Goal: Transaction & Acquisition: Purchase product/service

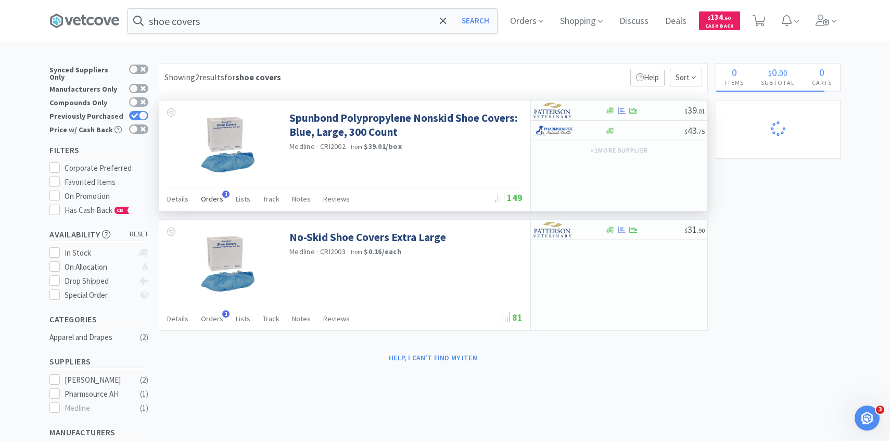
click at [215, 201] on span "Orders" at bounding box center [212, 198] width 22 height 9
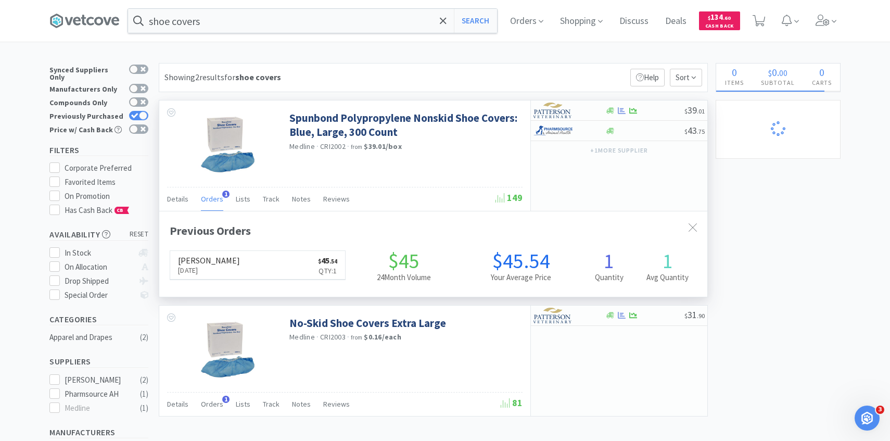
scroll to position [270, 548]
click at [215, 201] on span "Orders" at bounding box center [212, 198] width 22 height 9
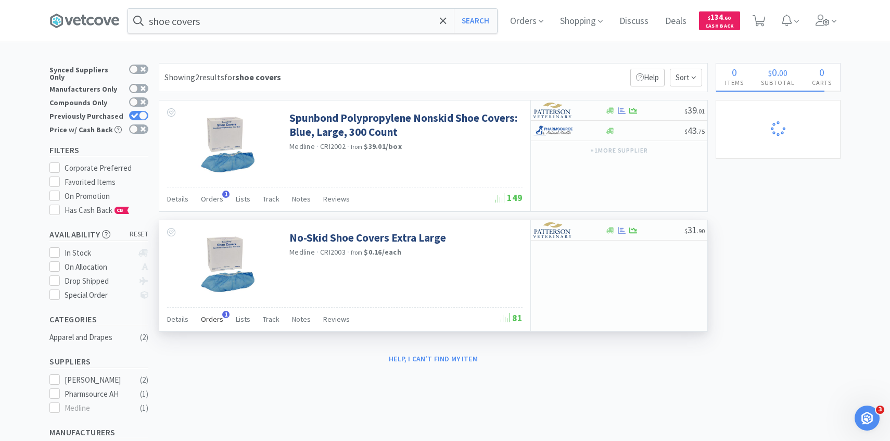
click at [213, 316] on span "Orders" at bounding box center [212, 318] width 22 height 9
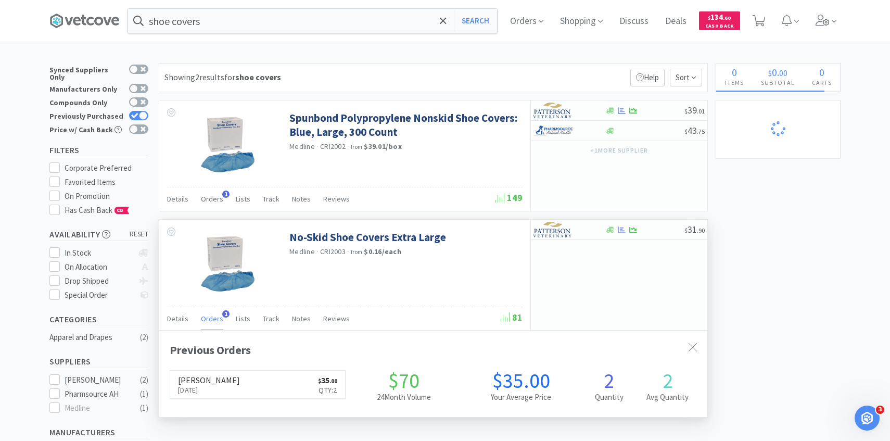
click at [213, 316] on span "Orders" at bounding box center [212, 318] width 22 height 9
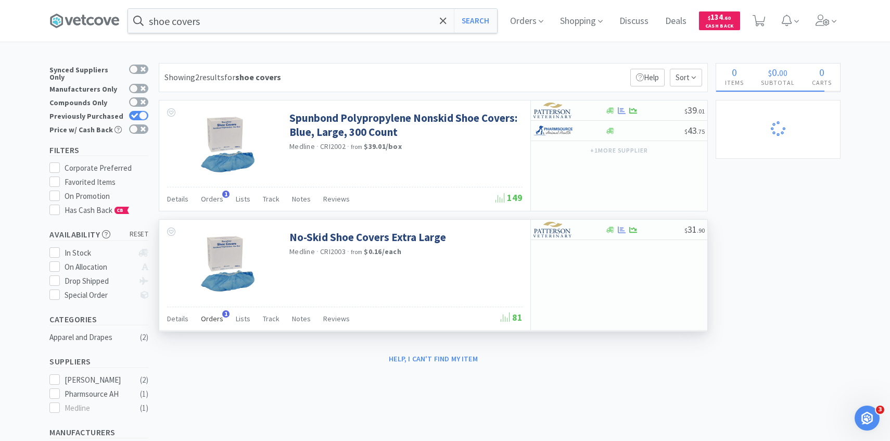
click at [213, 316] on span "Orders" at bounding box center [212, 318] width 22 height 9
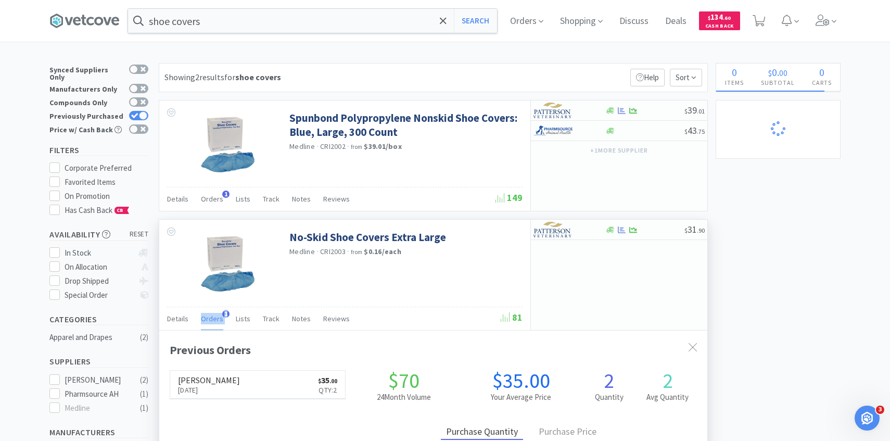
click at [213, 316] on span "Orders" at bounding box center [212, 318] width 22 height 9
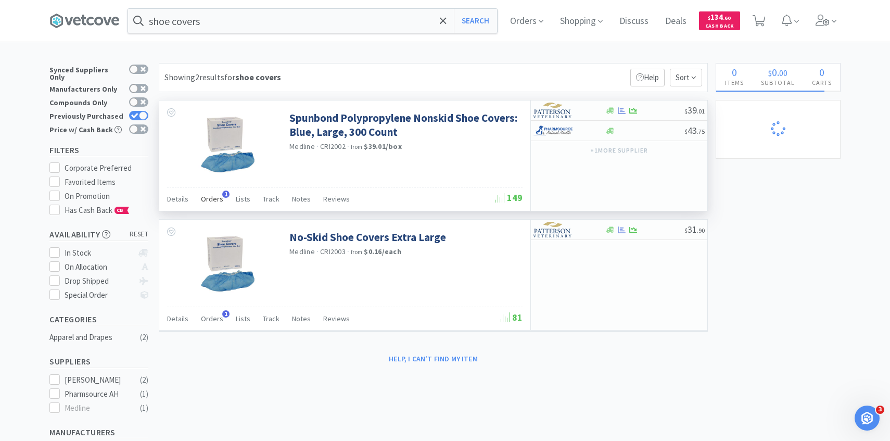
click at [215, 209] on div "Orders 1" at bounding box center [212, 200] width 22 height 20
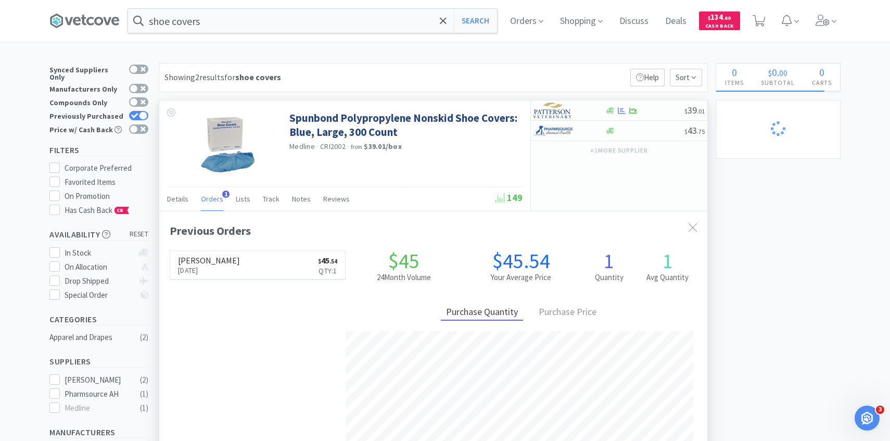
click at [215, 209] on div "Orders 1" at bounding box center [212, 200] width 22 height 20
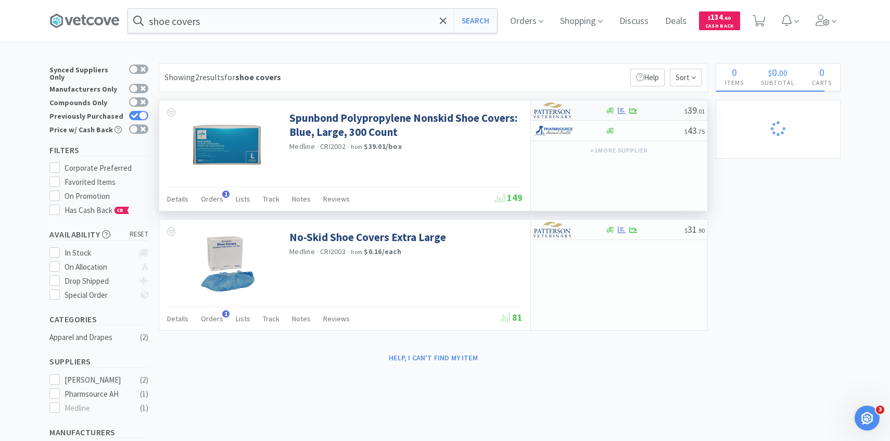
click at [580, 103] on div at bounding box center [561, 110] width 57 height 18
select select "1"
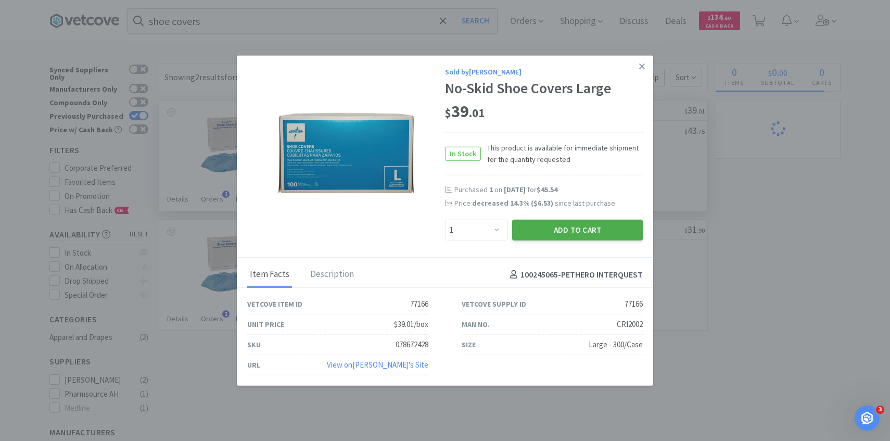
click at [569, 230] on button "Add to Cart" at bounding box center [577, 230] width 131 height 21
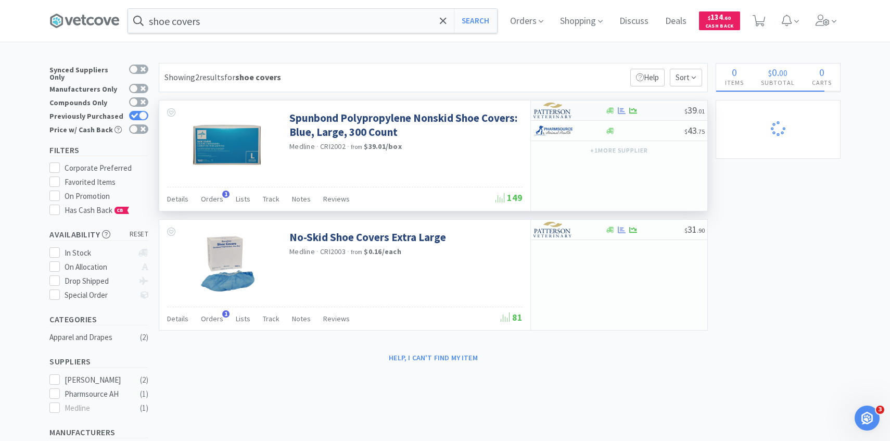
click at [581, 113] on div at bounding box center [561, 110] width 57 height 18
click at [582, 113] on div at bounding box center [561, 110] width 57 height 18
select select "1"
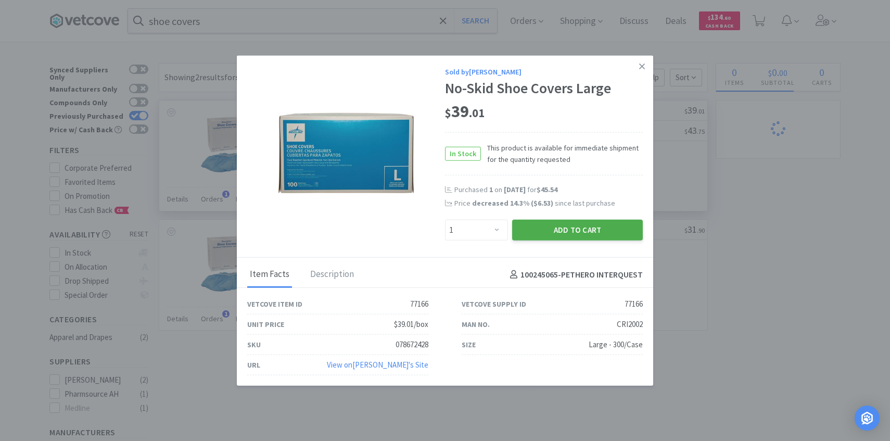
click at [580, 233] on button "Add to Cart" at bounding box center [577, 230] width 131 height 21
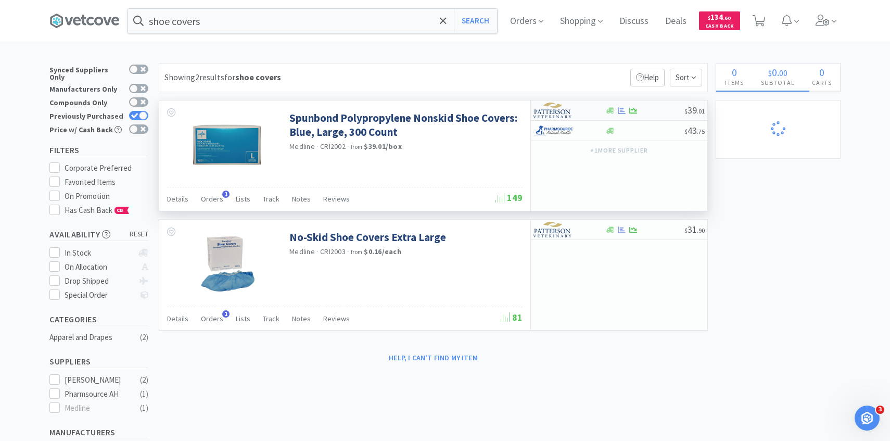
click at [571, 107] on img at bounding box center [552, 111] width 39 height 16
select select "1"
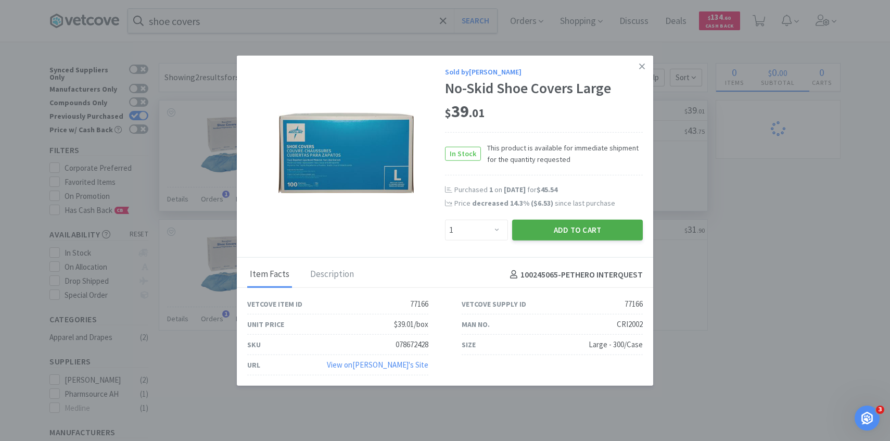
click at [573, 220] on button "Add to Cart" at bounding box center [577, 230] width 131 height 21
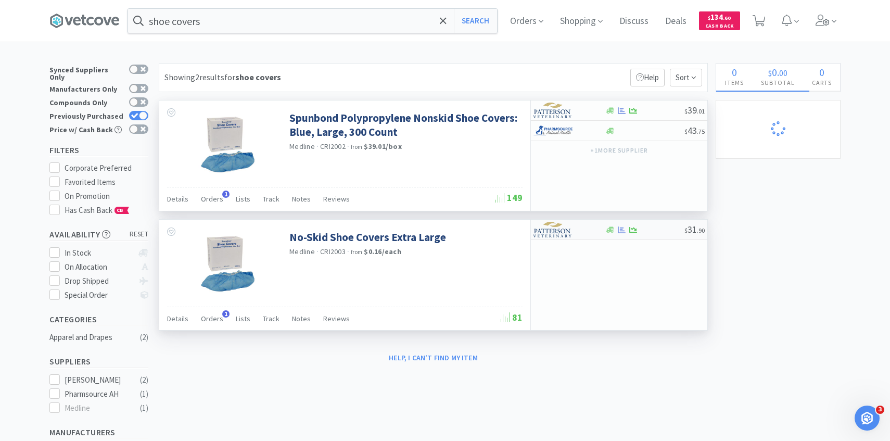
click at [556, 228] on img at bounding box center [552, 230] width 39 height 16
select select "1"
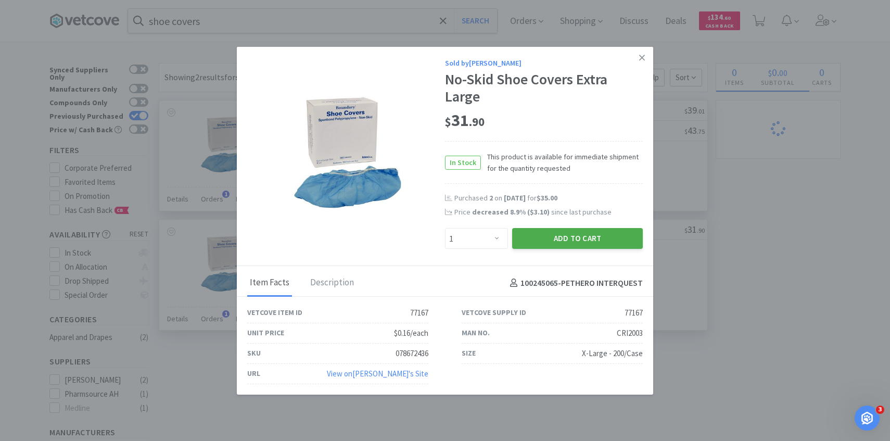
click at [544, 237] on button "Add to Cart" at bounding box center [577, 238] width 131 height 21
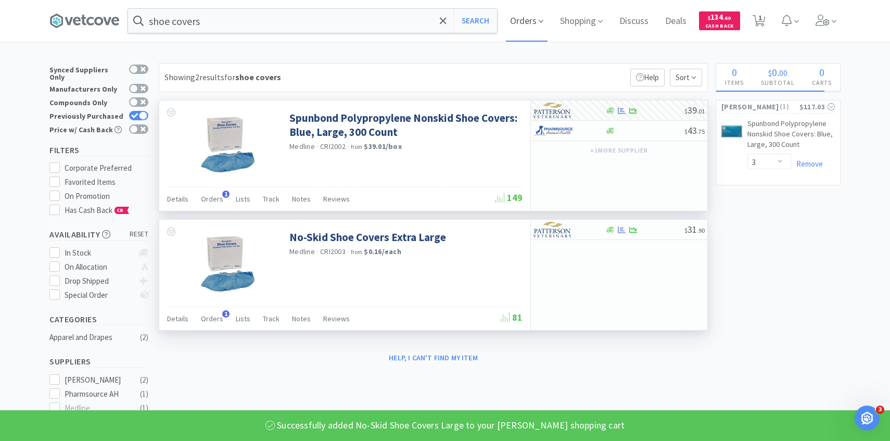
select select "1"
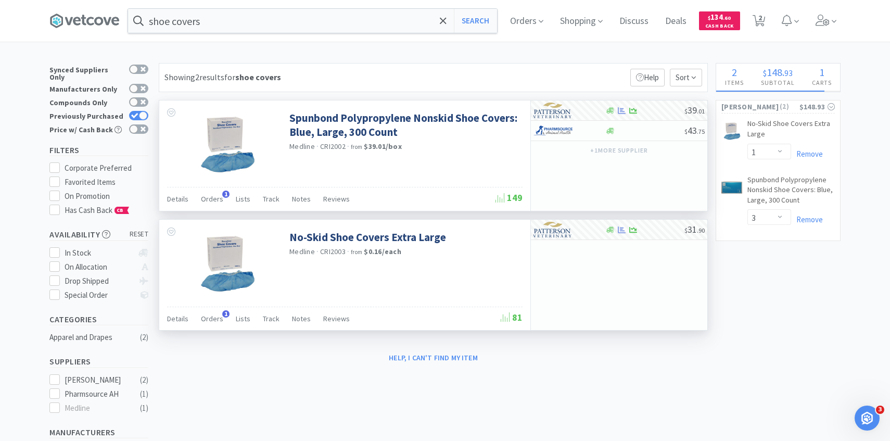
select select "1"
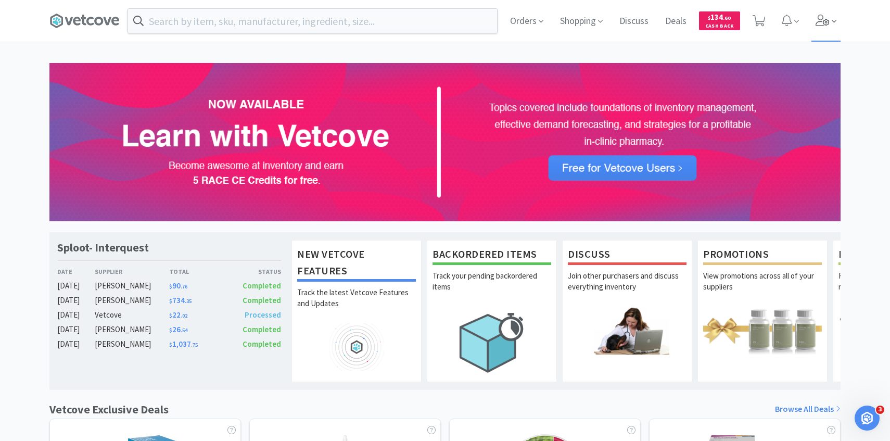
click at [823, 20] on icon at bounding box center [823, 20] width 15 height 11
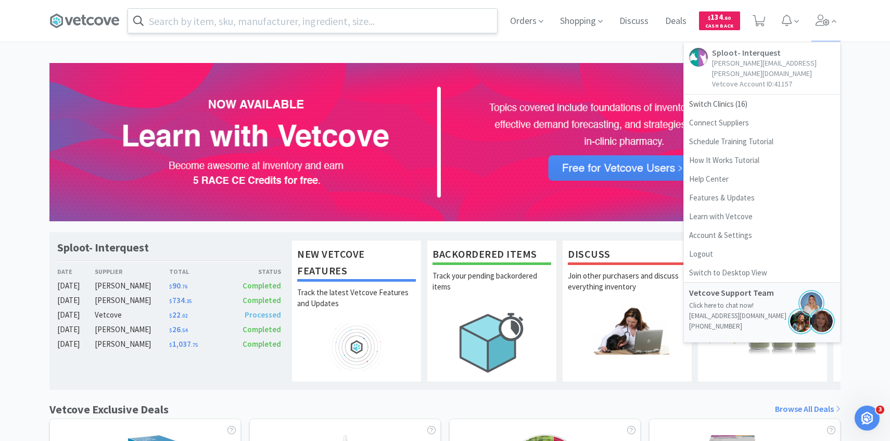
click at [245, 16] on input "text" at bounding box center [312, 21] width 369 height 24
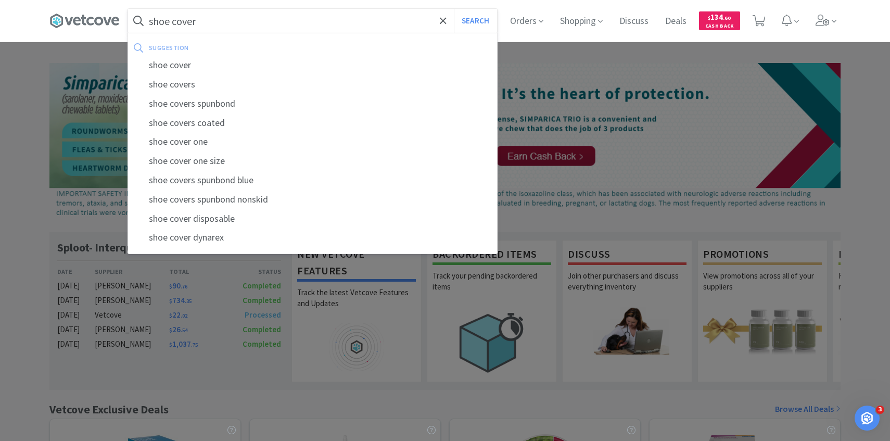
type input "shoe cover"
click at [454, 9] on button "Search" at bounding box center [475, 21] width 43 height 24
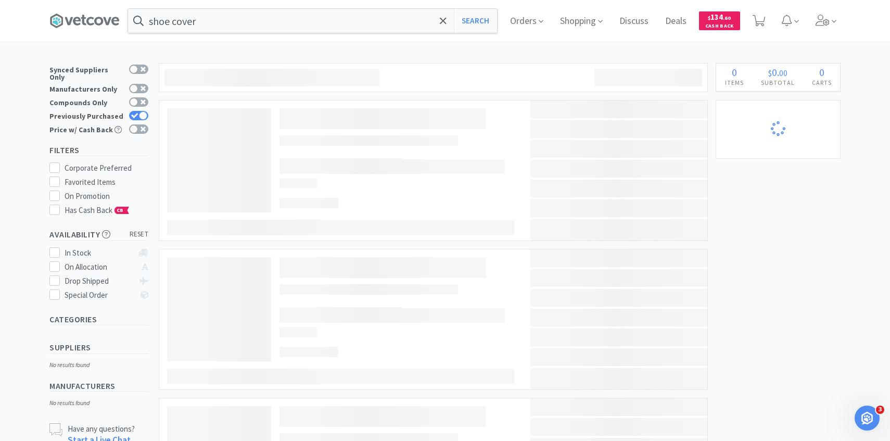
select select "1"
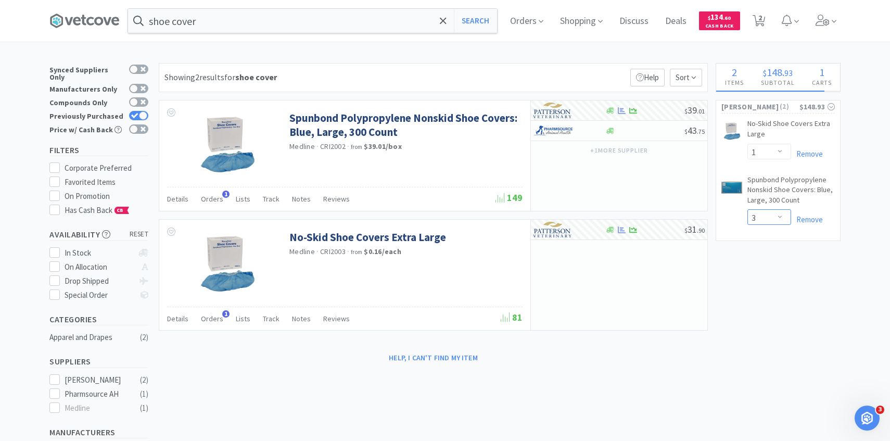
click at [771, 222] on select "Enter Quantity 1 2 3 4 5 6 7 8 9 10 11 12 13 14 15 16 17 18 19 20 Enter Quantity" at bounding box center [769, 217] width 44 height 16
click at [747, 209] on select "Enter Quantity 1 2 3 4 5 6 7 8 9 10 11 12 13 14 15 16 17 18 19 20 Enter Quantity" at bounding box center [769, 217] width 44 height 16
select select "1"
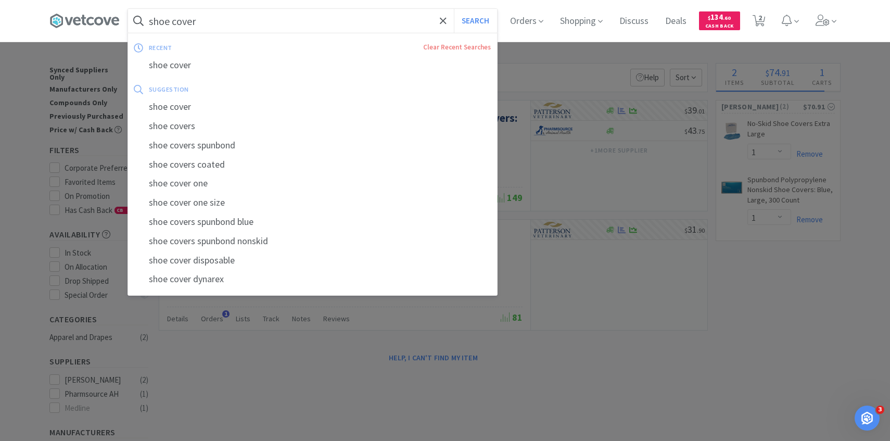
click at [296, 26] on input "shoe cover" at bounding box center [312, 21] width 369 height 24
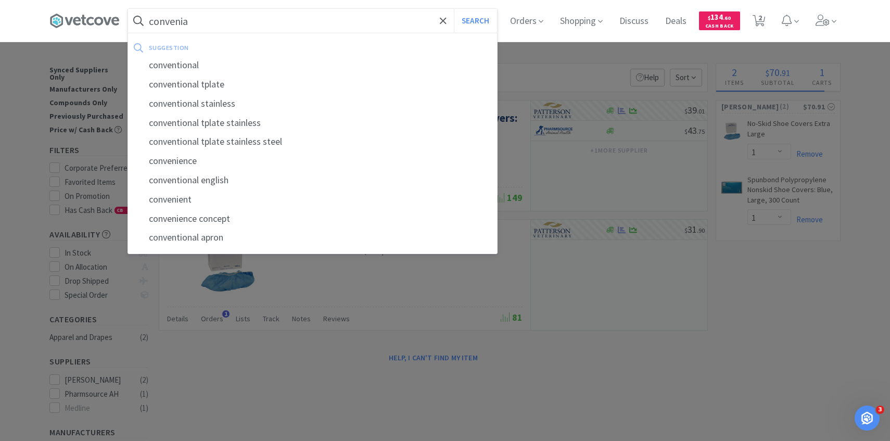
click at [454, 9] on button "Search" at bounding box center [475, 21] width 43 height 24
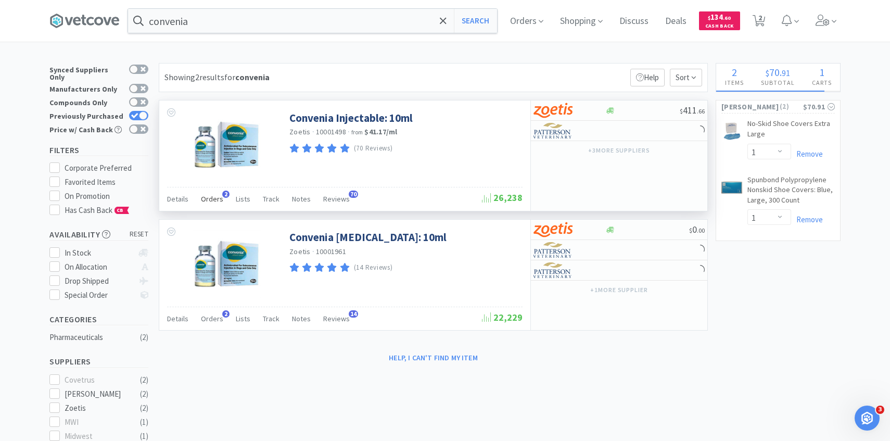
click at [220, 201] on span "Orders" at bounding box center [212, 198] width 22 height 9
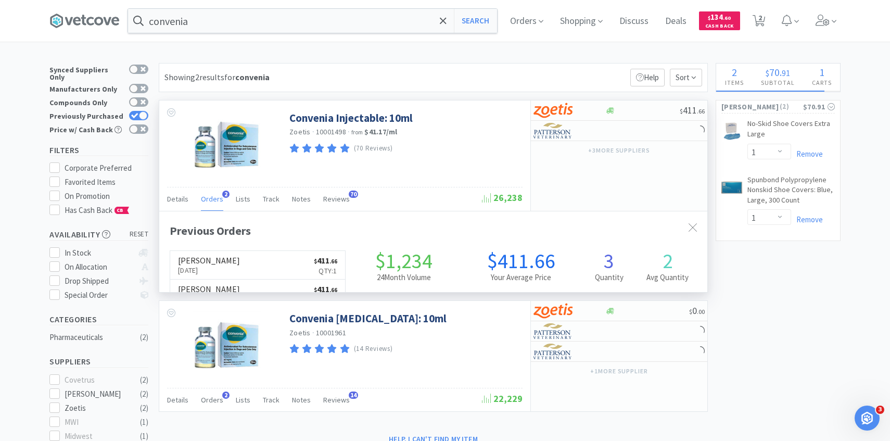
scroll to position [270, 548]
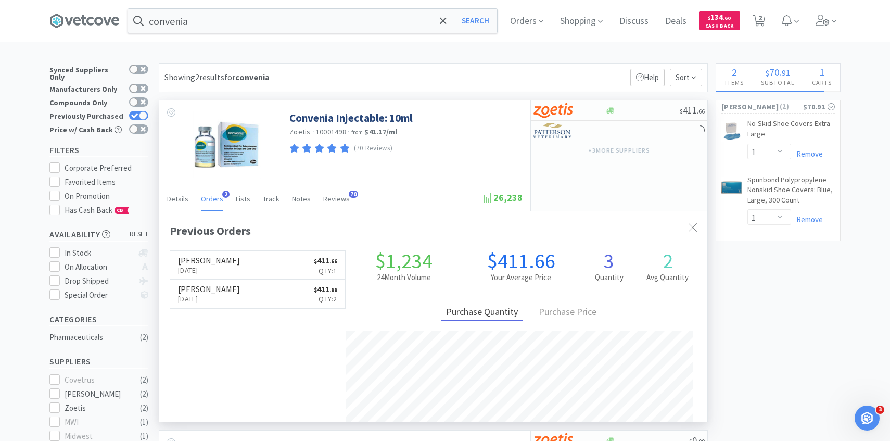
click at [220, 201] on span "Orders" at bounding box center [212, 198] width 22 height 9
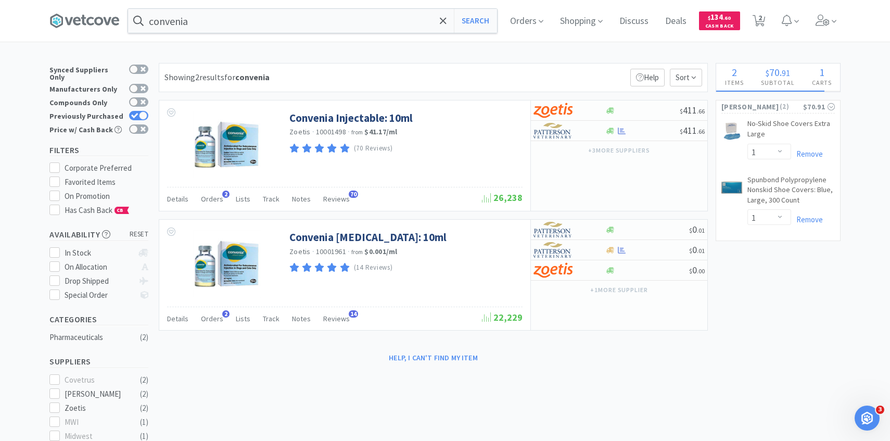
click at [320, 45] on div "convenia Search Orders Shopping Discuss Discuss Deals Deals $ 134 . 60 Cash Bac…" at bounding box center [445, 311] width 890 height 622
click at [309, 20] on input "convenia" at bounding box center [312, 21] width 369 height 24
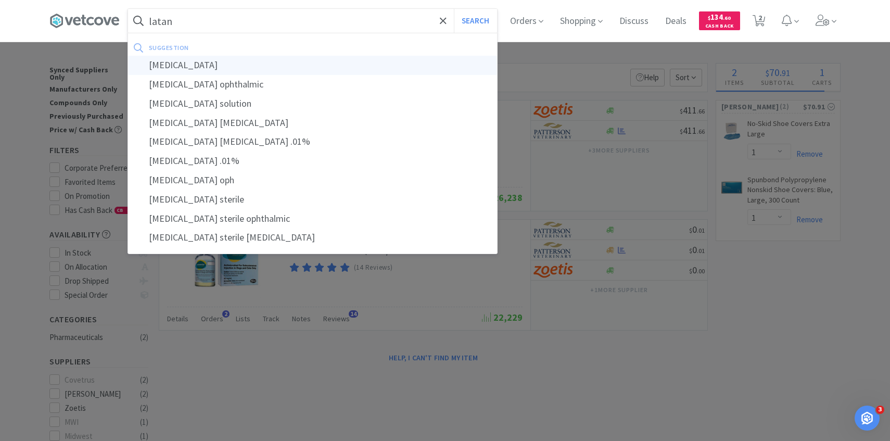
click at [296, 61] on div "latanoprost" at bounding box center [312, 65] width 369 height 19
type input "latanoprost"
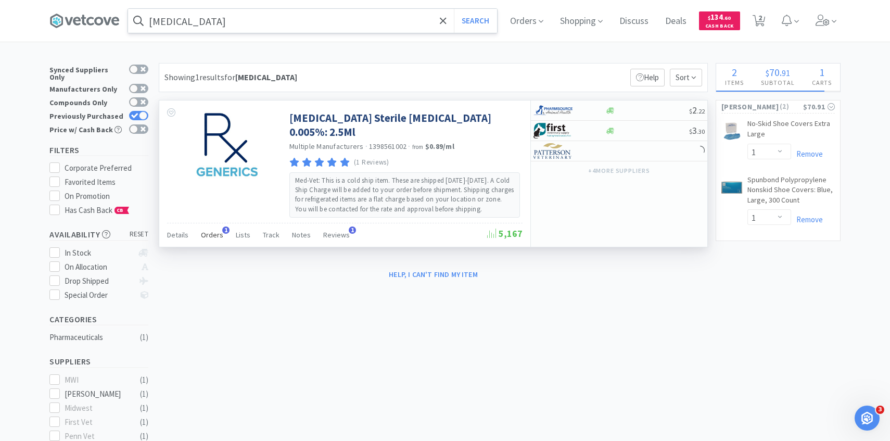
click at [215, 235] on span "Orders" at bounding box center [212, 234] width 22 height 9
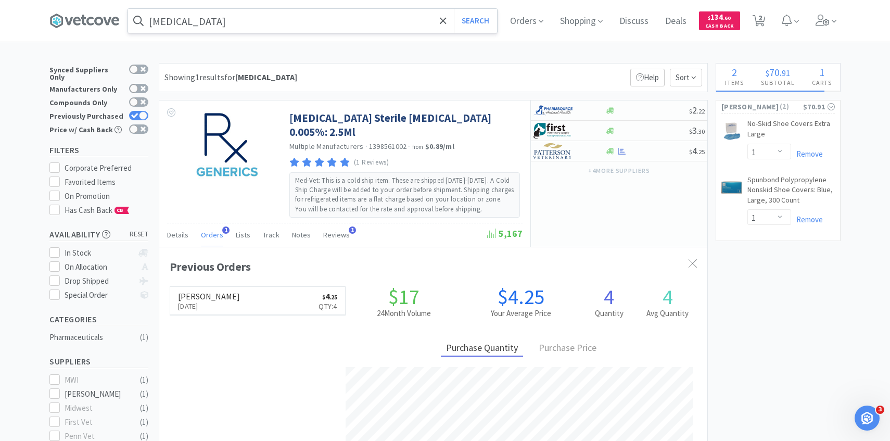
scroll to position [270, 548]
click at [572, 149] on img at bounding box center [552, 151] width 39 height 16
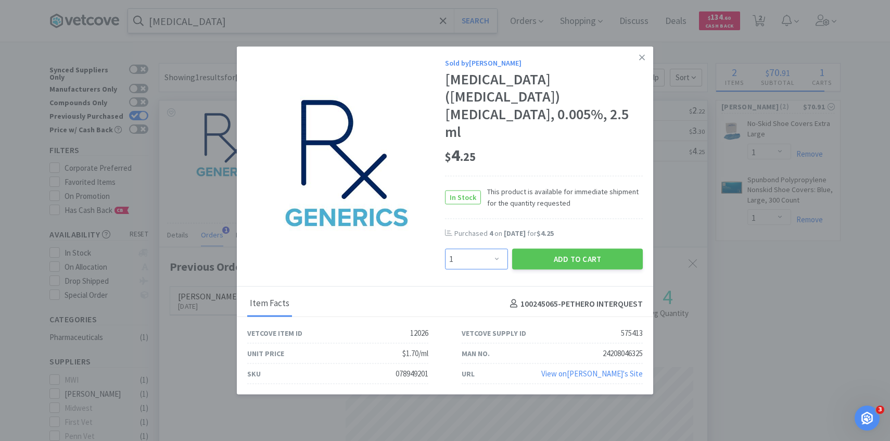
click at [449, 249] on select "Enter Quantity 1 2 3 4 5 6 7 8 9 10 11 12 13 14 15 16 17 18 19 20 Enter Quantity" at bounding box center [476, 259] width 63 height 21
select select "2"
click at [445, 249] on select "Enter Quantity 1 2 3 4 5 6 7 8 9 10 11 12 13 14 15 16 17 18 19 20 Enter Quantity" at bounding box center [476, 259] width 63 height 21
click at [588, 252] on button "Add to Cart" at bounding box center [577, 259] width 131 height 21
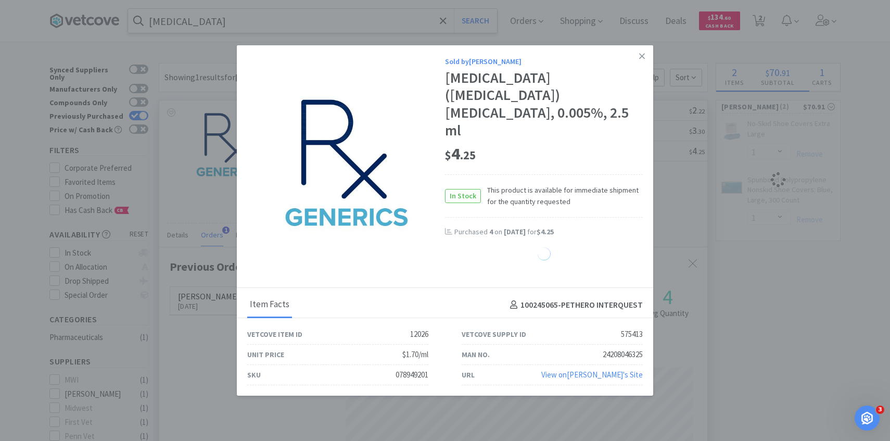
select select "2"
select select "1"
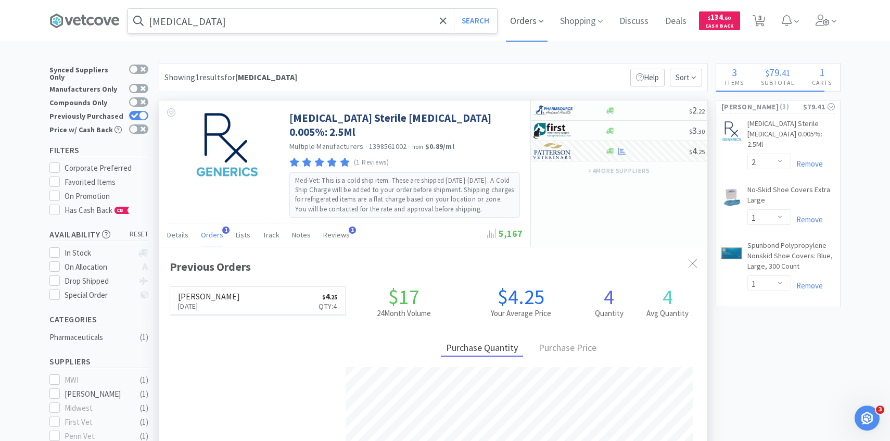
click at [520, 22] on span "Orders" at bounding box center [527, 21] width 42 height 42
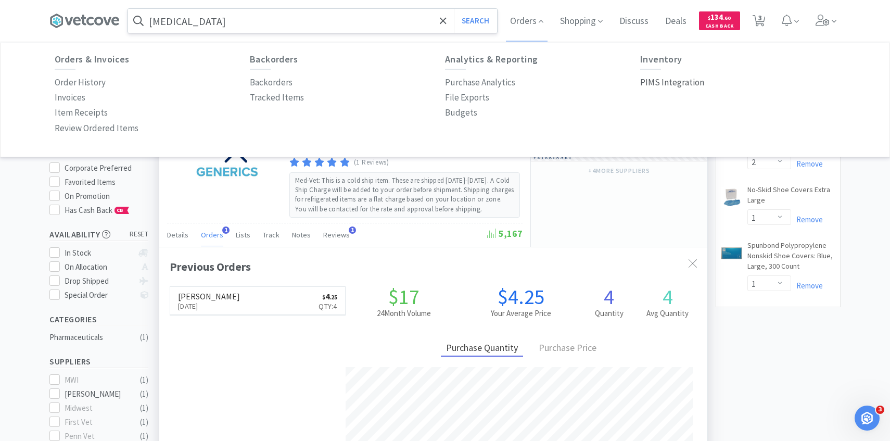
click at [659, 77] on p "PIMS Integration" at bounding box center [672, 82] width 64 height 14
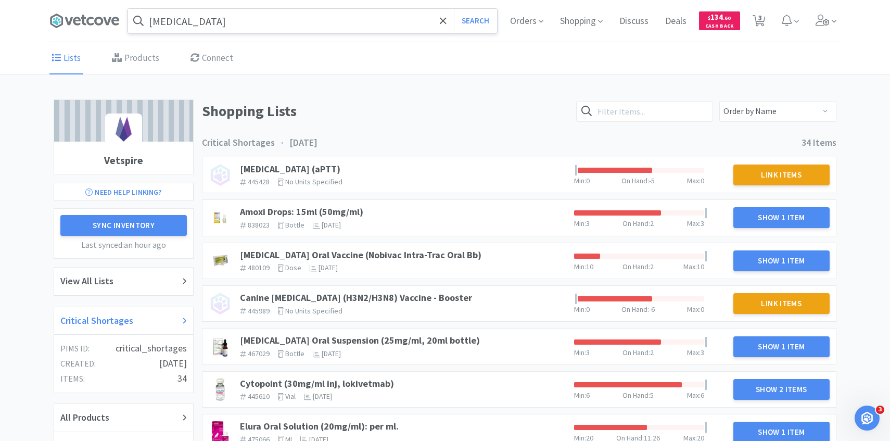
click at [136, 312] on div "Critical Shortages" at bounding box center [123, 321] width 139 height 28
click at [353, 208] on link "Amoxi Drops: 15ml (50mg/ml)" at bounding box center [301, 212] width 123 height 12
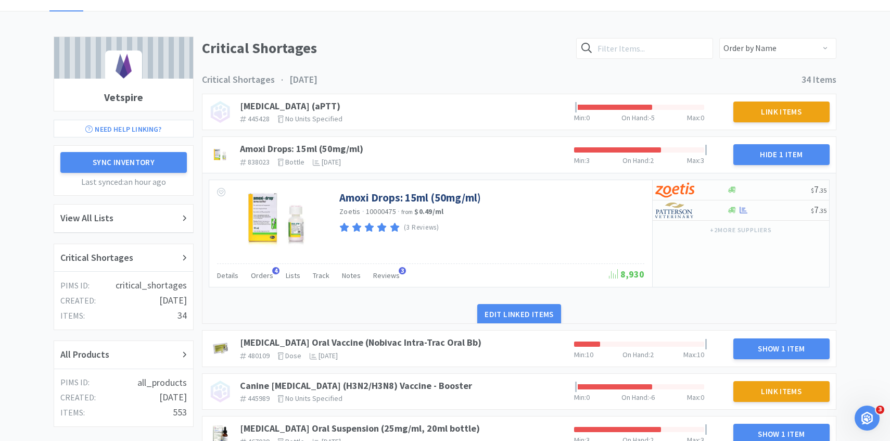
scroll to position [73, 0]
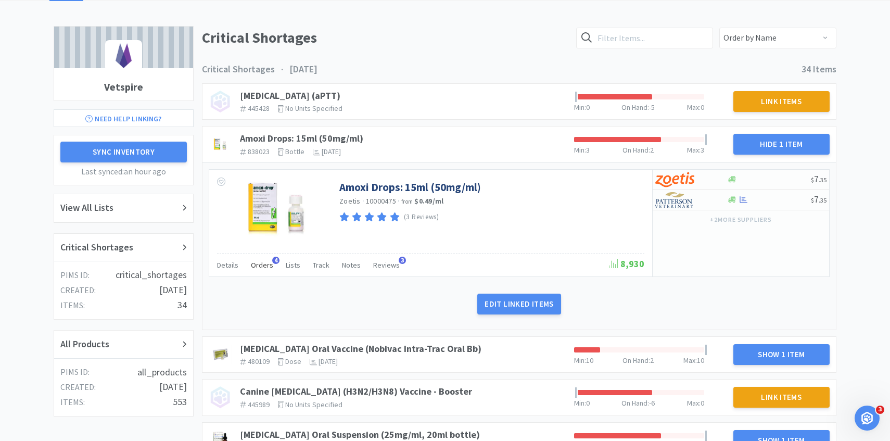
click at [263, 270] on div "Orders 4" at bounding box center [262, 267] width 22 height 20
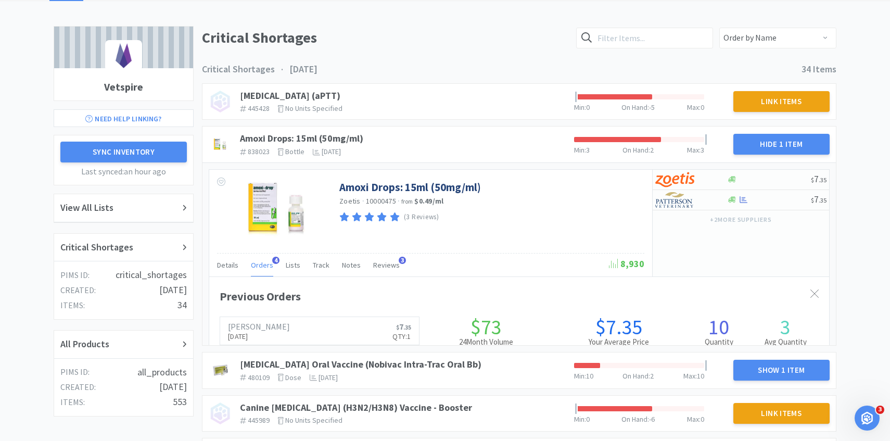
scroll to position [285, 620]
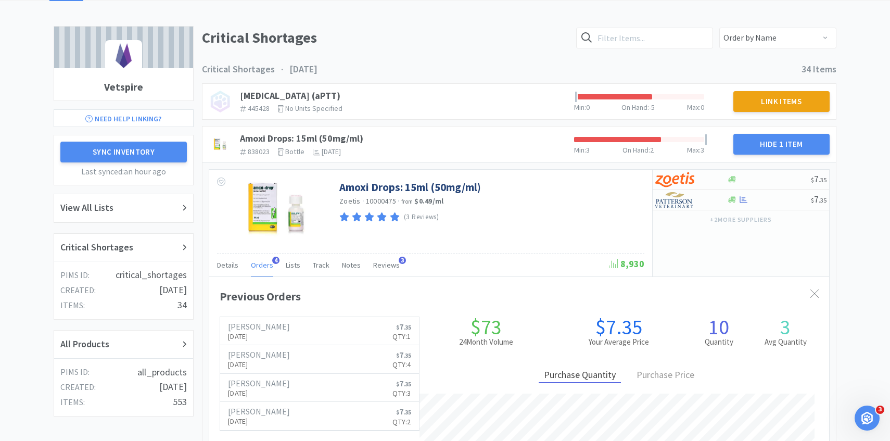
click at [262, 269] on span "Orders" at bounding box center [262, 264] width 22 height 9
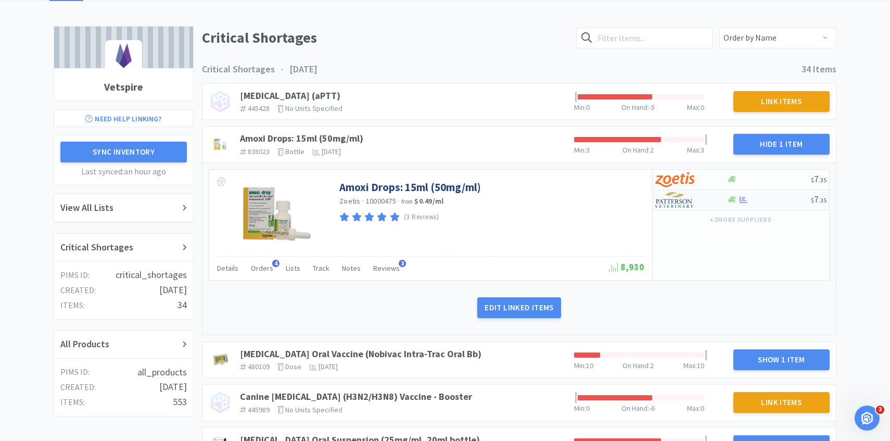
click at [675, 207] on img at bounding box center [674, 200] width 39 height 16
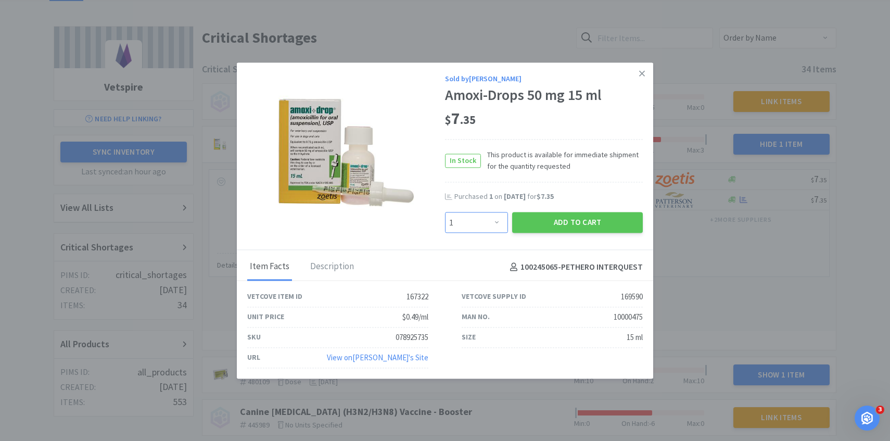
click at [485, 227] on select "Enter Quantity 1 2 3 4 5 6 7 8 9 10 11 12 13 14 15 16 17 18 19 20 Enter Quantity" at bounding box center [476, 222] width 63 height 21
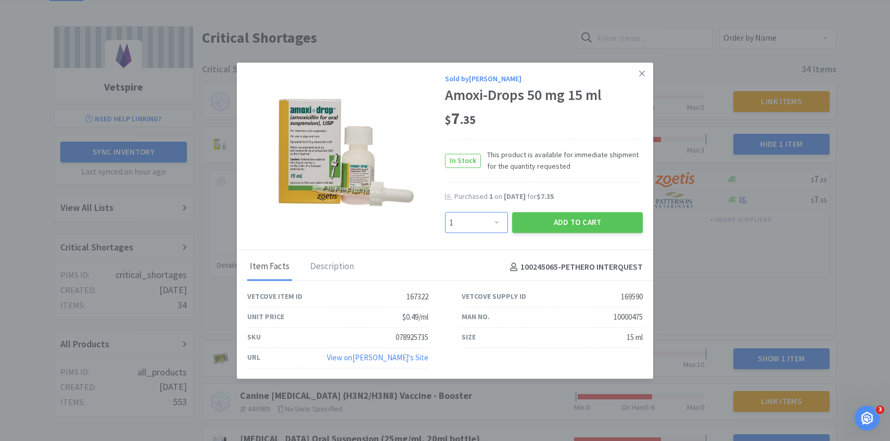
select select "2"
click at [445, 212] on select "Enter Quantity 1 2 3 4 5 6 7 8 9 10 11 12 13 14 15 16 17 18 19 20 Enter Quantity" at bounding box center [476, 222] width 63 height 21
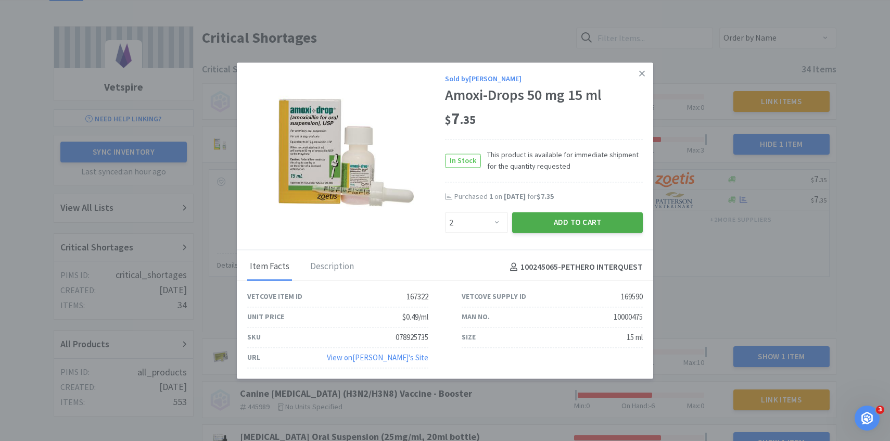
drag, startPoint x: 485, startPoint y: 227, endPoint x: 518, endPoint y: 226, distance: 33.3
click at [518, 226] on button "Add to Cart" at bounding box center [577, 222] width 131 height 21
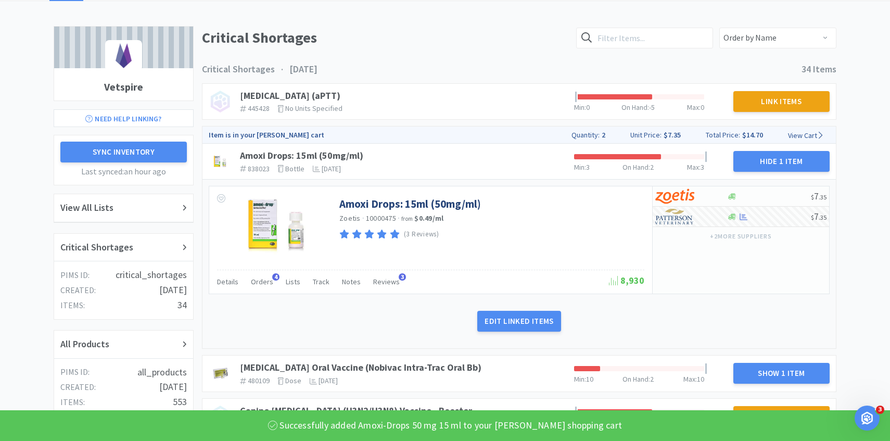
scroll to position [180, 0]
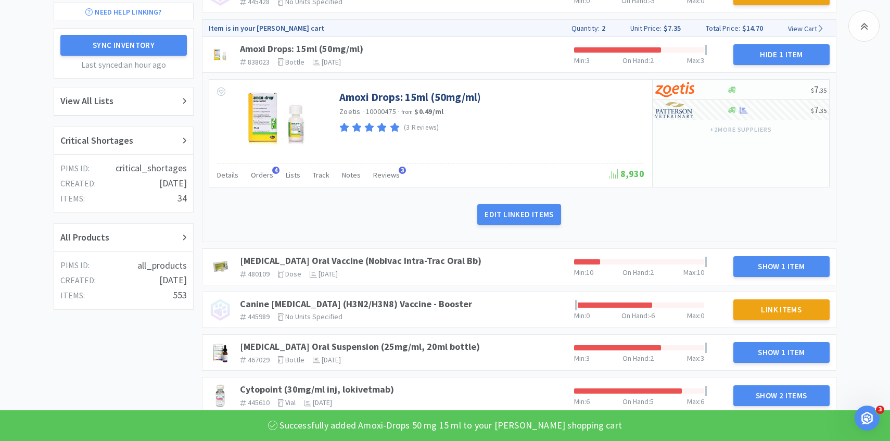
click at [424, 261] on link "Bordetella Oral Vaccine (Nobivac Intra-Trac Oral Bb)" at bounding box center [360, 261] width 241 height 12
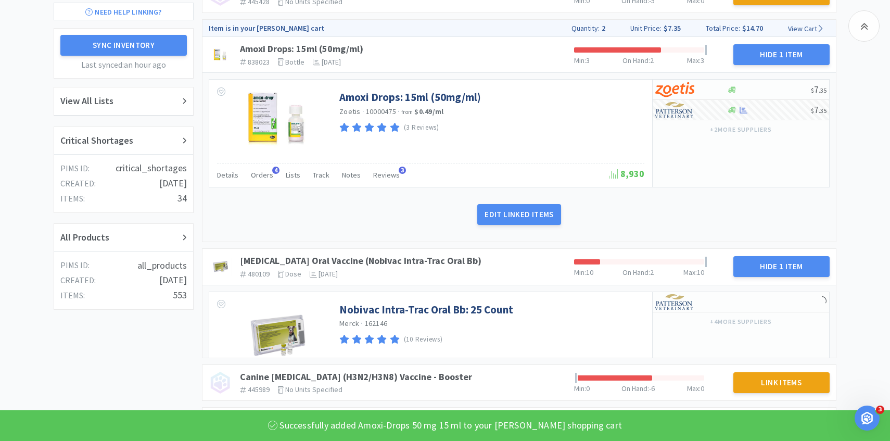
scroll to position [264, 0]
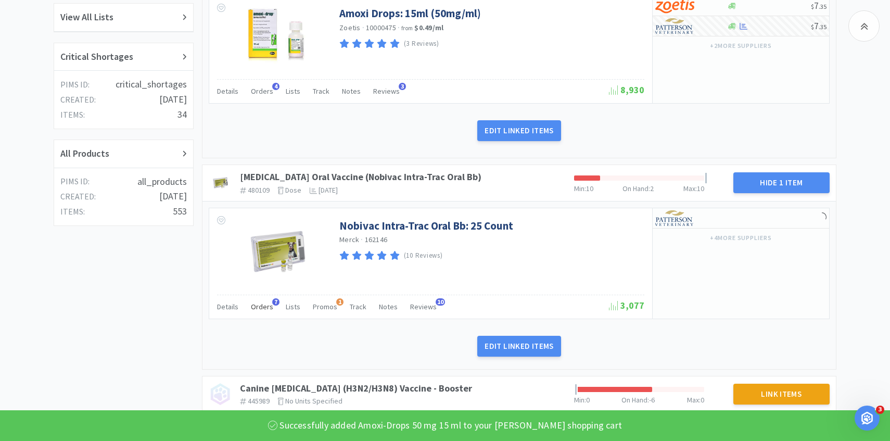
click at [262, 312] on div "Orders 7" at bounding box center [262, 308] width 22 height 20
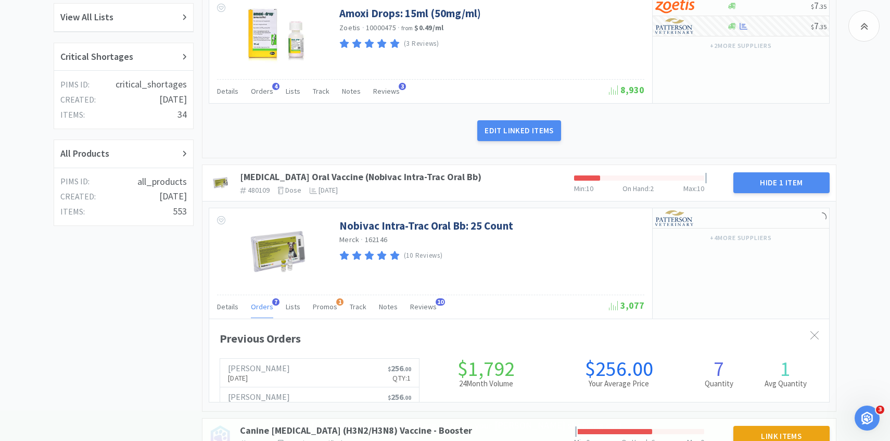
scroll to position [285, 620]
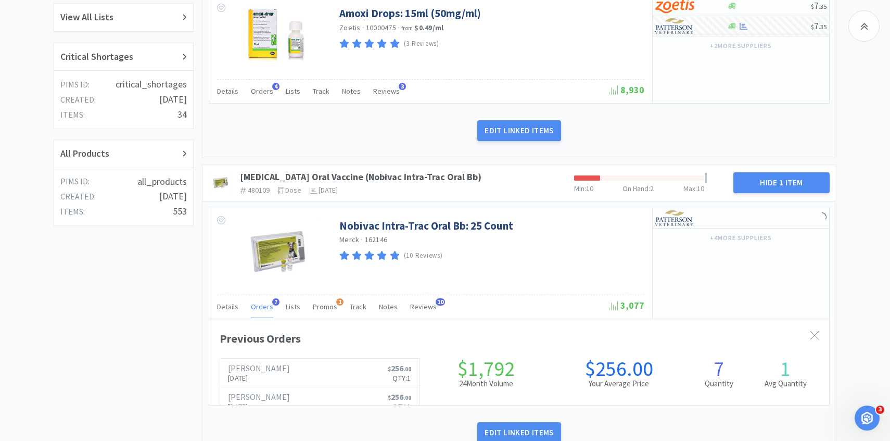
click at [262, 312] on div "Orders 7" at bounding box center [262, 308] width 22 height 20
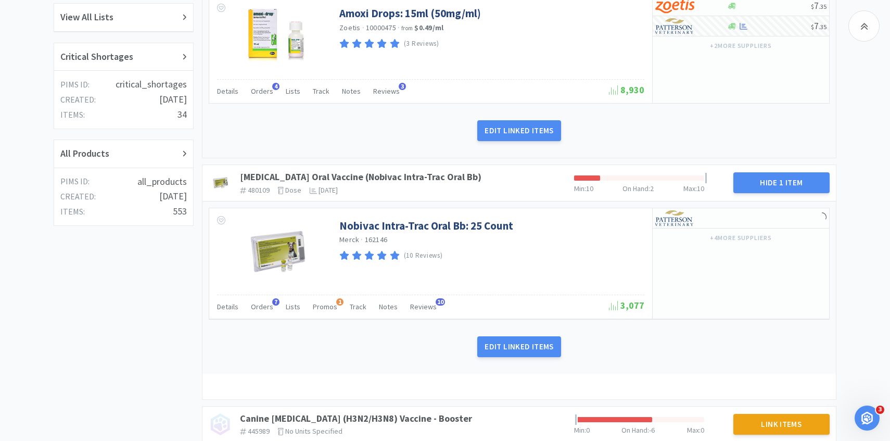
scroll to position [320, 0]
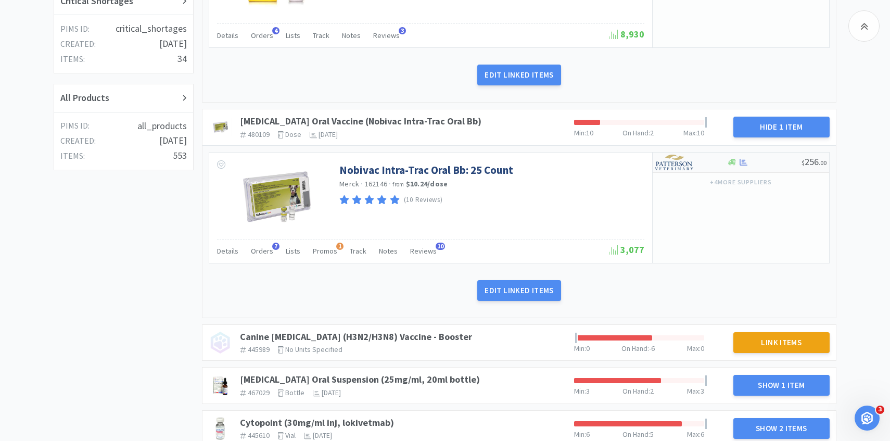
click at [691, 162] on img at bounding box center [674, 163] width 39 height 16
select select "1"
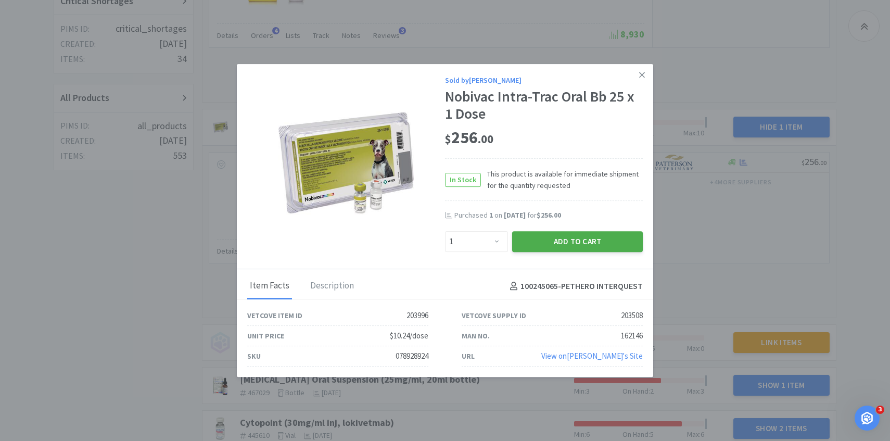
click at [588, 241] on button "Add to Cart" at bounding box center [577, 241] width 131 height 21
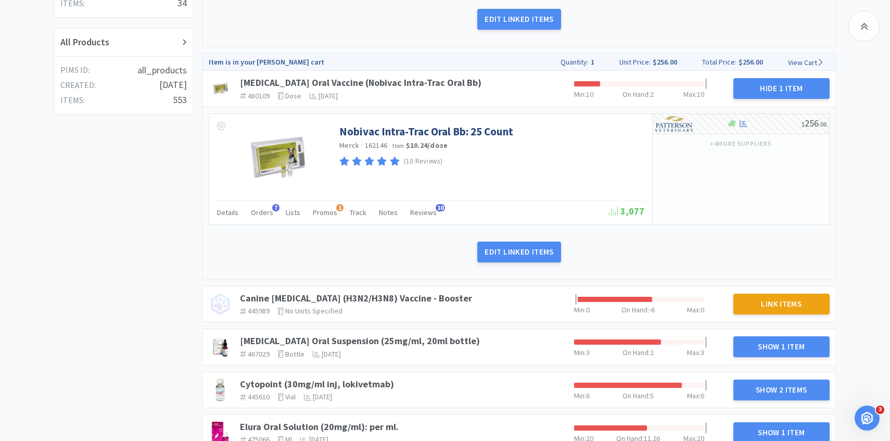
scroll to position [464, 0]
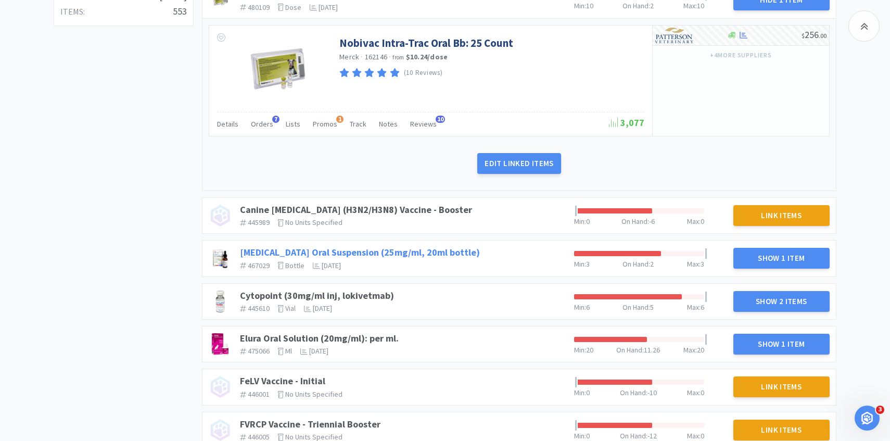
click at [448, 250] on link "[MEDICAL_DATA] Oral Suspension (25mg/ml, 20ml bottle)" at bounding box center [360, 252] width 240 height 12
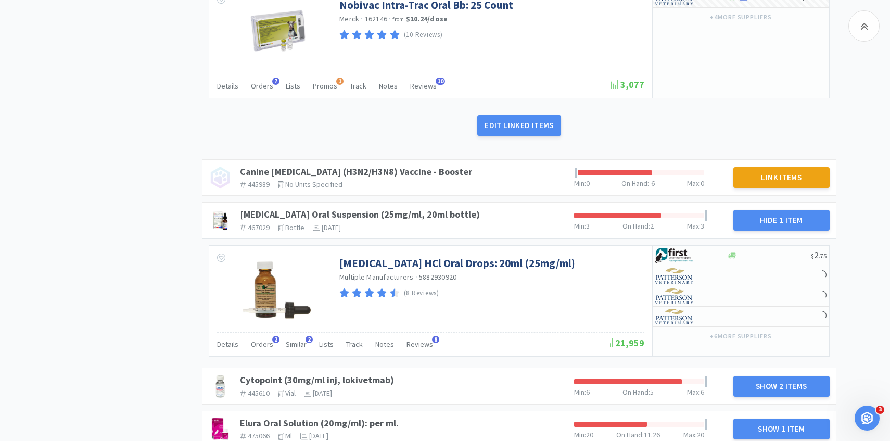
scroll to position [522, 0]
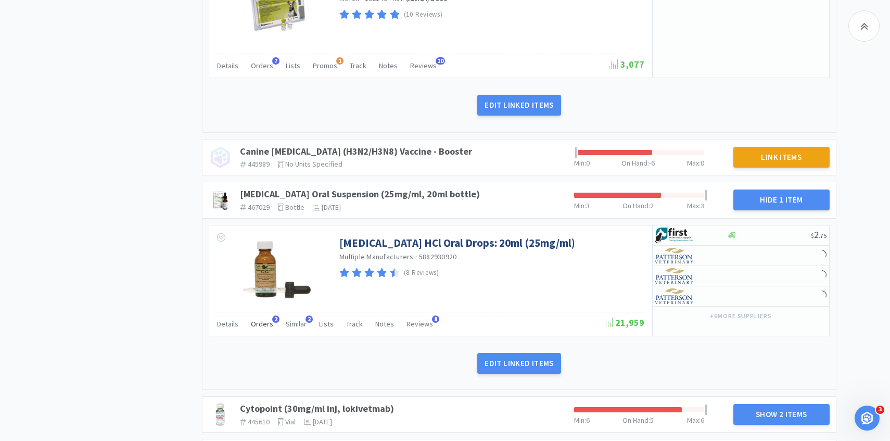
click at [261, 320] on span "Orders" at bounding box center [262, 323] width 22 height 9
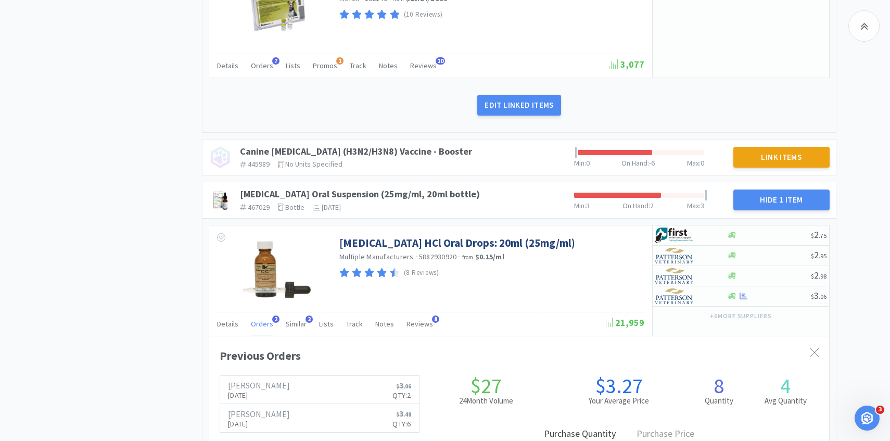
scroll to position [285, 620]
click at [261, 320] on span "Orders" at bounding box center [262, 323] width 22 height 9
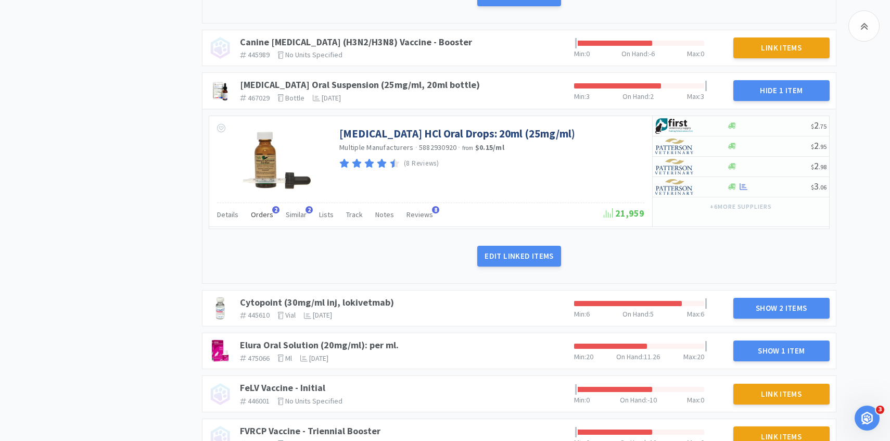
scroll to position [726, 0]
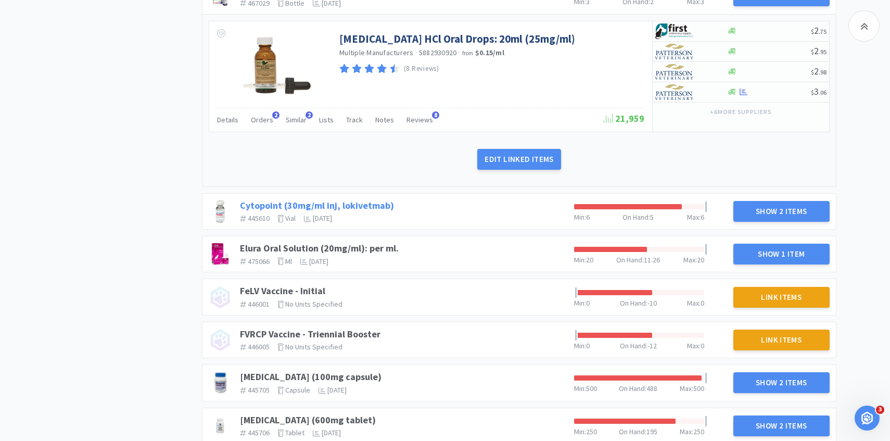
click at [380, 205] on link "Cytopoint (30mg/ml inj, lokivetmab)" at bounding box center [317, 205] width 154 height 12
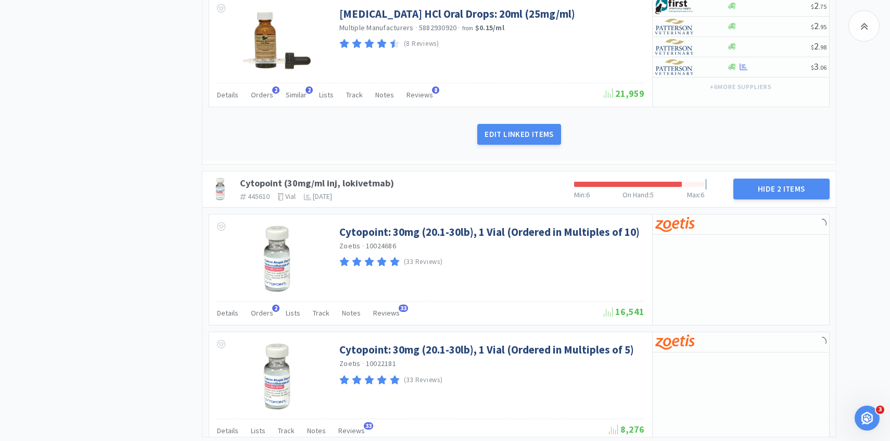
scroll to position [769, 0]
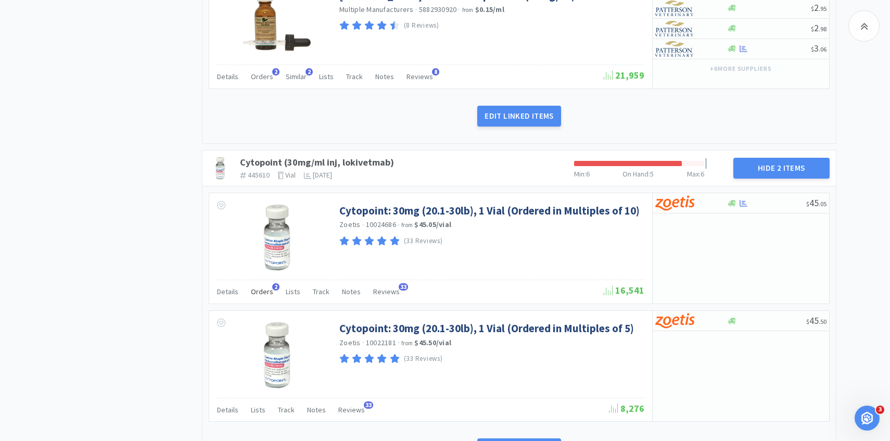
click at [264, 302] on div "Orders 2" at bounding box center [262, 293] width 22 height 20
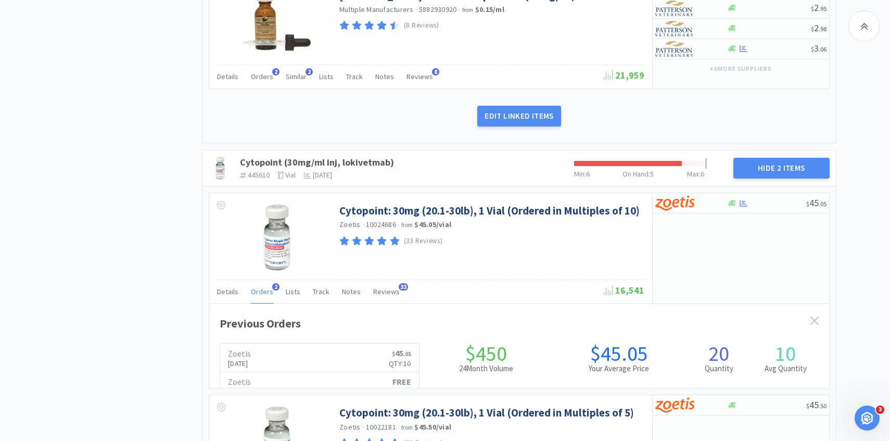
scroll to position [285, 620]
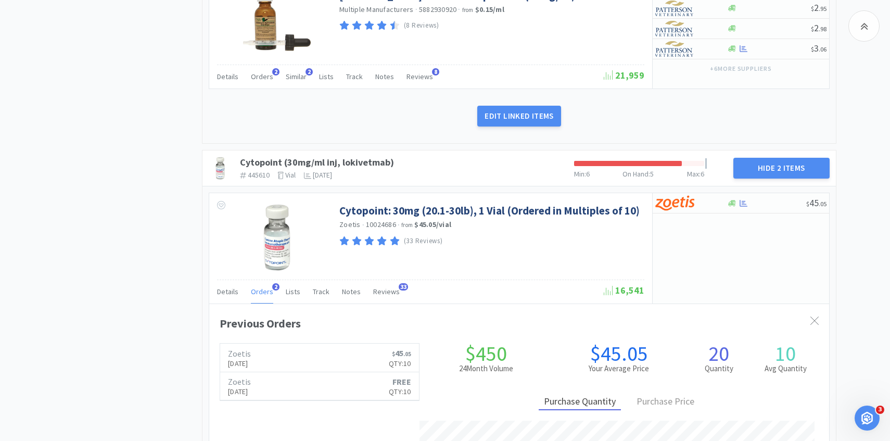
click at [264, 296] on span "Orders" at bounding box center [262, 291] width 22 height 9
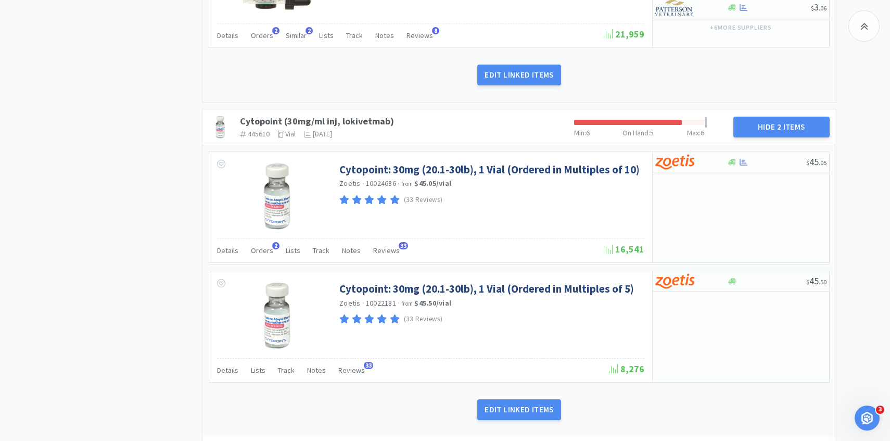
scroll to position [815, 0]
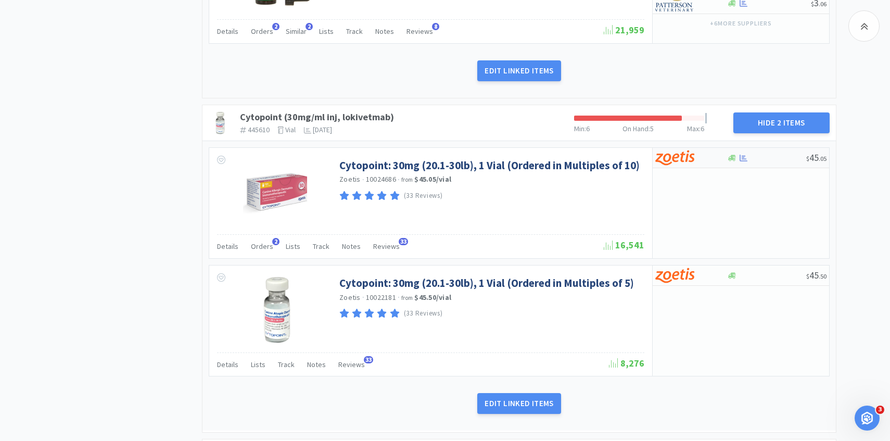
click at [677, 164] on img at bounding box center [674, 158] width 39 height 16
select select "10"
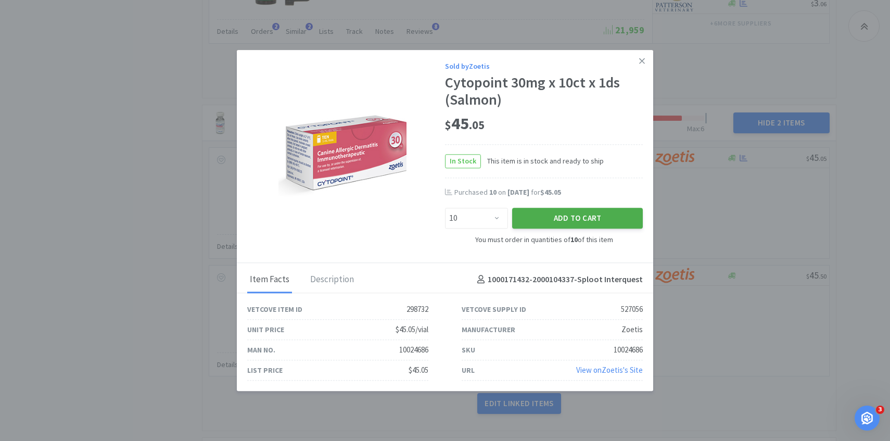
click at [584, 222] on button "Add to Cart" at bounding box center [577, 218] width 131 height 21
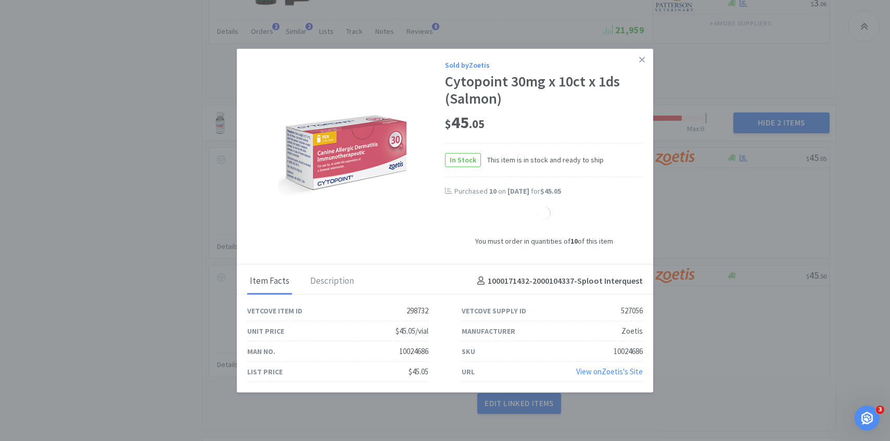
select select "1"
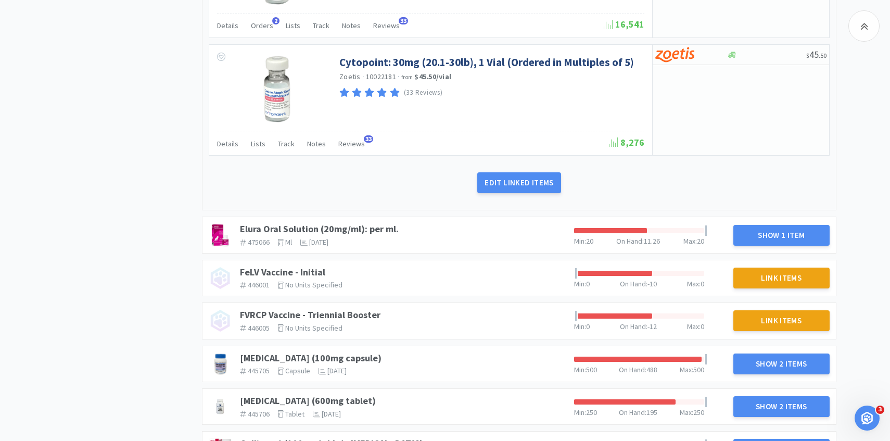
scroll to position [1076, 0]
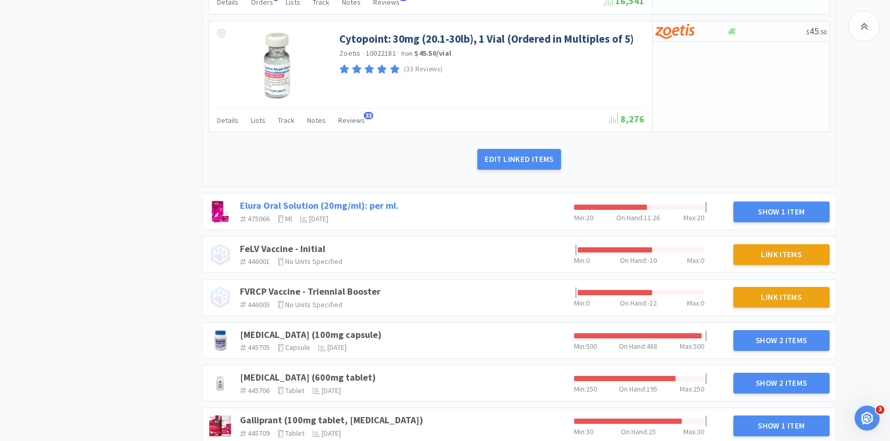
click at [389, 208] on link "Elura Oral Solution (20mg/ml): per ml." at bounding box center [319, 205] width 159 height 12
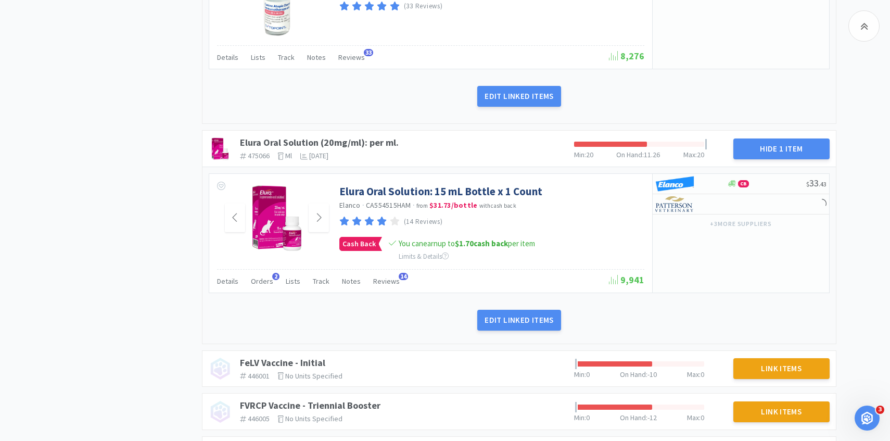
scroll to position [1140, 0]
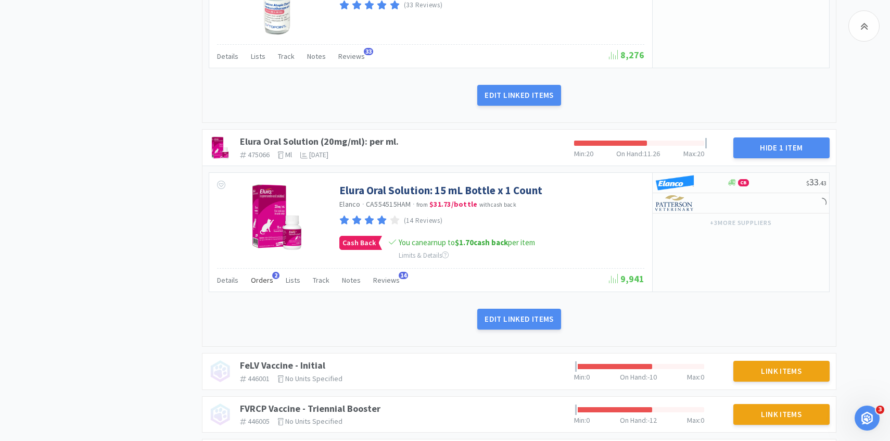
click at [264, 276] on span "Orders" at bounding box center [262, 279] width 22 height 9
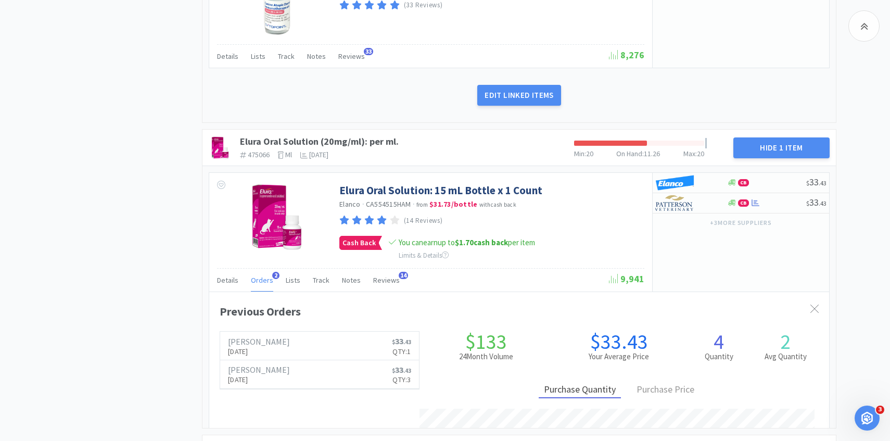
scroll to position [285, 620]
click at [264, 276] on span "Orders" at bounding box center [262, 279] width 22 height 9
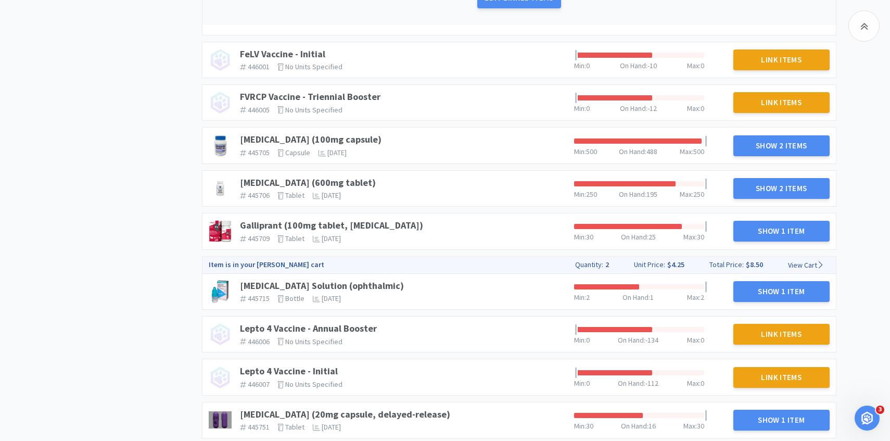
scroll to position [1465, 0]
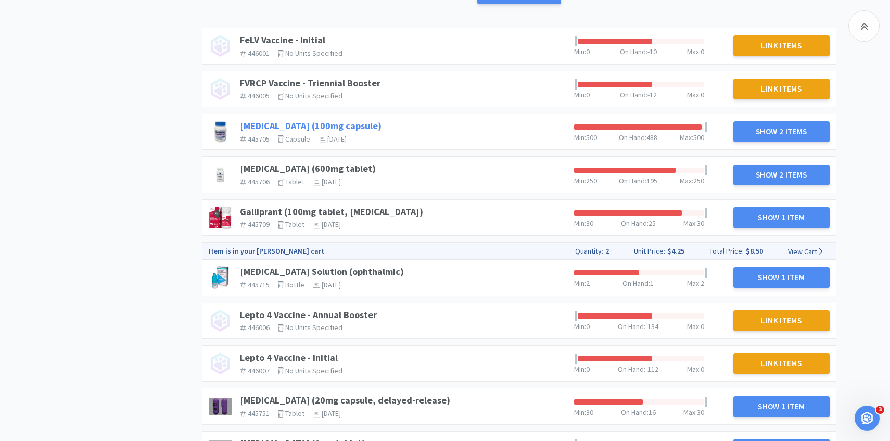
click at [343, 125] on link "Gabapentin (100mg capsule)" at bounding box center [311, 126] width 142 height 12
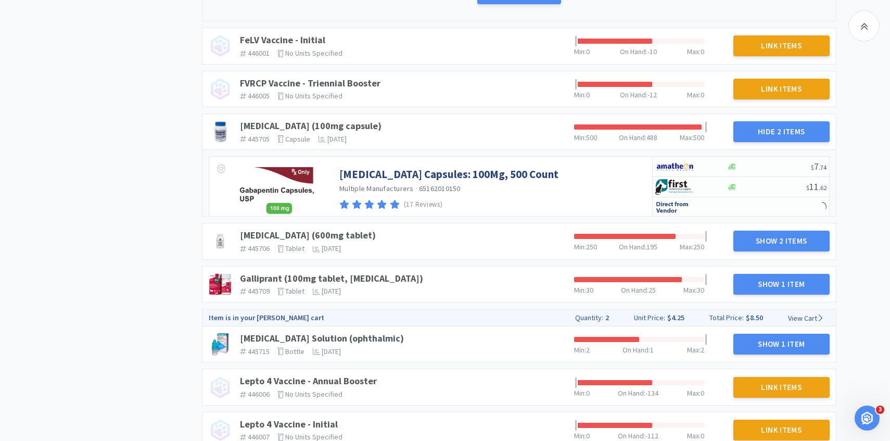
scroll to position [1469, 0]
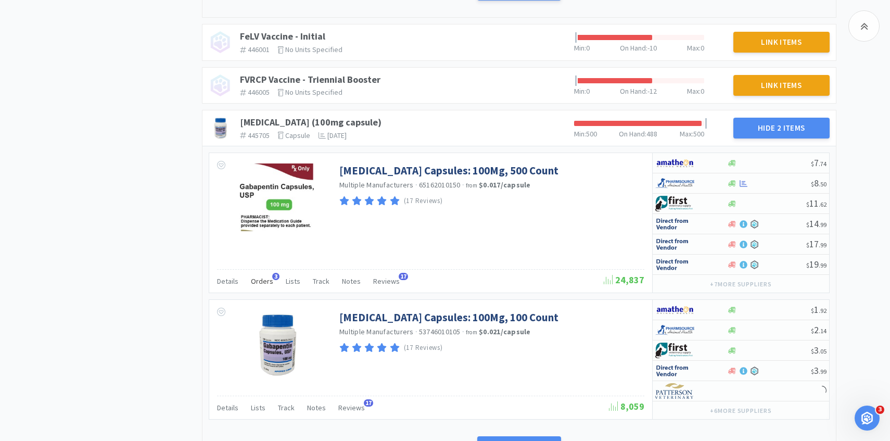
click at [268, 278] on span "Orders" at bounding box center [262, 280] width 22 height 9
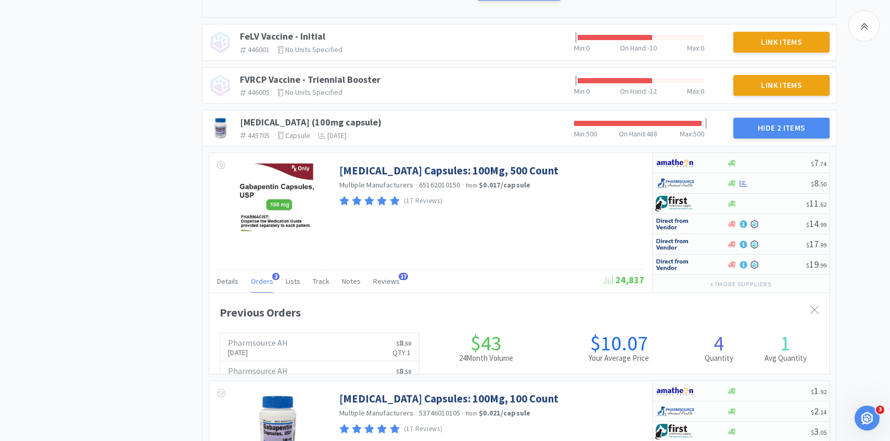
scroll to position [285, 620]
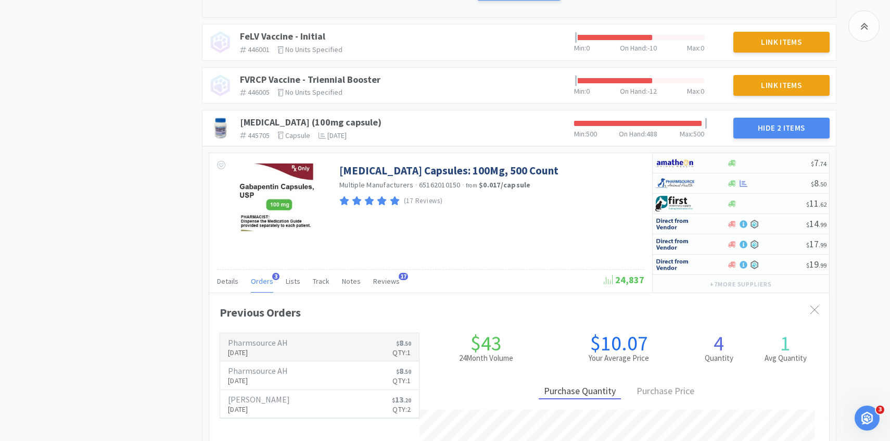
click at [273, 344] on h6 "Pharmsource AH" at bounding box center [258, 342] width 60 height 8
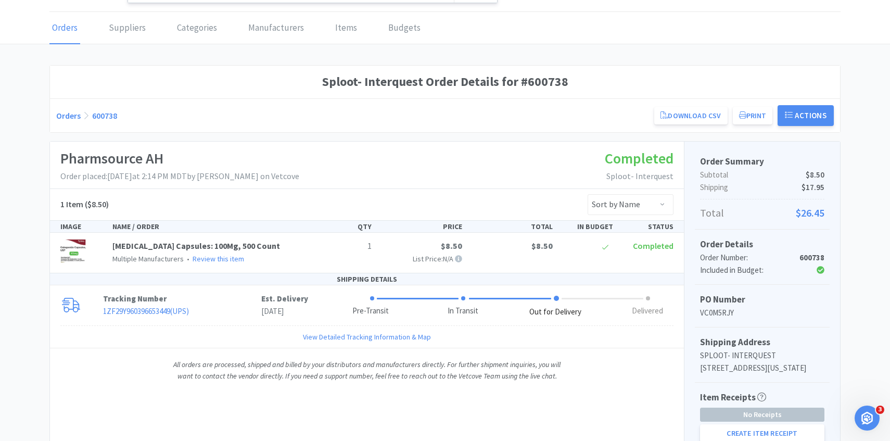
scroll to position [35, 0]
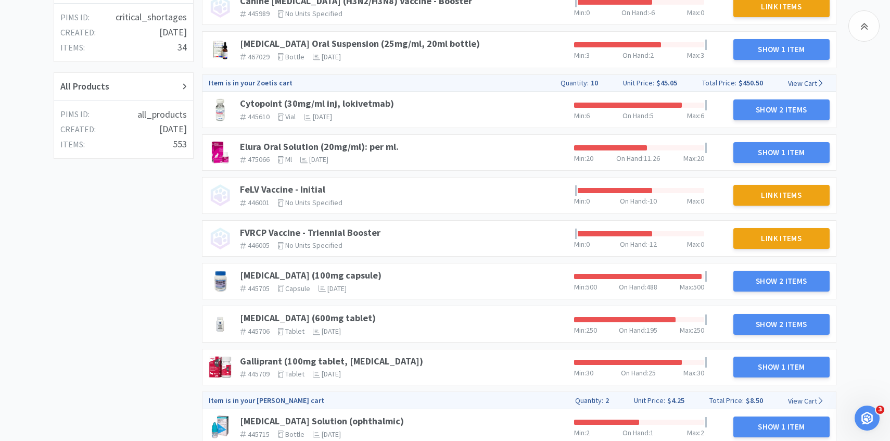
scroll to position [334, 0]
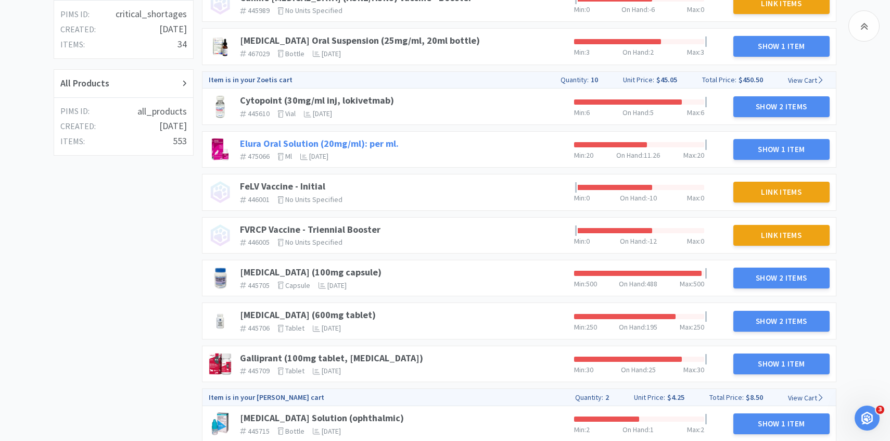
click at [279, 140] on link "Elura Oral Solution (20mg/ml): per ml." at bounding box center [319, 143] width 159 height 12
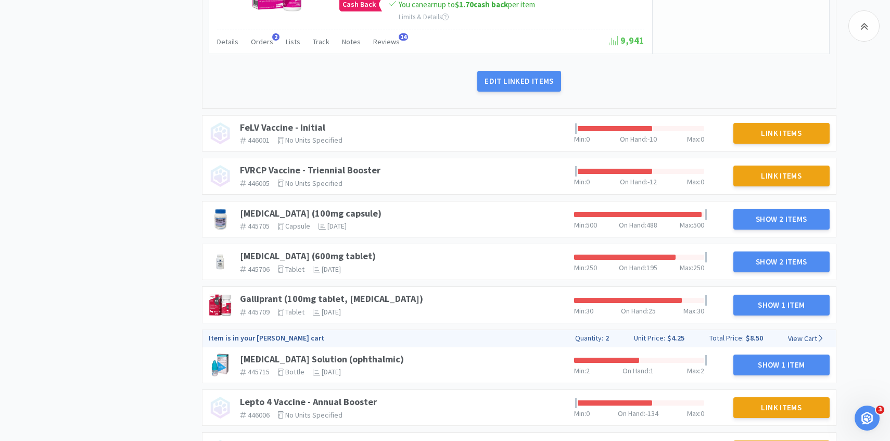
scroll to position [576, 0]
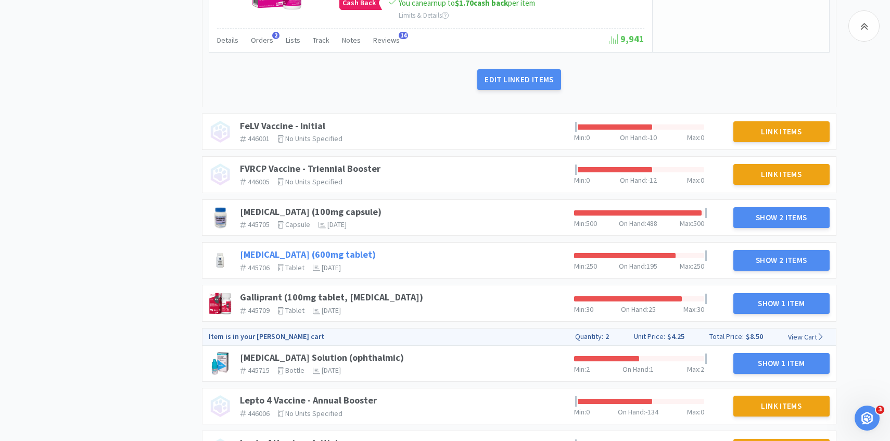
click at [331, 253] on link "Gabapentin (600mg tablet)" at bounding box center [308, 254] width 136 height 12
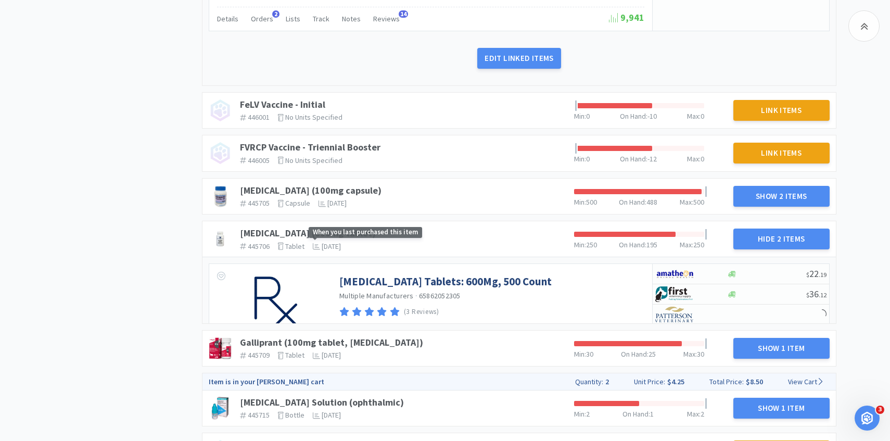
scroll to position [624, 0]
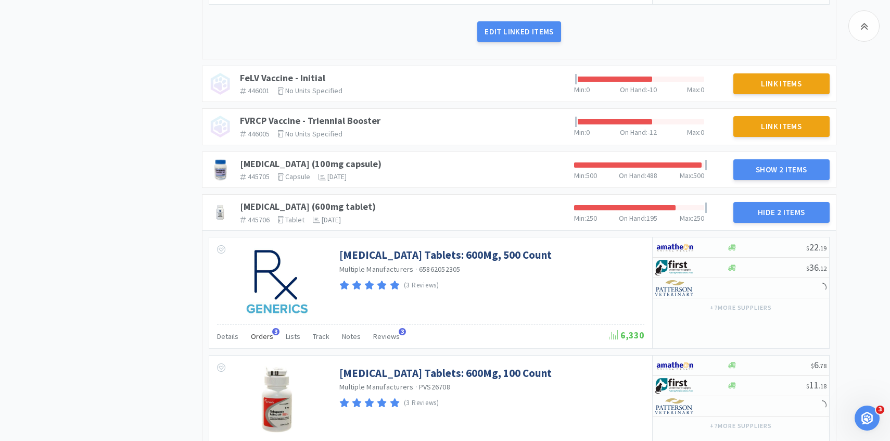
click at [266, 333] on span "Orders" at bounding box center [262, 336] width 22 height 9
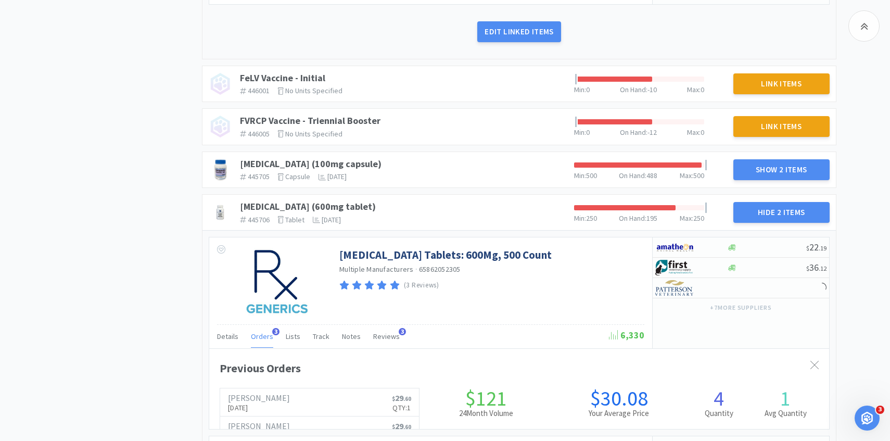
scroll to position [285, 620]
click at [266, 333] on span "Orders" at bounding box center [262, 336] width 22 height 9
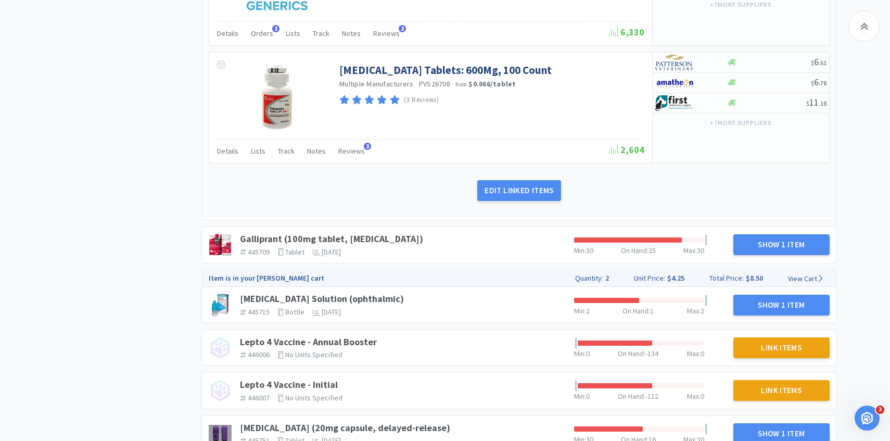
scroll to position [935, 0]
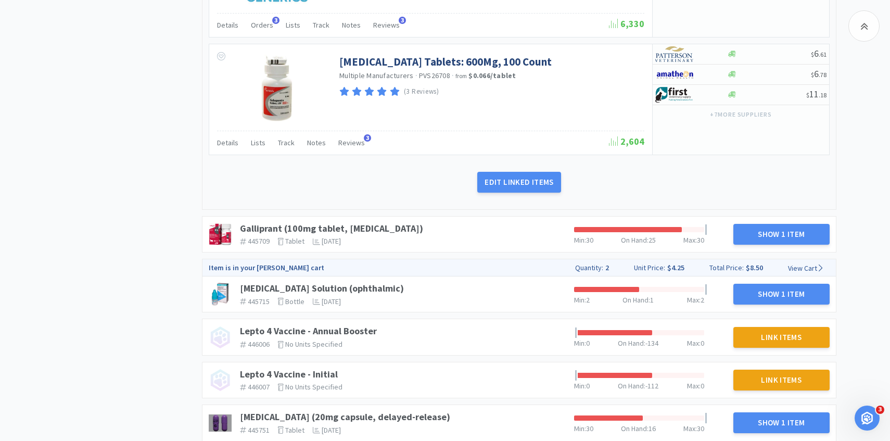
click at [370, 236] on div "Galliprant (100mg tablet, grapiprant) 445709 The identifier of the item in your…" at bounding box center [403, 234] width 334 height 31
click at [367, 231] on link "Galliprant (100mg tablet, grapiprant)" at bounding box center [331, 228] width 183 height 12
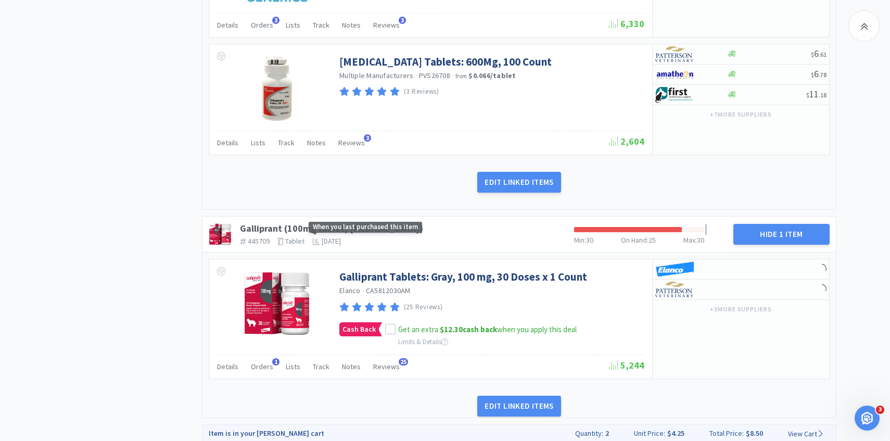
scroll to position [960, 0]
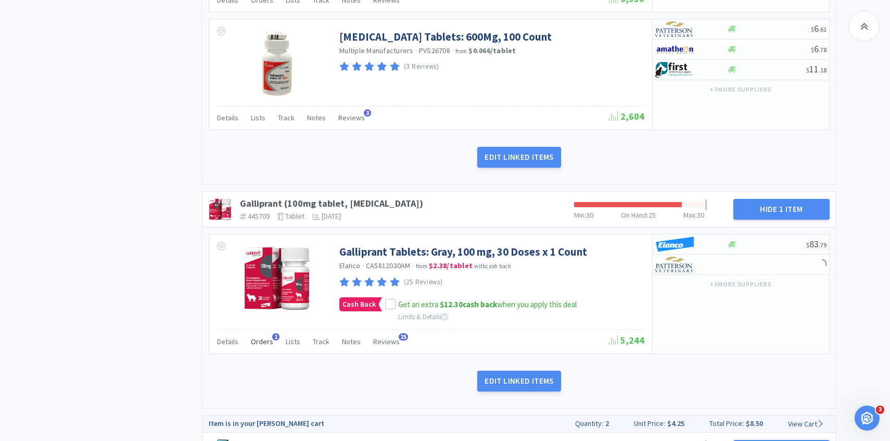
click at [258, 340] on span "Orders" at bounding box center [262, 341] width 22 height 9
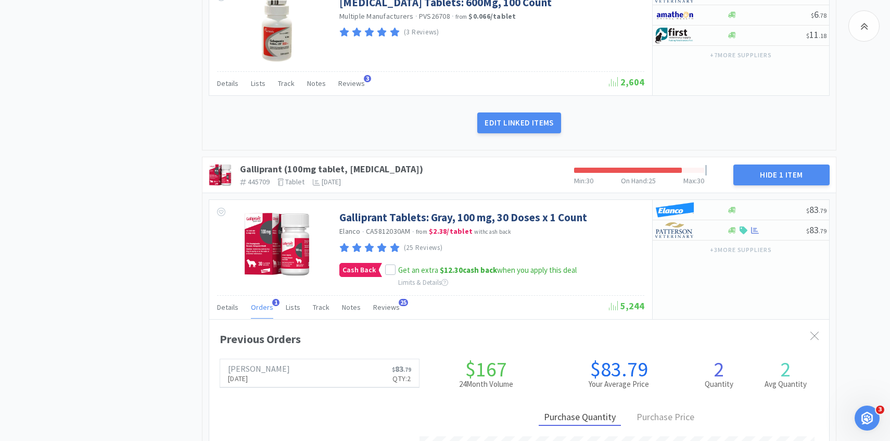
scroll to position [285, 620]
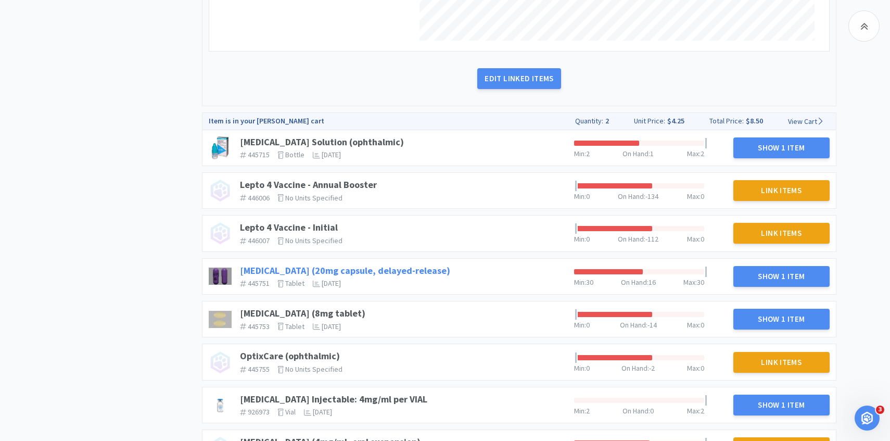
click at [403, 267] on link "Omeprazole (20mg capsule, delayed-release)" at bounding box center [345, 270] width 210 height 12
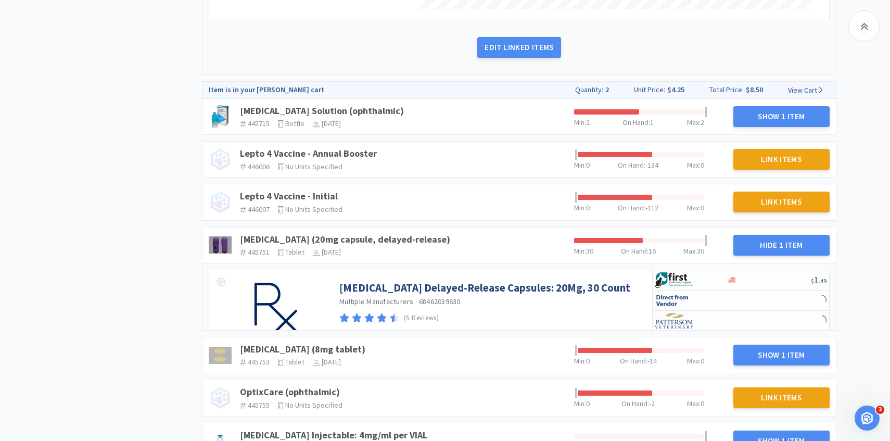
scroll to position [1648, 0]
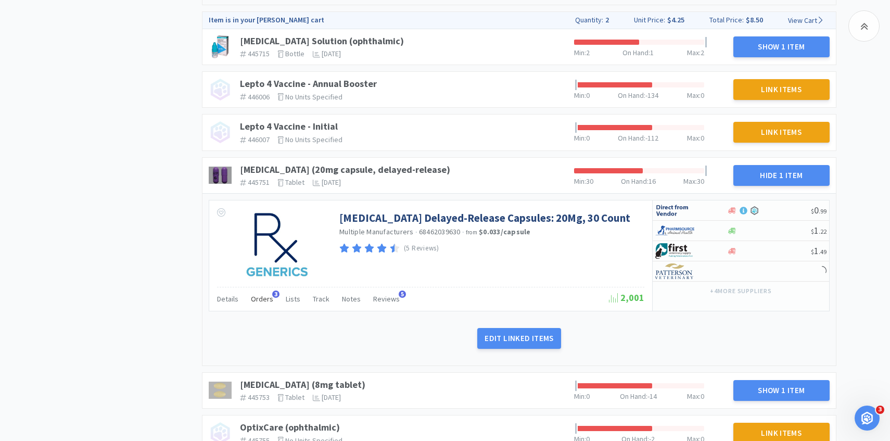
click at [260, 299] on span "Orders" at bounding box center [262, 298] width 22 height 9
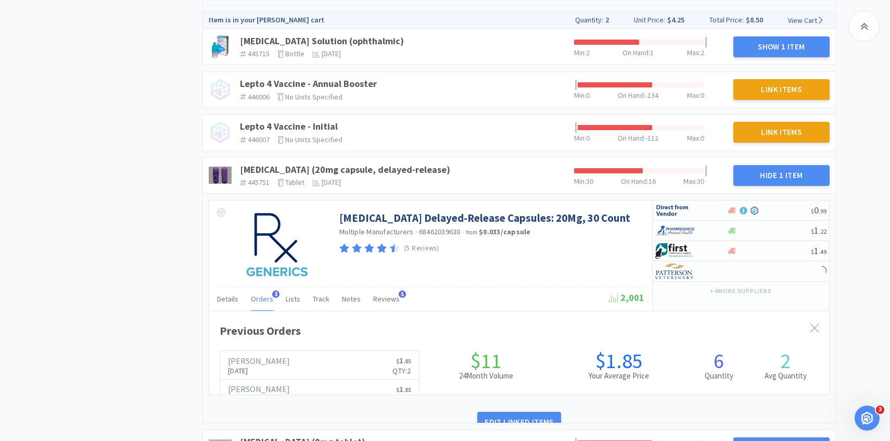
scroll to position [285, 620]
click at [260, 299] on span "Orders" at bounding box center [262, 298] width 22 height 9
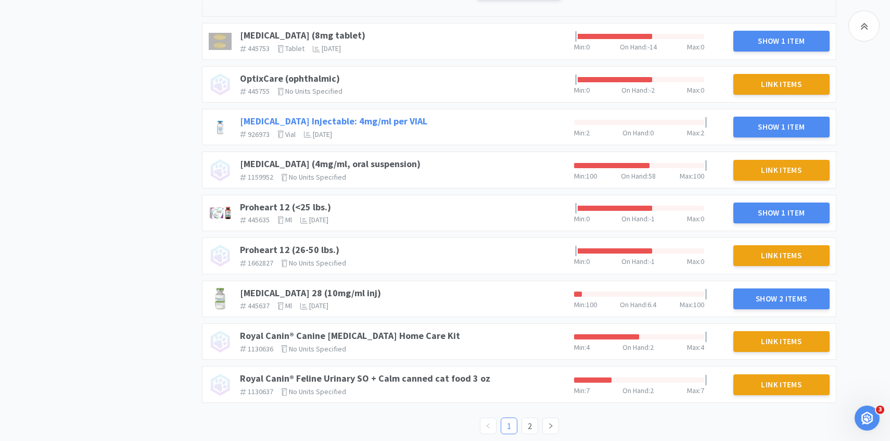
scroll to position [2005, 0]
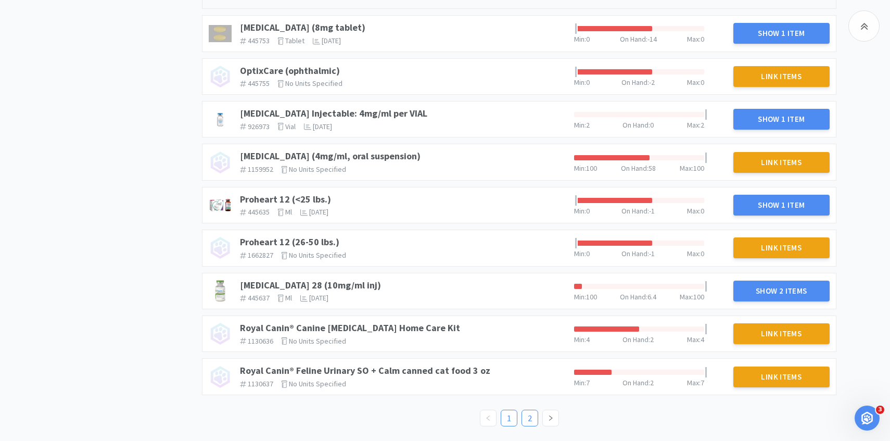
click at [530, 422] on link "2" at bounding box center [530, 418] width 16 height 16
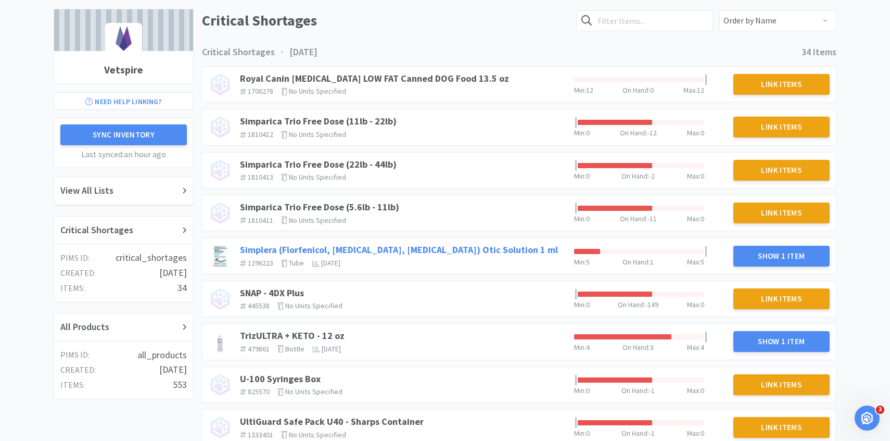
click at [398, 247] on link "Simplera (Florfenicol, Terbinafine, Mometasone Furoate) Otic Solution 1 ml" at bounding box center [399, 250] width 318 height 12
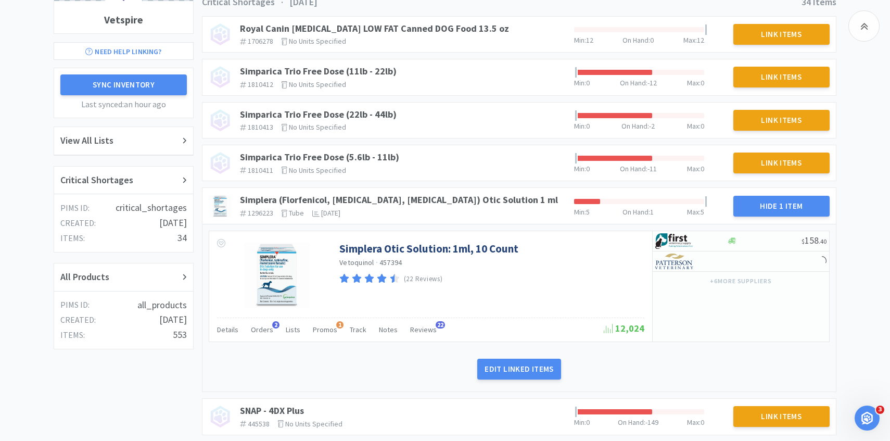
click at [271, 334] on div "Details Orders 2 Lists Promos 1 Track Notes Reviews 22" at bounding box center [410, 331] width 387 height 20
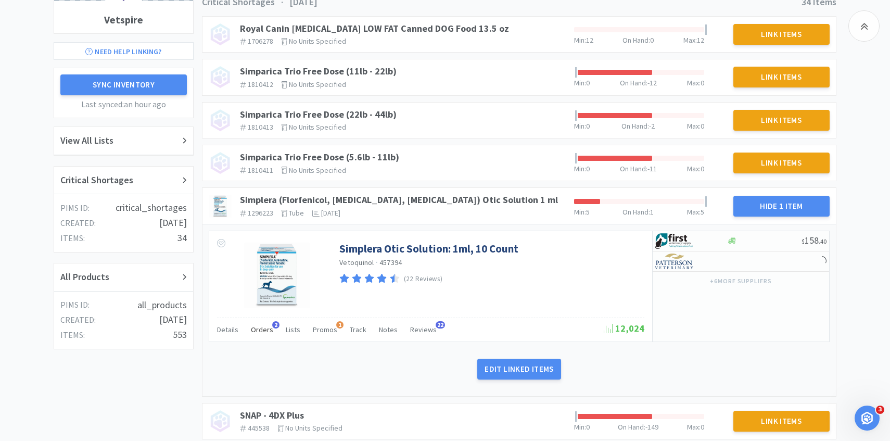
click at [266, 332] on span "Orders" at bounding box center [262, 329] width 22 height 9
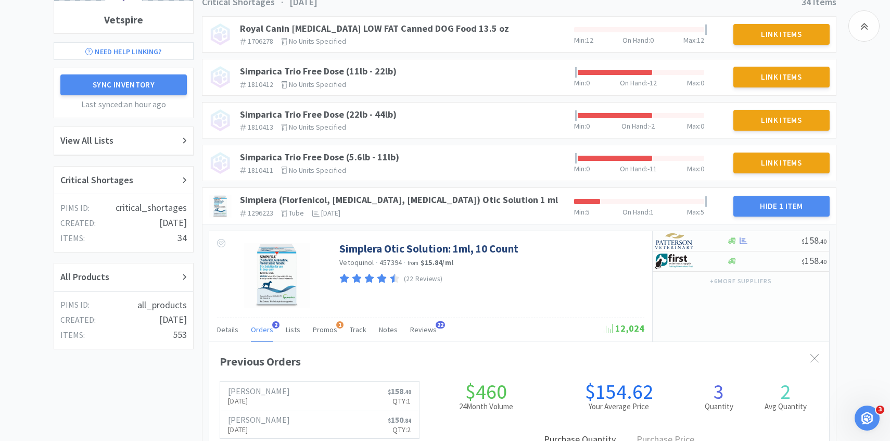
click at [265, 332] on span "Orders" at bounding box center [262, 329] width 22 height 9
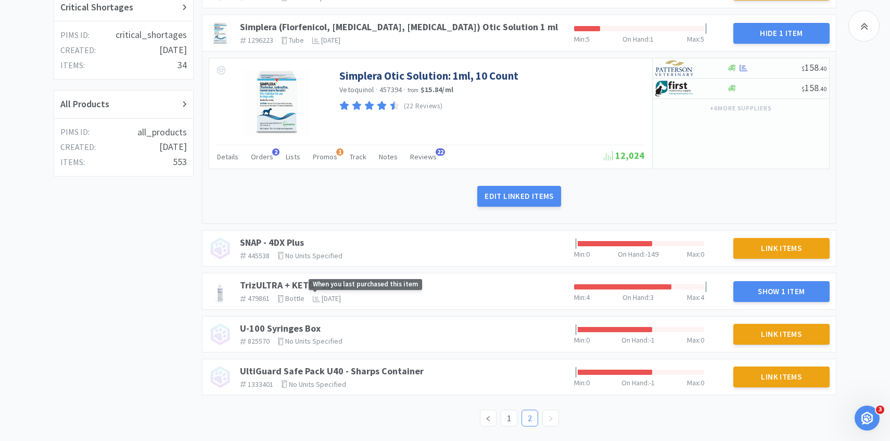
click at [325, 286] on span "When you last purchased this item" at bounding box center [365, 284] width 113 height 11
click at [292, 284] on link "TrizULTRA + KETO - 12 oz" at bounding box center [292, 285] width 105 height 12
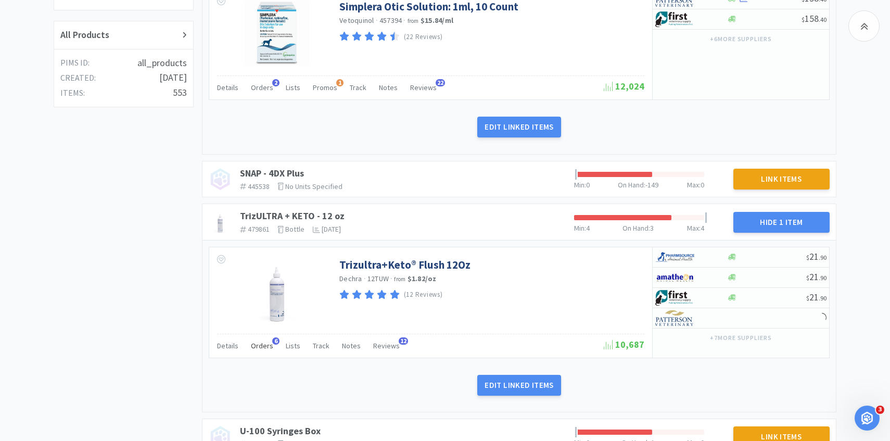
click at [261, 344] on span "Orders" at bounding box center [262, 345] width 22 height 9
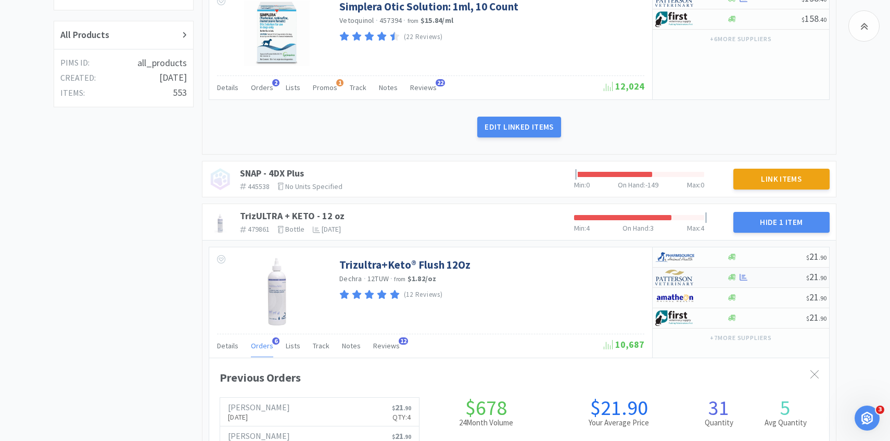
click at [687, 282] on img at bounding box center [674, 278] width 39 height 16
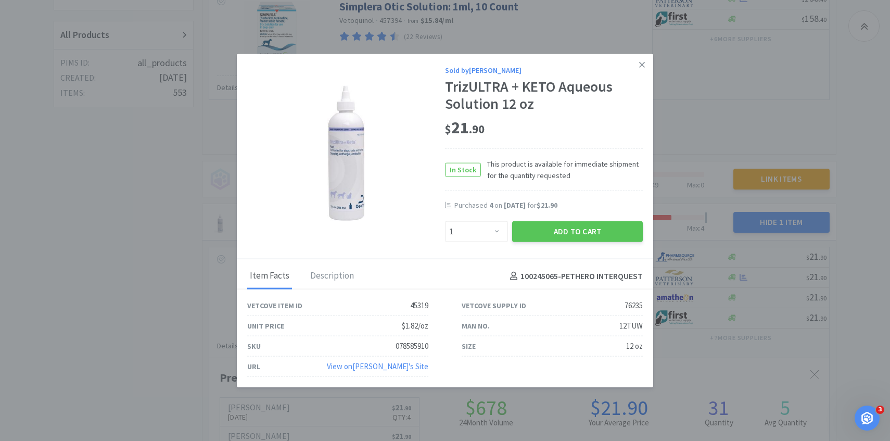
click at [492, 245] on div "Sold by Patterson TrizULTRA + KETO Aqueous Solution 12 oz $ 21 . 90 In Stock Th…" at bounding box center [445, 157] width 416 height 206
click at [489, 241] on select "Enter Quantity 1 2 3 4 5 6 7 8 9 10 11 12 13 14 15 16 17 18 19 20 Enter Quantity" at bounding box center [476, 231] width 63 height 21
select select "4"
click at [445, 221] on select "Enter Quantity 1 2 3 4 5 6 7 8 9 10 11 12 13 14 15 16 17 18 19 20 Enter Quantity" at bounding box center [476, 231] width 63 height 21
click at [573, 226] on button "Add to Cart" at bounding box center [577, 231] width 131 height 21
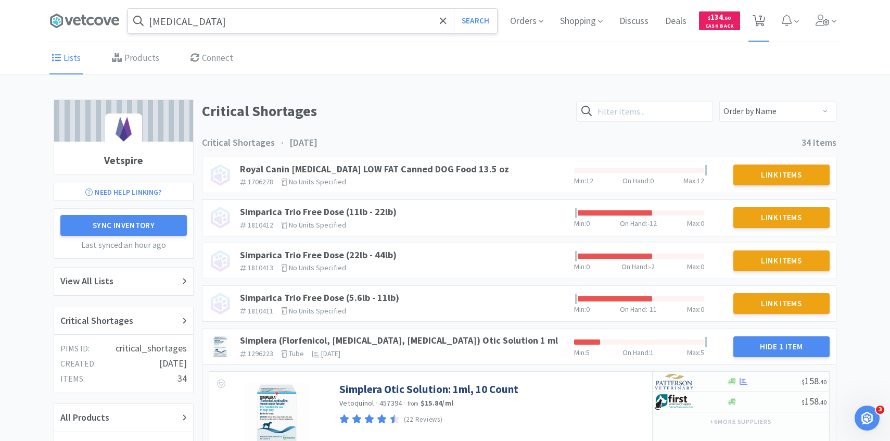
click at [759, 27] on span "7" at bounding box center [760, 18] width 4 height 42
select select "10"
select select "2"
select select "1"
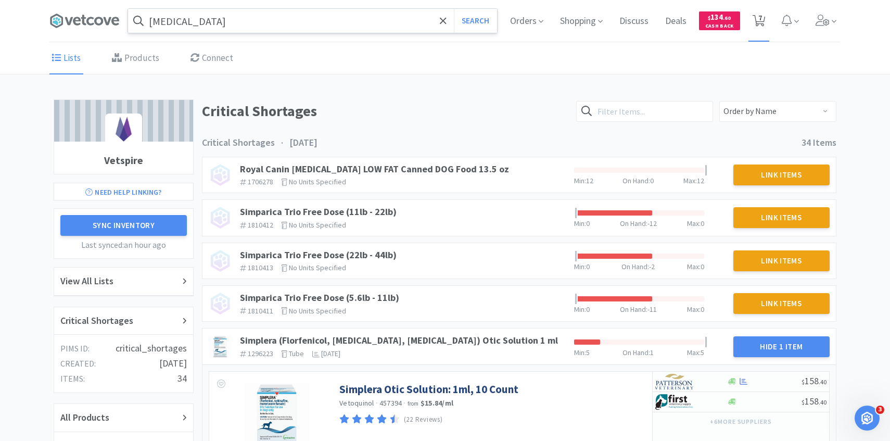
select select "1"
select select "4"
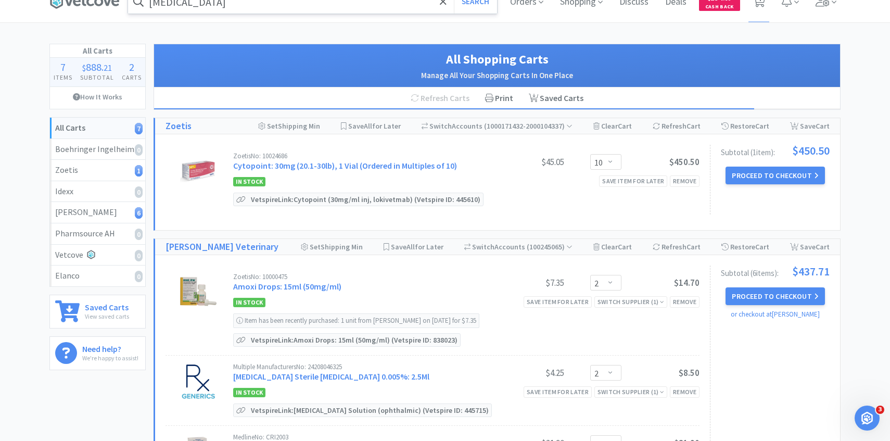
scroll to position [15, 0]
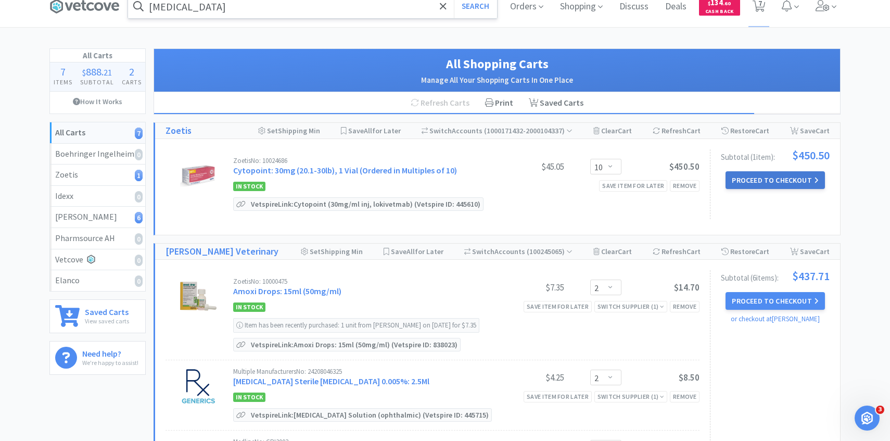
click at [769, 177] on button "Proceed to Checkout" at bounding box center [775, 180] width 99 height 18
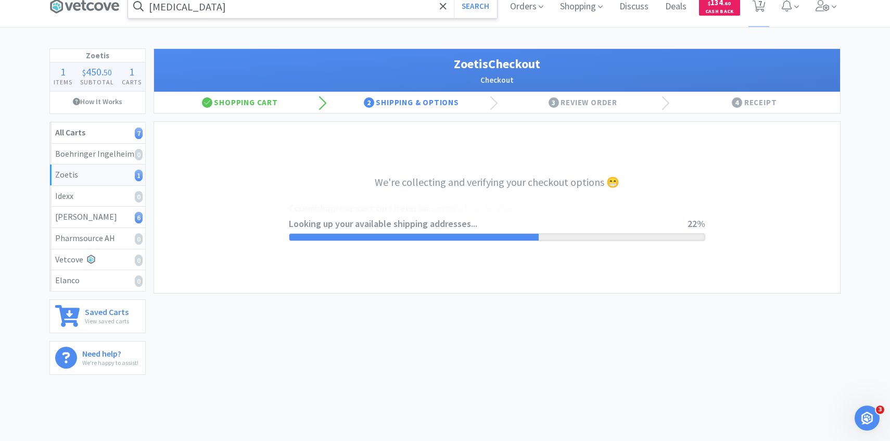
select select "invoice"
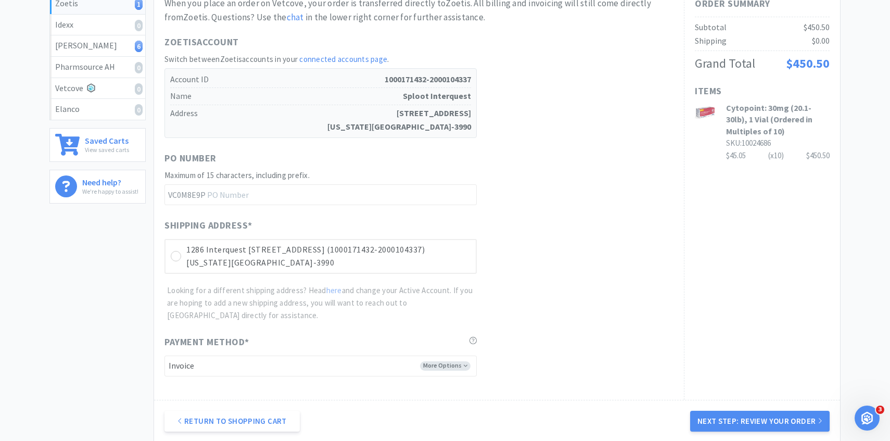
scroll to position [294, 0]
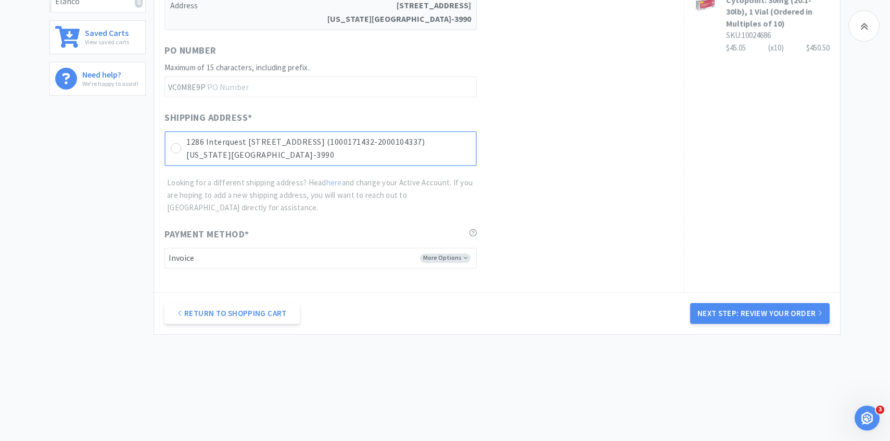
click at [408, 163] on div "1286 Interquest Pkwy Ste 160 (1000171432-2000104337) Colorado Springs, CO 80921…" at bounding box center [320, 148] width 312 height 35
click at [744, 314] on button "Next Step: Review Your Order" at bounding box center [759, 313] width 139 height 21
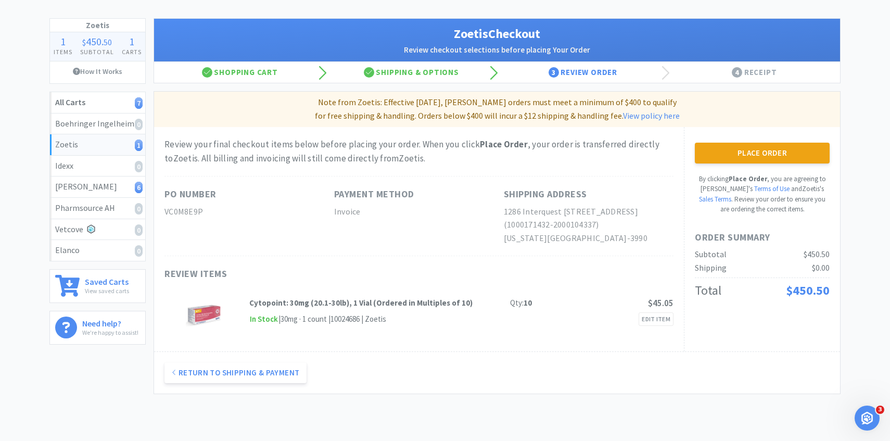
scroll to position [0, 0]
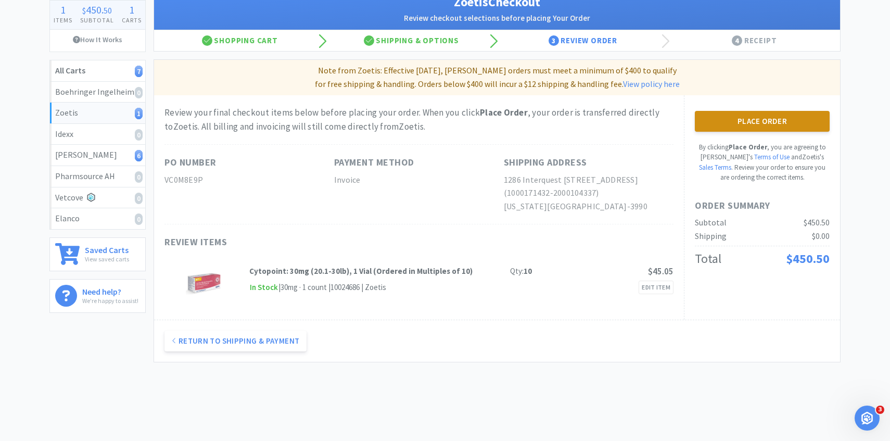
click at [785, 124] on button "Place Order" at bounding box center [762, 121] width 135 height 21
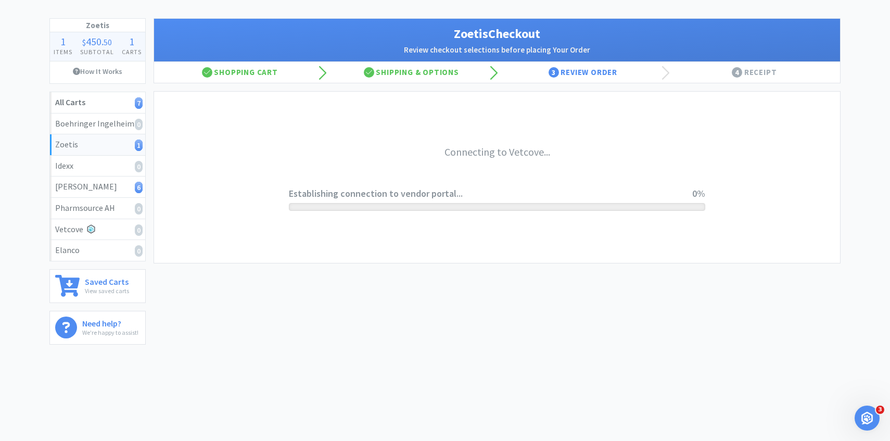
scroll to position [45, 0]
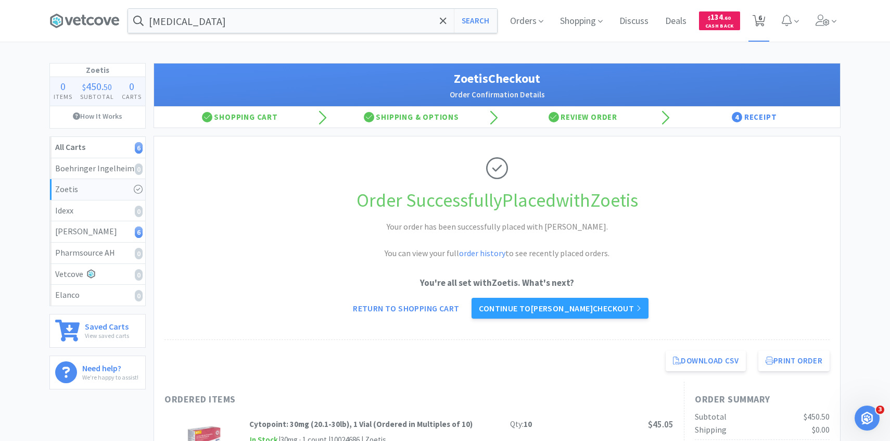
click at [756, 21] on icon at bounding box center [759, 20] width 13 height 11
select select "2"
select select "1"
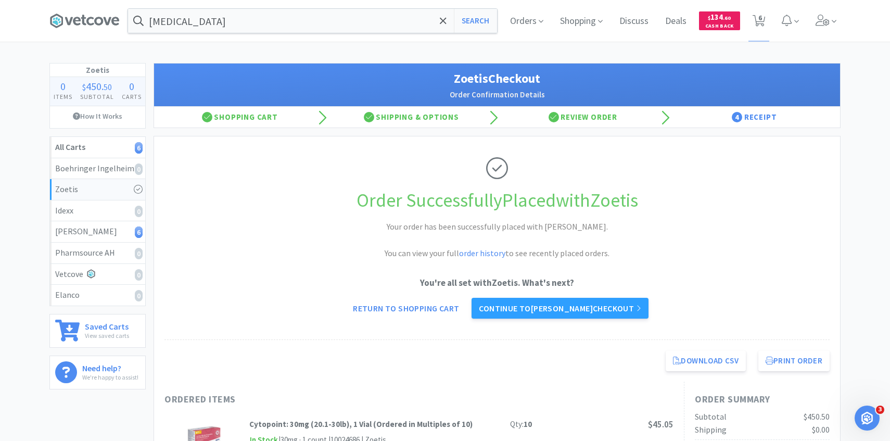
select select "1"
select select "4"
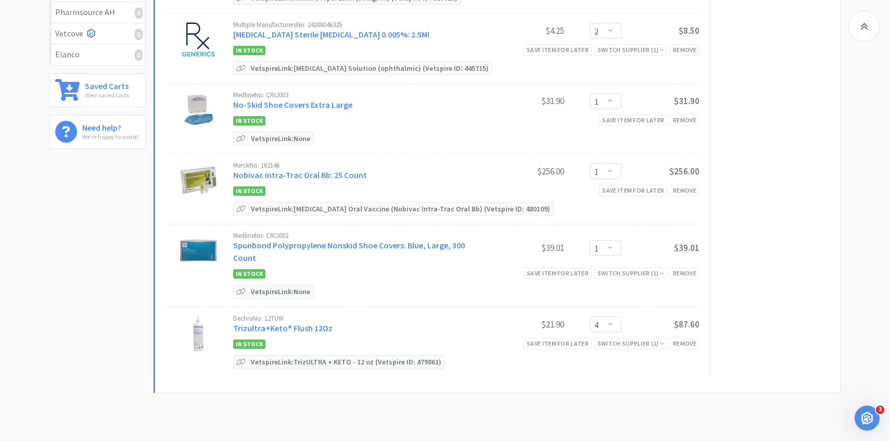
scroll to position [243, 0]
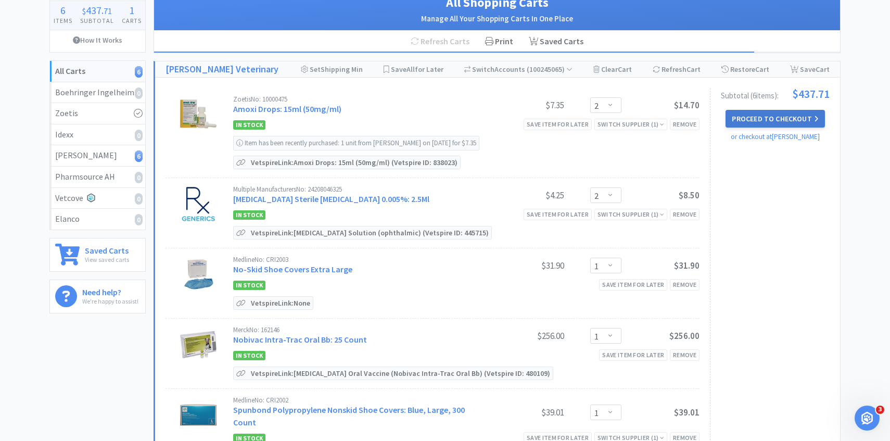
click at [799, 118] on button "Proceed to Checkout" at bounding box center [775, 119] width 99 height 18
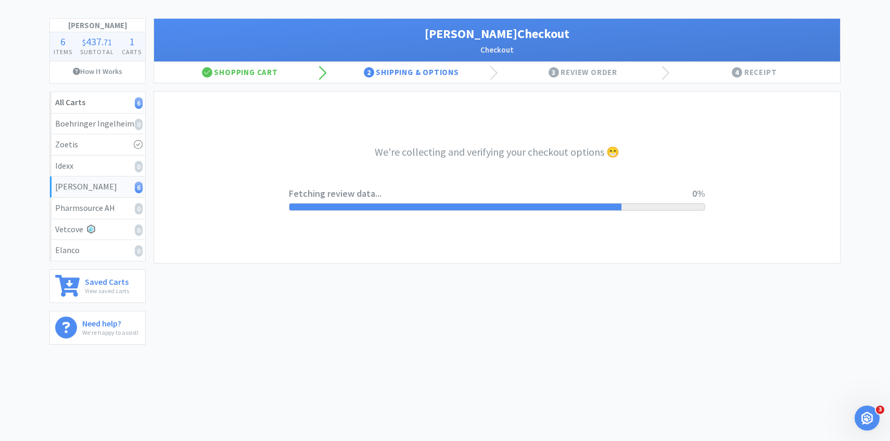
select select "1"
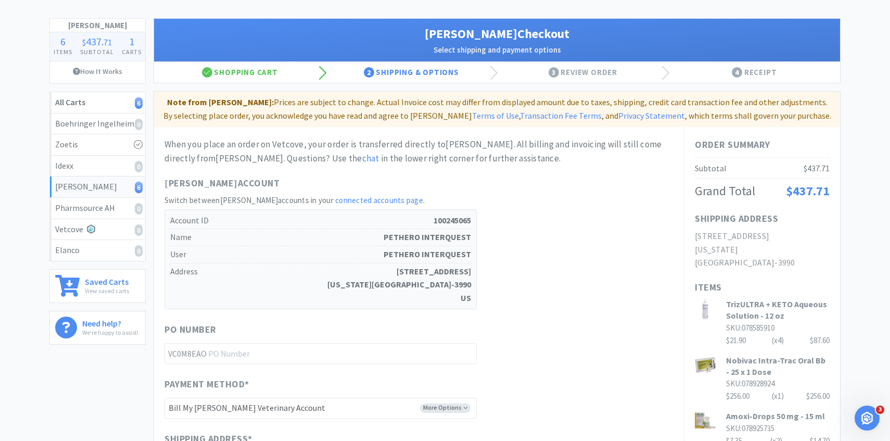
scroll to position [0, 0]
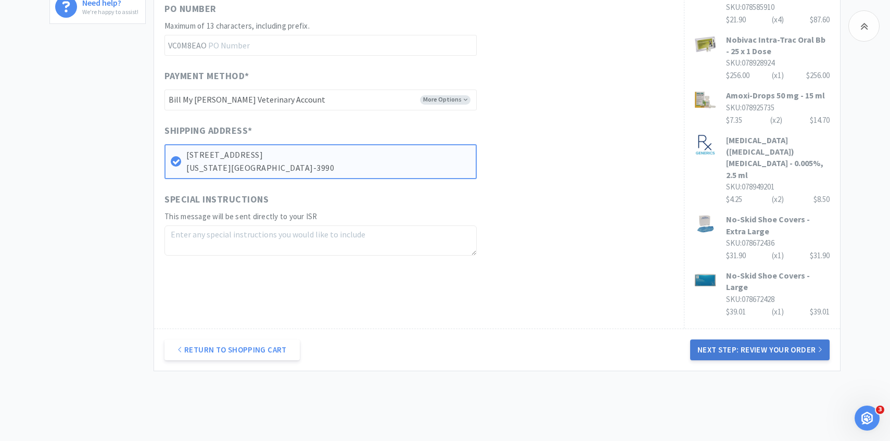
click at [717, 339] on button "Next Step: Review Your Order" at bounding box center [759, 349] width 139 height 21
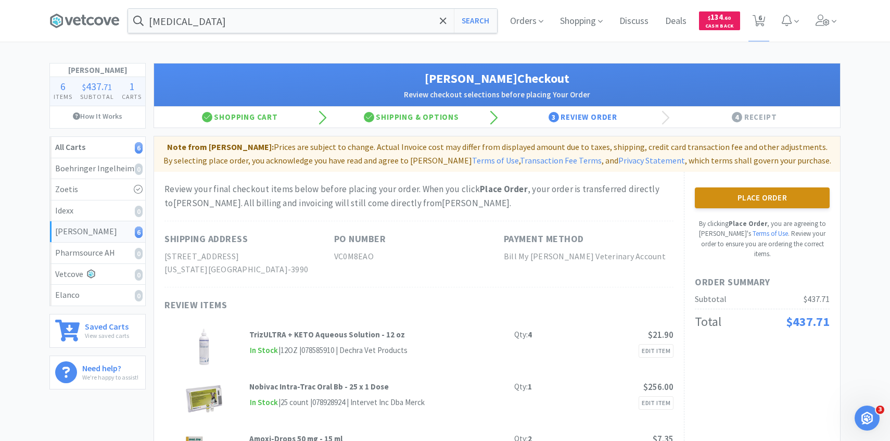
click at [722, 206] on button "Place Order" at bounding box center [762, 197] width 135 height 21
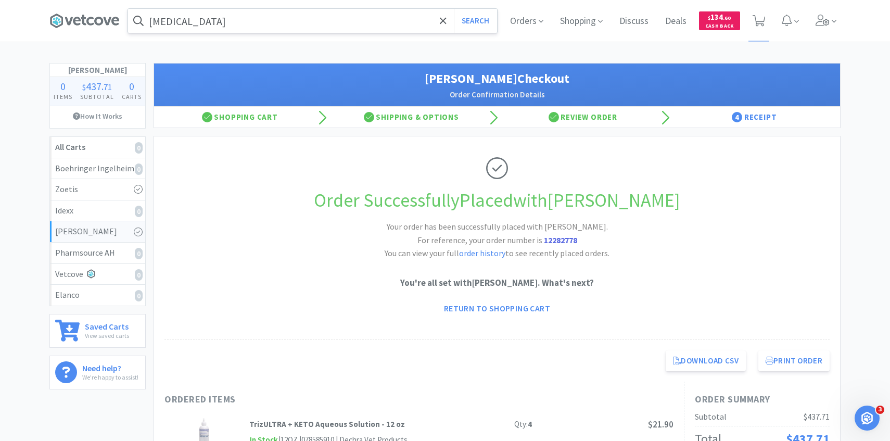
click at [225, 29] on input "latanoprost" at bounding box center [312, 21] width 369 height 24
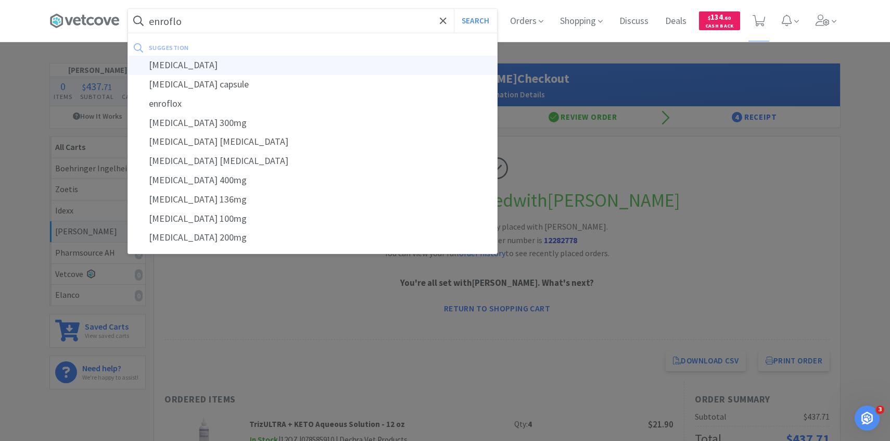
click at [224, 63] on div "[MEDICAL_DATA]" at bounding box center [312, 65] width 369 height 19
type input "[MEDICAL_DATA]"
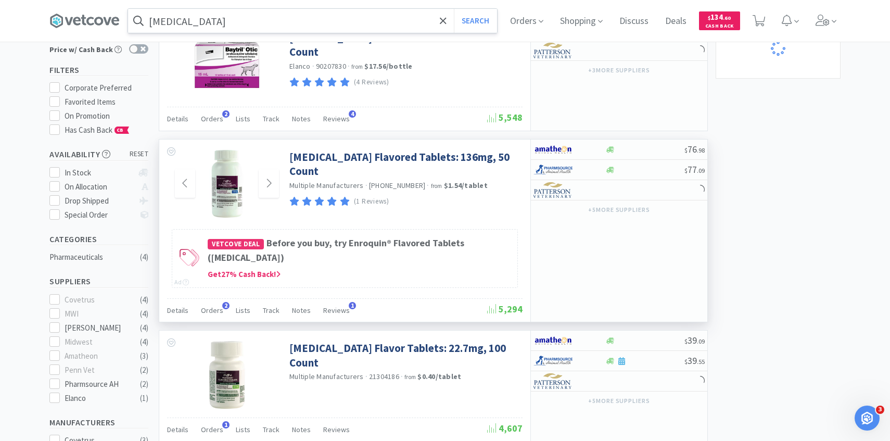
scroll to position [112, 0]
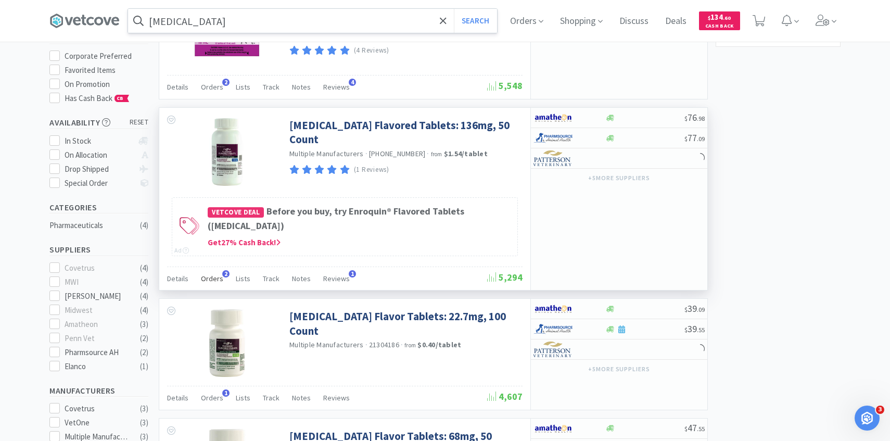
click at [215, 272] on div "Orders 2" at bounding box center [212, 280] width 22 height 20
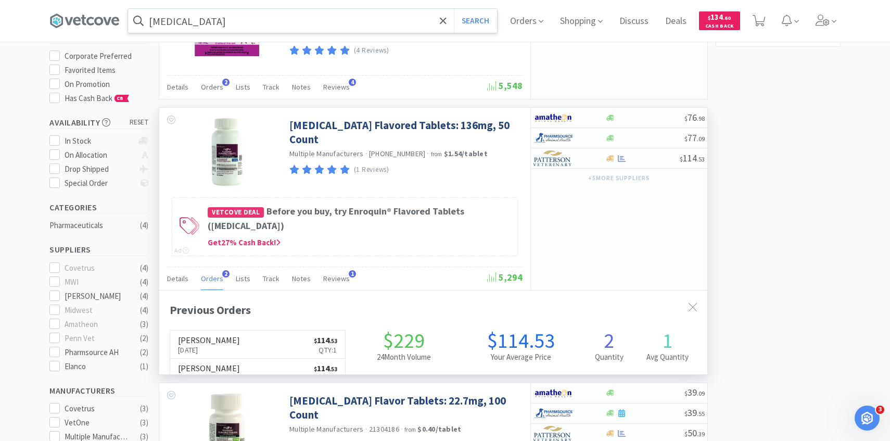
scroll to position [270, 548]
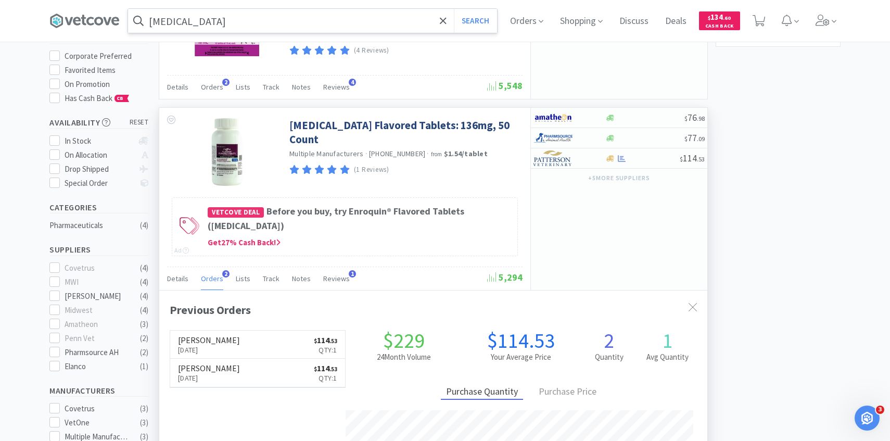
click at [215, 272] on div "Orders 2" at bounding box center [212, 280] width 22 height 20
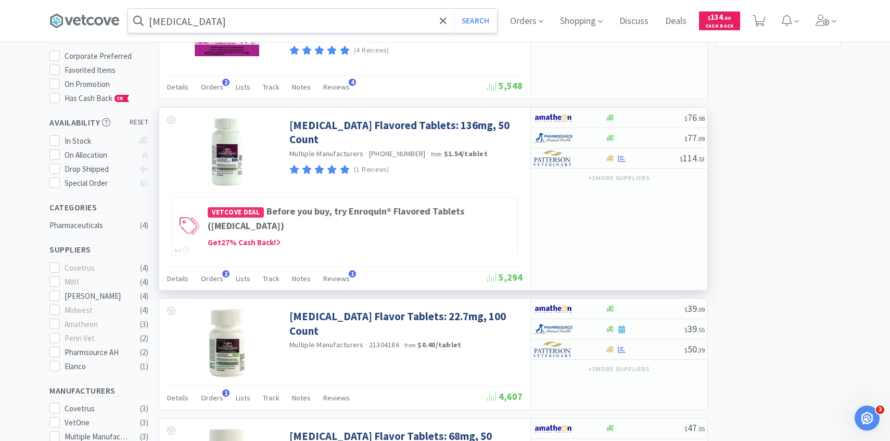
click at [215, 265] on div "Enrofloxacin Flavored Tablets: 136mg, 50 Count Multiple Manufacturers · 86101-0…" at bounding box center [344, 199] width 371 height 182
click at [215, 276] on span "Orders" at bounding box center [212, 278] width 22 height 9
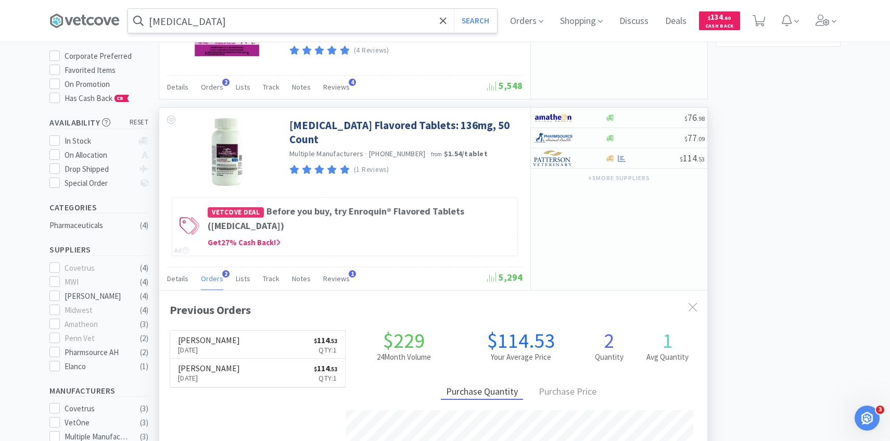
click at [215, 275] on span "Orders" at bounding box center [212, 278] width 22 height 9
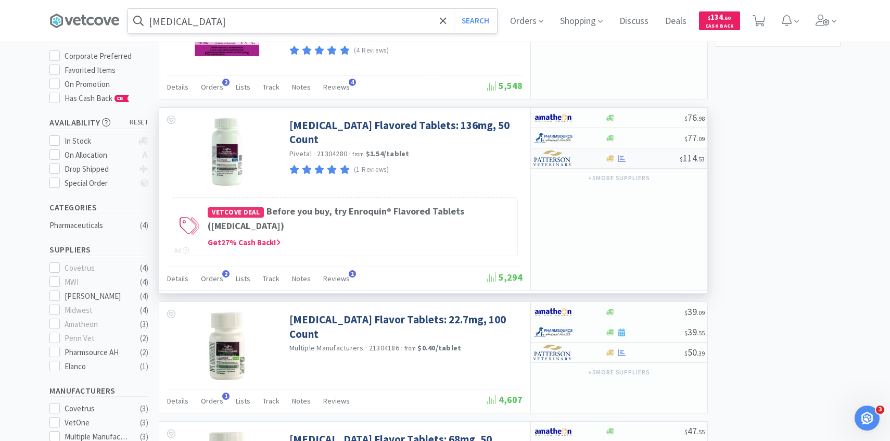
click at [560, 159] on img at bounding box center [552, 158] width 39 height 16
select select "1"
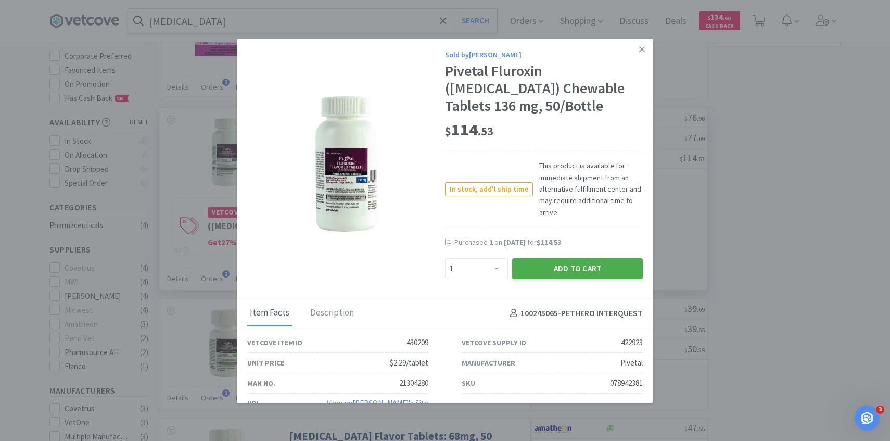
click at [544, 260] on button "Add to Cart" at bounding box center [577, 268] width 131 height 21
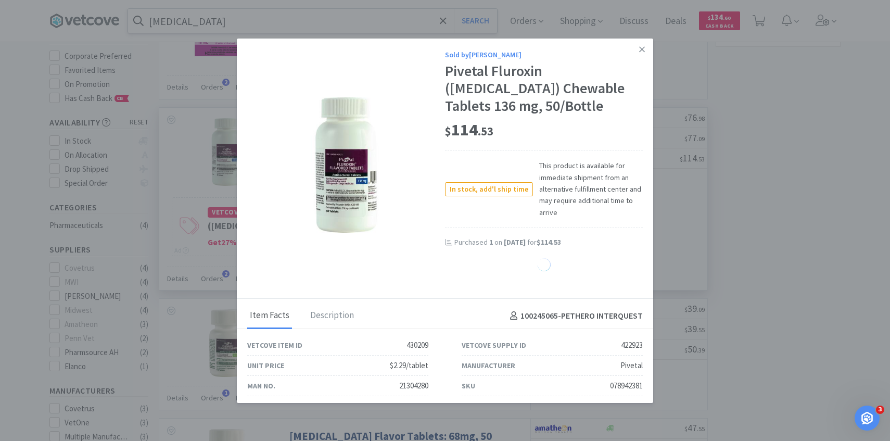
select select "1"
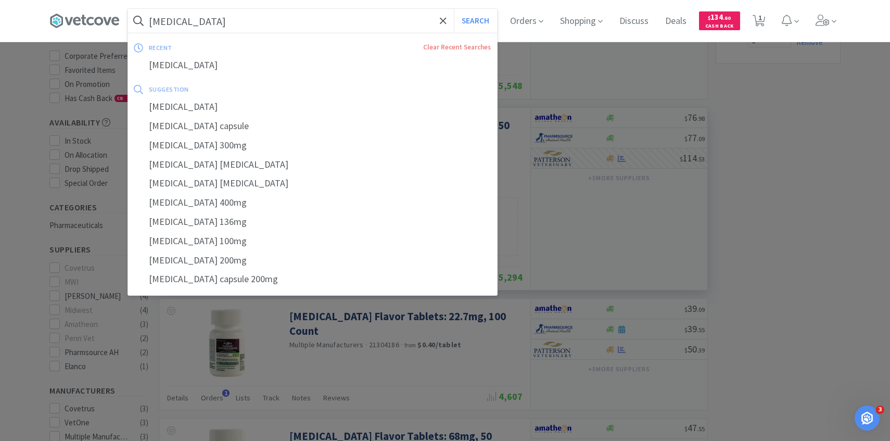
click at [217, 23] on input "[MEDICAL_DATA]" at bounding box center [312, 21] width 369 height 24
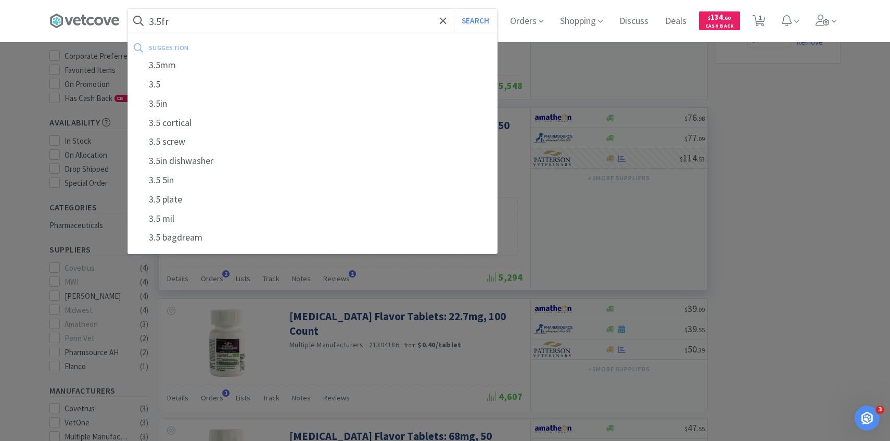
click at [454, 9] on button "Search" at bounding box center [475, 21] width 43 height 24
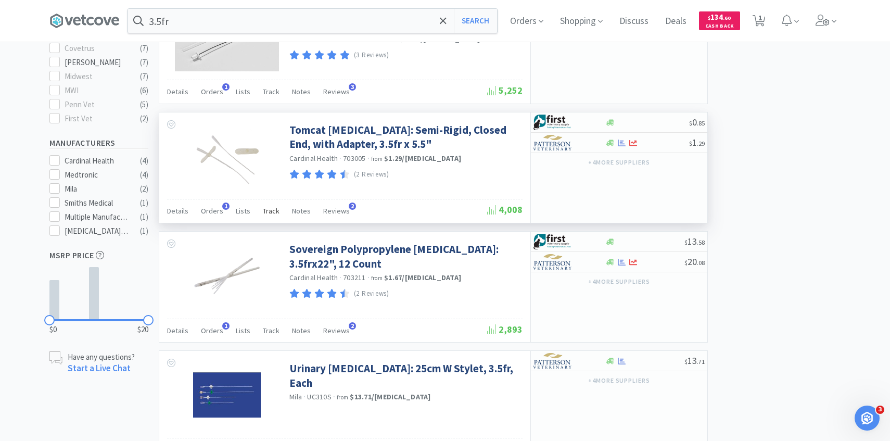
scroll to position [355, 0]
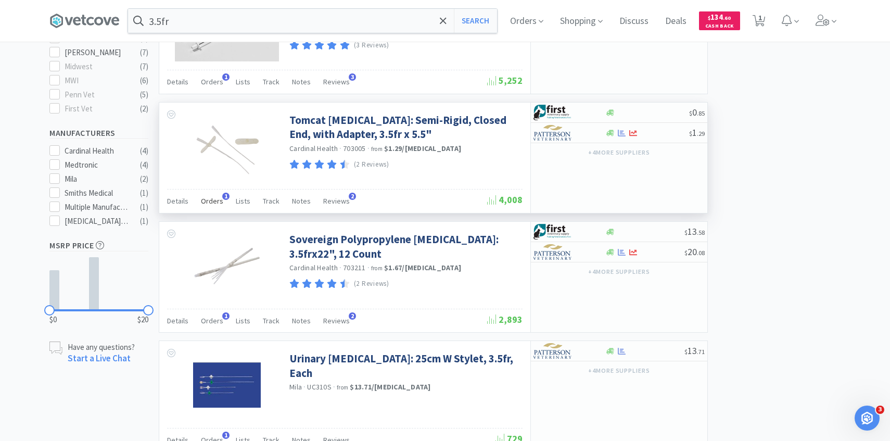
click at [215, 202] on span "Orders" at bounding box center [212, 200] width 22 height 9
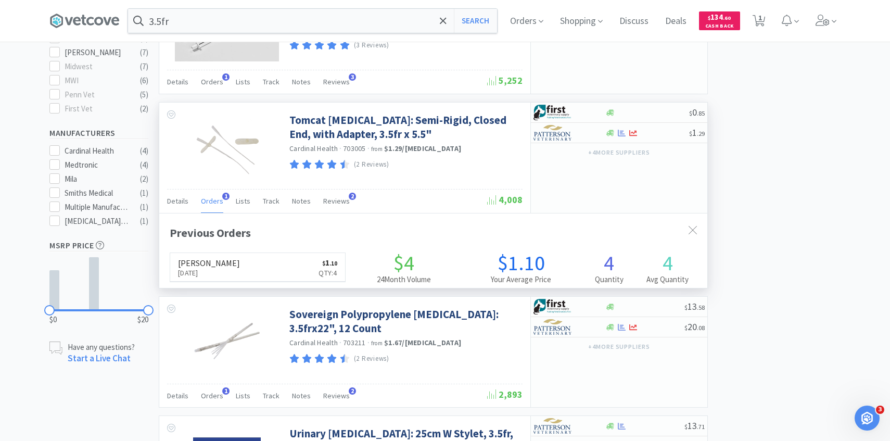
scroll to position [270, 548]
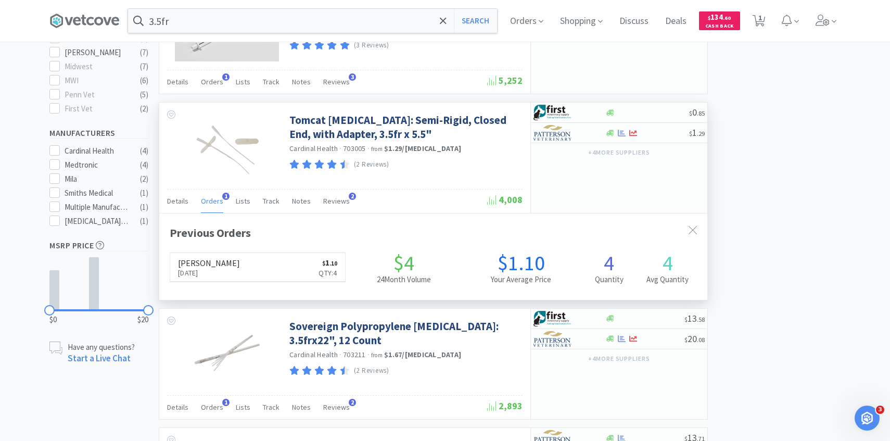
click at [216, 203] on span "Orders" at bounding box center [212, 200] width 22 height 9
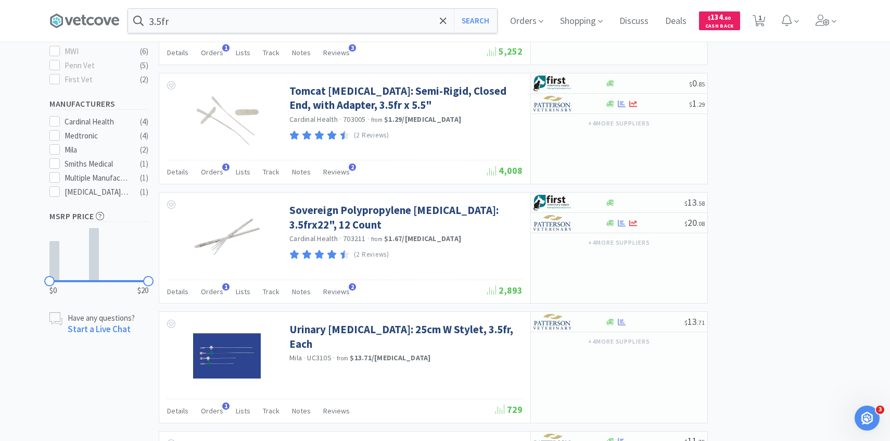
scroll to position [386, 0]
click at [160, 19] on input "3.5fr" at bounding box center [312, 21] width 369 height 24
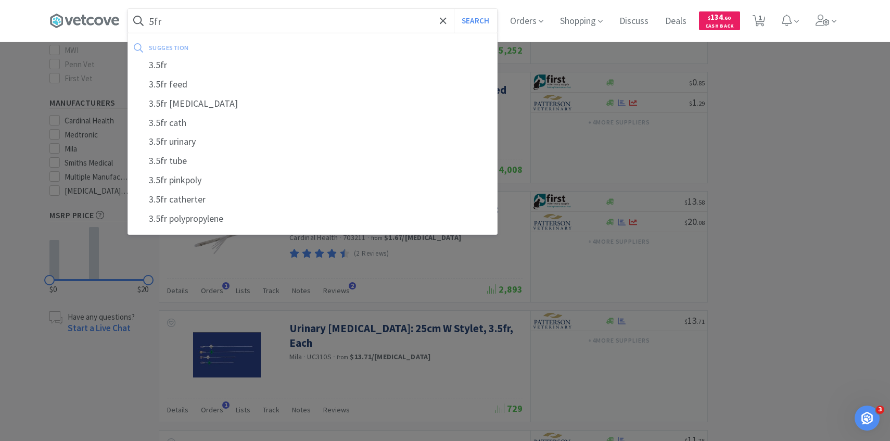
type input "5fr"
click at [454, 9] on button "Search" at bounding box center [475, 21] width 43 height 24
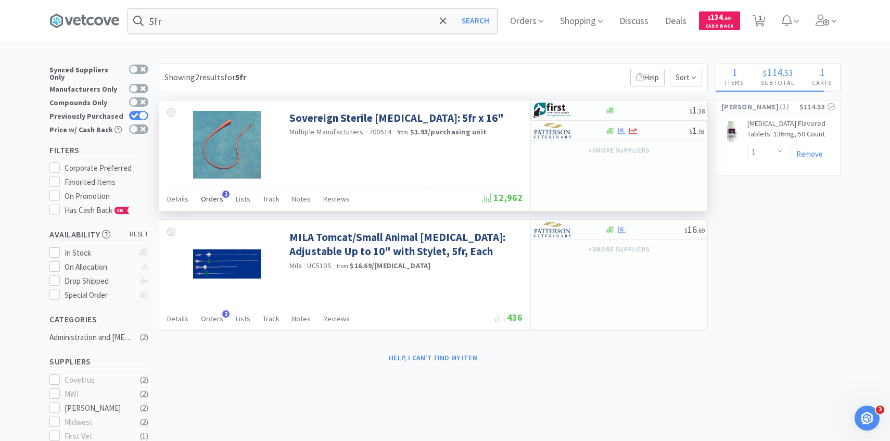
click at [218, 198] on span "Orders" at bounding box center [212, 198] width 22 height 9
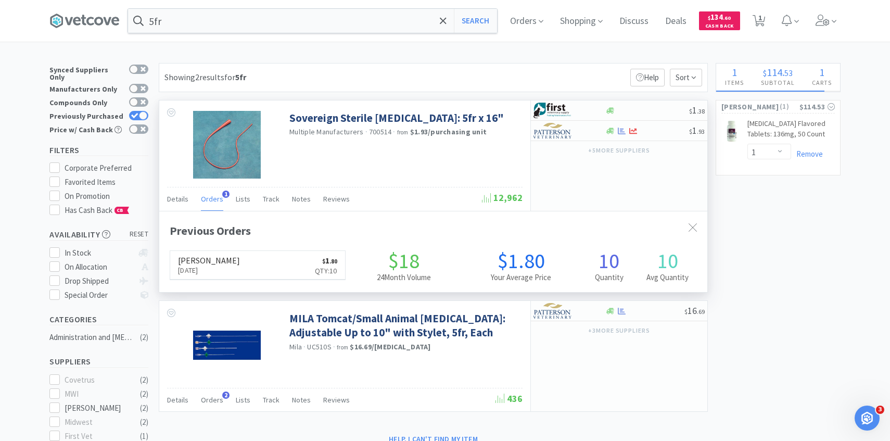
scroll to position [270, 548]
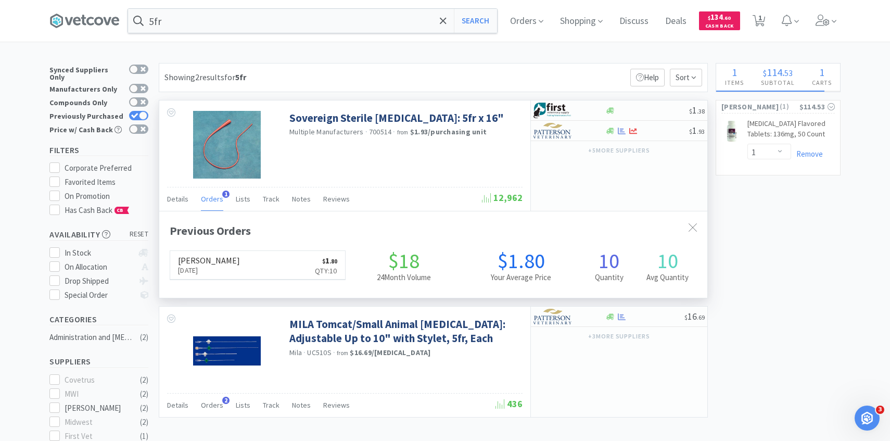
click at [218, 198] on span "Orders" at bounding box center [212, 198] width 22 height 9
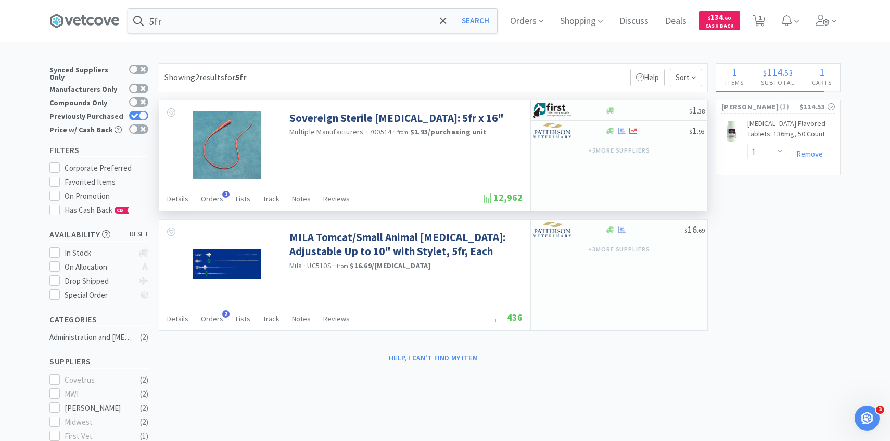
click at [569, 142] on div "+ 5 more supplier s" at bounding box center [619, 150] width 176 height 18
click at [567, 139] on div at bounding box center [561, 131] width 57 height 18
select select "1"
drag, startPoint x: 794, startPoint y: 202, endPoint x: 782, endPoint y: 202, distance: 12.0
click at [441, 21] on icon at bounding box center [443, 20] width 6 height 6
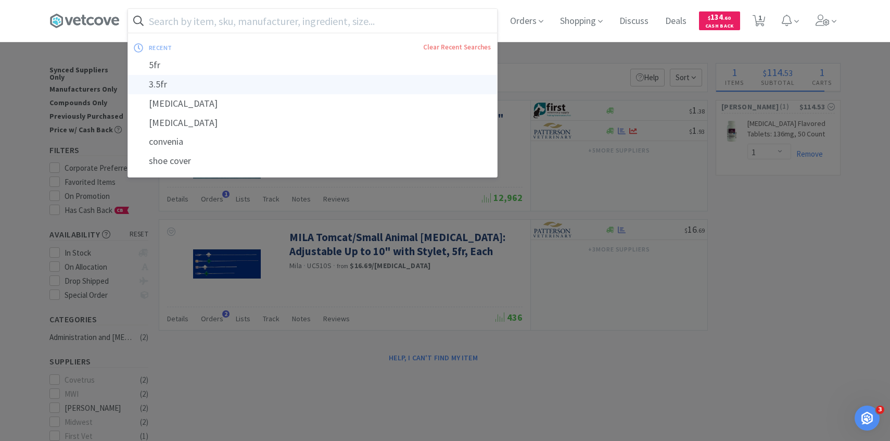
click at [355, 79] on div "3.5fr" at bounding box center [312, 84] width 369 height 19
type input "3.5fr"
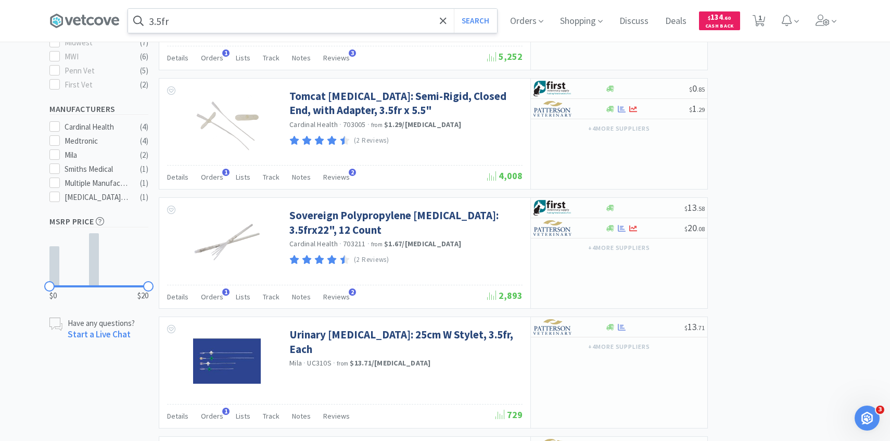
scroll to position [376, 0]
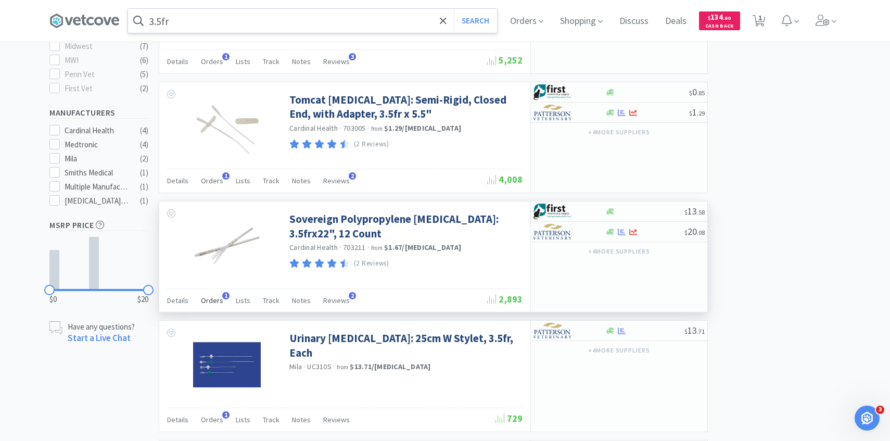
click at [212, 299] on span "Orders" at bounding box center [212, 300] width 22 height 9
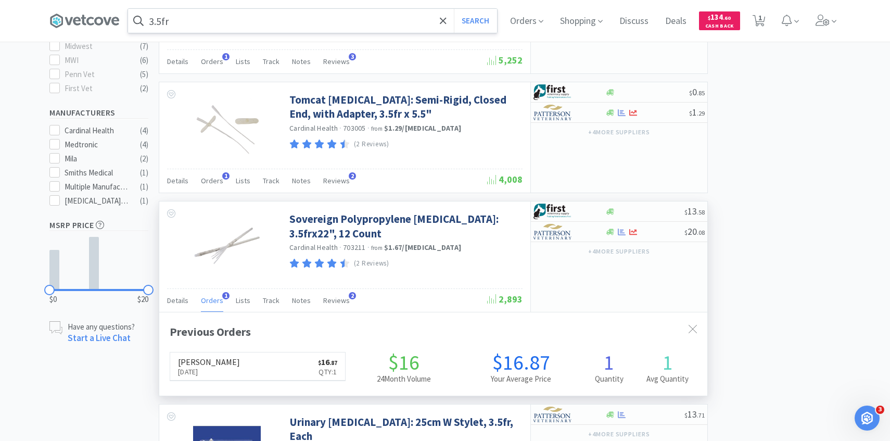
scroll to position [270, 548]
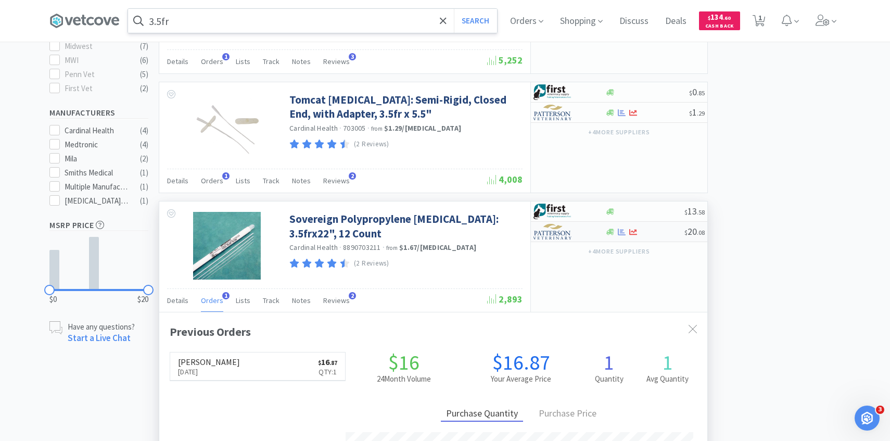
click at [577, 233] on div at bounding box center [561, 232] width 57 height 18
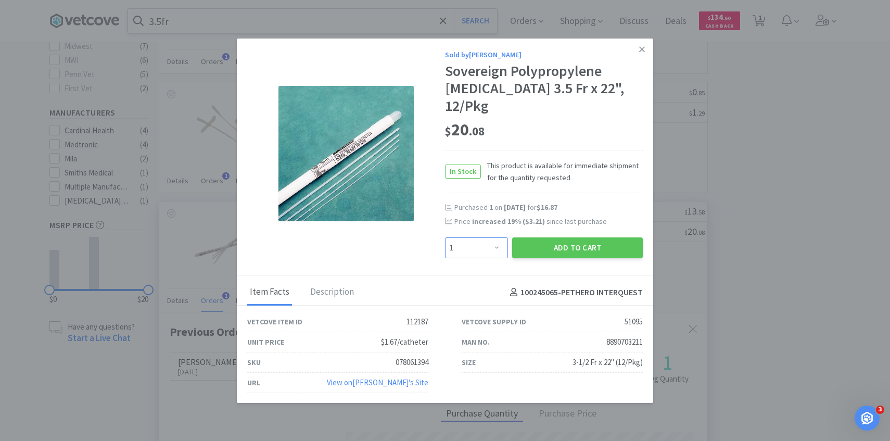
click at [466, 237] on select "Enter Quantity 1 2 3 4 5 6 7 8 9 10 11 12 13 14 15 16 17 18 19 20 Enter Quantity" at bounding box center [476, 247] width 63 height 21
select select "3"
click at [445, 237] on select "Enter Quantity 1 2 3 4 5 6 7 8 9 10 11 12 13 14 15 16 17 18 19 20 Enter Quantity" at bounding box center [476, 247] width 63 height 21
click at [553, 241] on button "Add to Cart" at bounding box center [577, 247] width 131 height 21
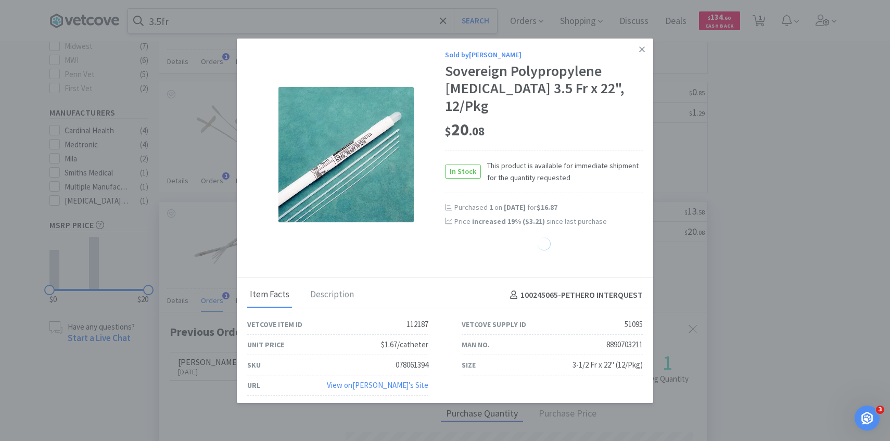
select select "3"
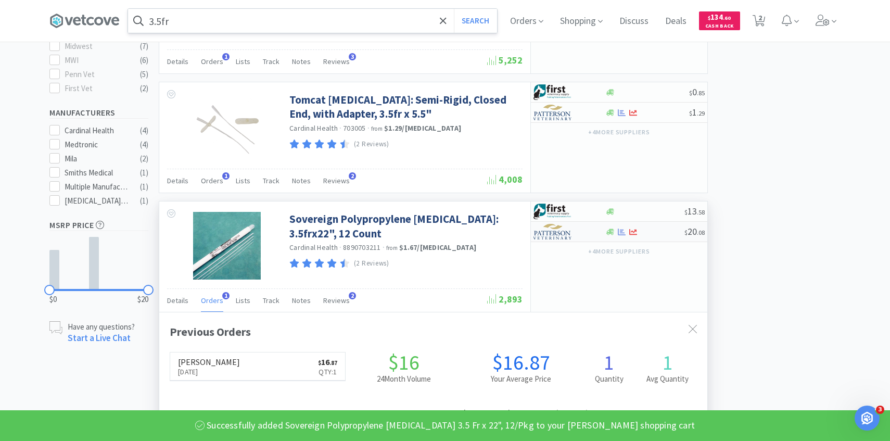
click at [569, 231] on img at bounding box center [552, 232] width 39 height 16
select select "1"
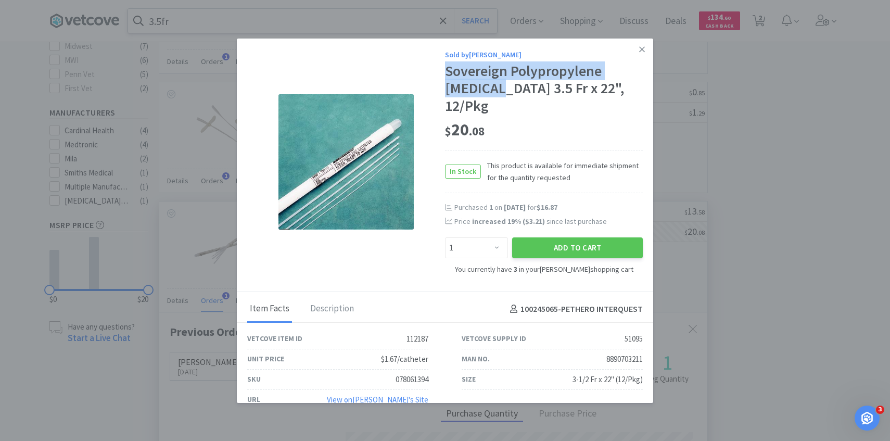
drag, startPoint x: 445, startPoint y: 68, endPoint x: 500, endPoint y: 93, distance: 60.3
click at [500, 93] on div "Sovereign Polypropylene [MEDICAL_DATA] 3.5 Fr x 22", 12/Pkg" at bounding box center [544, 88] width 198 height 53
copy div "Sovereign Polypropylene [MEDICAL_DATA]"
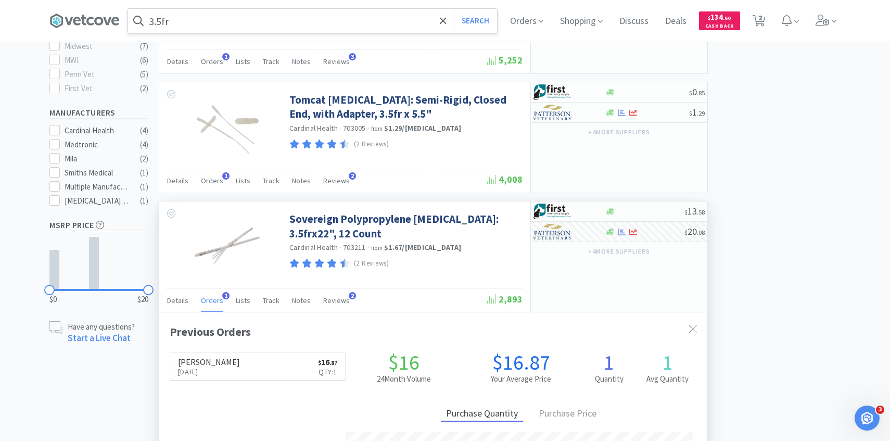
click at [201, 20] on input "3.5fr" at bounding box center [312, 21] width 369 height 24
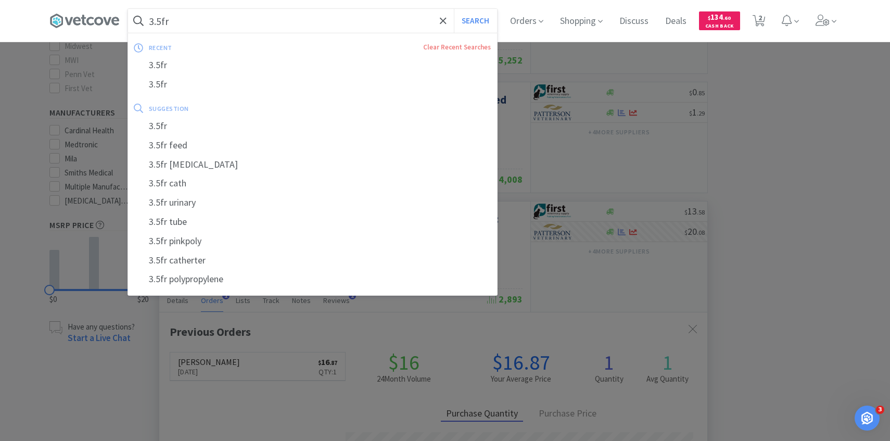
paste input "Sovereign Polypropylene Cathete"
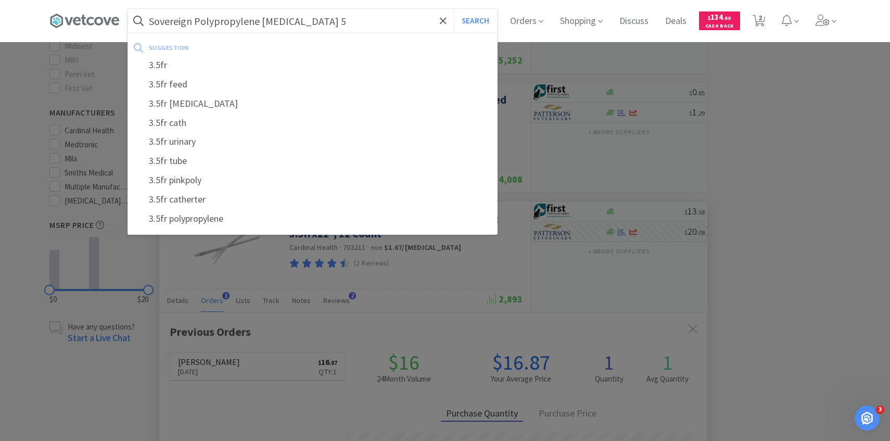
type input "Sovereign Polypropylene [MEDICAL_DATA] 5"
click at [454, 9] on button "Search" at bounding box center [475, 21] width 43 height 24
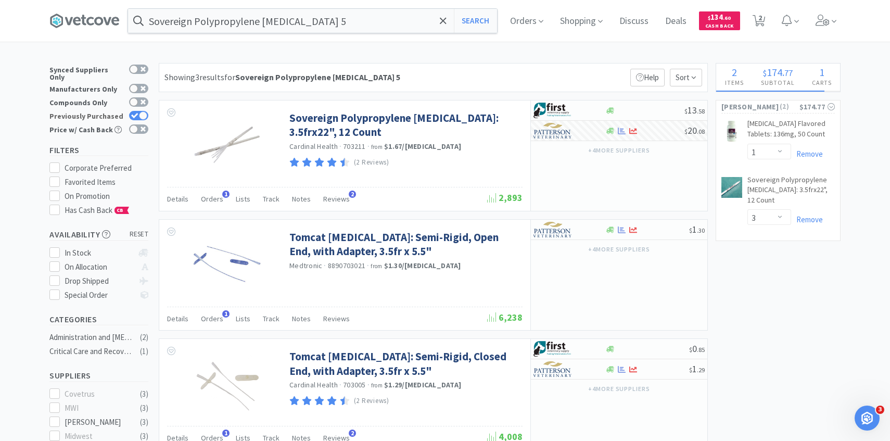
click at [136, 113] on icon at bounding box center [134, 116] width 7 height 6
checkbox input "false"
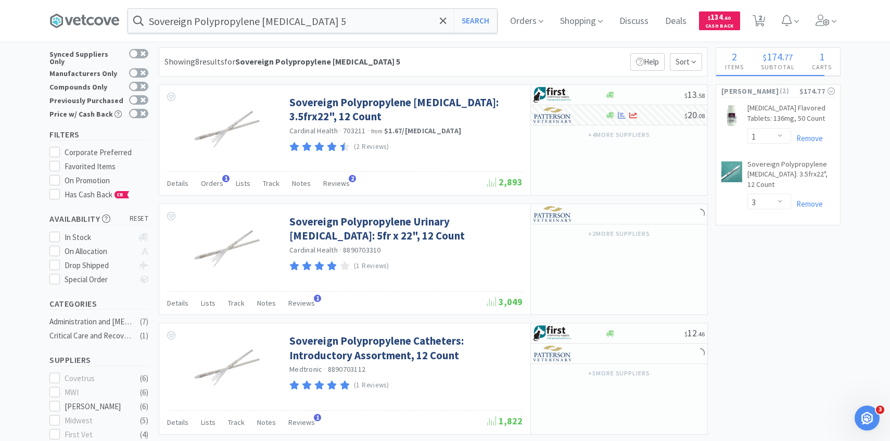
scroll to position [23, 0]
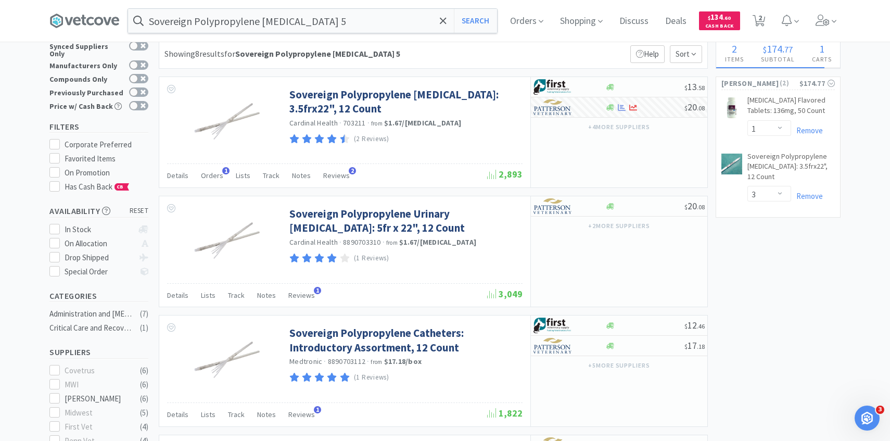
click at [765, 192] on div "Enter Quantity 1 2 3 4 5 6 7 8 9 10 11 12 13 14 15 16 17 18 19 20 Enter Quantity" at bounding box center [769, 196] width 44 height 21
click at [765, 186] on select "Enter Quantity 1 2 3 4 5 6 7 8 9 10 11 12 13 14 15 16 17 18 19 20 Enter Quantity" at bounding box center [769, 194] width 44 height 16
click at [747, 186] on select "Enter Quantity 1 2 3 4 5 6 7 8 9 10 11 12 13 14 15 16 17 18 19 20 Enter Quantity" at bounding box center [769, 194] width 44 height 16
select select "3"
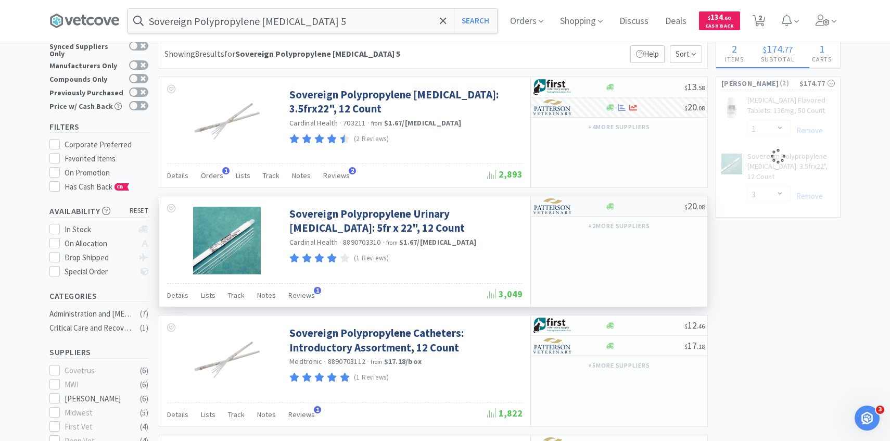
click at [570, 204] on img at bounding box center [552, 206] width 39 height 16
select select "1"
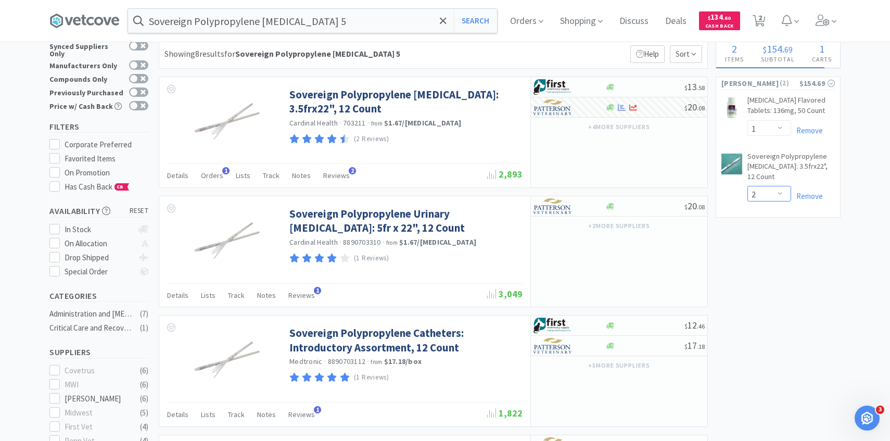
click at [784, 186] on select "Enter Quantity 1 2 3 4 5 6 7 8 9 10 11 12 13 14 15 16 17 18 19 20 Enter Quantity" at bounding box center [769, 194] width 44 height 16
click at [747, 186] on select "Enter Quantity 1 2 3 4 5 6 7 8 9 10 11 12 13 14 15 16 17 18 19 20 Enter Quantity" at bounding box center [769, 194] width 44 height 16
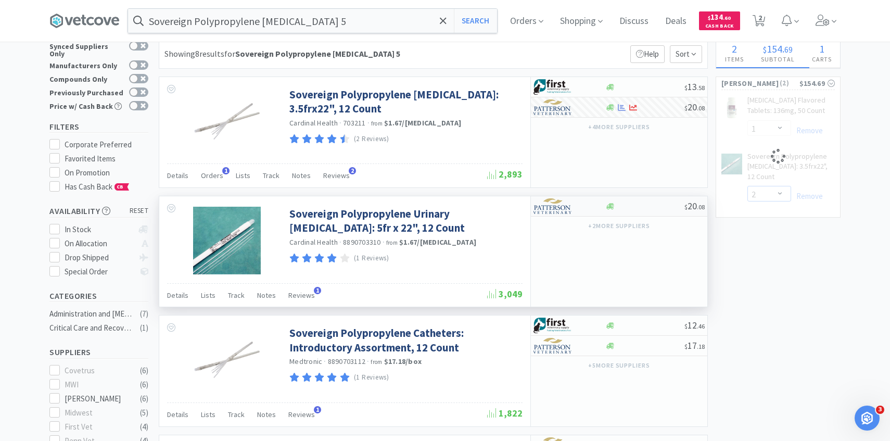
select select "1"
click at [574, 210] on div at bounding box center [561, 206] width 57 height 18
select select "1"
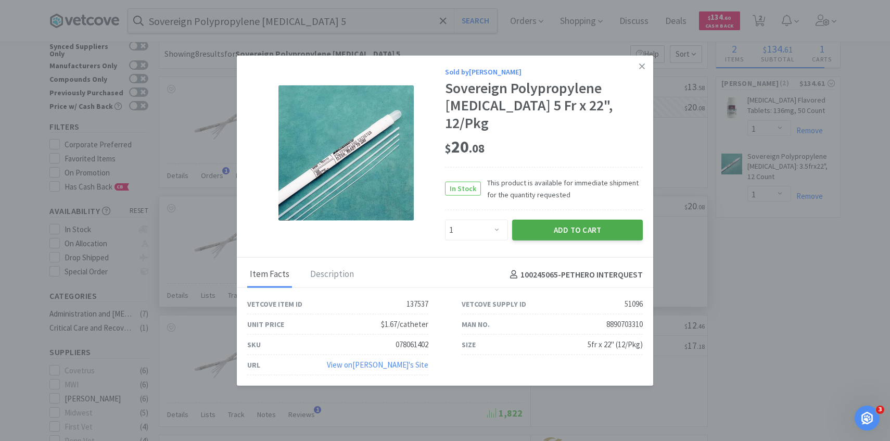
click at [589, 220] on button "Add to Cart" at bounding box center [577, 230] width 131 height 21
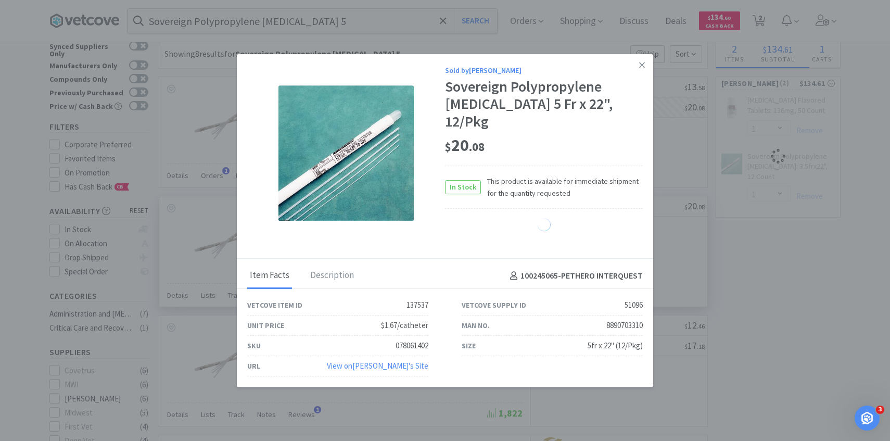
select select "1"
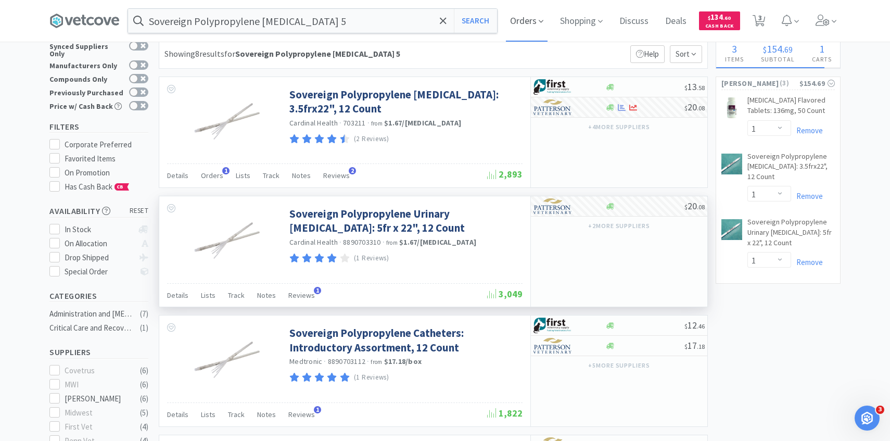
click at [522, 33] on span "Orders" at bounding box center [527, 21] width 42 height 42
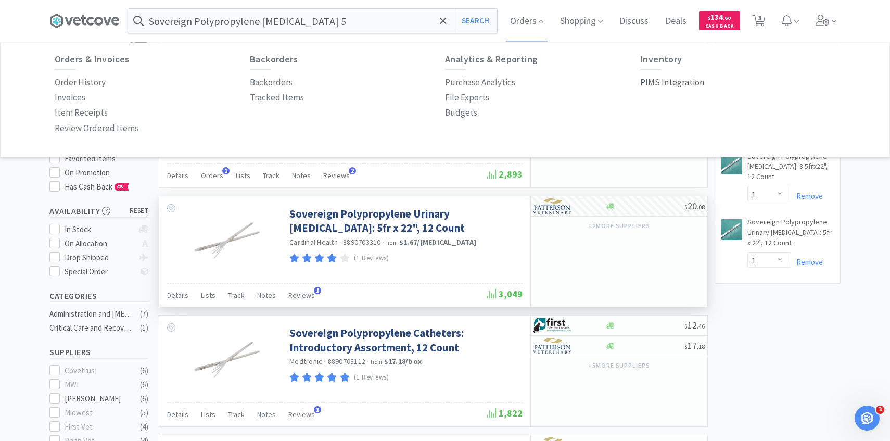
click at [664, 84] on p "PIMS Integration" at bounding box center [672, 82] width 64 height 14
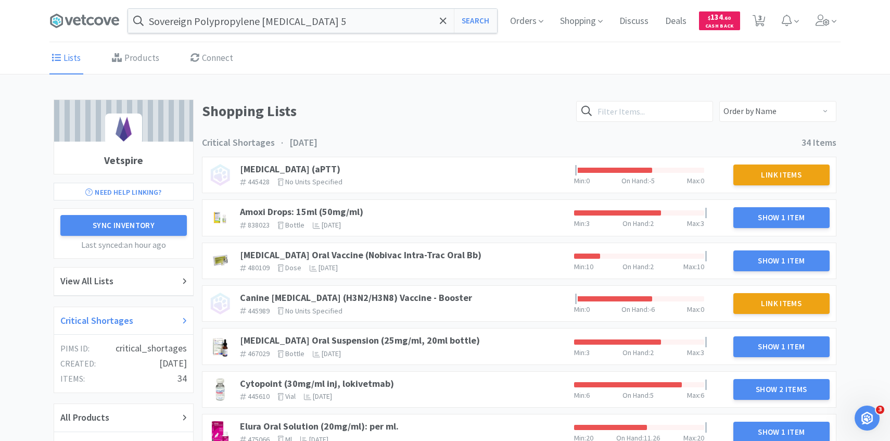
click at [145, 319] on div "Critical Shortages" at bounding box center [123, 320] width 126 height 15
click at [335, 209] on span "When you last purchased this item" at bounding box center [365, 211] width 113 height 11
click at [282, 209] on link "Amoxi Drops: 15ml (50mg/ml)" at bounding box center [301, 212] width 123 height 12
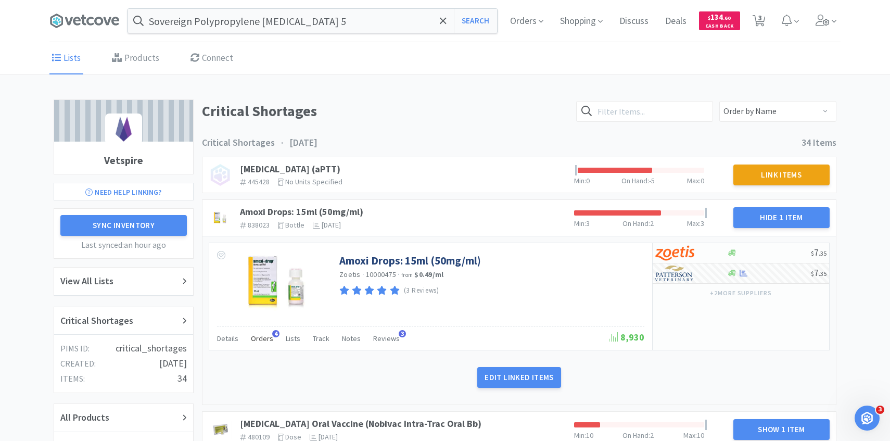
click at [260, 333] on div "Orders 4" at bounding box center [262, 340] width 22 height 20
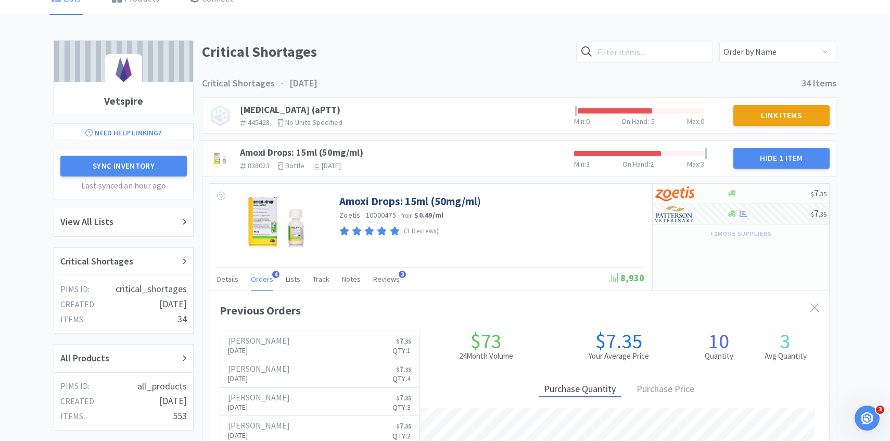
scroll to position [74, 0]
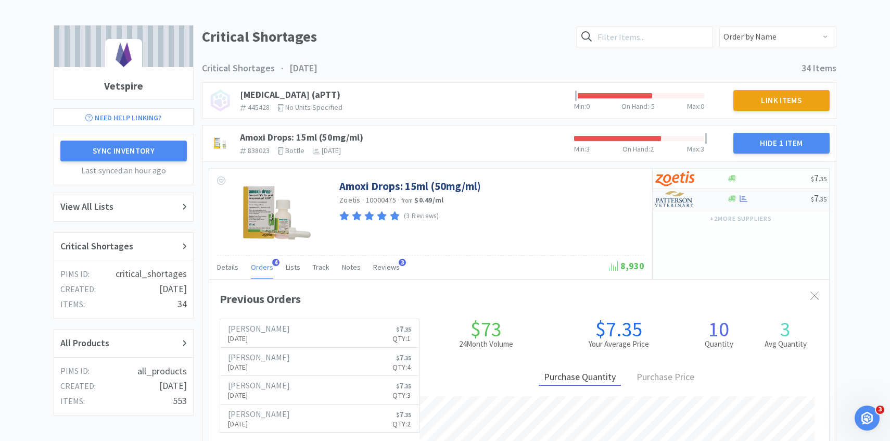
click at [698, 205] on div at bounding box center [683, 199] width 57 height 18
select select "1"
click at [679, 201] on img at bounding box center [674, 199] width 39 height 16
select select "1"
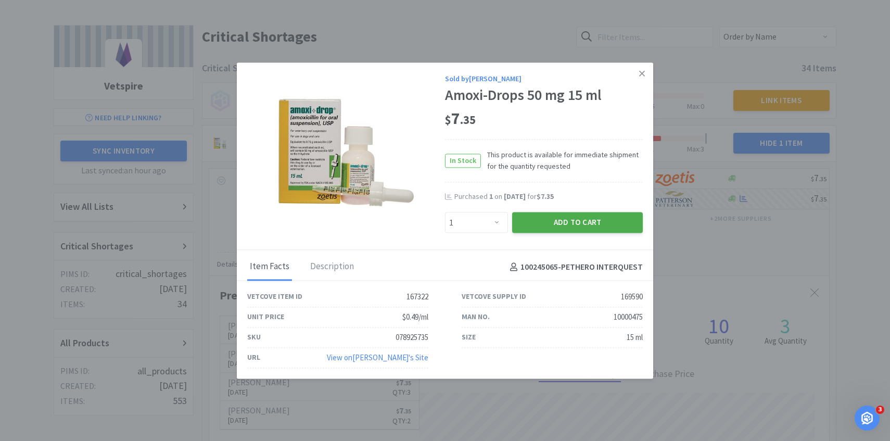
click at [606, 229] on button "Add to Cart" at bounding box center [577, 222] width 131 height 21
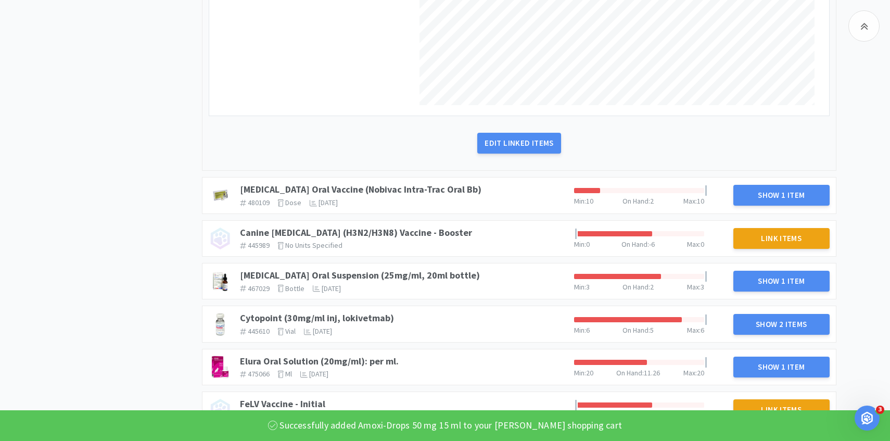
scroll to position [543, 0]
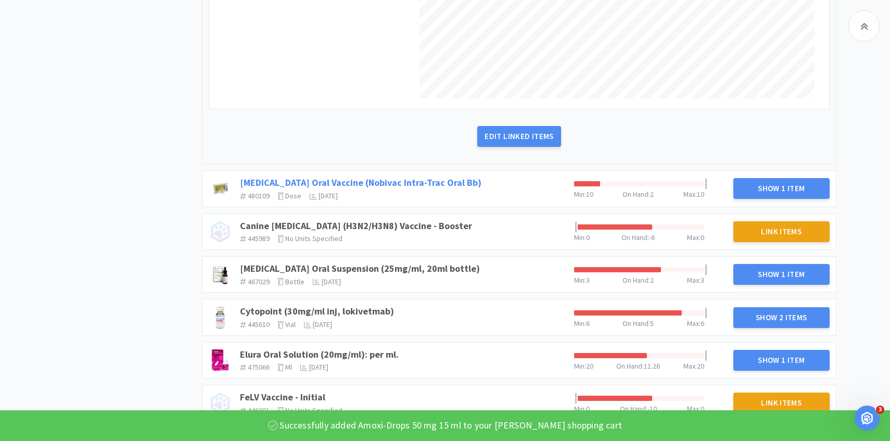
click at [440, 185] on link "Bordetella Oral Vaccine (Nobivac Intra-Trac Oral Bb)" at bounding box center [360, 182] width 241 height 12
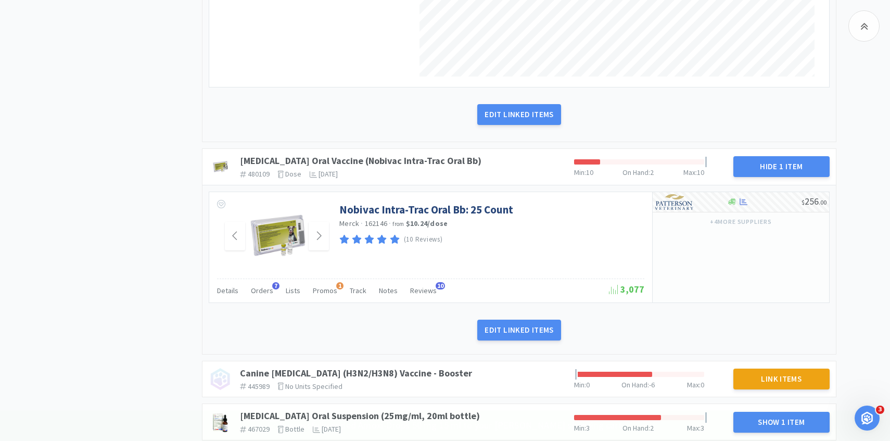
scroll to position [575, 0]
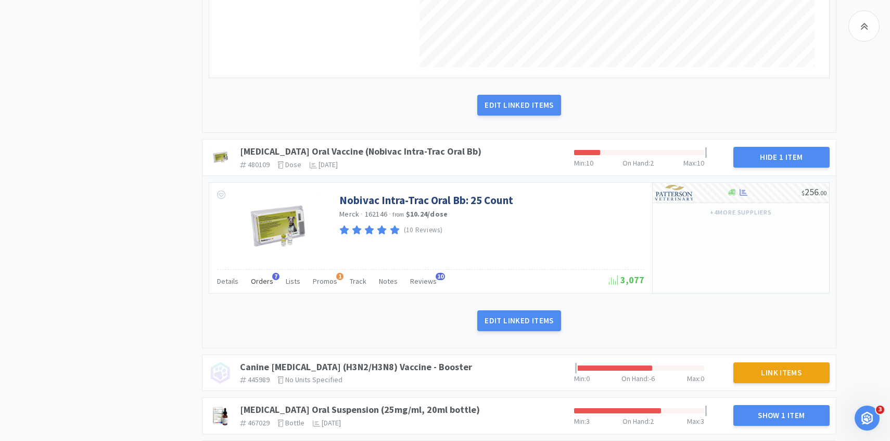
click at [254, 281] on span "Orders" at bounding box center [262, 280] width 22 height 9
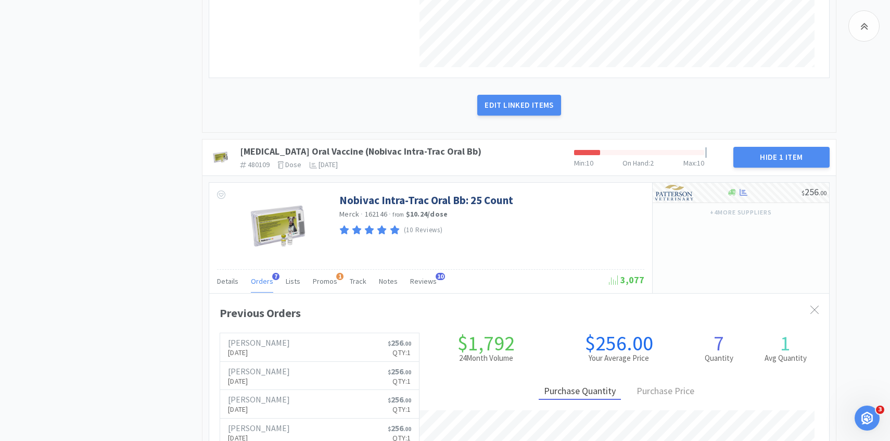
scroll to position [285, 620]
click at [253, 280] on span "Orders" at bounding box center [262, 280] width 22 height 9
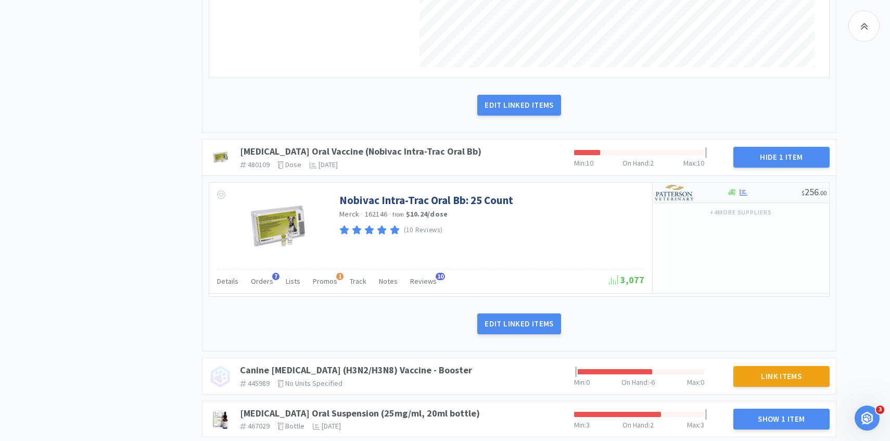
scroll to position [0, 0]
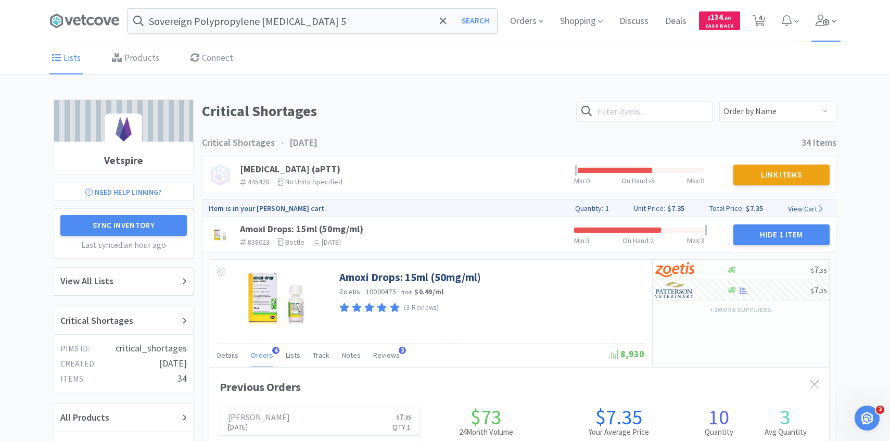
click at [829, 10] on span at bounding box center [826, 21] width 30 height 42
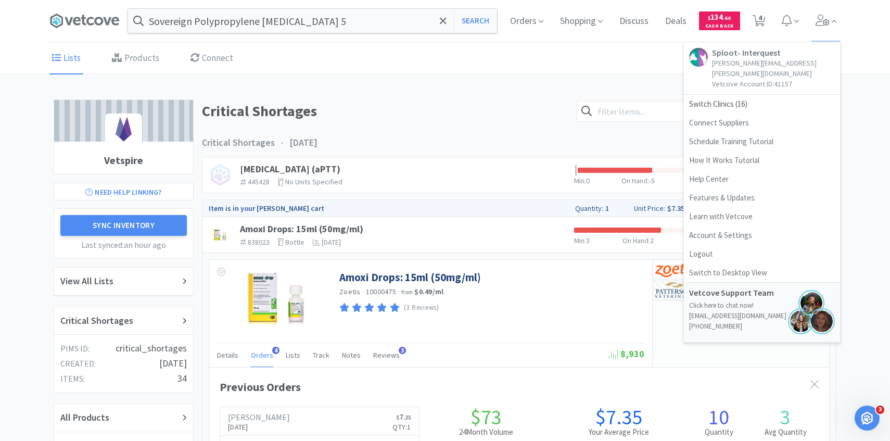
click at [771, 18] on div "Orders Shopping Discuss Discuss Deals Deals $ 134 . 60 Cash Back 4 4 Sploot- In…" at bounding box center [671, 21] width 339 height 42
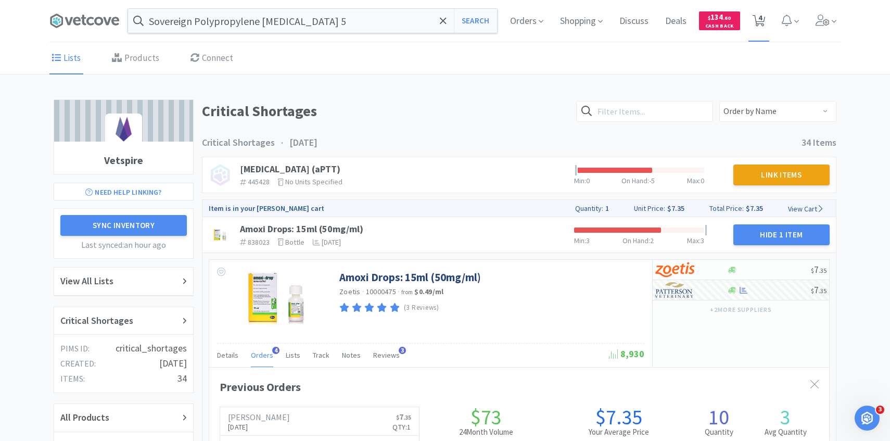
click at [754, 19] on icon at bounding box center [759, 20] width 13 height 11
select select "1"
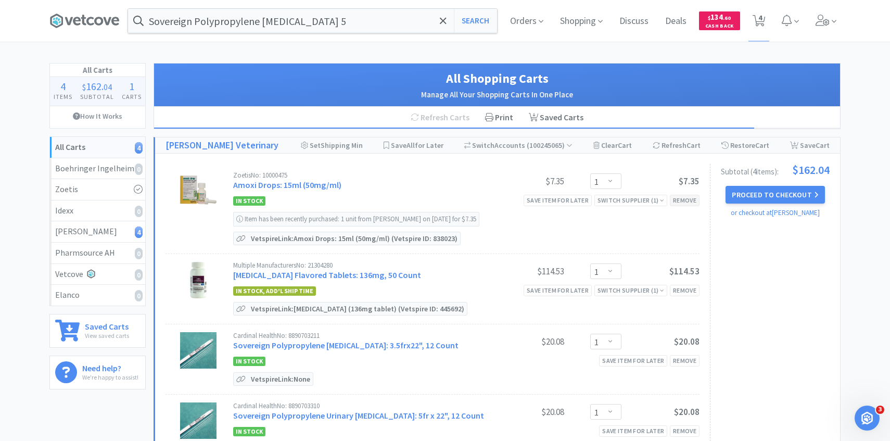
click at [696, 204] on div "Remove" at bounding box center [685, 200] width 30 height 11
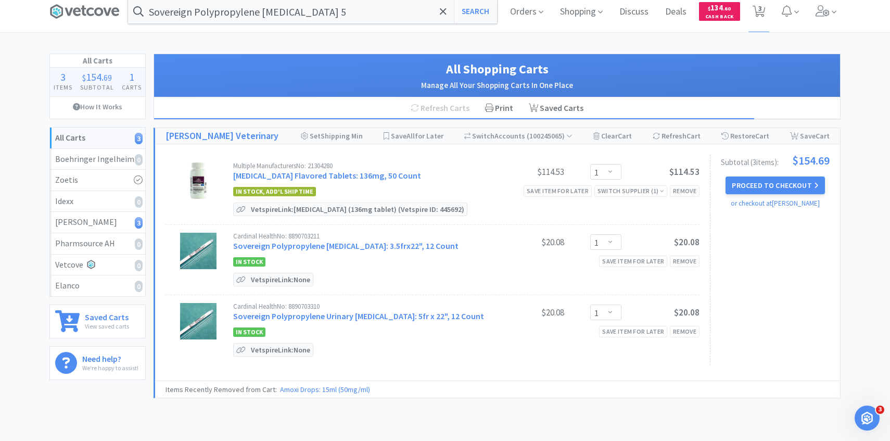
scroll to position [8, 0]
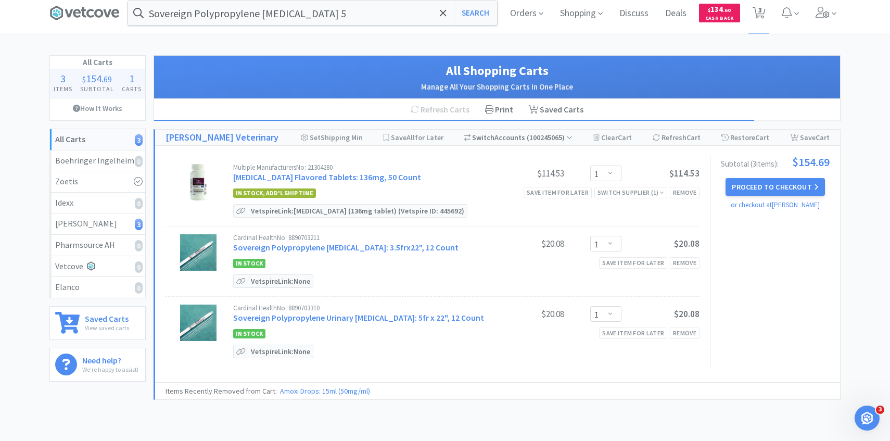
click at [513, 139] on div "Switch Accounts ( 100245065 )" at bounding box center [518, 138] width 109 height 16
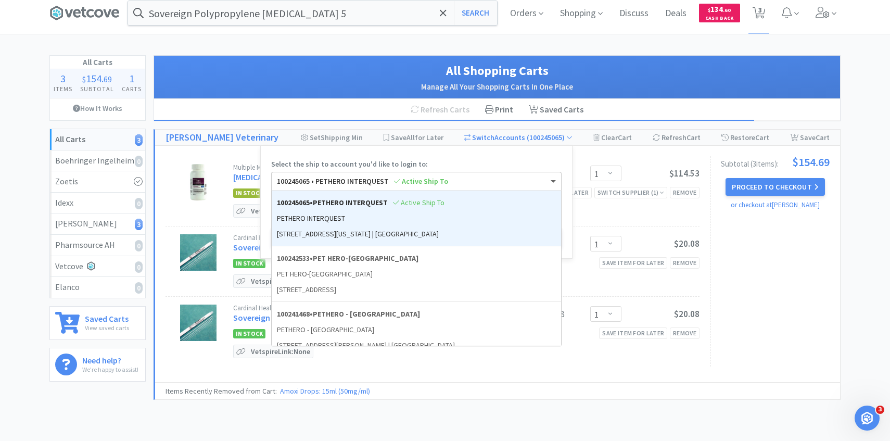
click at [473, 181] on div "100245065 • PETHERO INTERQUEST Active Ship To" at bounding box center [416, 181] width 289 height 18
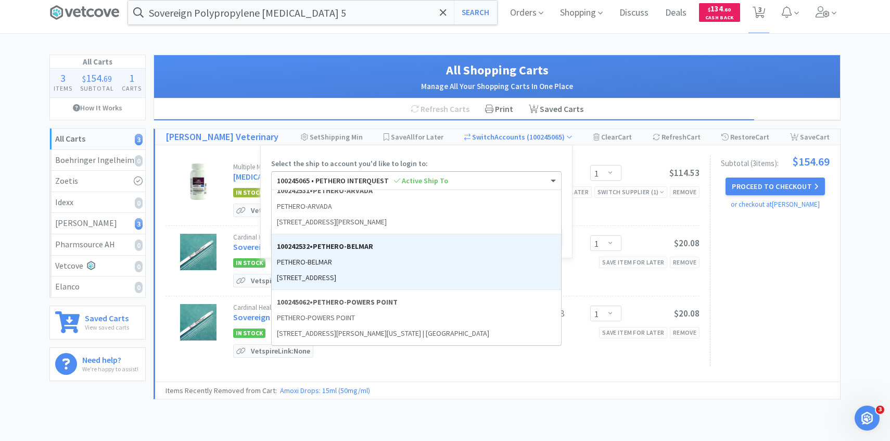
scroll to position [68, 0]
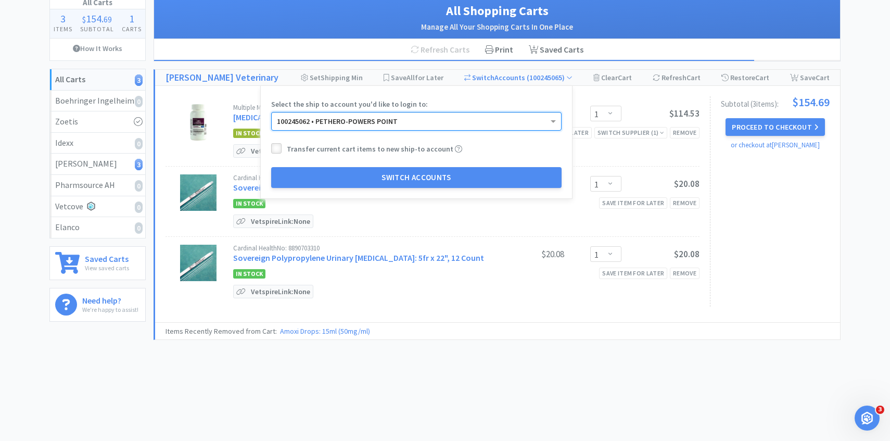
click at [281, 147] on icon at bounding box center [277, 149] width 8 height 8
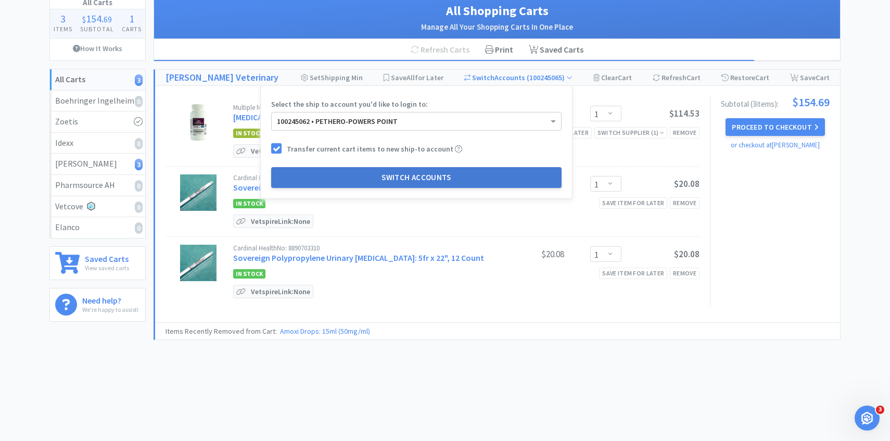
click at [327, 173] on button "Switch Accounts" at bounding box center [416, 177] width 290 height 21
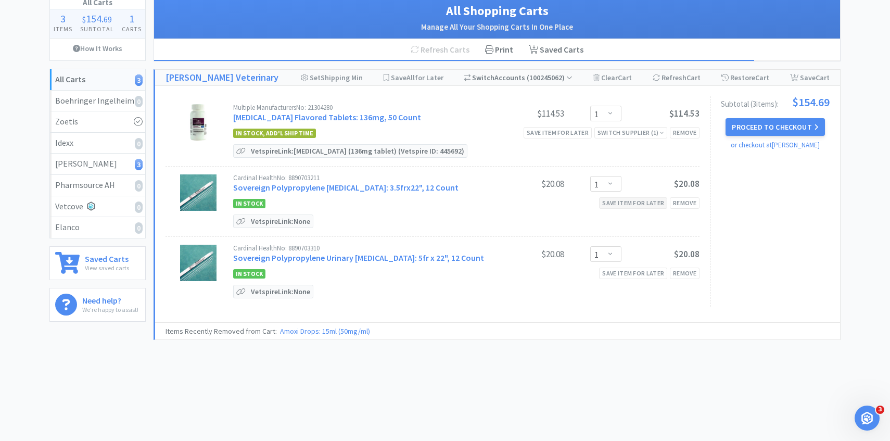
scroll to position [0, 0]
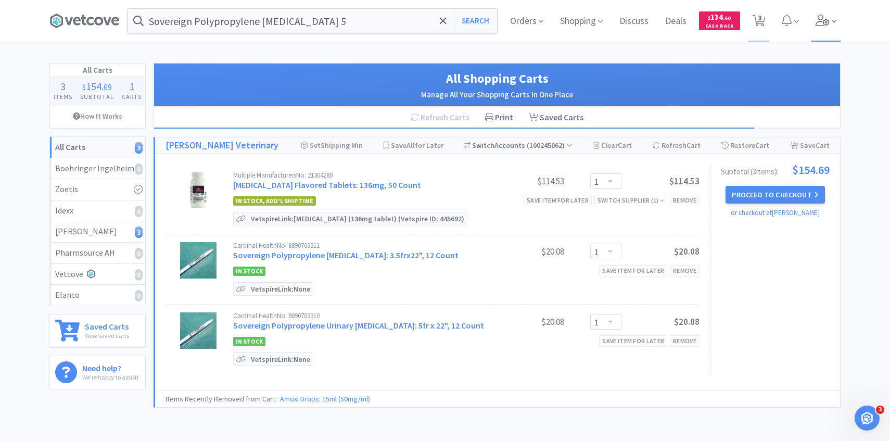
click at [822, 30] on span at bounding box center [826, 21] width 30 height 42
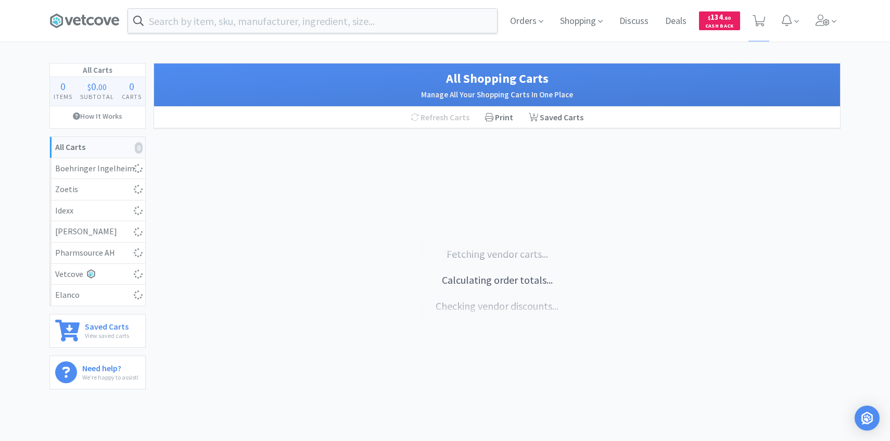
select select "1"
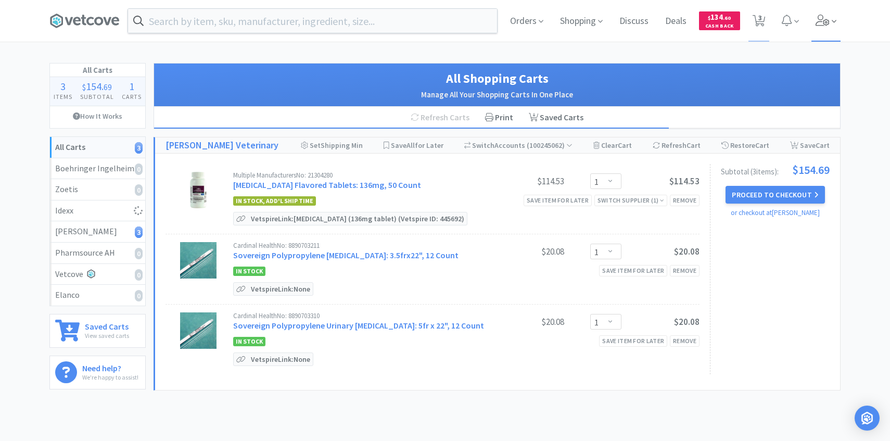
click at [818, 32] on span at bounding box center [826, 21] width 30 height 42
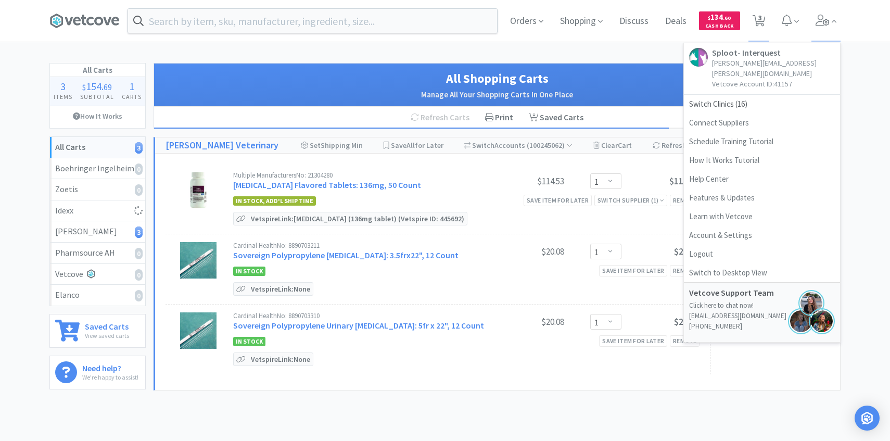
click at [643, 78] on h1 "All Shopping Carts" at bounding box center [496, 79] width 665 height 20
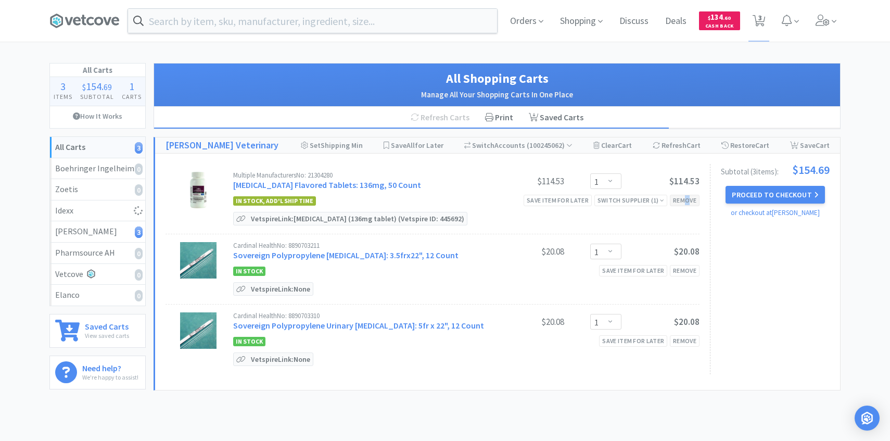
click at [687, 198] on div "Remove" at bounding box center [685, 200] width 30 height 11
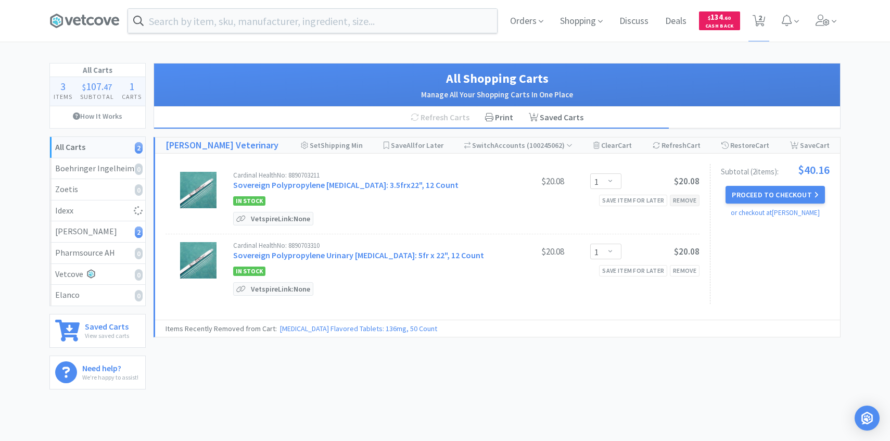
click at [687, 198] on div "Remove" at bounding box center [685, 200] width 30 height 11
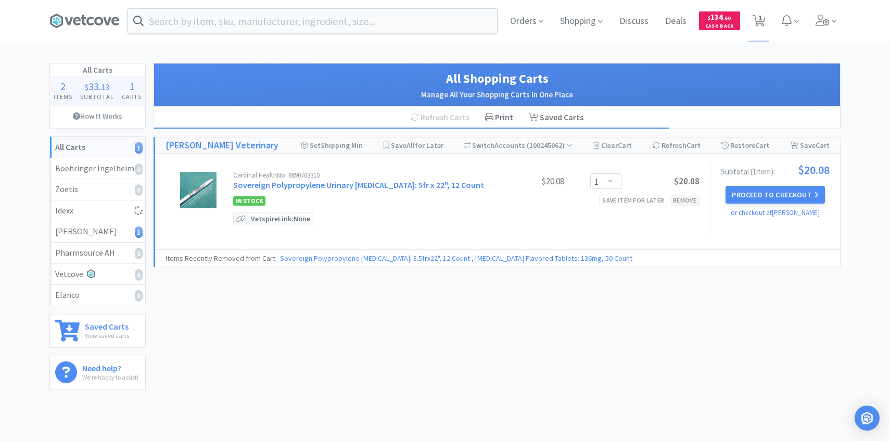
click at [687, 198] on div "Remove" at bounding box center [685, 200] width 30 height 11
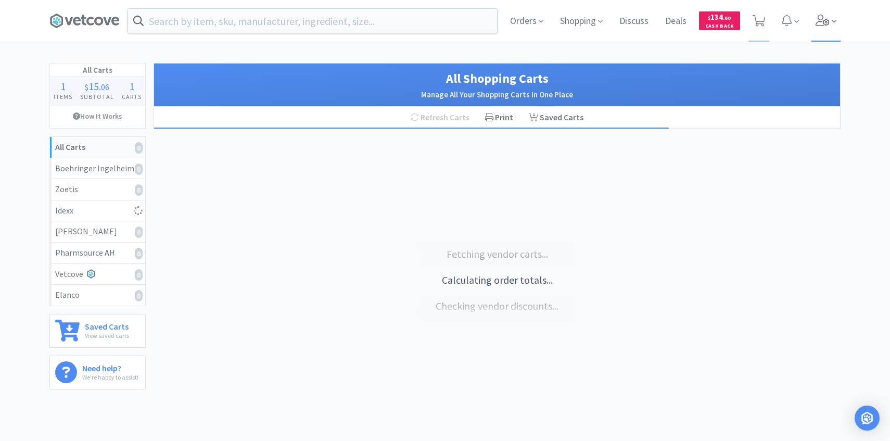
click at [833, 31] on span at bounding box center [826, 21] width 30 height 42
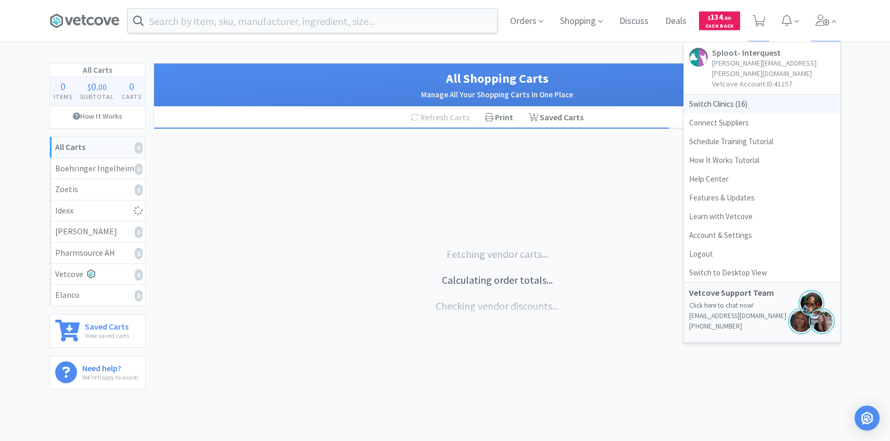
click at [729, 95] on span "Switch Clinics ( 16 )" at bounding box center [762, 104] width 156 height 19
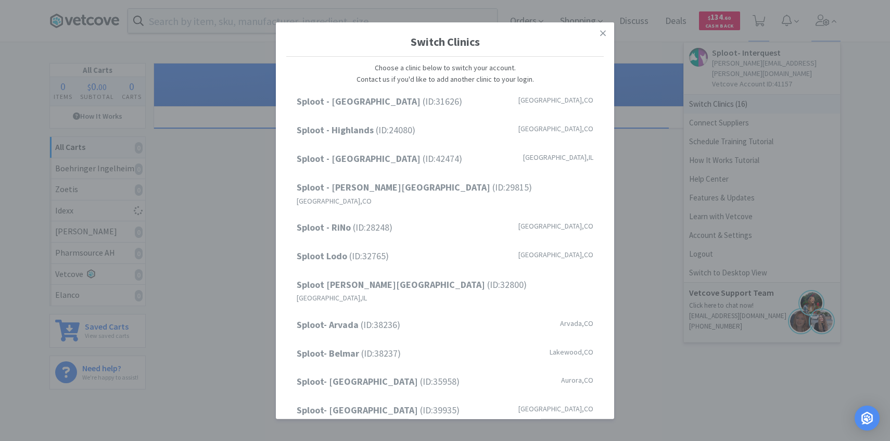
scroll to position [133, 0]
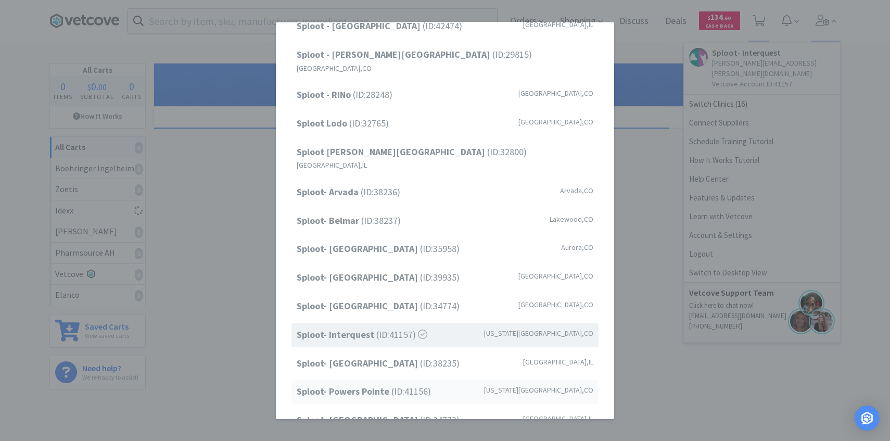
click at [377, 384] on span "Sploot- Powers Pointe (ID: 41156 )" at bounding box center [364, 391] width 134 height 15
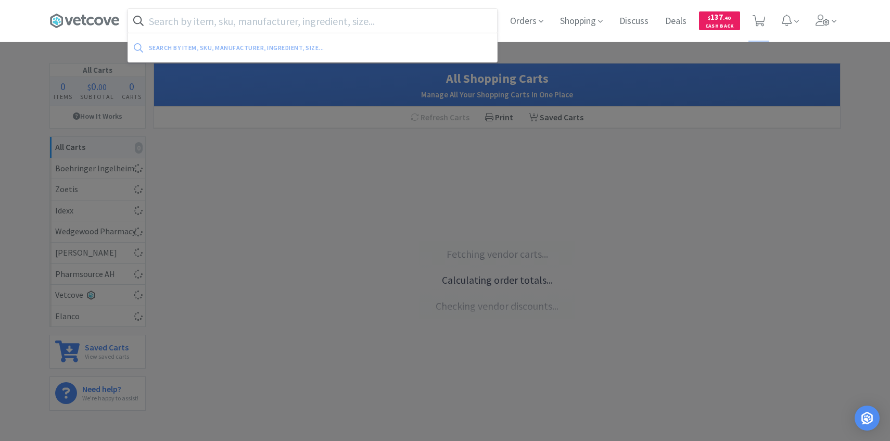
click at [243, 28] on input "text" at bounding box center [312, 21] width 369 height 24
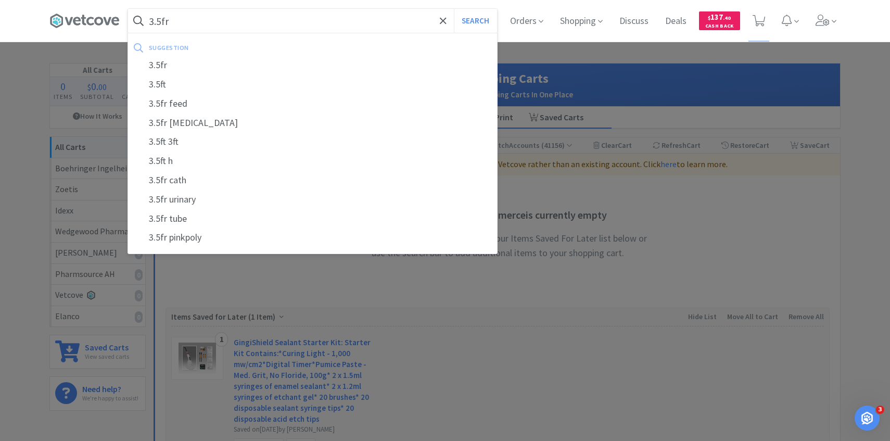
type input "3.5fr"
click at [454, 9] on button "Search" at bounding box center [475, 21] width 43 height 24
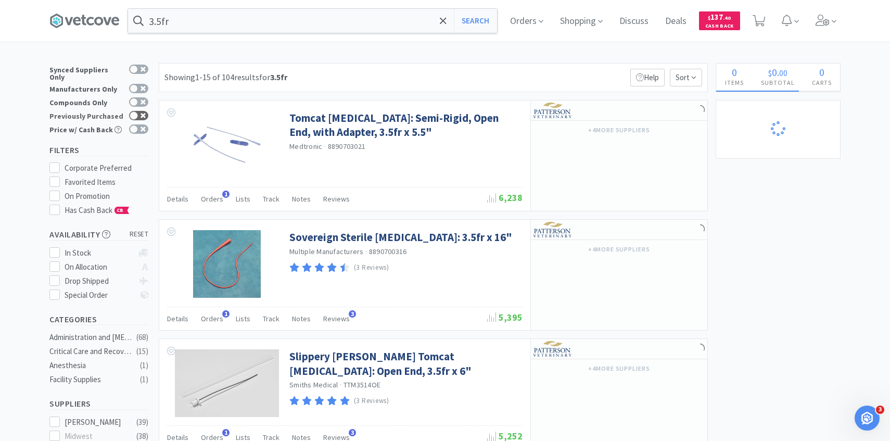
click at [138, 113] on icon at bounding box center [134, 116] width 7 height 6
checkbox input "true"
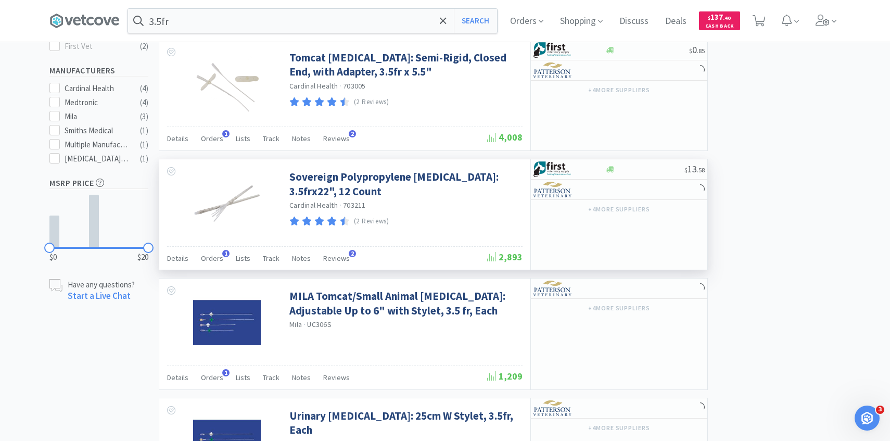
scroll to position [420, 0]
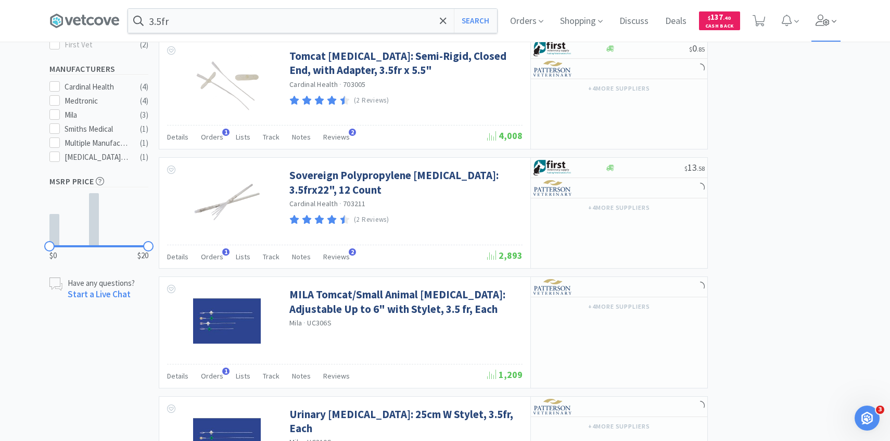
click at [817, 24] on icon at bounding box center [823, 20] width 15 height 11
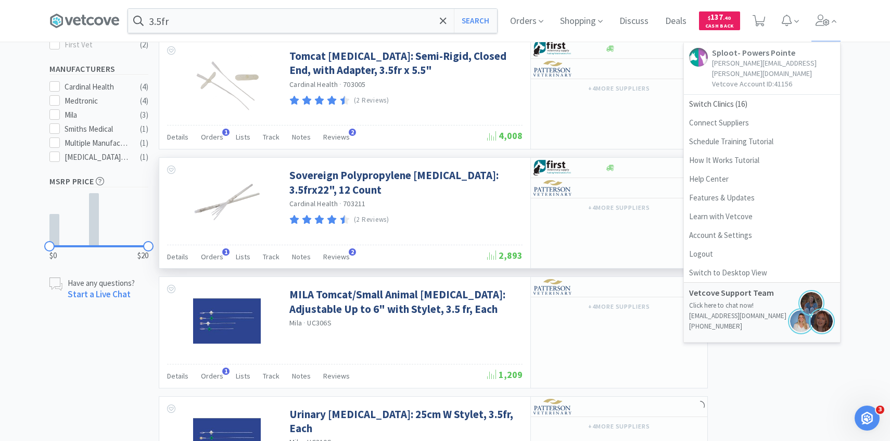
click at [502, 211] on div "Sovereign Polypropylene [MEDICAL_DATA]: 3.5frx22", 12 Count Cardinal Health · 7…" at bounding box center [404, 195] width 231 height 64
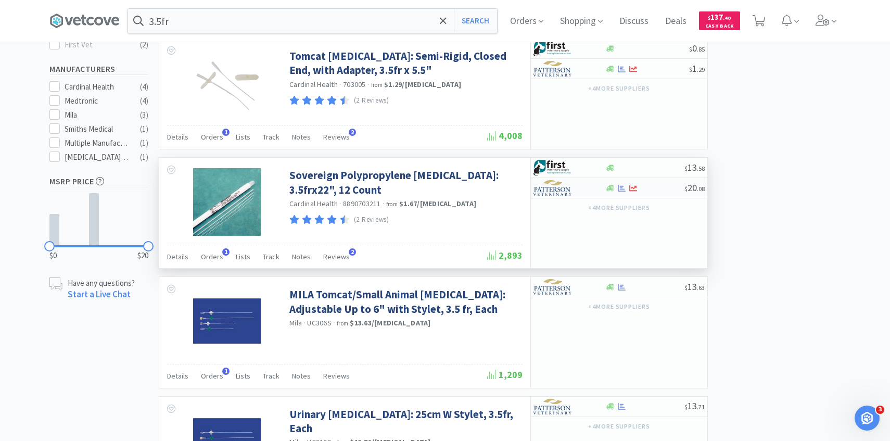
click at [589, 189] on div at bounding box center [561, 188] width 57 height 18
select select "1"
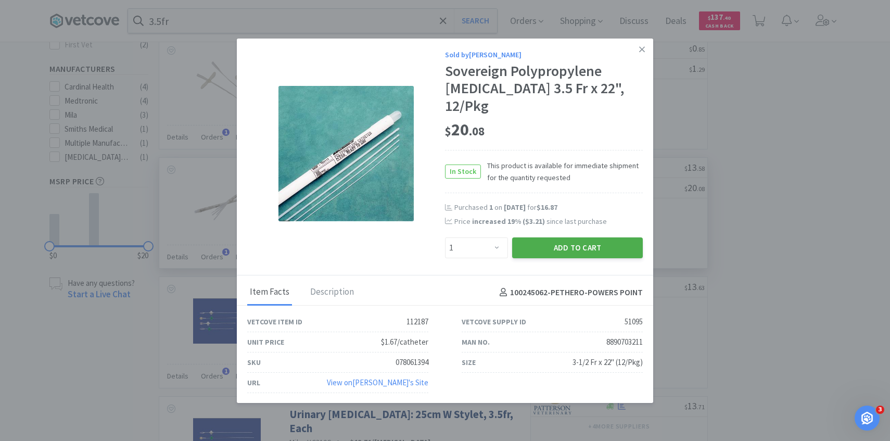
click at [572, 237] on button "Add to Cart" at bounding box center [577, 247] width 131 height 21
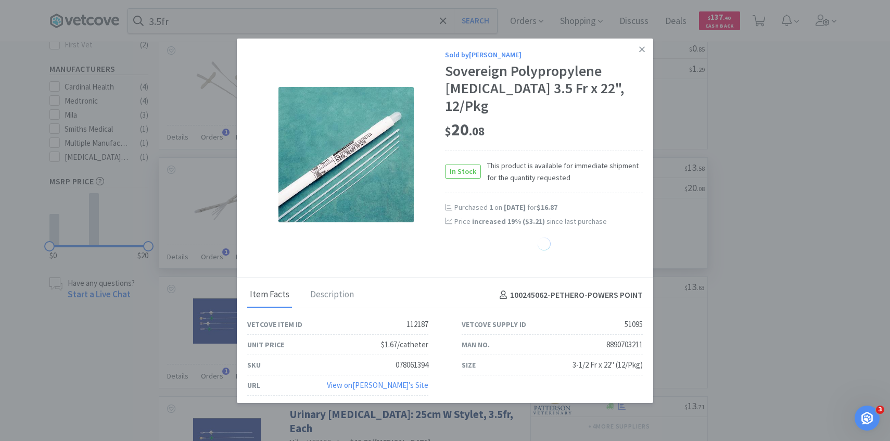
select select "1"
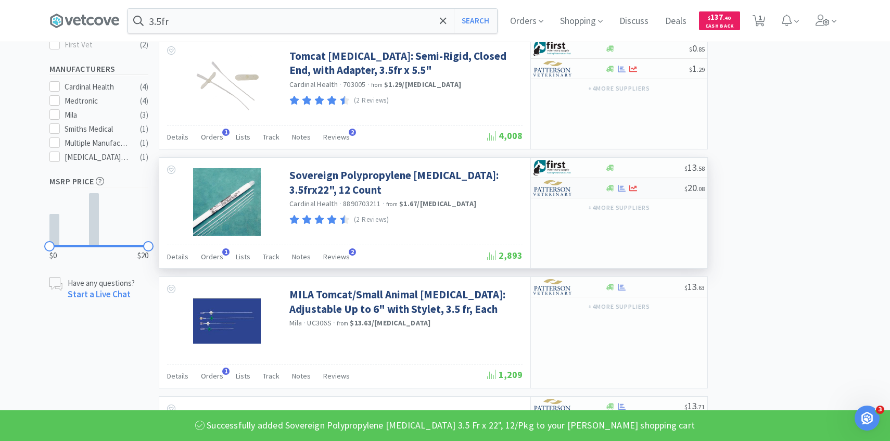
click at [575, 185] on div at bounding box center [561, 188] width 57 height 18
select select "1"
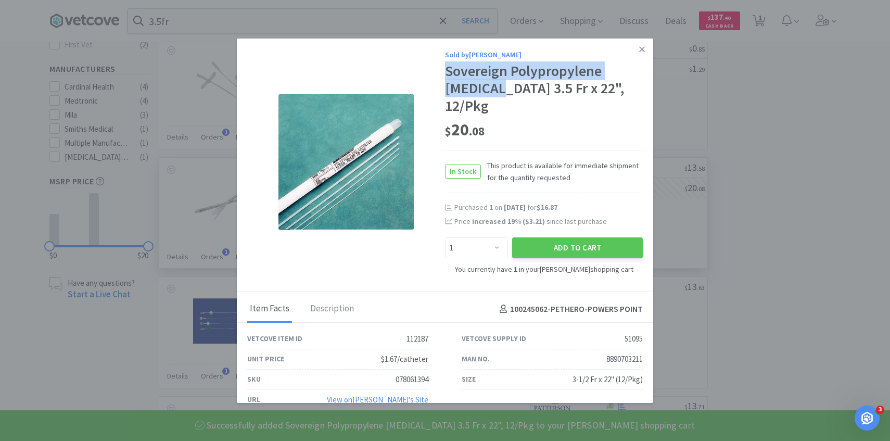
drag, startPoint x: 446, startPoint y: 70, endPoint x: 499, endPoint y: 90, distance: 56.2
click at [499, 90] on div "Sovereign Polypropylene [MEDICAL_DATA] 3.5 Fr x 22", 12/Pkg" at bounding box center [544, 88] width 198 height 53
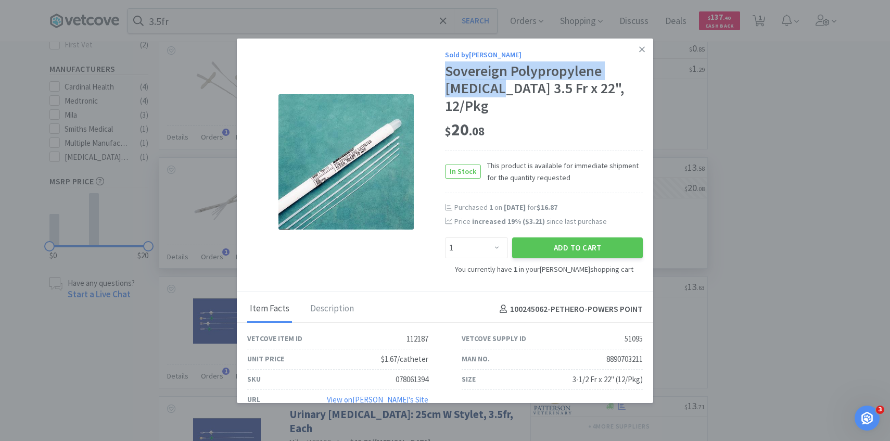
copy div "Sovereign Polypropylene [MEDICAL_DATA]"
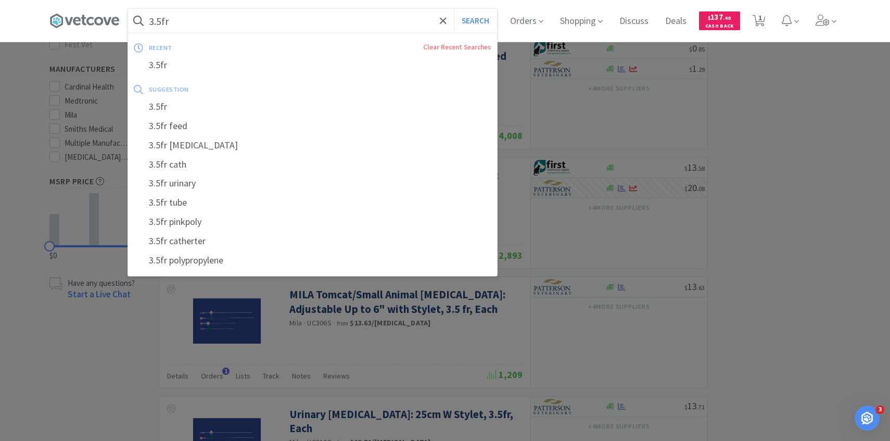
click at [195, 21] on input "3.5fr" at bounding box center [312, 21] width 369 height 24
click at [190, 25] on input "3.5fr" at bounding box center [312, 21] width 369 height 24
paste input "Sovereign Polypropylene Cathete"
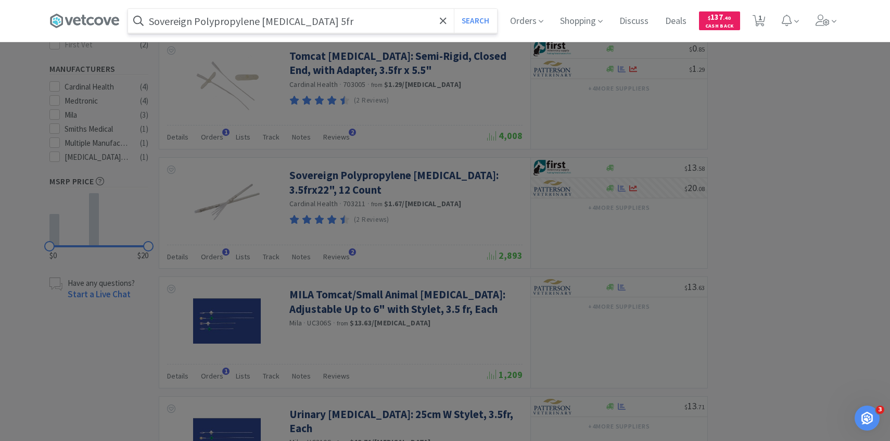
type input "Sovereign Polypropylene [MEDICAL_DATA] 5fr"
click at [454, 9] on button "Search" at bounding box center [475, 21] width 43 height 24
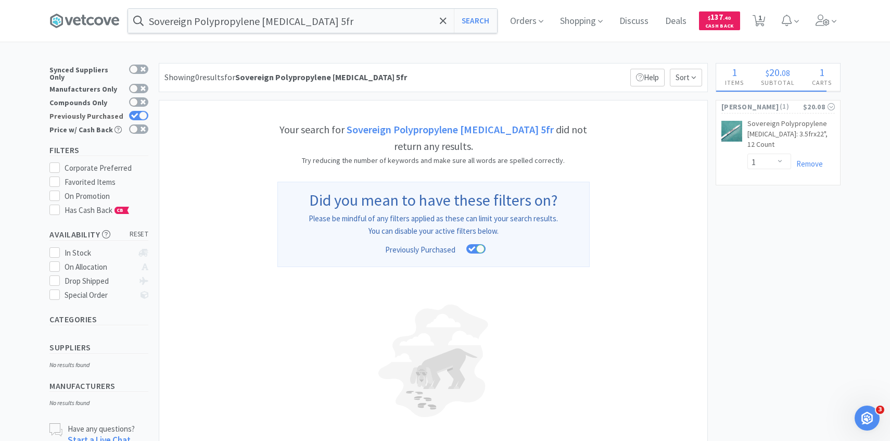
click at [138, 111] on div at bounding box center [138, 115] width 19 height 9
checkbox input "false"
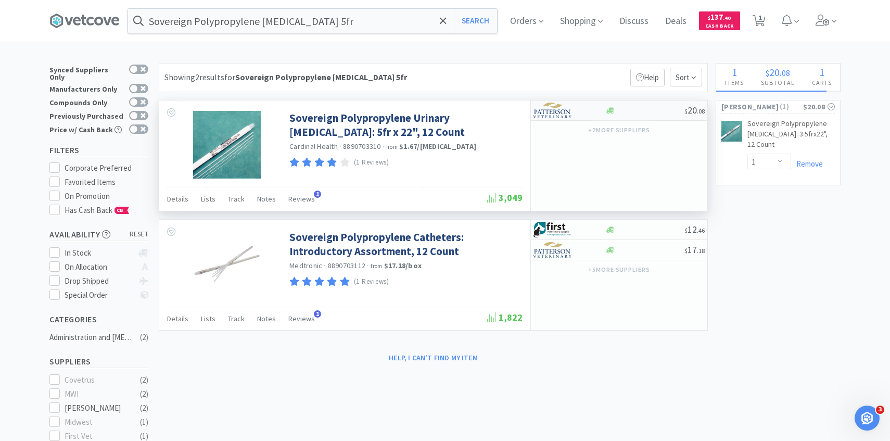
click at [564, 107] on img at bounding box center [552, 111] width 39 height 16
select select "1"
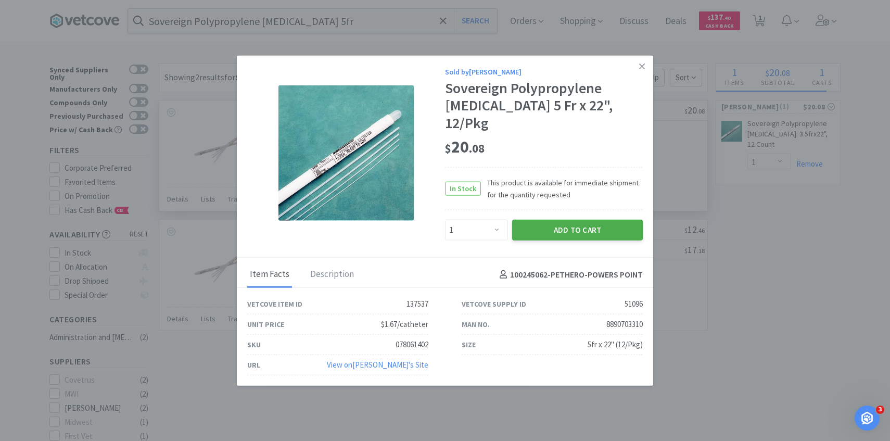
click at [560, 220] on button "Add to Cart" at bounding box center [577, 230] width 131 height 21
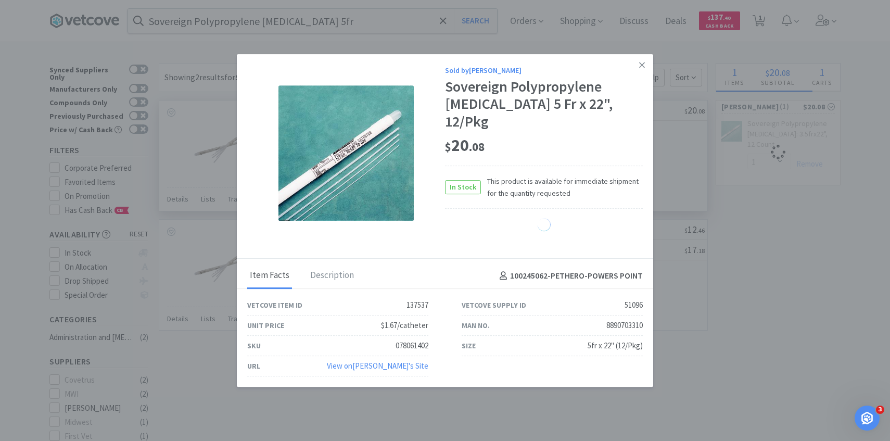
select select "1"
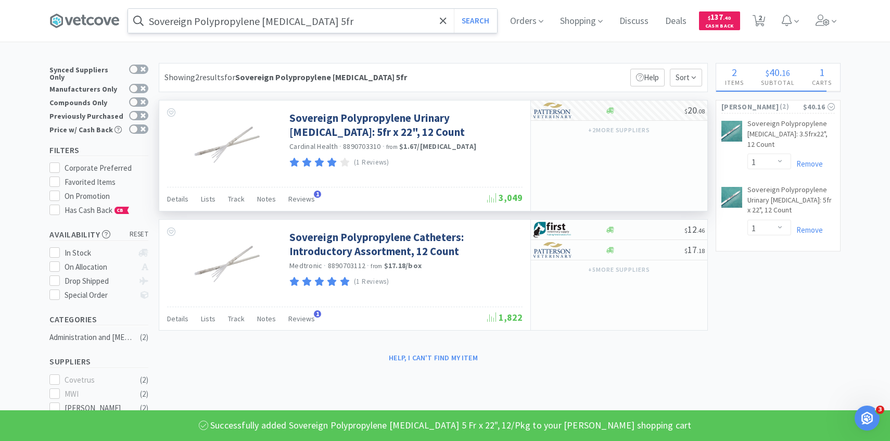
click at [316, 24] on input "Sovereign Polypropylene [MEDICAL_DATA] 5fr" at bounding box center [312, 21] width 369 height 24
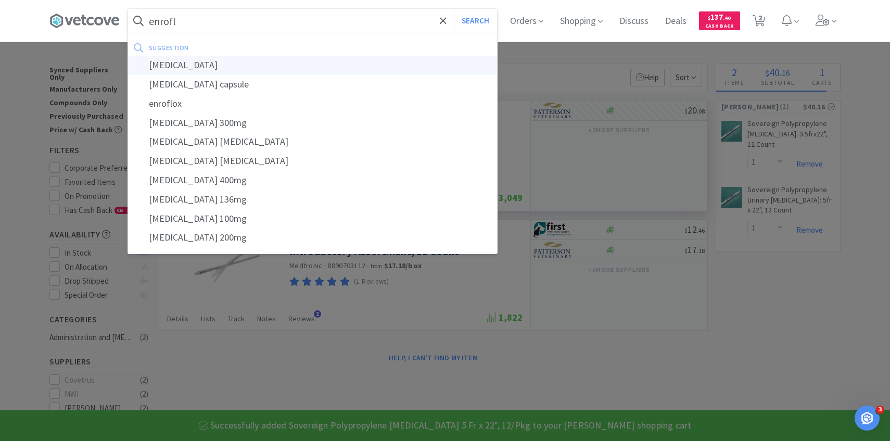
click at [311, 69] on div "[MEDICAL_DATA]" at bounding box center [312, 65] width 369 height 19
type input "[MEDICAL_DATA]"
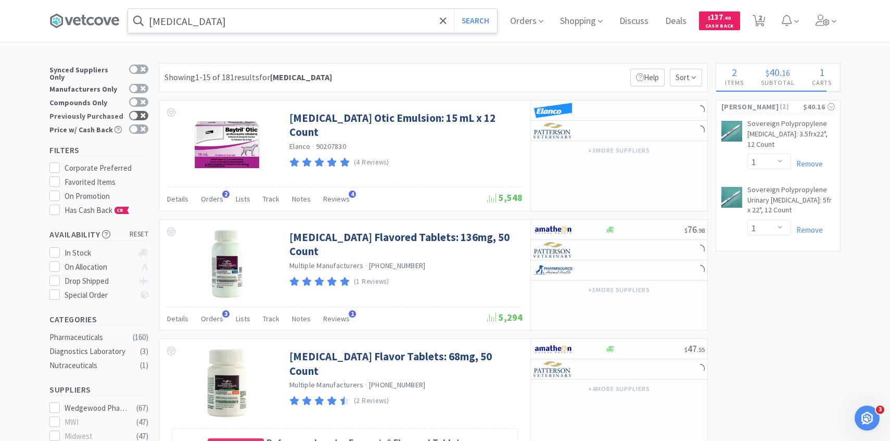
click at [135, 114] on div at bounding box center [138, 115] width 19 height 9
checkbox input "true"
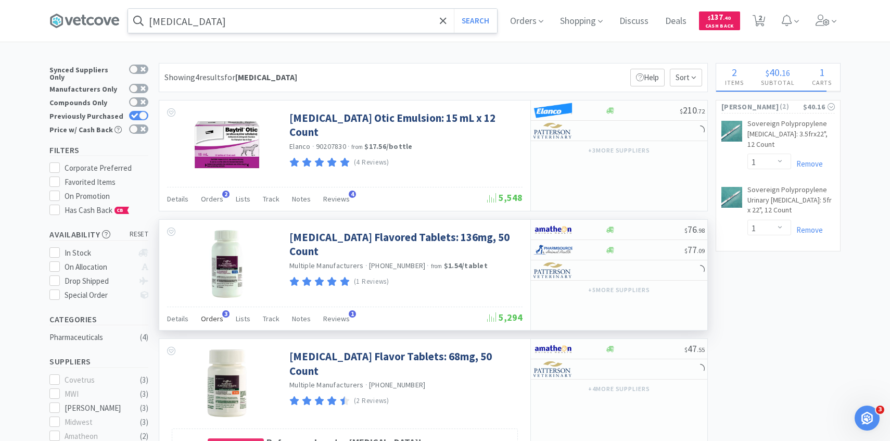
click at [219, 319] on span "Orders" at bounding box center [212, 318] width 22 height 9
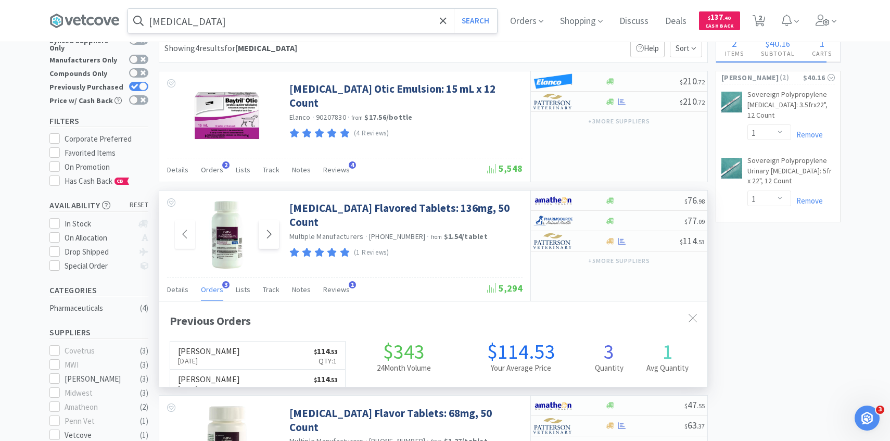
scroll to position [270, 548]
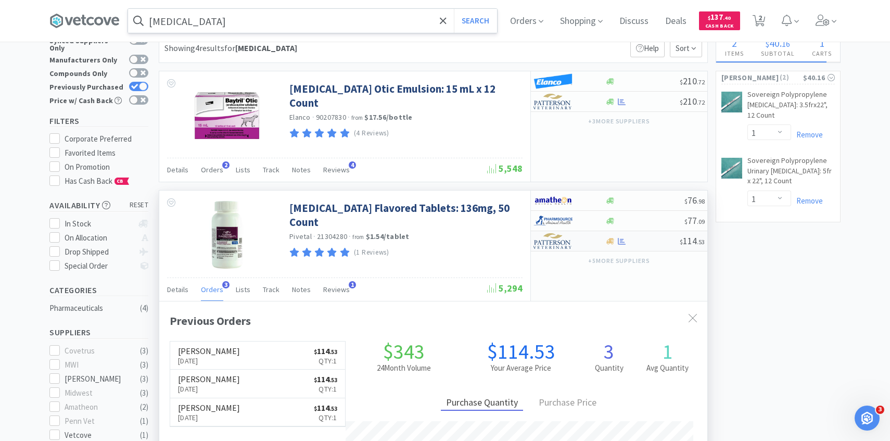
click at [554, 247] on img at bounding box center [552, 241] width 39 height 16
select select "1"
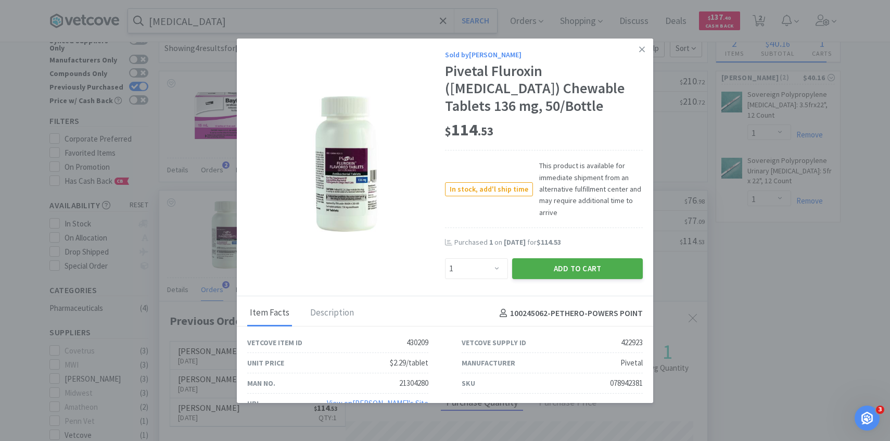
click at [564, 266] on button "Add to Cart" at bounding box center [577, 268] width 131 height 21
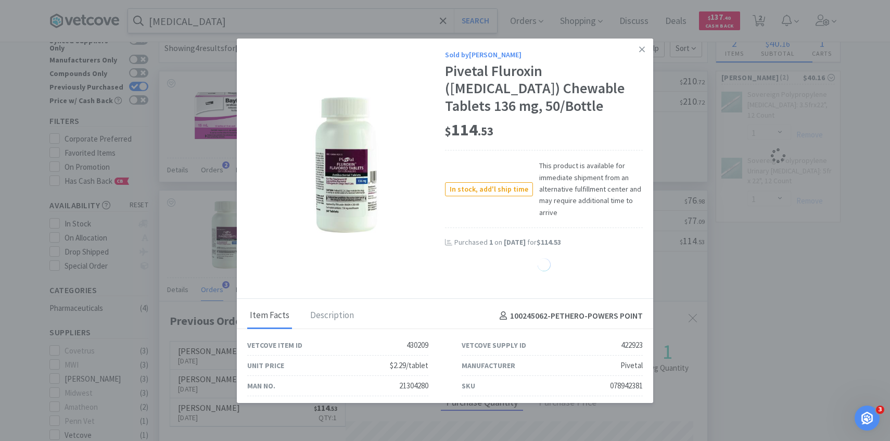
select select "1"
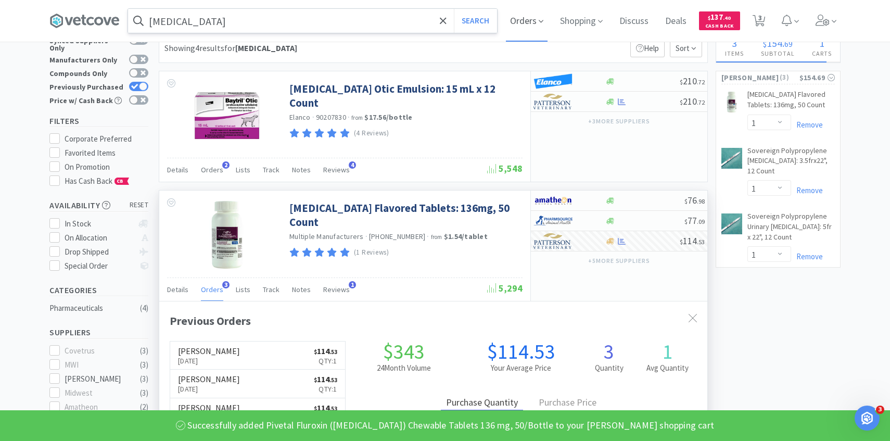
click at [536, 20] on span "Orders" at bounding box center [527, 21] width 42 height 42
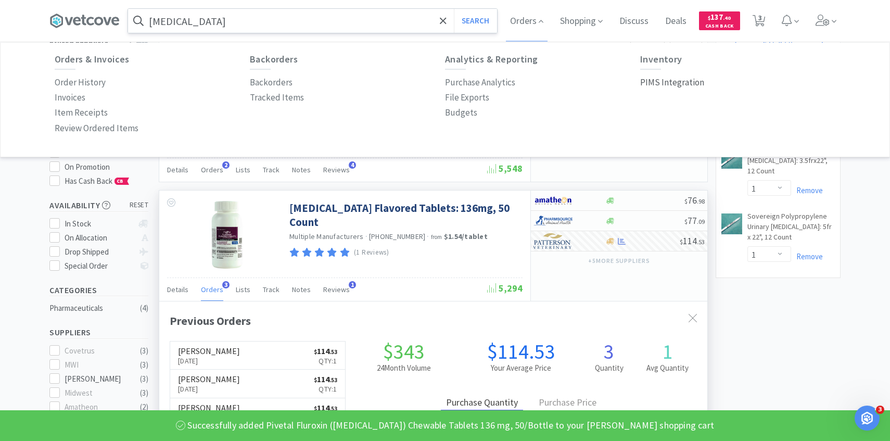
click at [658, 79] on p "PIMS Integration" at bounding box center [672, 82] width 64 height 14
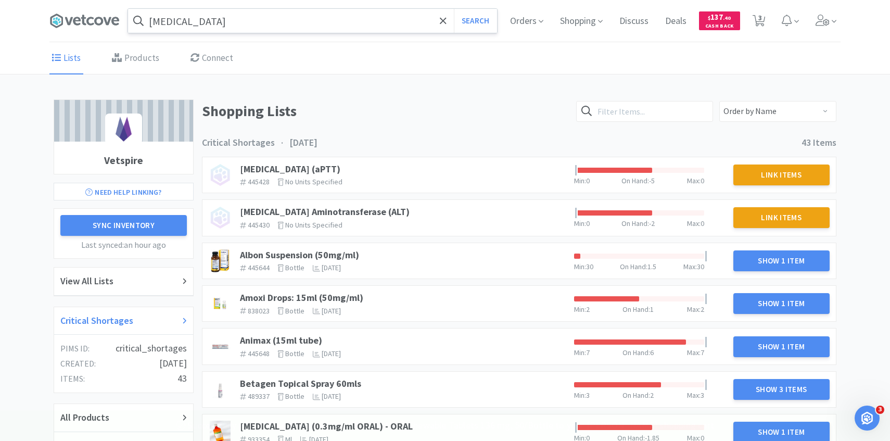
click at [138, 318] on div "Critical Shortages" at bounding box center [123, 320] width 126 height 15
click at [260, 253] on link "Albon Suspension (50mg/ml)" at bounding box center [299, 255] width 119 height 12
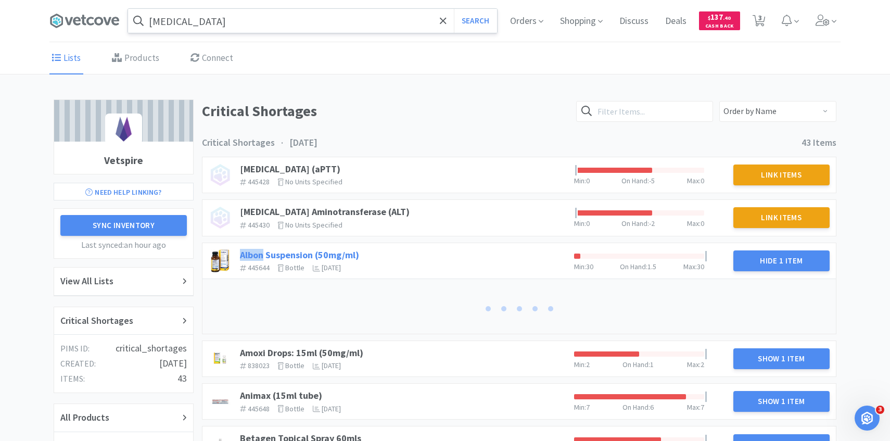
click at [260, 253] on link "Albon Suspension (50mg/ml)" at bounding box center [299, 255] width 119 height 12
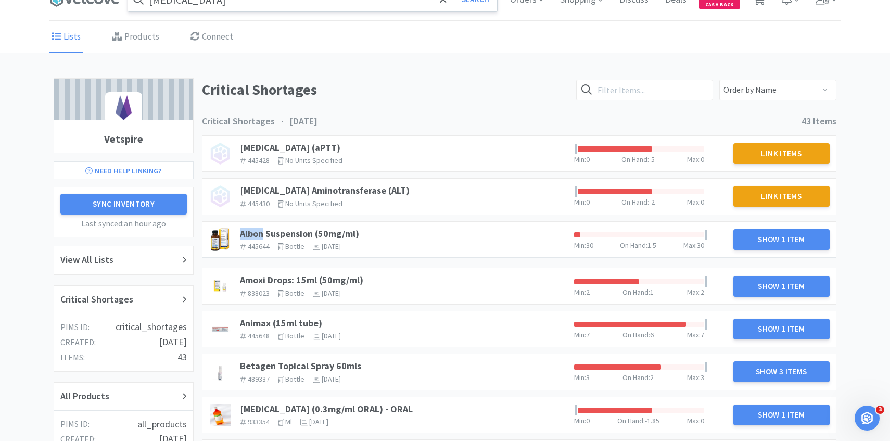
scroll to position [32, 0]
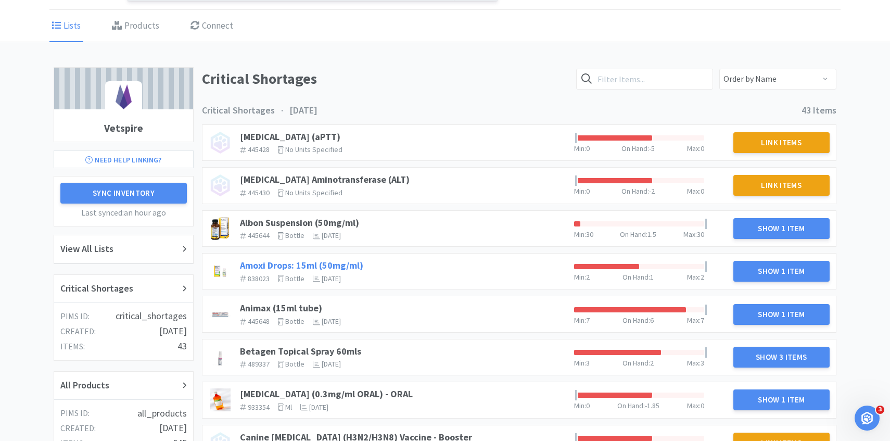
click at [356, 265] on link "Amoxi Drops: 15ml (50mg/ml)" at bounding box center [301, 265] width 123 height 12
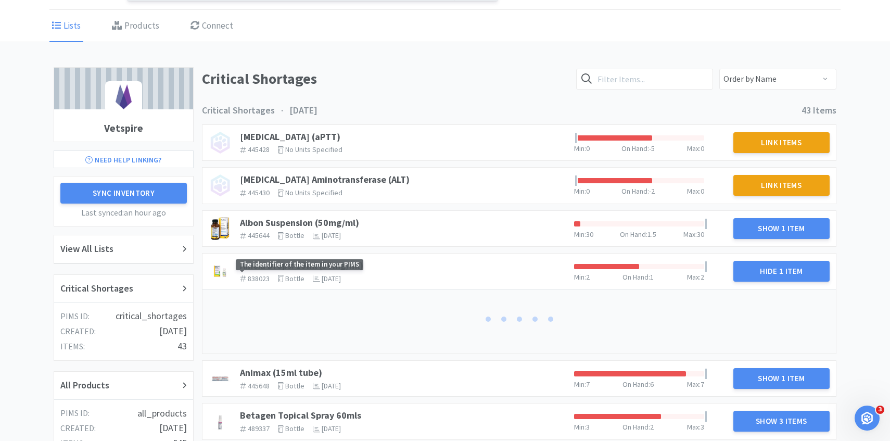
scroll to position [75, 0]
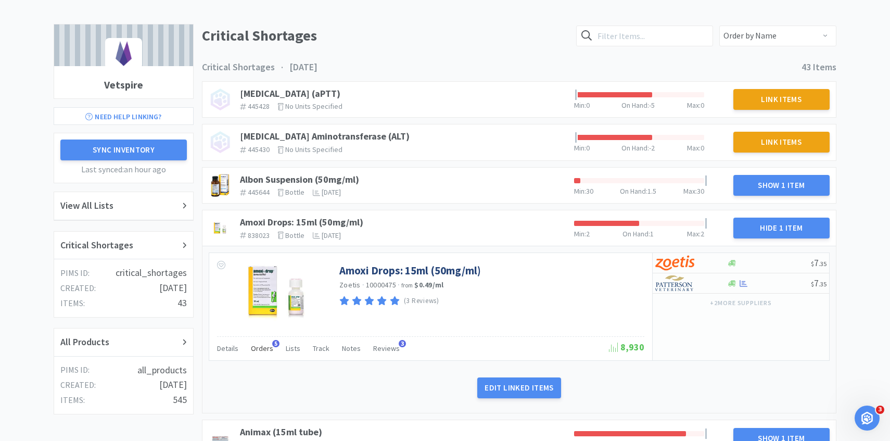
click at [258, 358] on div "Orders 5" at bounding box center [262, 350] width 22 height 20
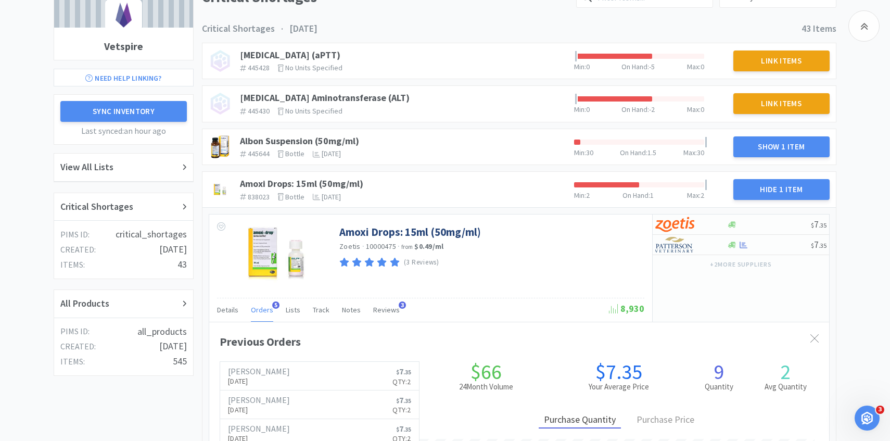
scroll to position [120, 0]
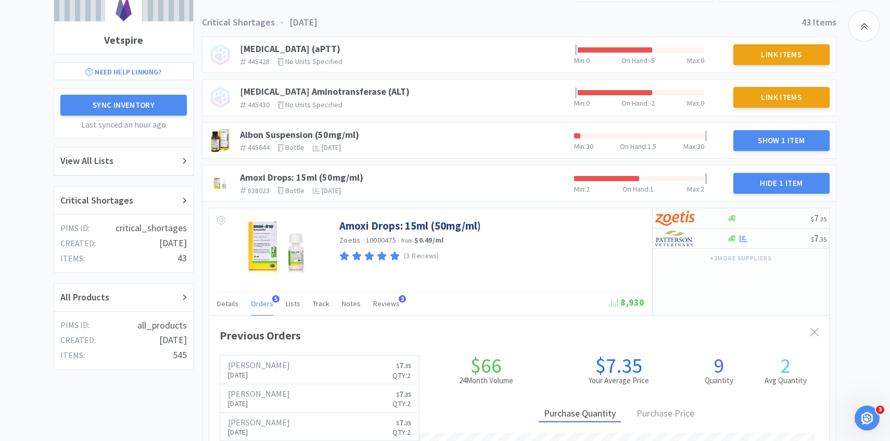
click at [267, 298] on div "Orders 5" at bounding box center [262, 305] width 22 height 20
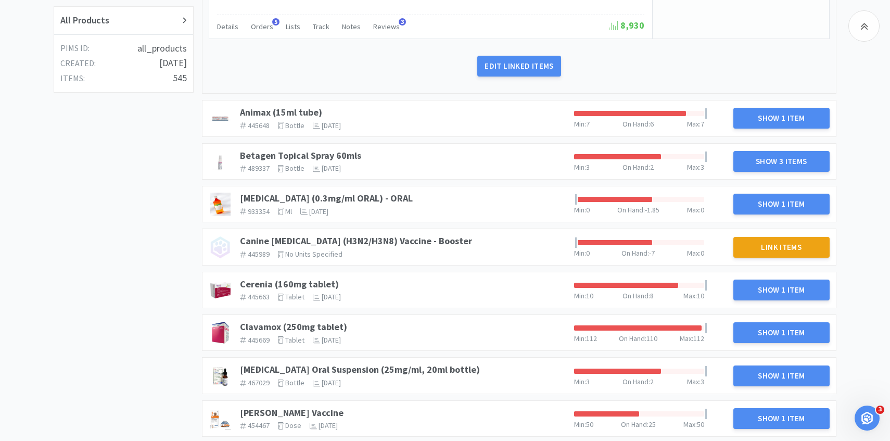
scroll to position [400, 0]
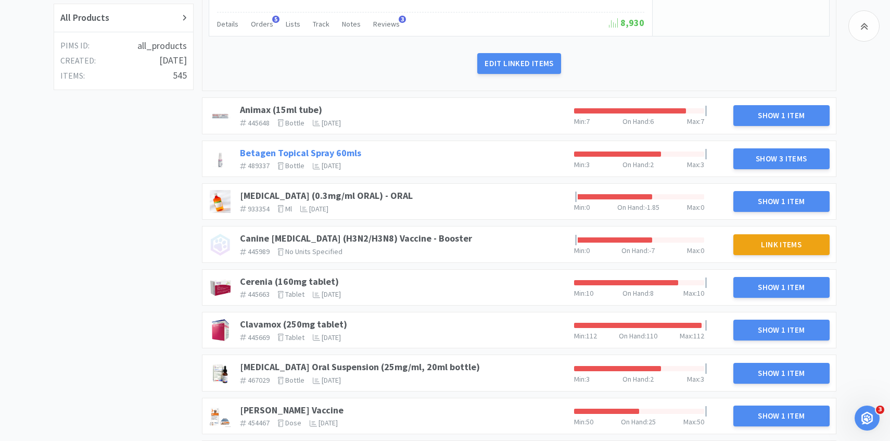
click at [345, 155] on link "Betagen Topical Spray 60mls" at bounding box center [300, 153] width 121 height 12
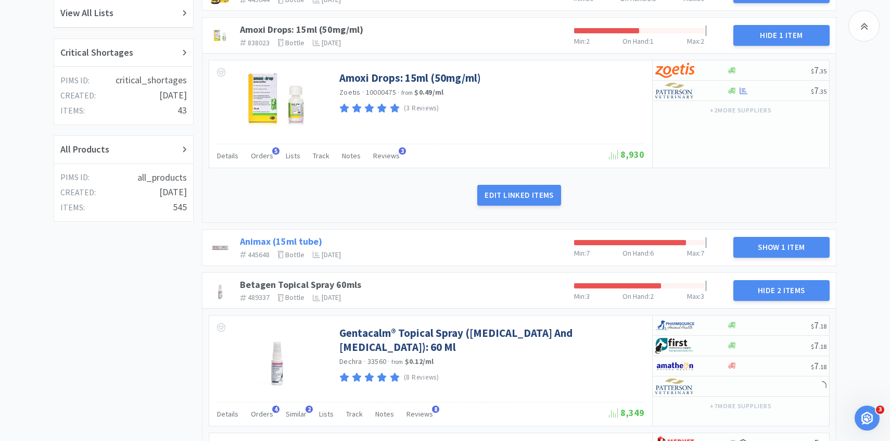
click at [304, 246] on link "Animax (15ml tube)" at bounding box center [281, 241] width 82 height 12
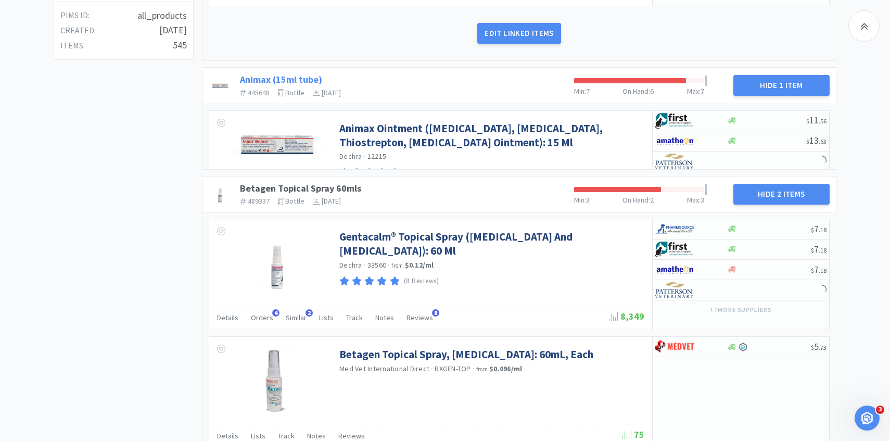
scroll to position [437, 0]
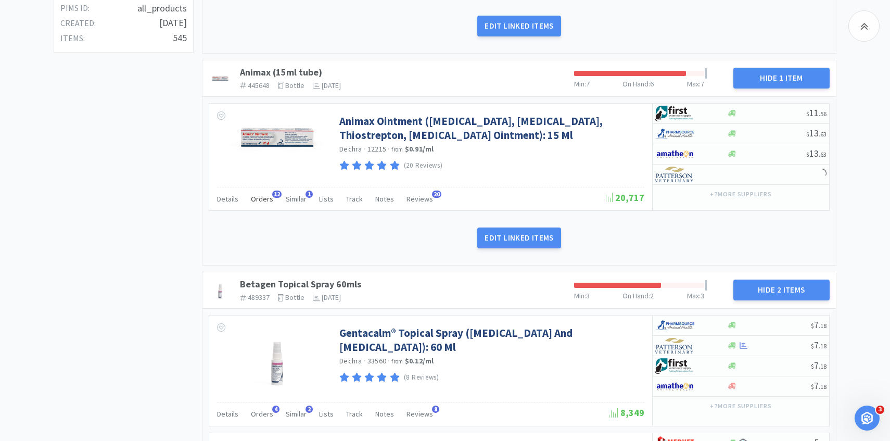
click at [265, 197] on span "Orders" at bounding box center [262, 198] width 22 height 9
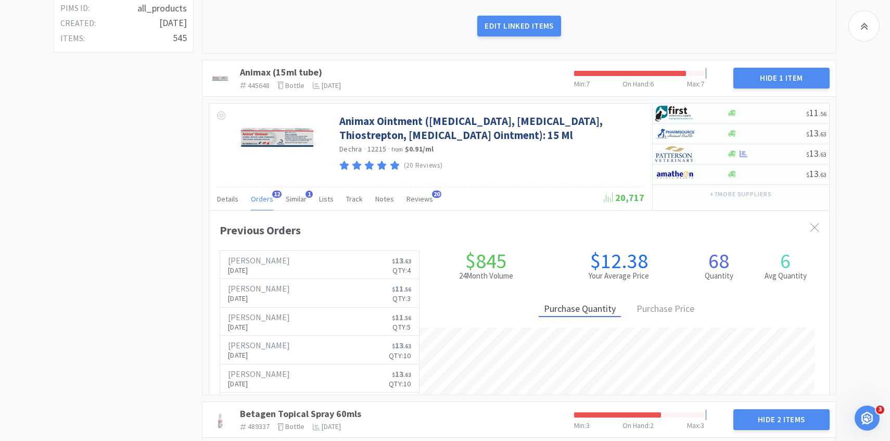
scroll to position [285, 620]
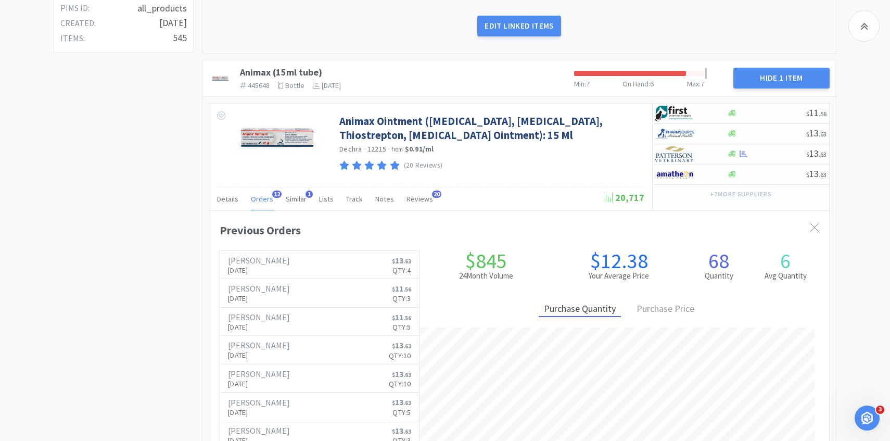
click at [265, 197] on span "Orders" at bounding box center [262, 198] width 22 height 9
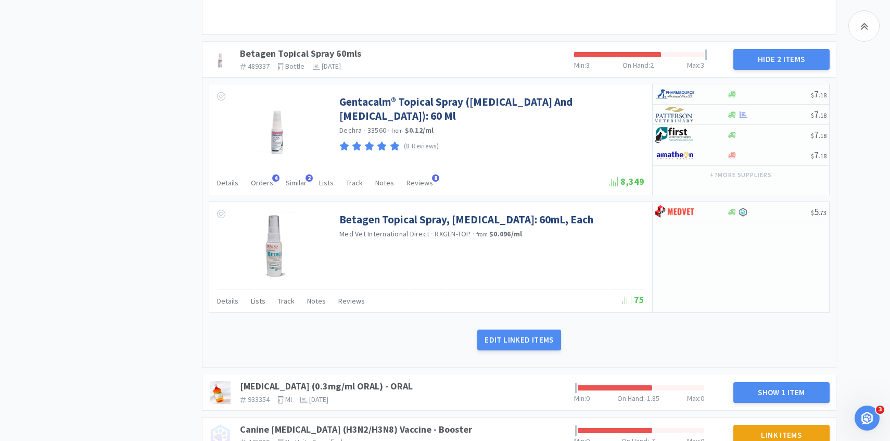
scroll to position [710, 0]
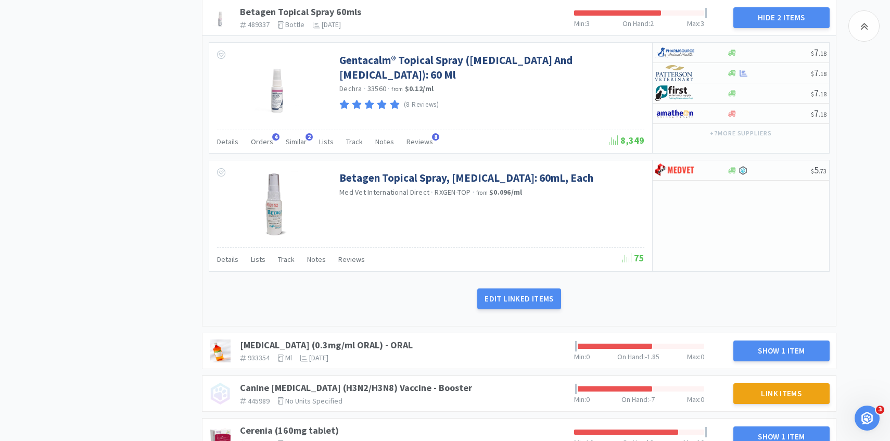
click at [266, 159] on div "Gentacalm® Topical Spray ([MEDICAL_DATA] And [MEDICAL_DATA]): 60 Ml Dechra · 33…" at bounding box center [518, 180] width 633 height 290
click at [263, 141] on span "Orders" at bounding box center [262, 140] width 22 height 9
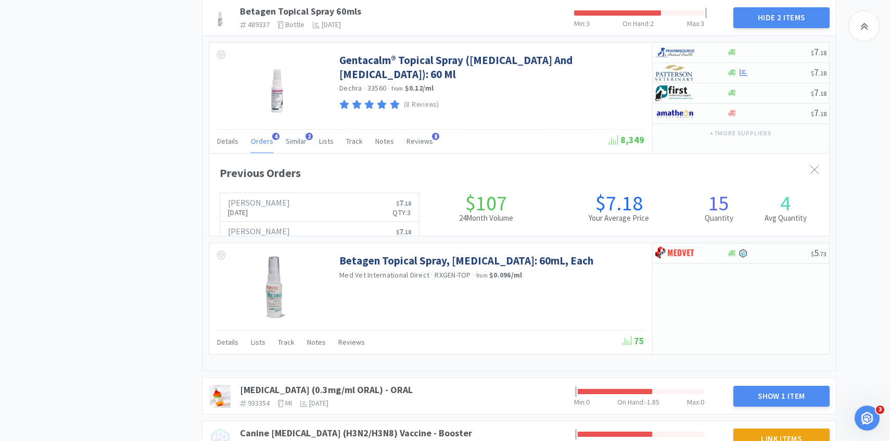
scroll to position [285, 620]
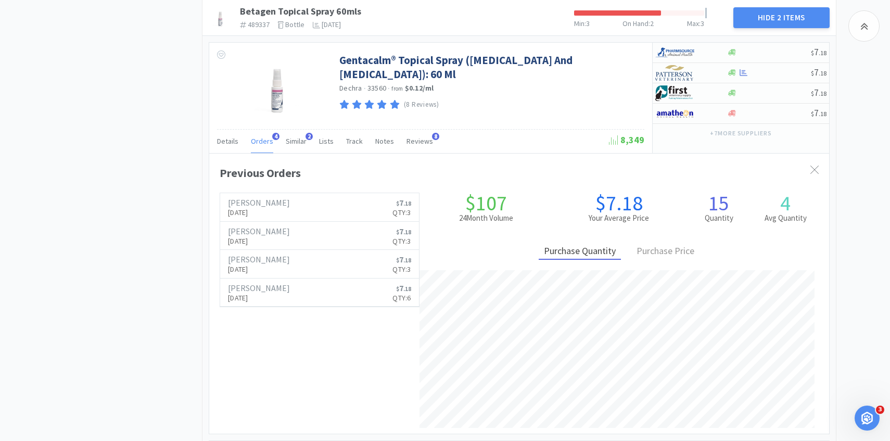
click at [263, 141] on span "Orders" at bounding box center [262, 140] width 22 height 9
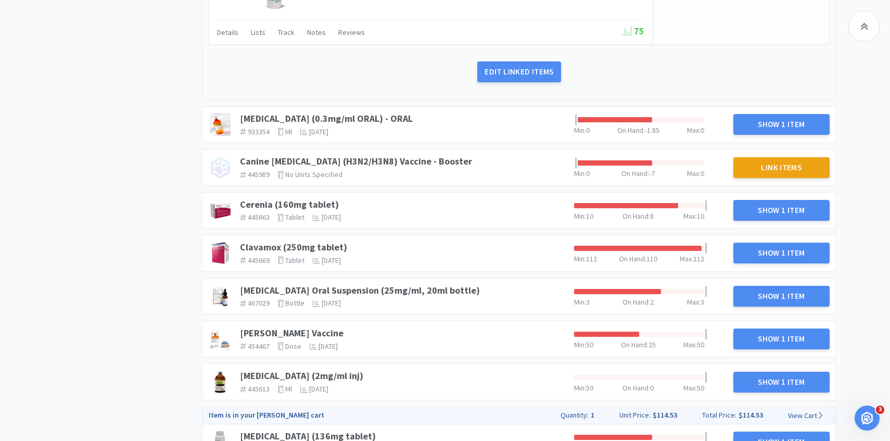
scroll to position [942, 0]
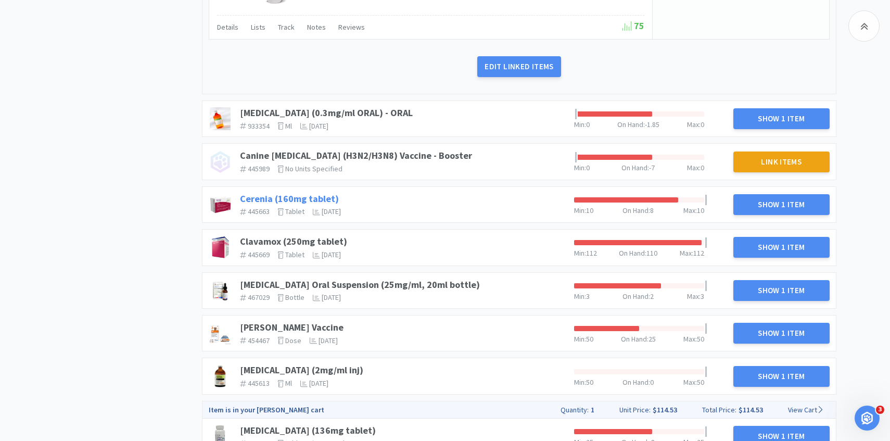
click at [308, 197] on link "Cerenia (160mg tablet)" at bounding box center [289, 199] width 99 height 12
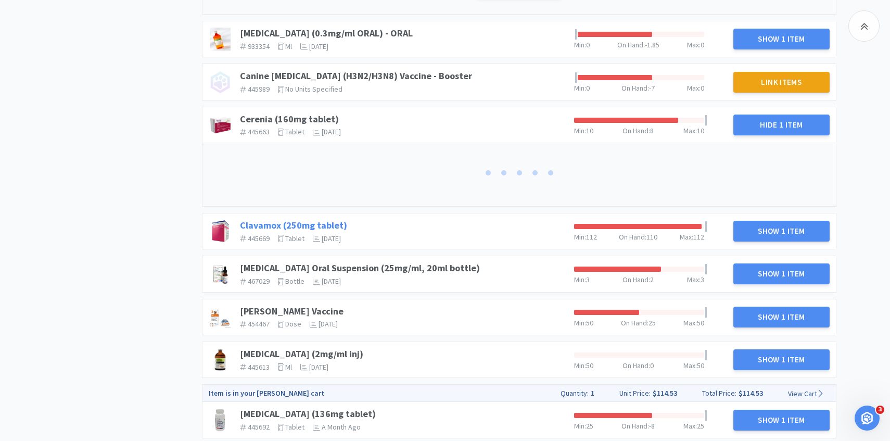
scroll to position [1039, 0]
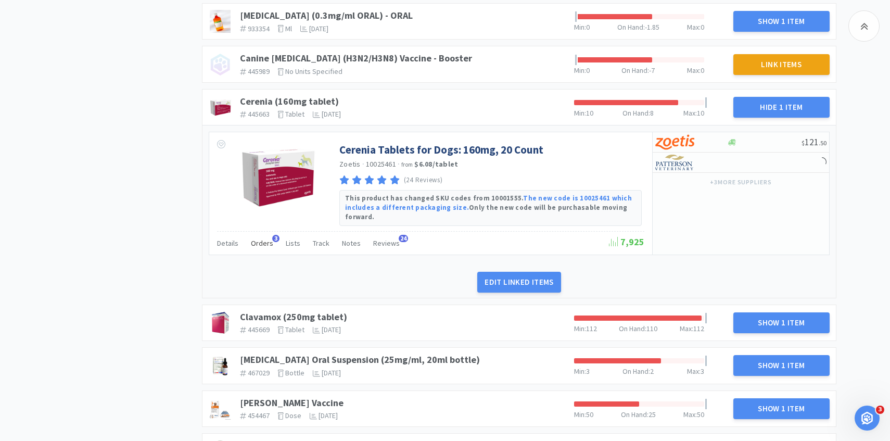
click at [266, 238] on div "Orders 3" at bounding box center [262, 245] width 22 height 20
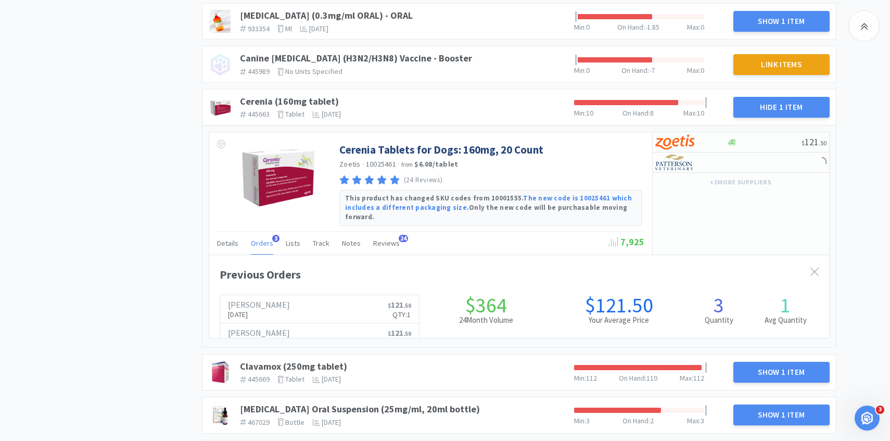
scroll to position [285, 620]
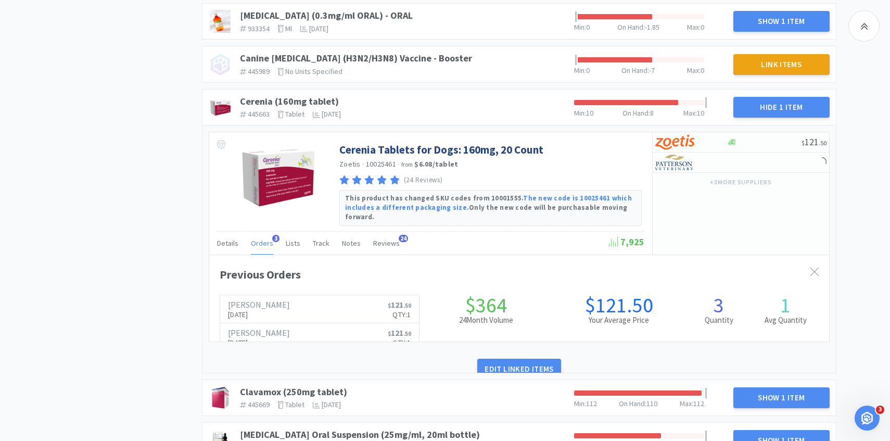
click at [263, 238] on span "Orders" at bounding box center [262, 242] width 22 height 9
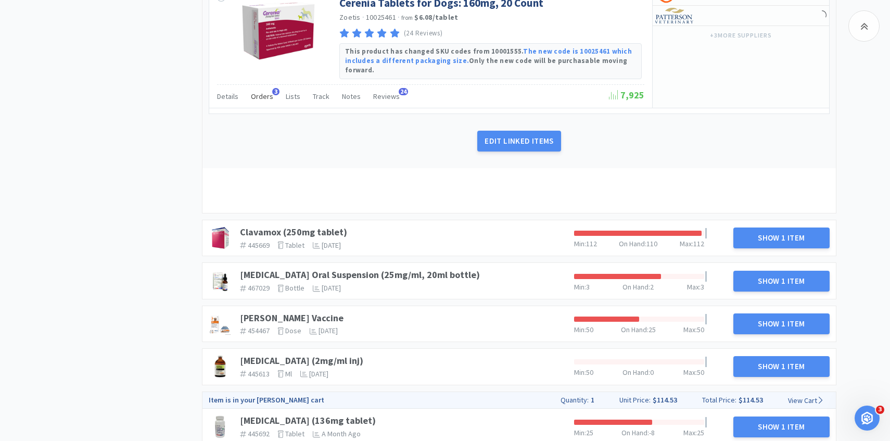
scroll to position [1260, 0]
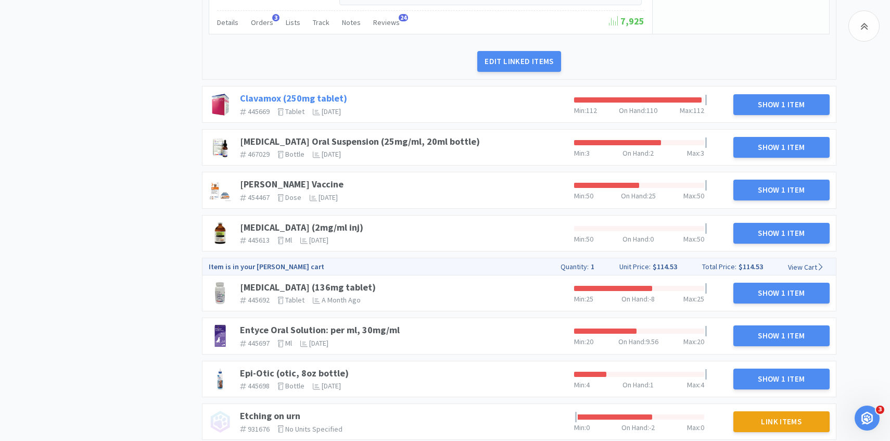
click at [328, 95] on link "Clavamox (250mg tablet)" at bounding box center [293, 98] width 107 height 12
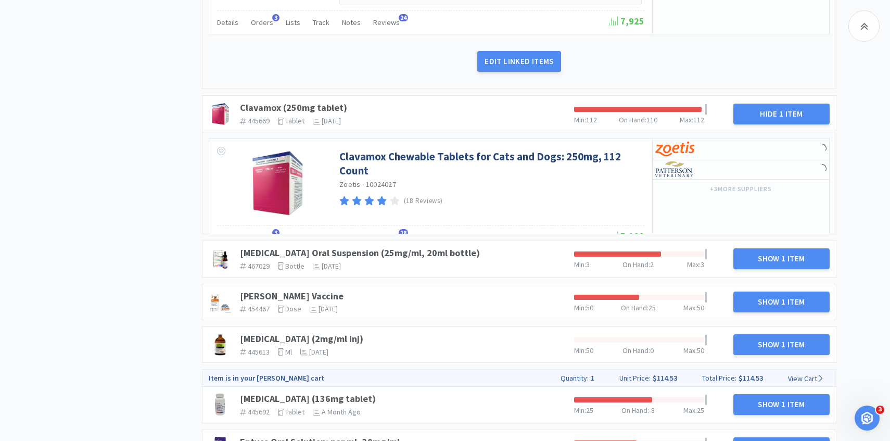
scroll to position [1293, 0]
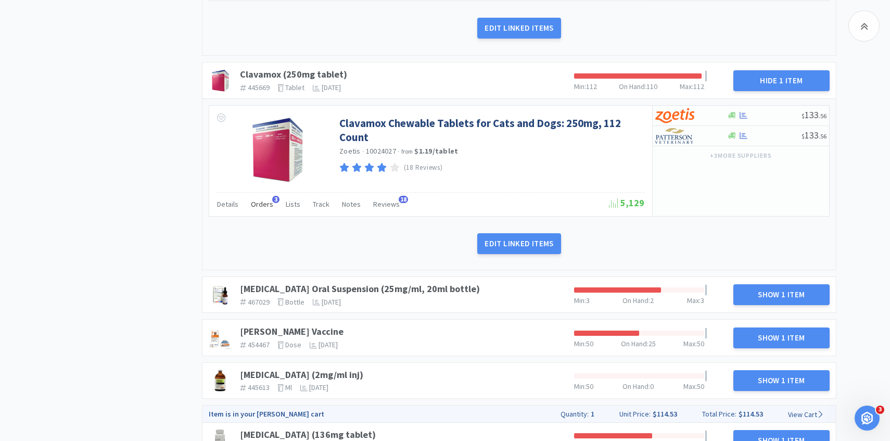
click at [267, 199] on span "Orders" at bounding box center [262, 203] width 22 height 9
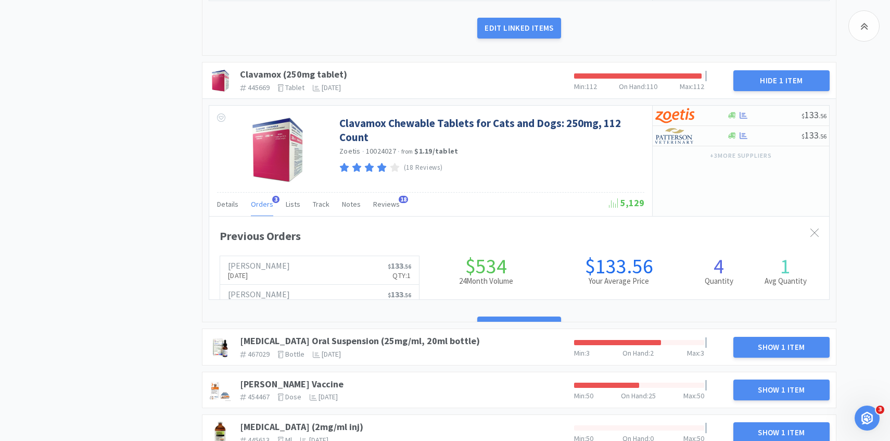
scroll to position [0, 0]
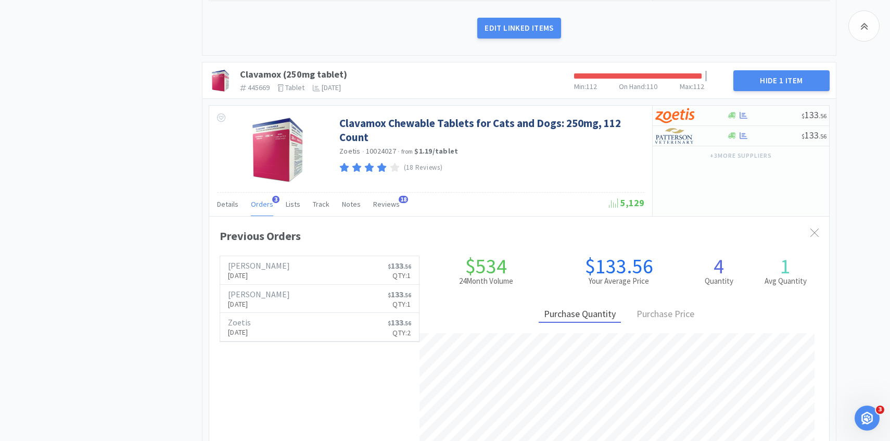
click at [263, 199] on div "Orders 3" at bounding box center [262, 206] width 22 height 20
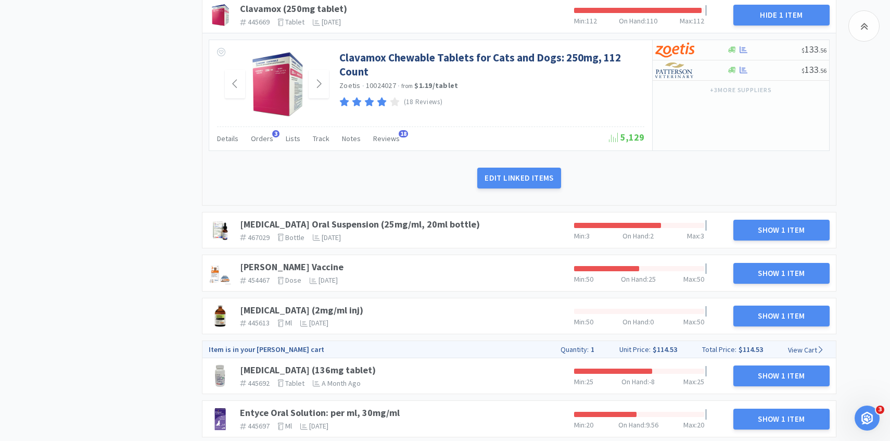
scroll to position [1390, 0]
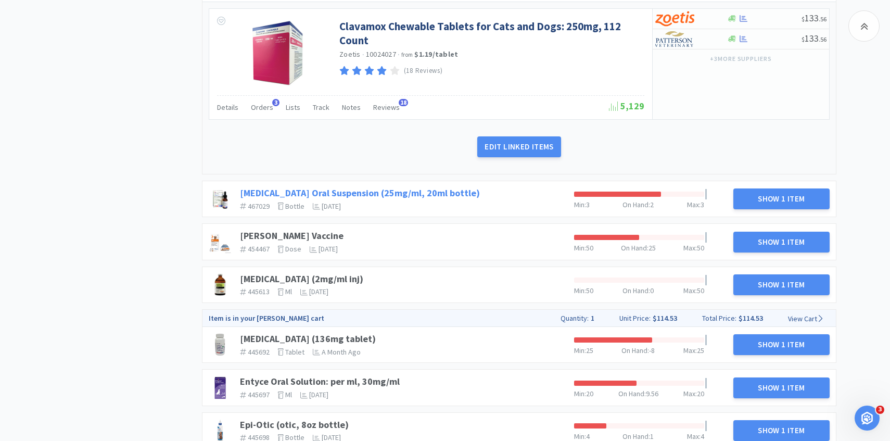
click at [377, 187] on link "[MEDICAL_DATA] Oral Suspension (25mg/ml, 20ml bottle)" at bounding box center [360, 193] width 240 height 12
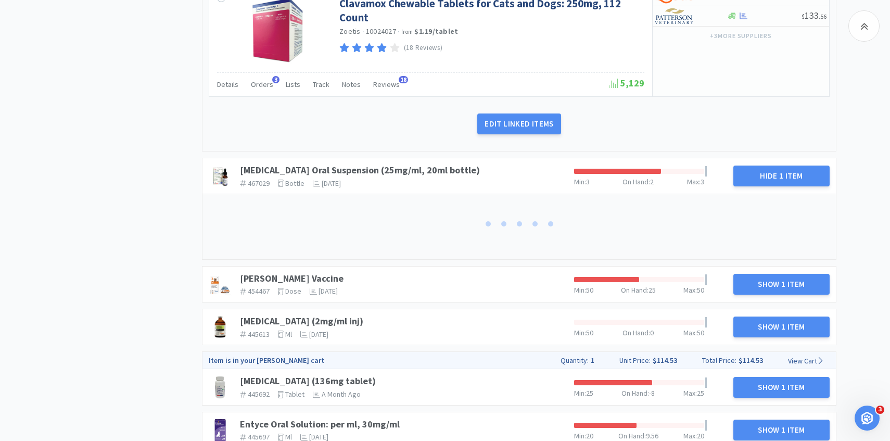
scroll to position [1452, 0]
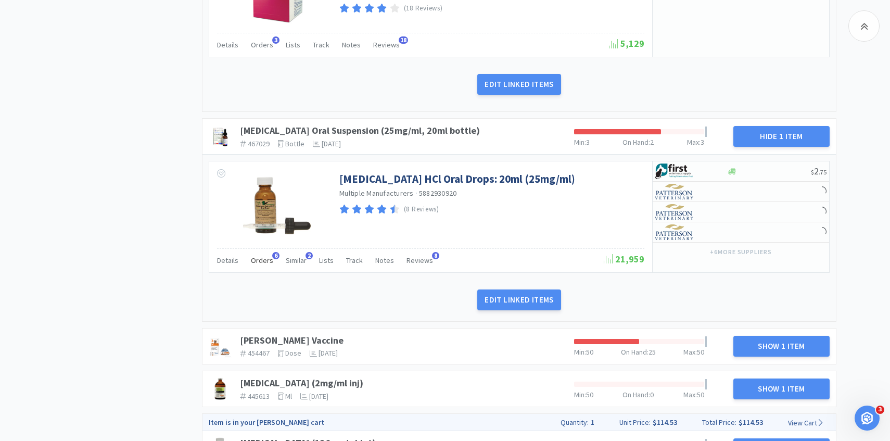
click at [260, 256] on span "Orders" at bounding box center [262, 260] width 22 height 9
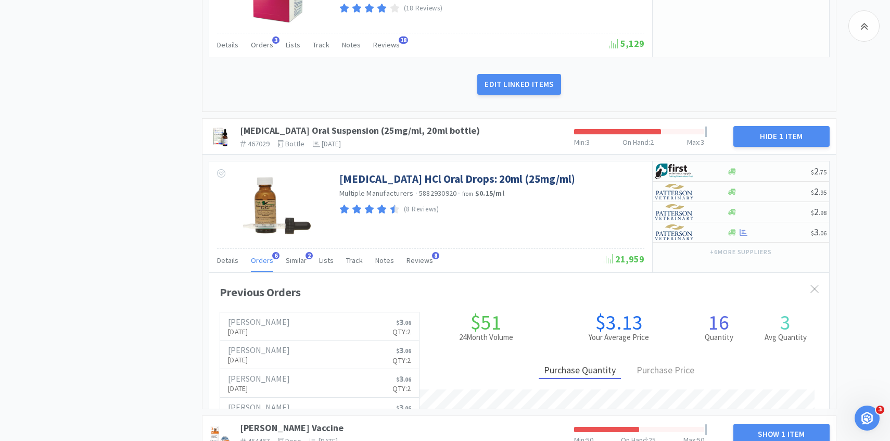
scroll to position [285, 620]
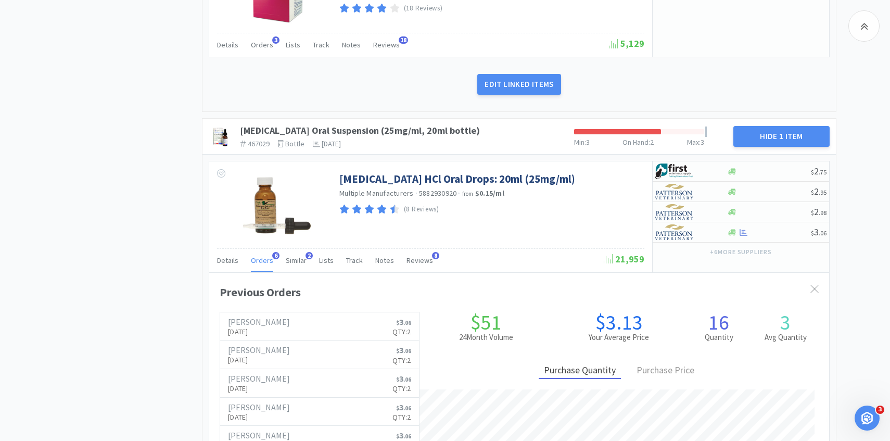
click at [260, 256] on span "Orders" at bounding box center [262, 260] width 22 height 9
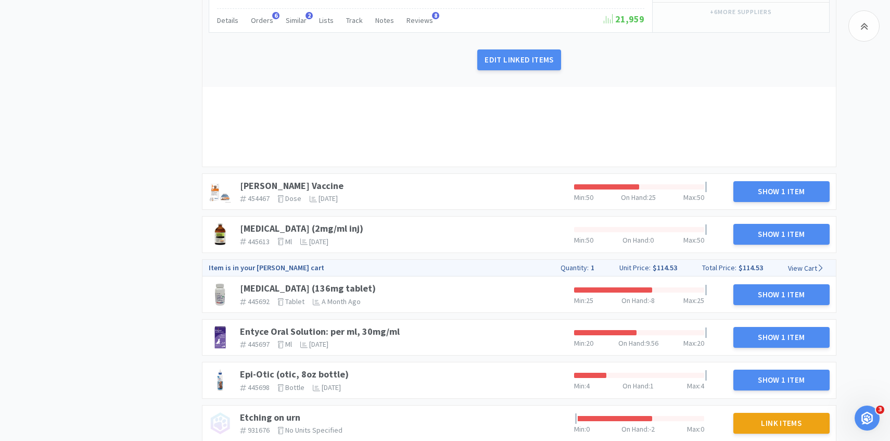
scroll to position [1725, 0]
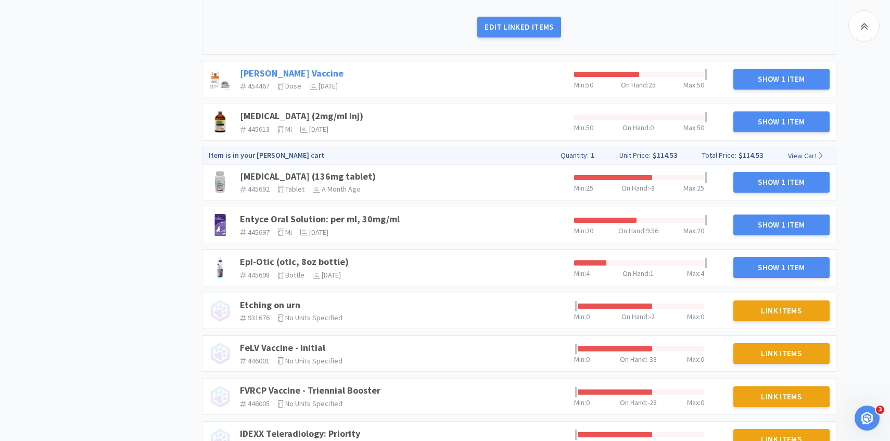
click at [267, 67] on link "[PERSON_NAME] Vaccine" at bounding box center [292, 73] width 104 height 12
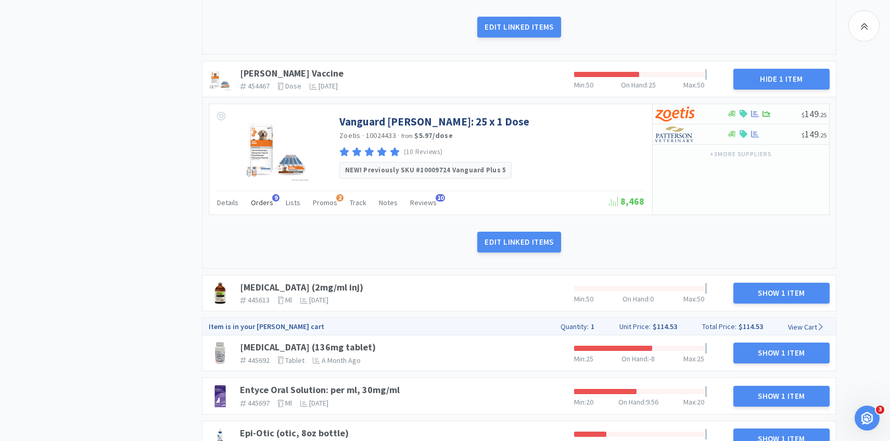
click at [261, 202] on div "Orders 9" at bounding box center [262, 204] width 22 height 20
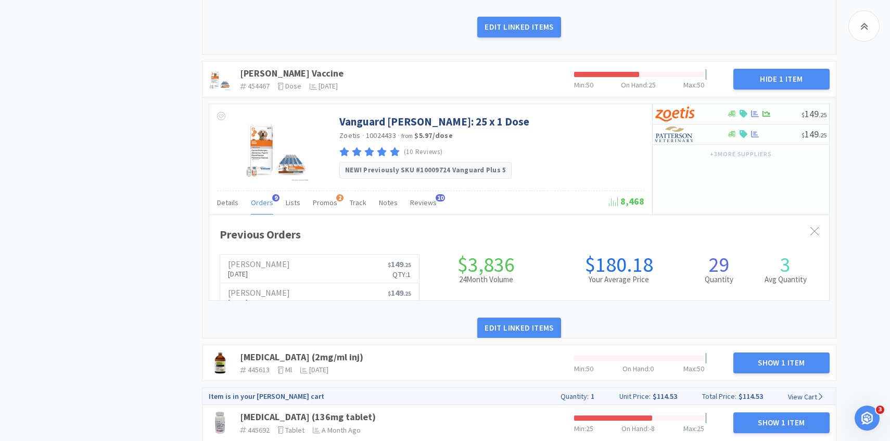
scroll to position [520188, 519854]
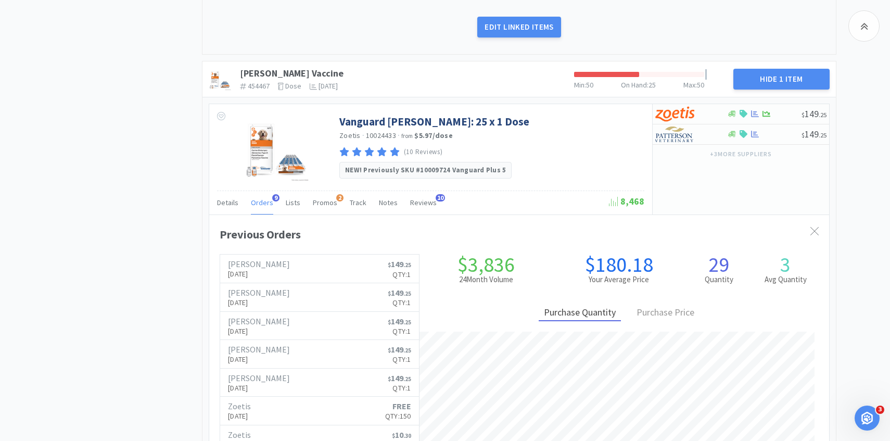
click at [261, 200] on div "Orders 9" at bounding box center [262, 204] width 22 height 20
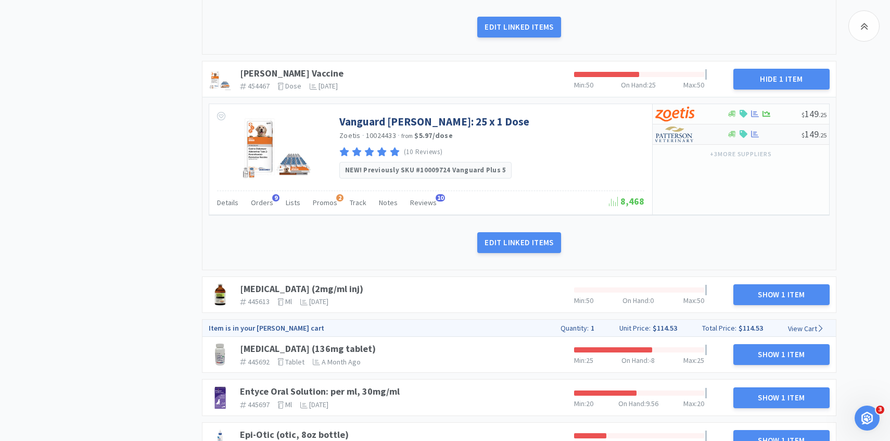
click at [678, 126] on img at bounding box center [674, 134] width 39 height 16
select select "1"
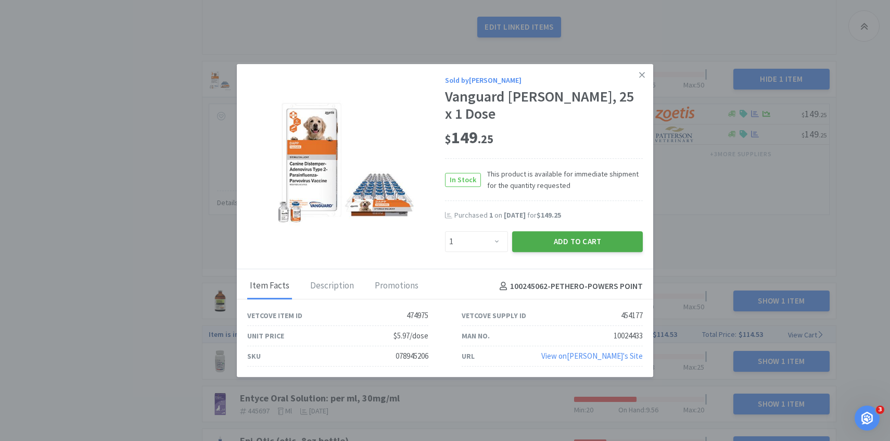
click at [558, 232] on button "Add to Cart" at bounding box center [577, 241] width 131 height 21
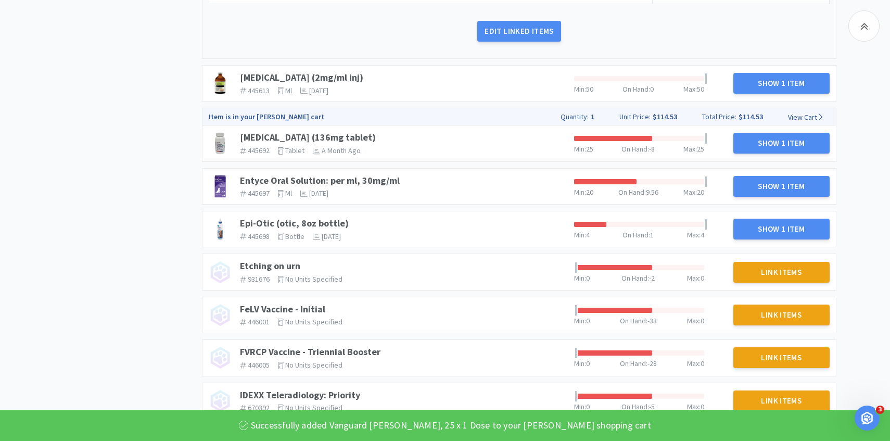
scroll to position [2014, 0]
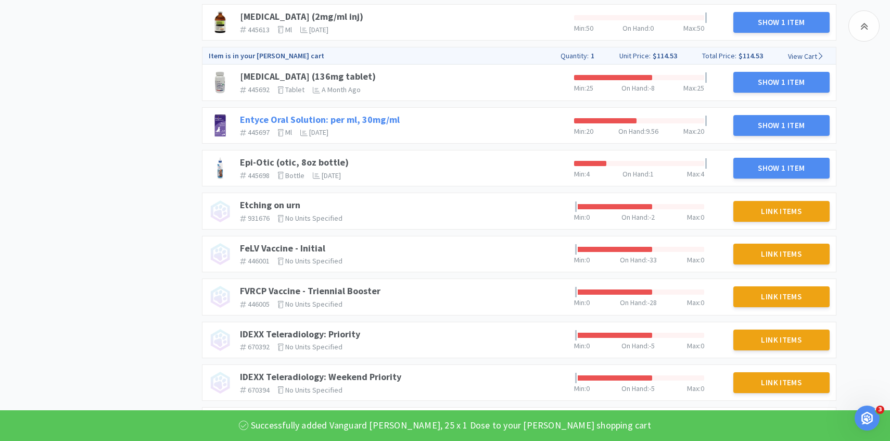
click at [391, 113] on link "Entyce Oral Solution: per ml, 30mg/ml" at bounding box center [320, 119] width 160 height 12
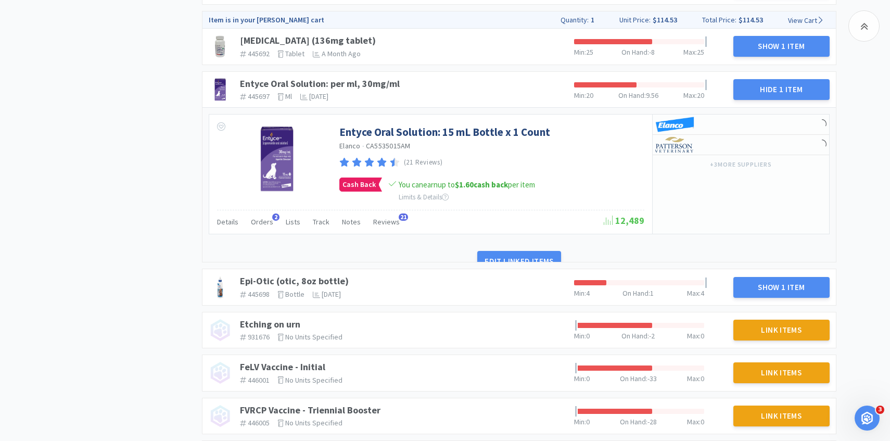
scroll to position [2074, 0]
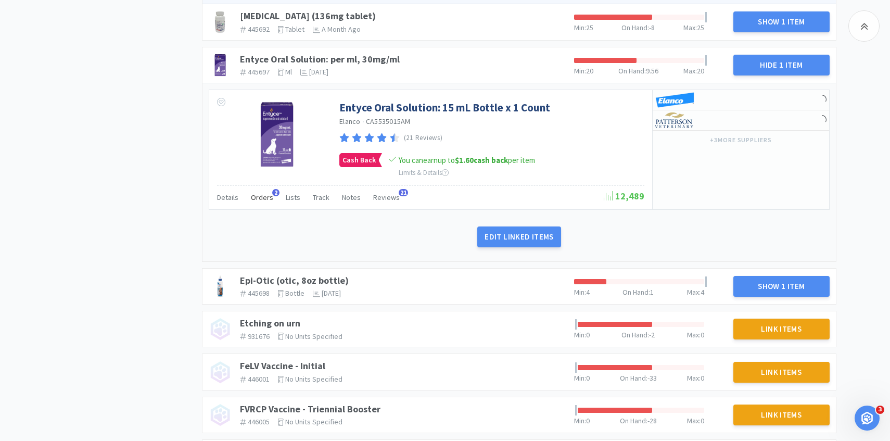
click at [258, 193] on span "Orders" at bounding box center [262, 197] width 22 height 9
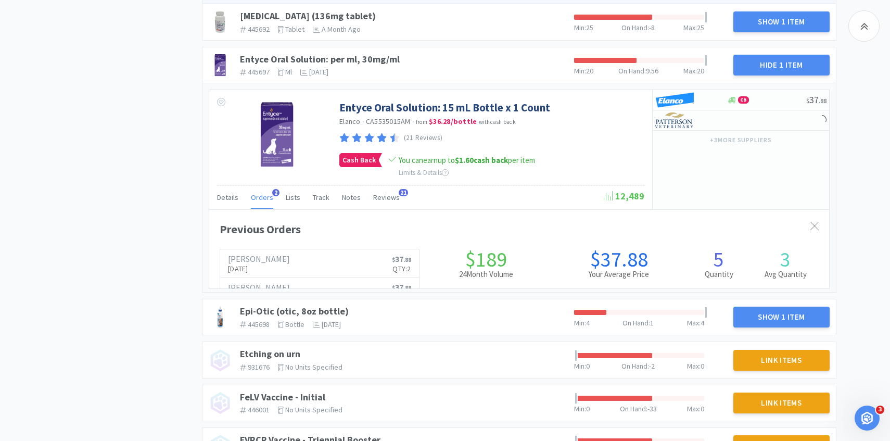
scroll to position [285, 620]
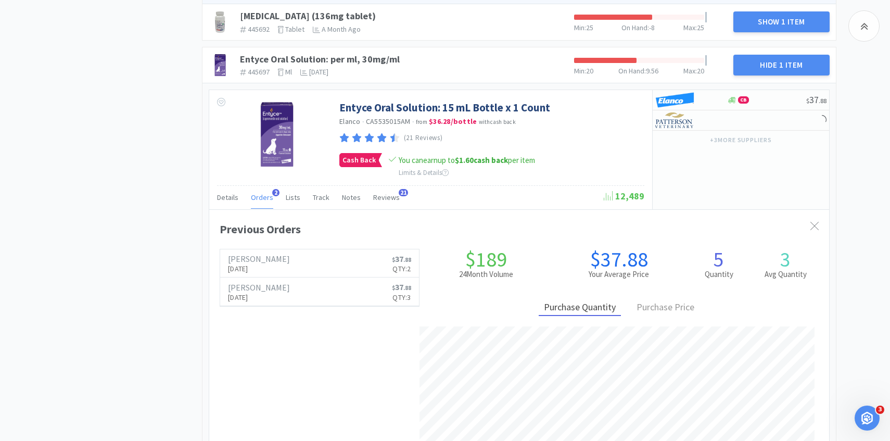
click at [258, 193] on span "Orders" at bounding box center [262, 197] width 22 height 9
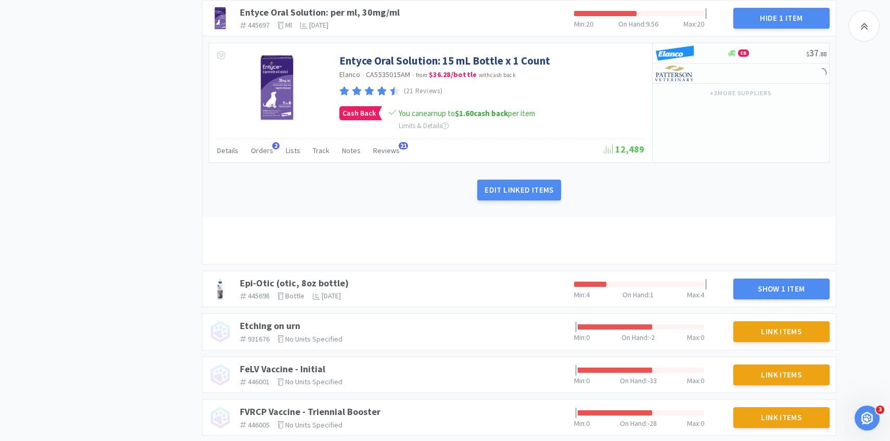
scroll to position [2231, 0]
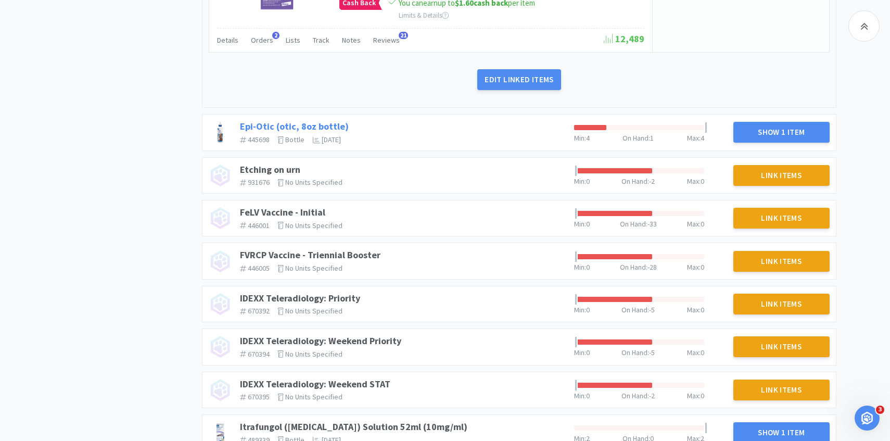
click at [333, 120] on link "Epi-Otic (otic, 8oz bottle)" at bounding box center [294, 126] width 109 height 12
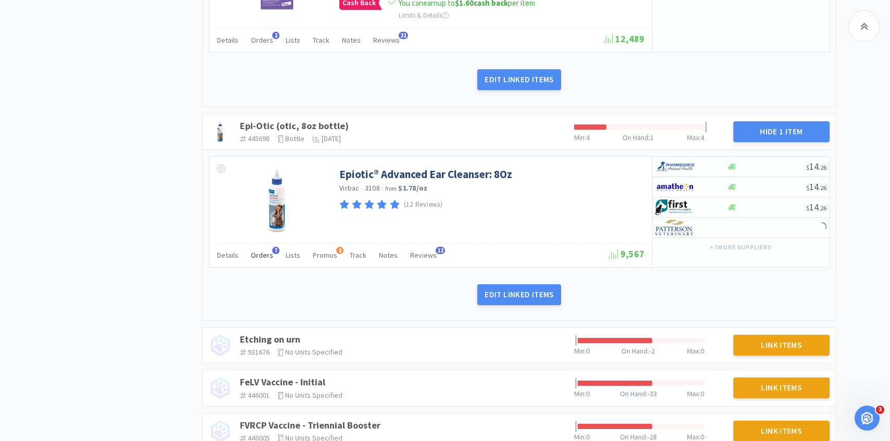
click at [260, 250] on span "Orders" at bounding box center [262, 254] width 22 height 9
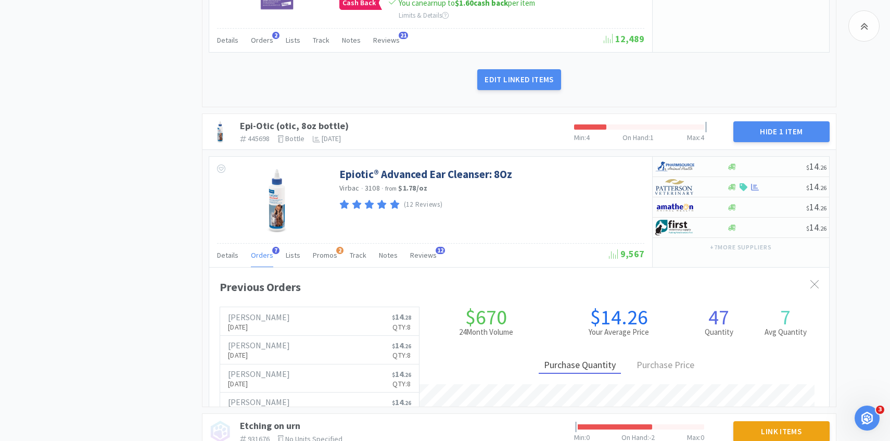
scroll to position [285, 620]
click at [260, 250] on span "Orders" at bounding box center [262, 254] width 22 height 9
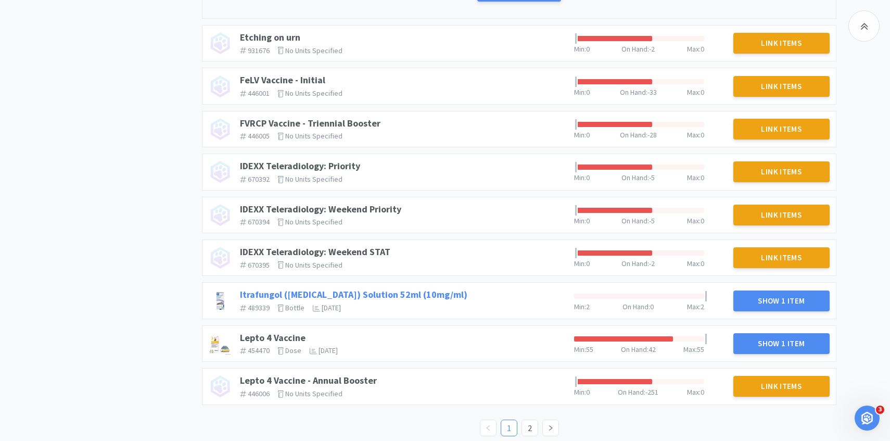
click at [387, 288] on link "Itrafungol ([MEDICAL_DATA]) Solution 52ml (10mg/ml)" at bounding box center [353, 294] width 227 height 12
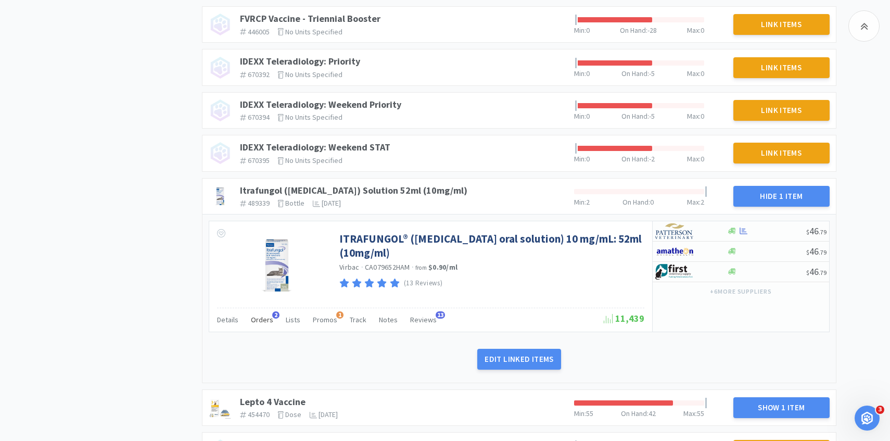
scroll to position [2643, 0]
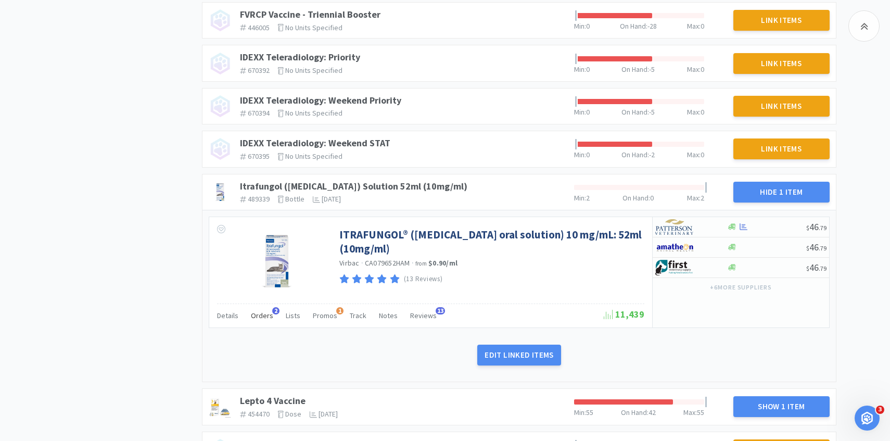
click at [257, 311] on span "Orders" at bounding box center [262, 315] width 22 height 9
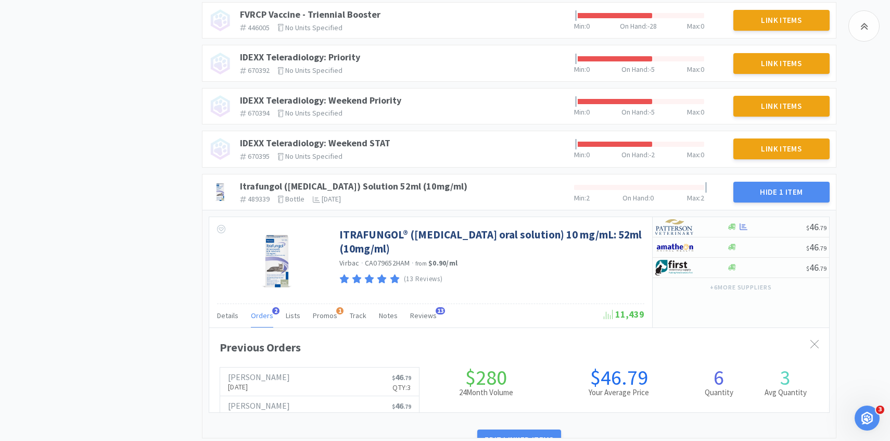
scroll to position [285, 620]
click at [257, 311] on span "Orders" at bounding box center [262, 315] width 22 height 9
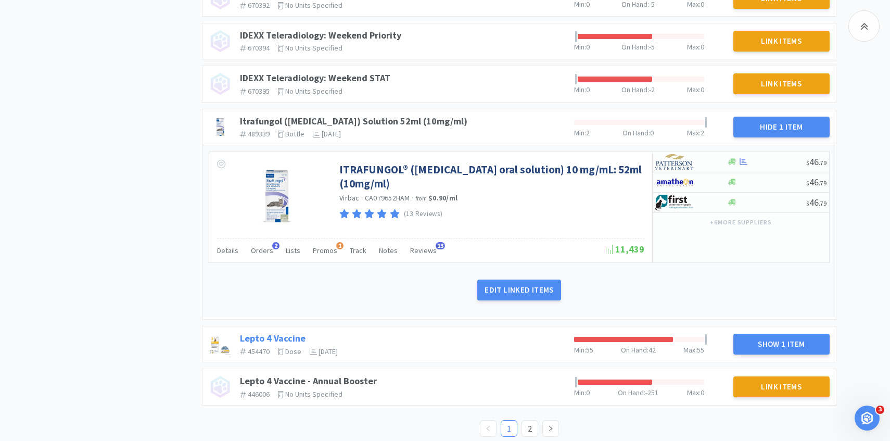
click at [292, 332] on link "Lepto 4 Vaccine" at bounding box center [273, 338] width 66 height 12
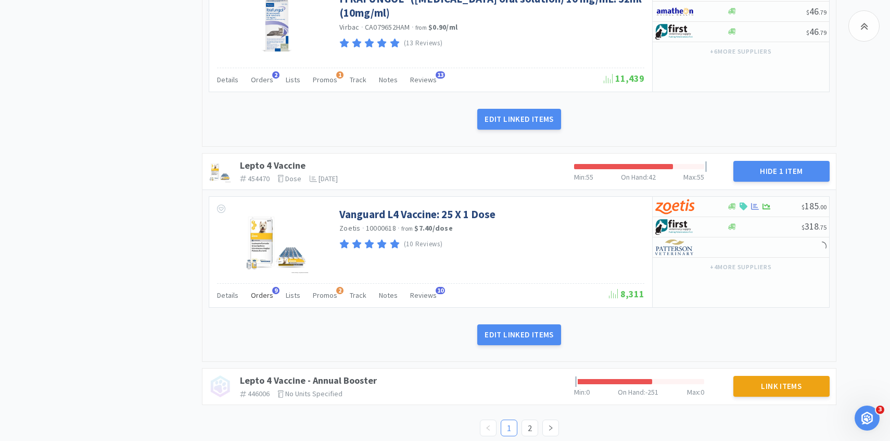
click at [262, 292] on div "Orders 9" at bounding box center [262, 297] width 22 height 20
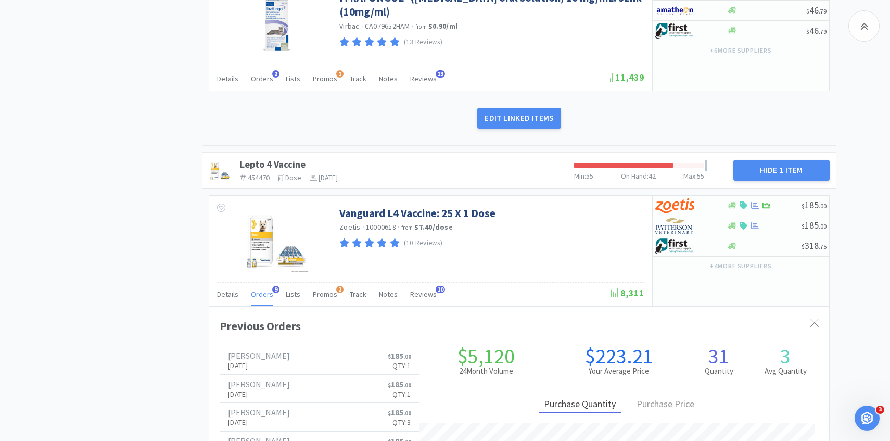
click at [262, 289] on span "Orders" at bounding box center [262, 293] width 22 height 9
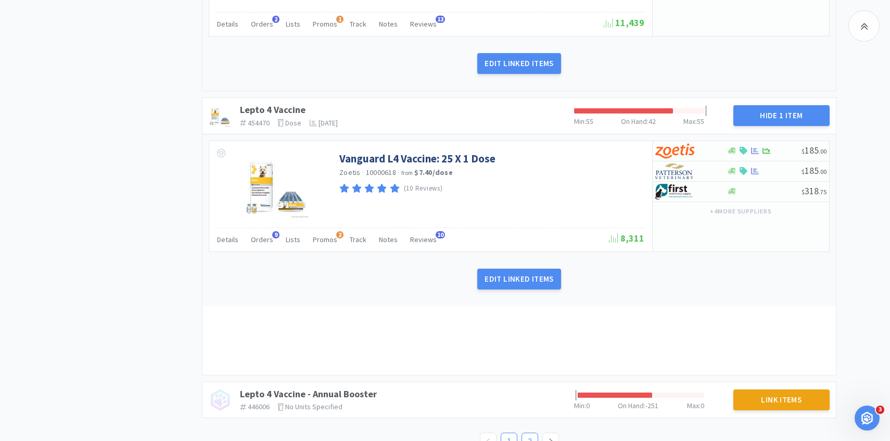
scroll to position [0, 0]
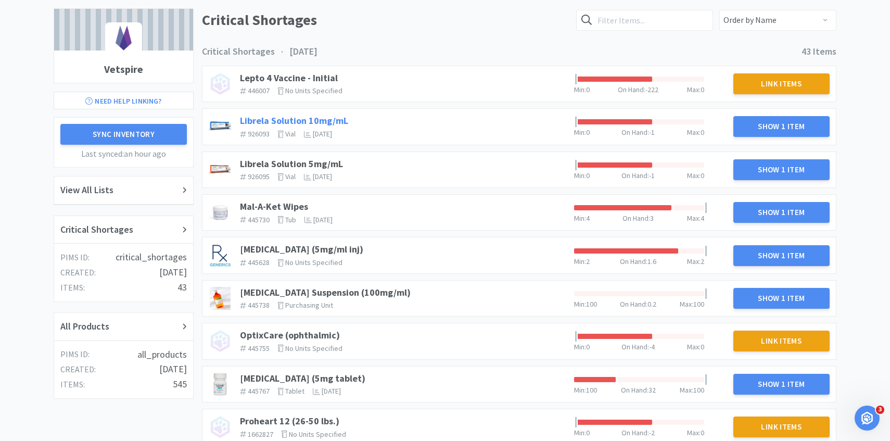
scroll to position [80, 0]
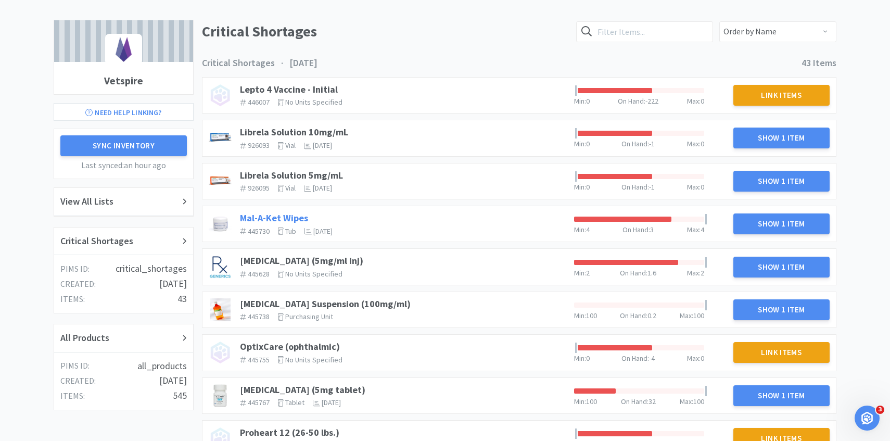
click at [296, 218] on link "Mal-A-Ket Wipes" at bounding box center [274, 218] width 68 height 12
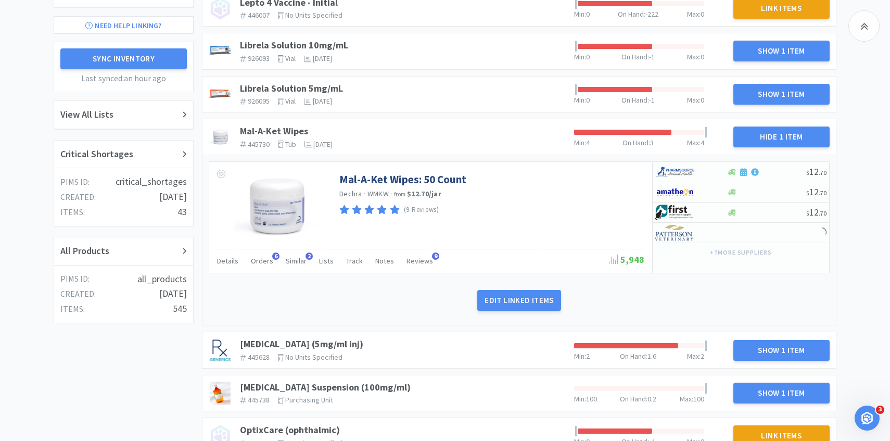
scroll to position [152, 0]
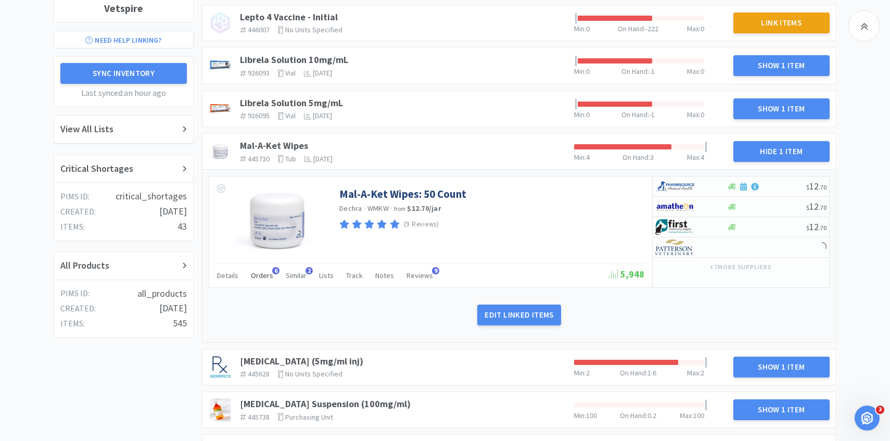
click at [268, 280] on div "Orders 6" at bounding box center [262, 277] width 22 height 20
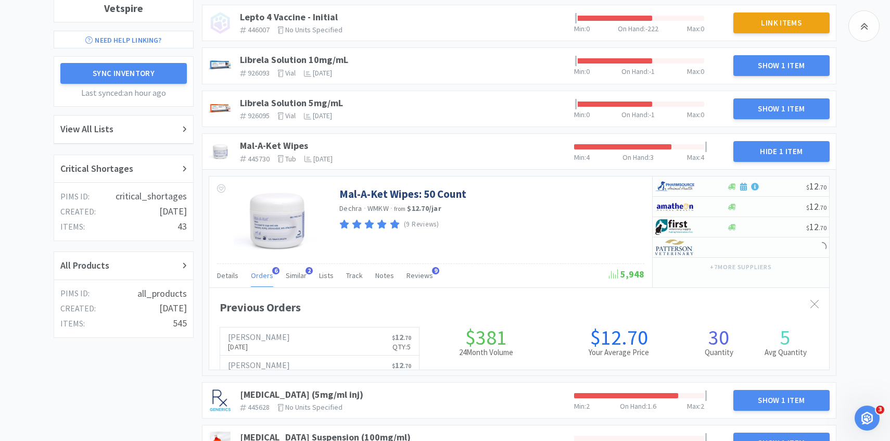
scroll to position [285, 620]
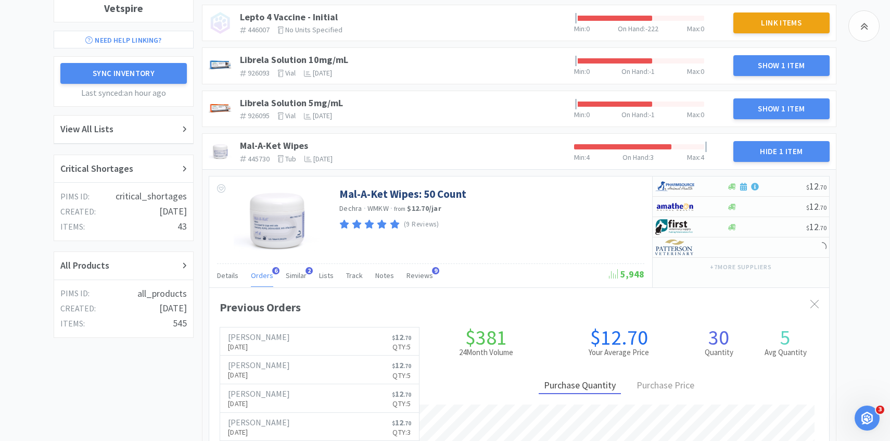
click at [268, 279] on span "Orders" at bounding box center [262, 275] width 22 height 9
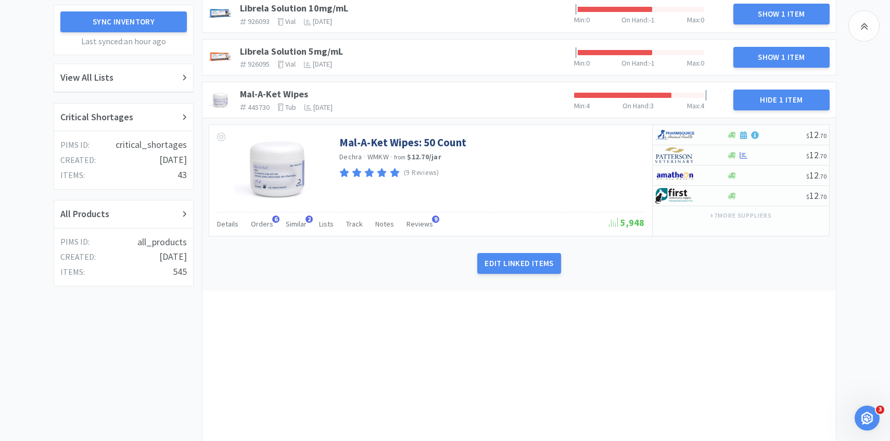
scroll to position [205, 0]
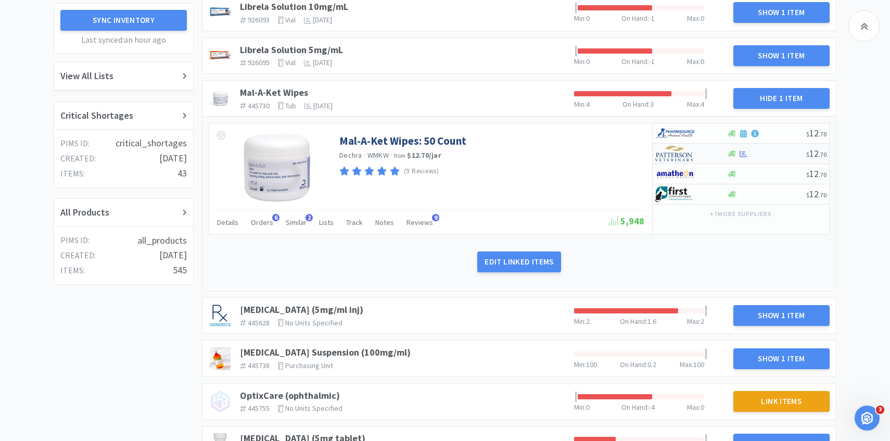
click at [687, 152] on img at bounding box center [674, 154] width 39 height 16
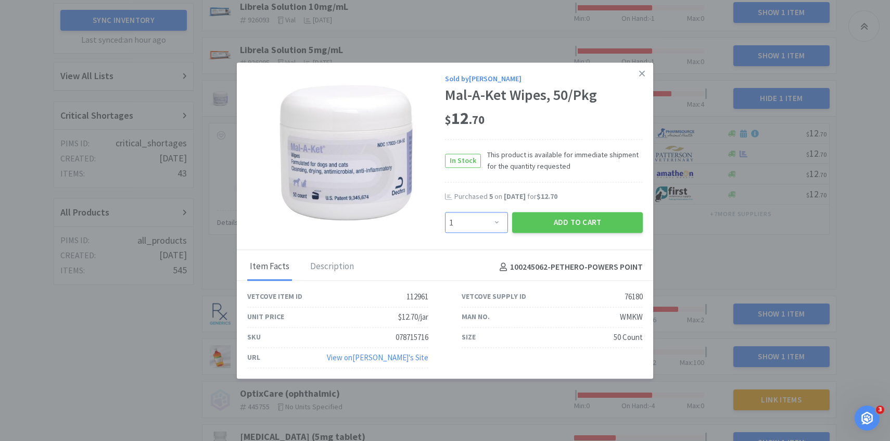
click at [501, 221] on select "Enter Quantity 1 2 3 4 5 6 7 8 9 10 11 12 13 14 15 16 17 18 19 20 Enter Quantity" at bounding box center [476, 222] width 63 height 21
select select "5"
click at [445, 212] on select "Enter Quantity 1 2 3 4 5 6 7 8 9 10 11 12 13 14 15 16 17 18 19 20 Enter Quantity" at bounding box center [476, 222] width 63 height 21
click at [541, 220] on button "Add to Cart" at bounding box center [577, 222] width 131 height 21
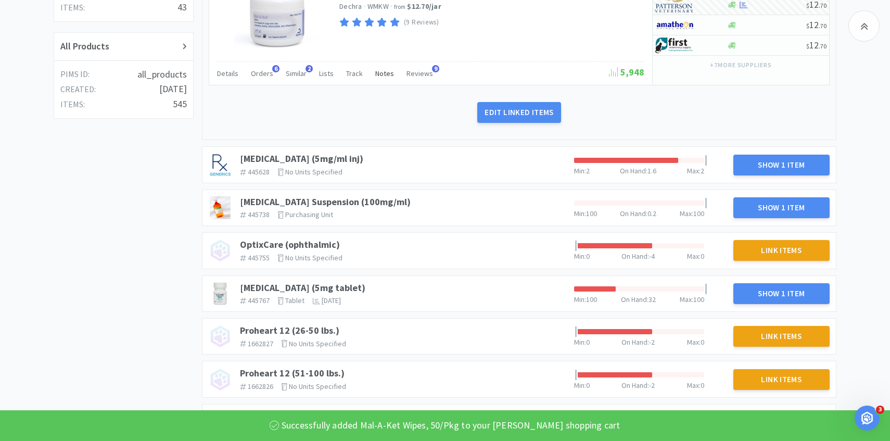
scroll to position [372, 0]
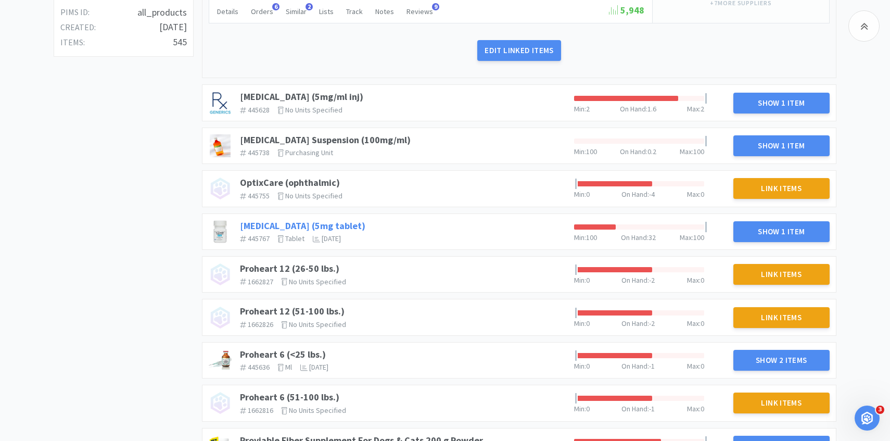
click at [311, 227] on link "[MEDICAL_DATA] (5mg tablet)" at bounding box center [302, 226] width 125 height 12
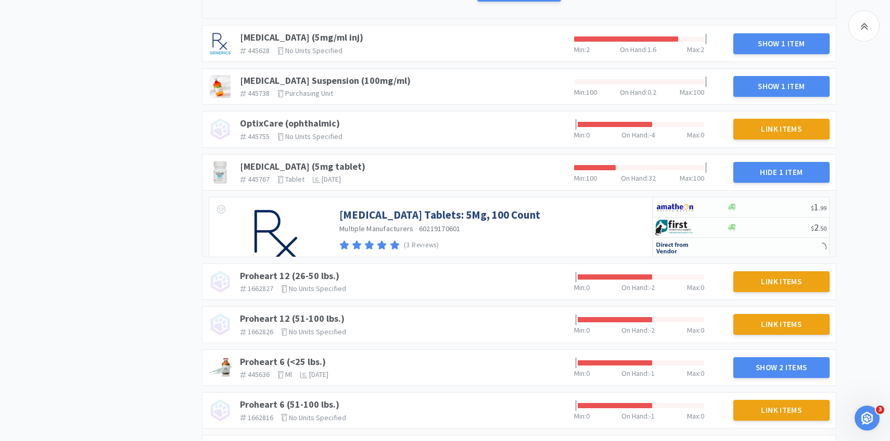
scroll to position [500, 0]
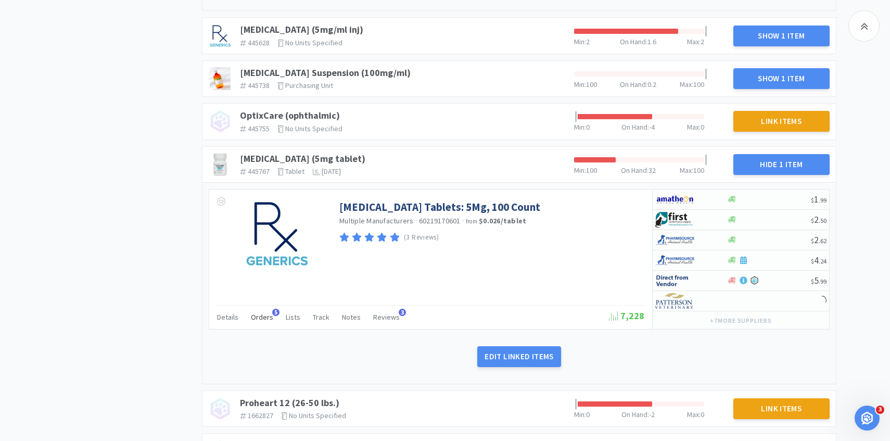
click at [260, 314] on span "Orders" at bounding box center [262, 316] width 22 height 9
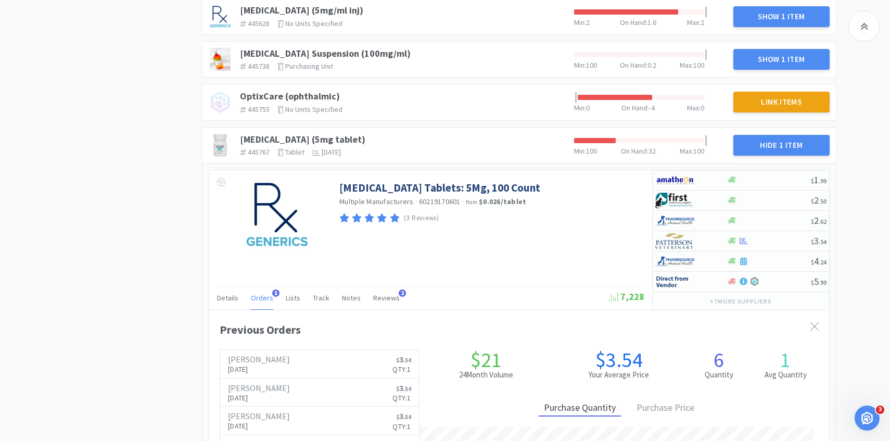
scroll to position [528, 0]
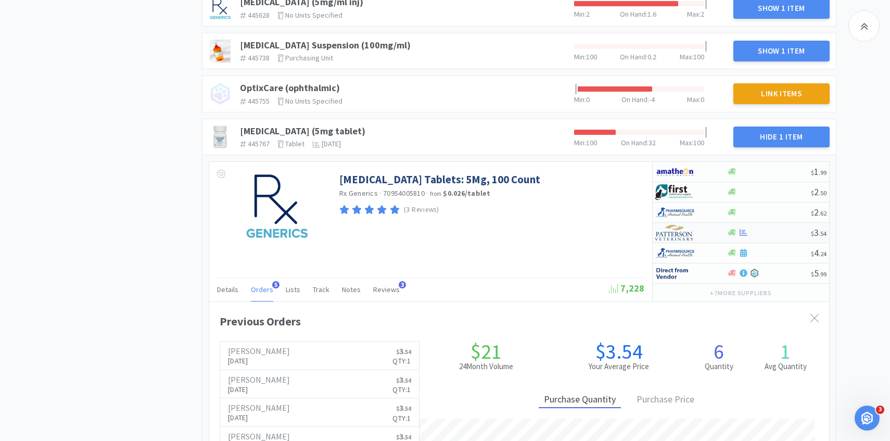
click at [663, 236] on img at bounding box center [674, 233] width 39 height 16
select select "1"
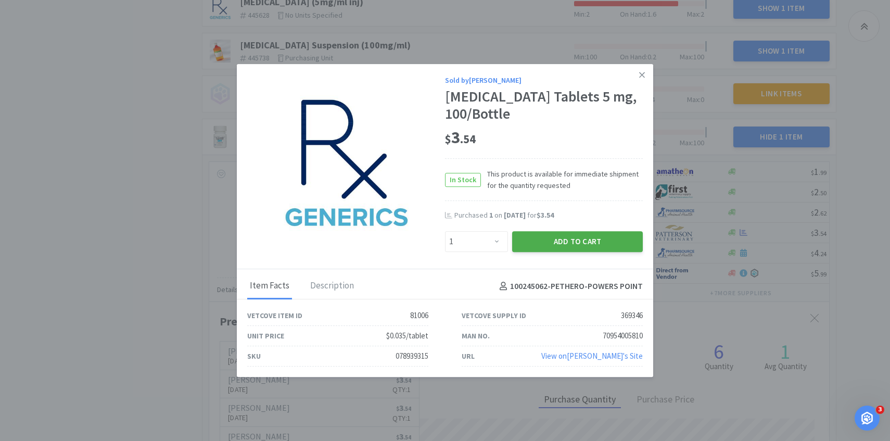
click at [591, 246] on button "Add to Cart" at bounding box center [577, 241] width 131 height 21
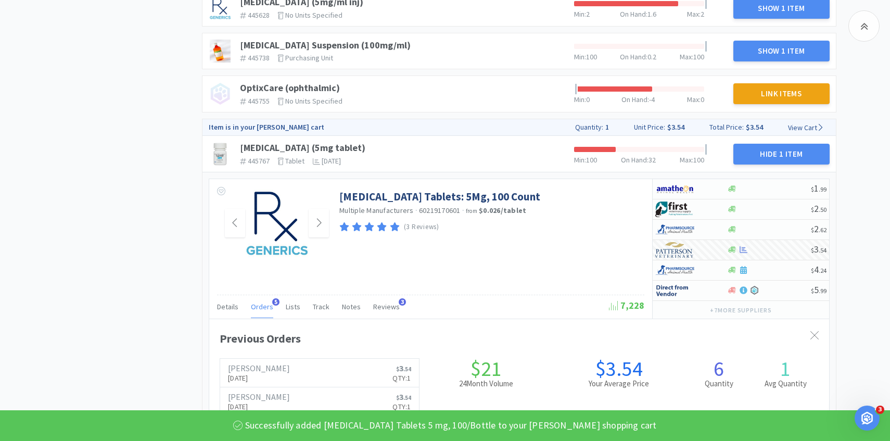
scroll to position [523, 0]
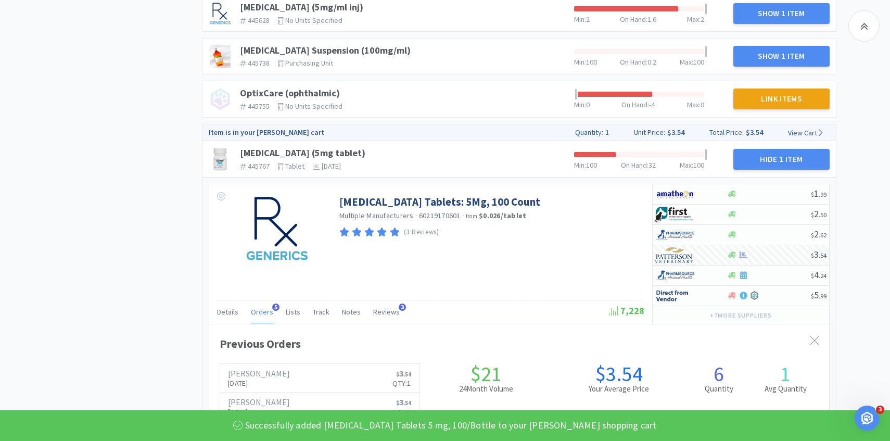
click at [258, 314] on span "Orders" at bounding box center [262, 311] width 22 height 9
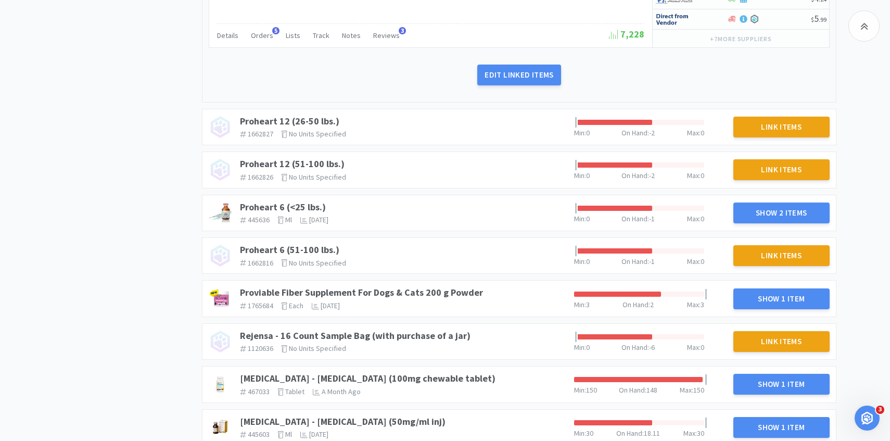
scroll to position [857, 0]
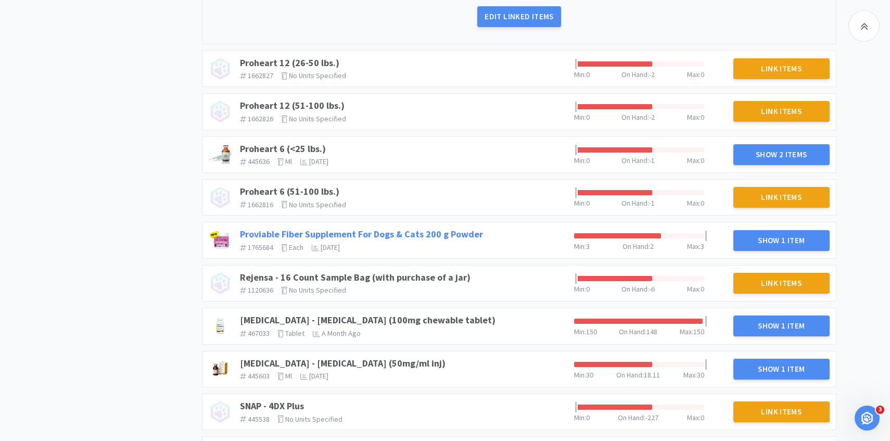
click at [407, 238] on link "Proviable Fiber Supplement For Dogs & Cats 200 g Powder" at bounding box center [361, 234] width 243 height 12
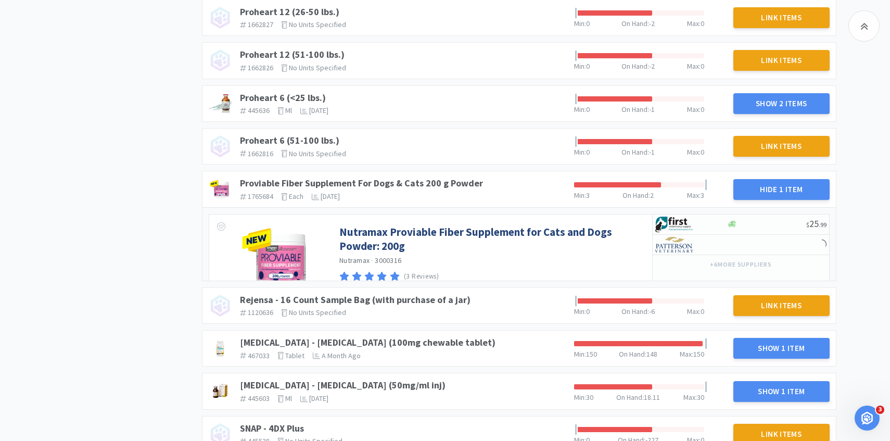
scroll to position [953, 0]
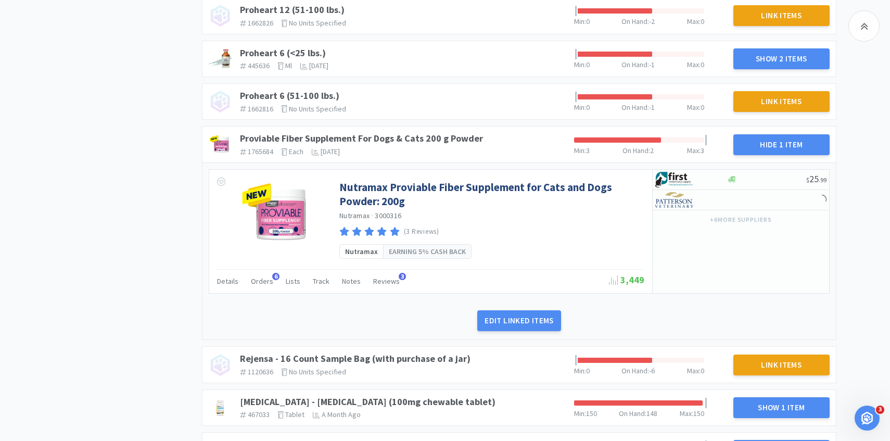
click at [265, 264] on div "Nutramax Proviable Fiber Supplement for Cats and Dogs Powder: 200g Nutramax · 3…" at bounding box center [430, 219] width 443 height 99
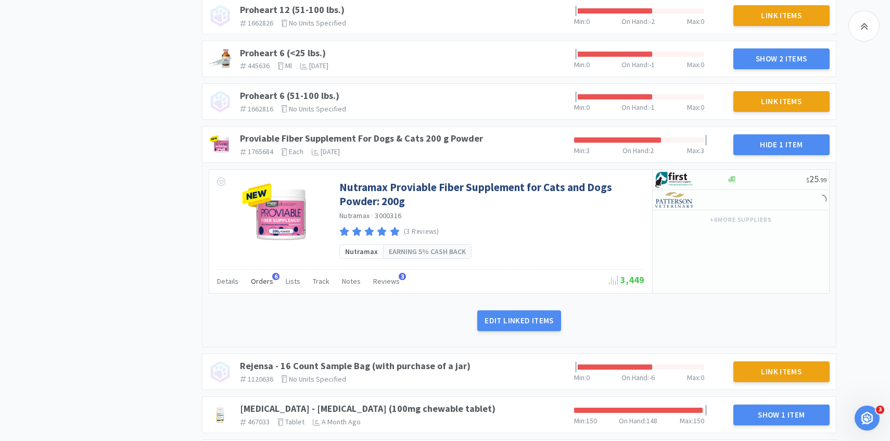
click at [265, 283] on span "Orders" at bounding box center [262, 280] width 22 height 9
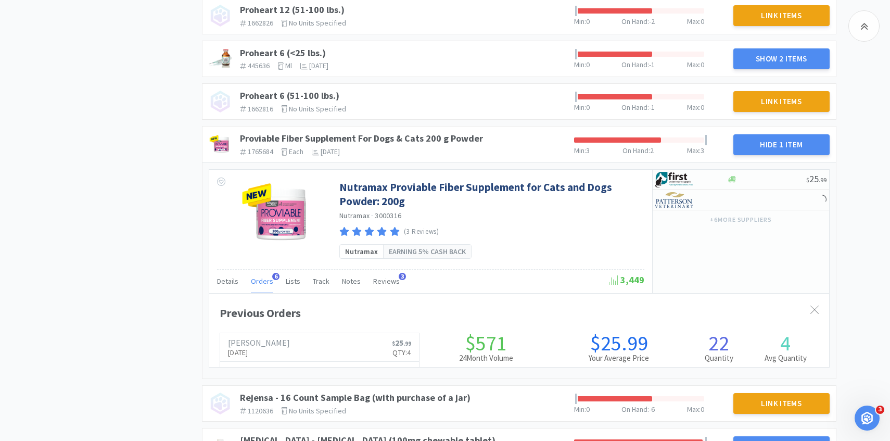
scroll to position [285, 620]
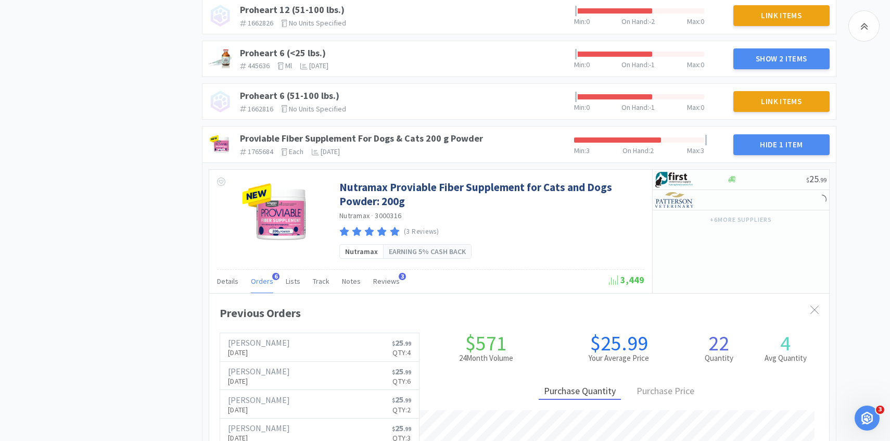
click at [264, 283] on span "Orders" at bounding box center [262, 280] width 22 height 9
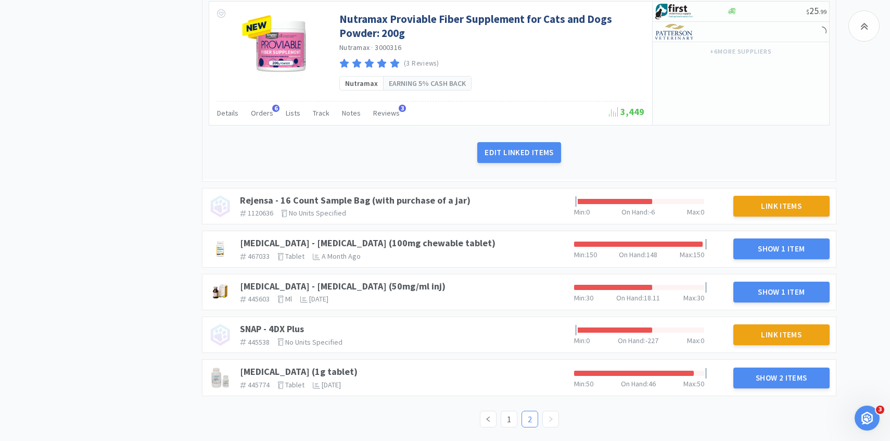
click at [396, 236] on div "[MEDICAL_DATA] - [MEDICAL_DATA] (100mg chewable tablet) 467033 The identifier o…" at bounding box center [403, 248] width 334 height 31
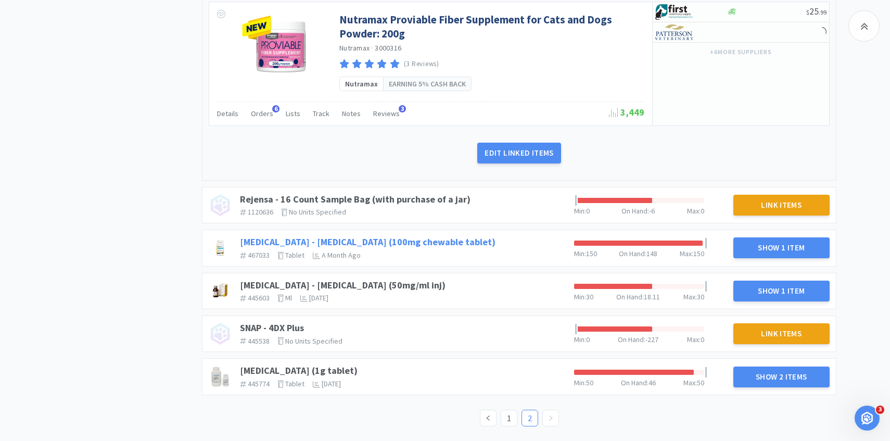
click at [396, 241] on link "[MEDICAL_DATA] - [MEDICAL_DATA] (100mg chewable tablet)" at bounding box center [368, 242] width 256 height 12
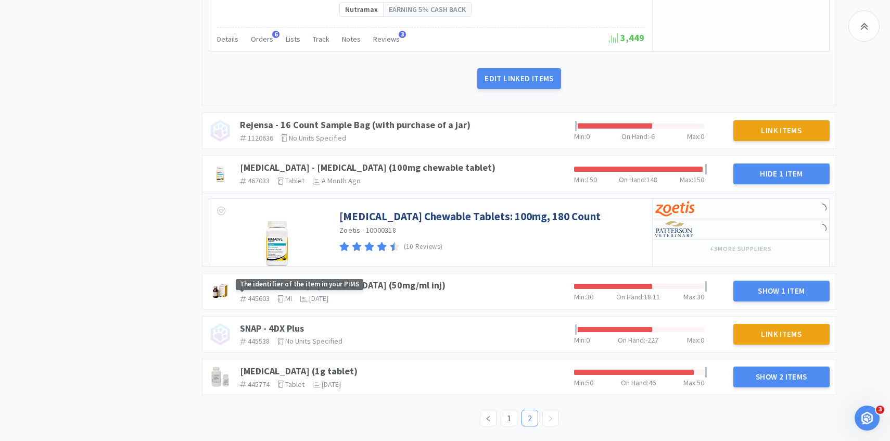
scroll to position [1279, 0]
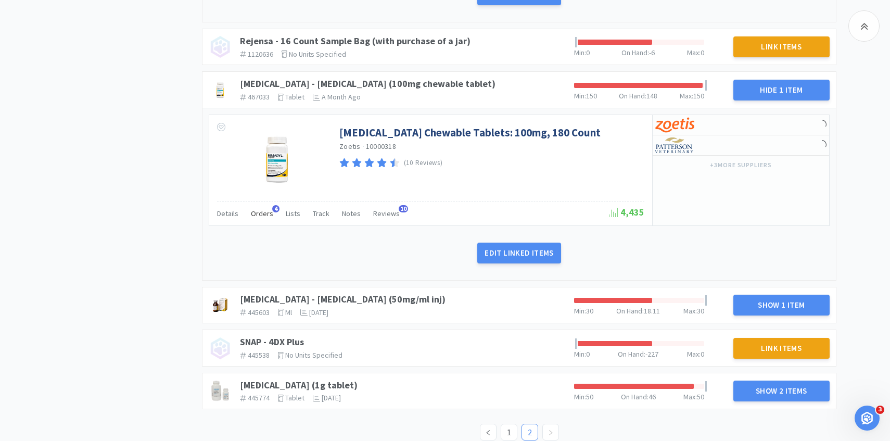
click at [264, 214] on span "Orders" at bounding box center [262, 213] width 22 height 9
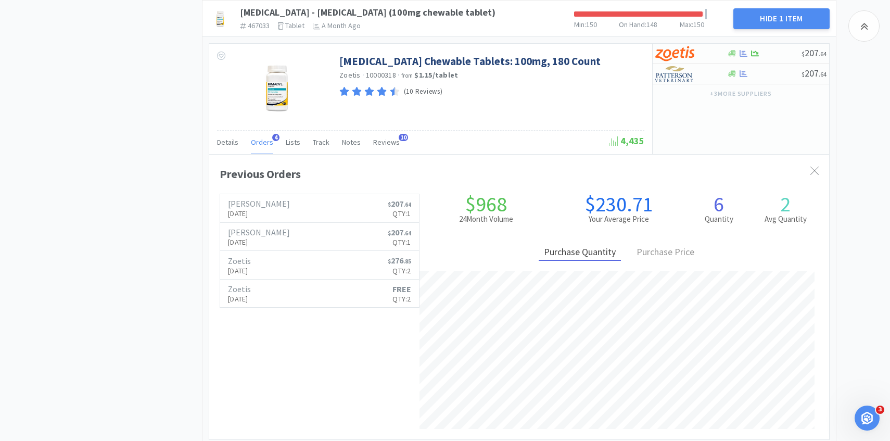
scroll to position [1578, 0]
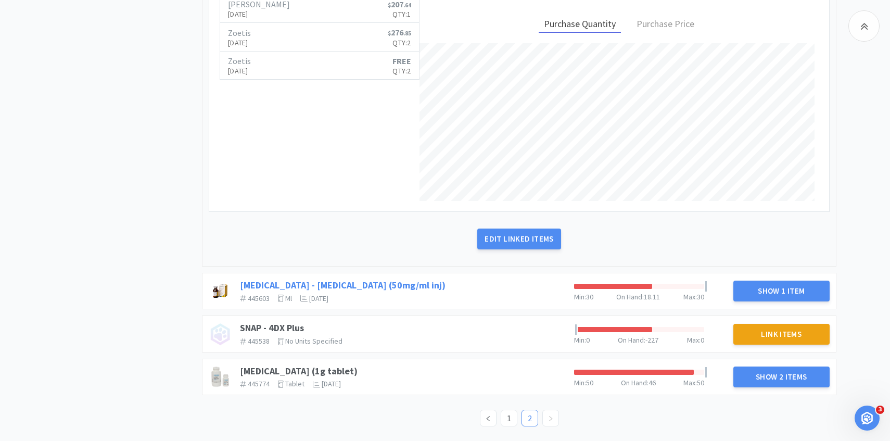
click at [354, 283] on link "[MEDICAL_DATA] - [MEDICAL_DATA] (50mg/ml inj)" at bounding box center [343, 285] width 206 height 12
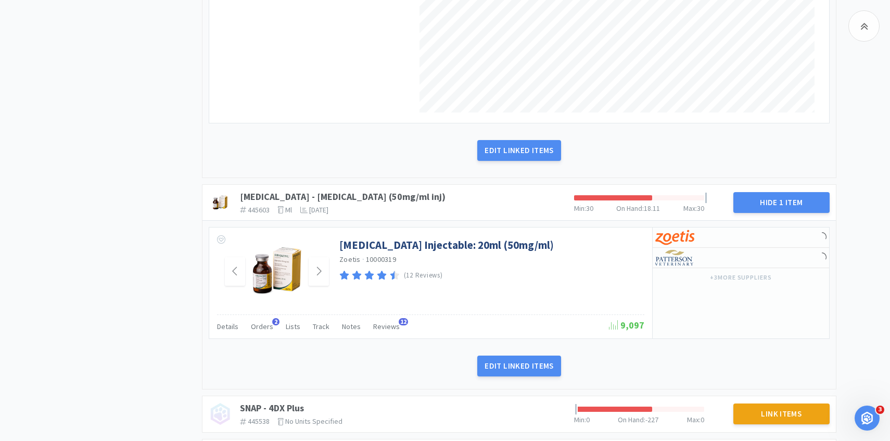
scroll to position [1732, 0]
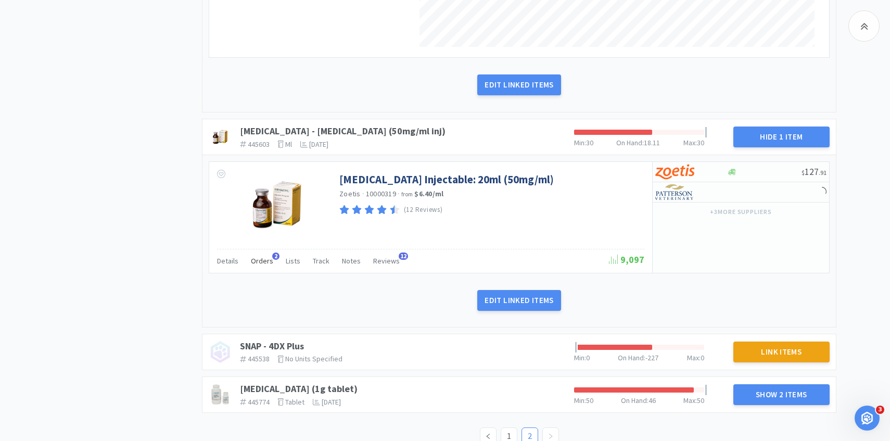
click at [263, 265] on span "Orders" at bounding box center [262, 260] width 22 height 9
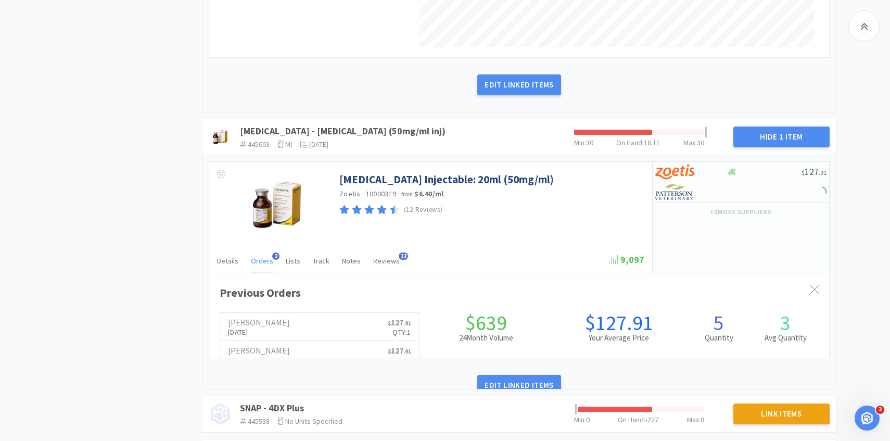
scroll to position [285, 620]
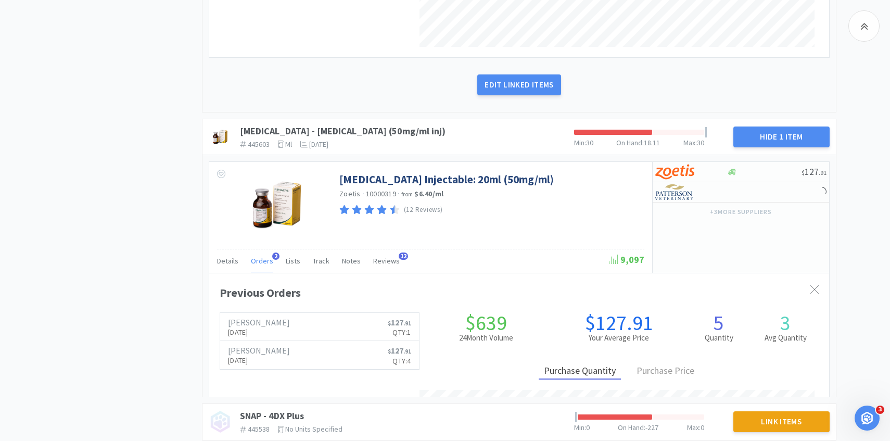
click at [263, 265] on span "Orders" at bounding box center [262, 260] width 22 height 9
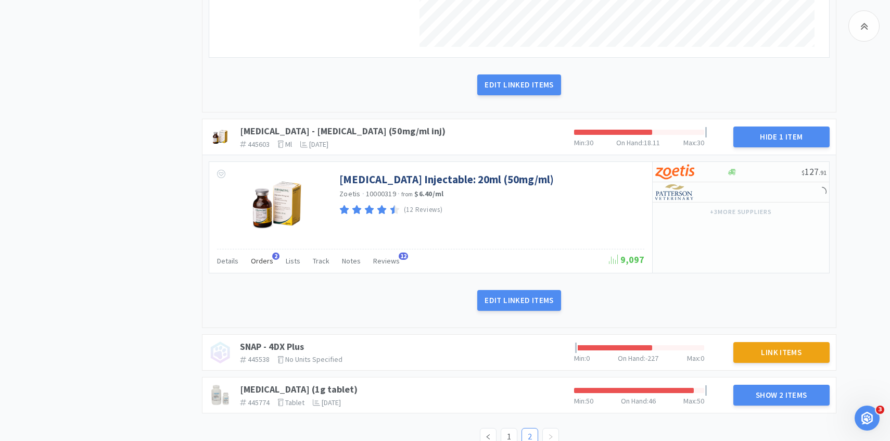
scroll to position [1750, 0]
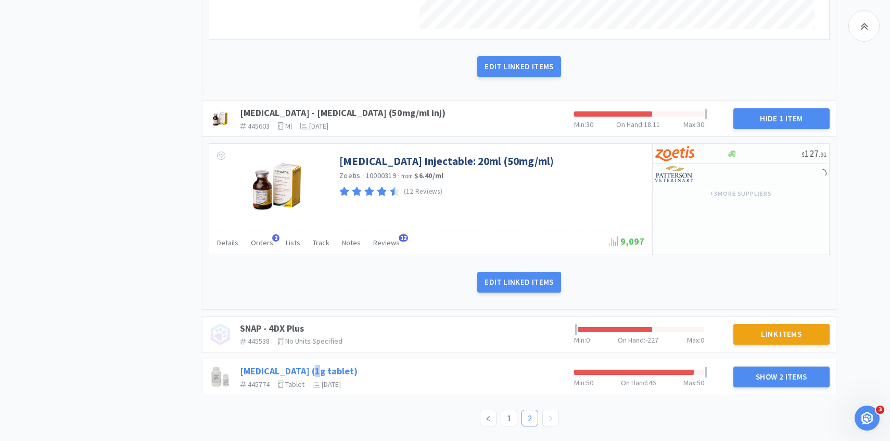
click at [304, 366] on link "[MEDICAL_DATA] (1g tablet)" at bounding box center [299, 371] width 118 height 12
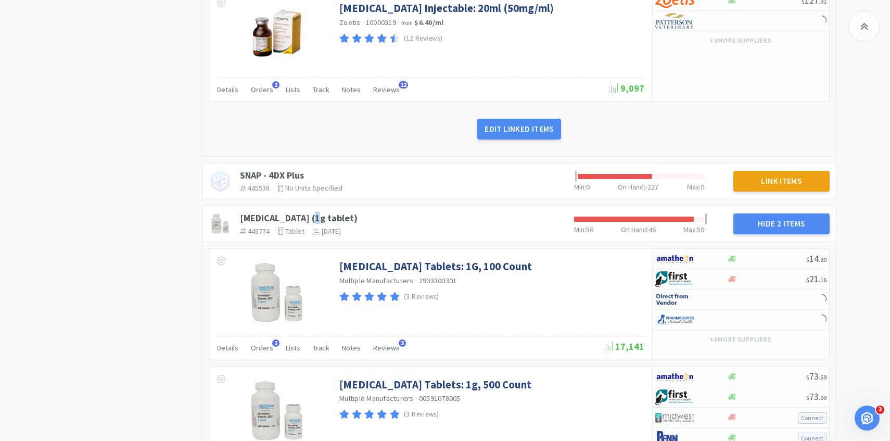
scroll to position [1906, 0]
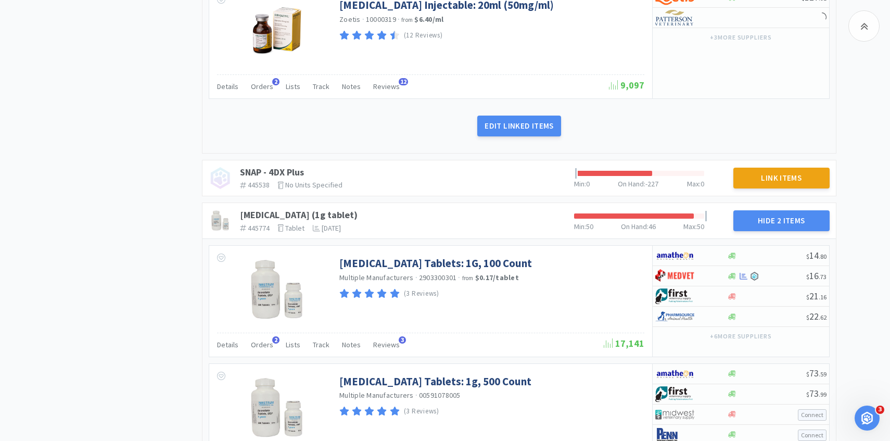
click at [272, 349] on div "Details Orders 2 Lists Track Notes Reviews 3" at bounding box center [410, 346] width 387 height 20
click at [264, 347] on span "Orders" at bounding box center [262, 344] width 22 height 9
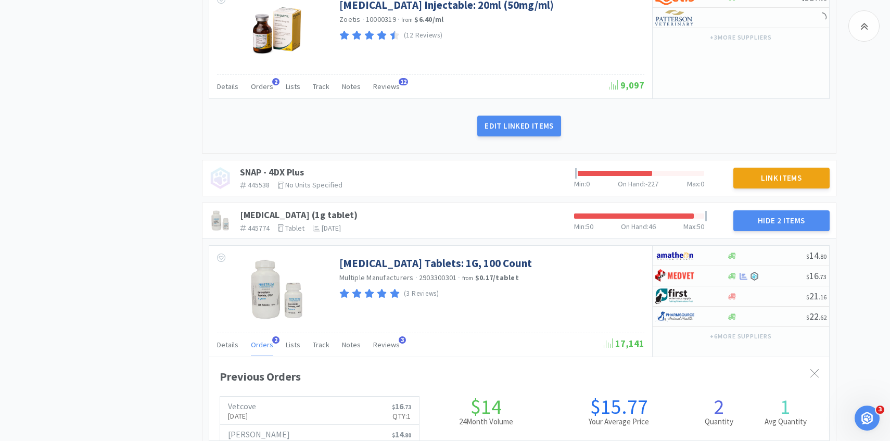
scroll to position [285, 620]
click at [264, 347] on span "Orders" at bounding box center [262, 344] width 22 height 9
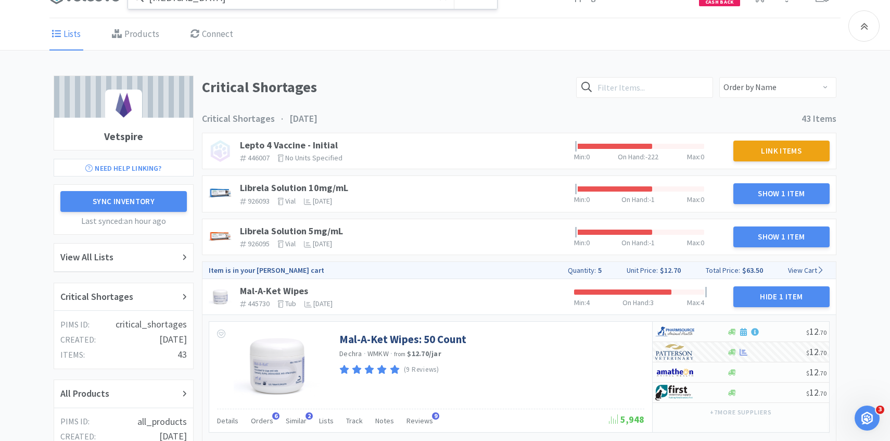
scroll to position [0, 0]
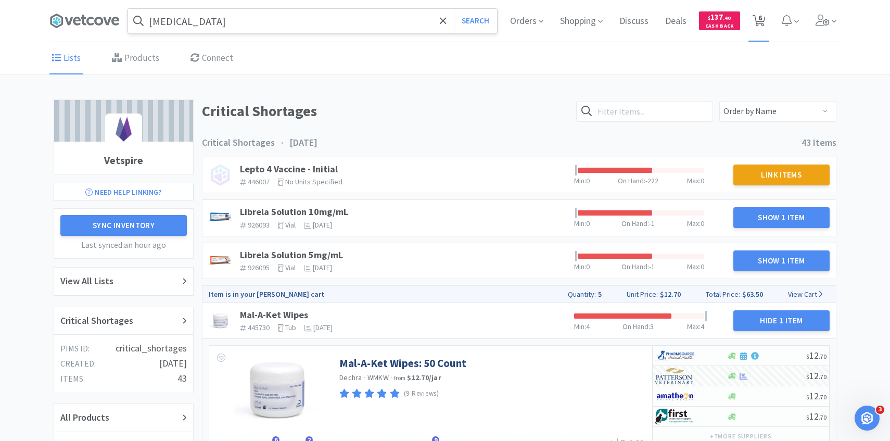
click at [765, 25] on span "6" at bounding box center [758, 21] width 21 height 42
select select "1"
select select "5"
select select "1"
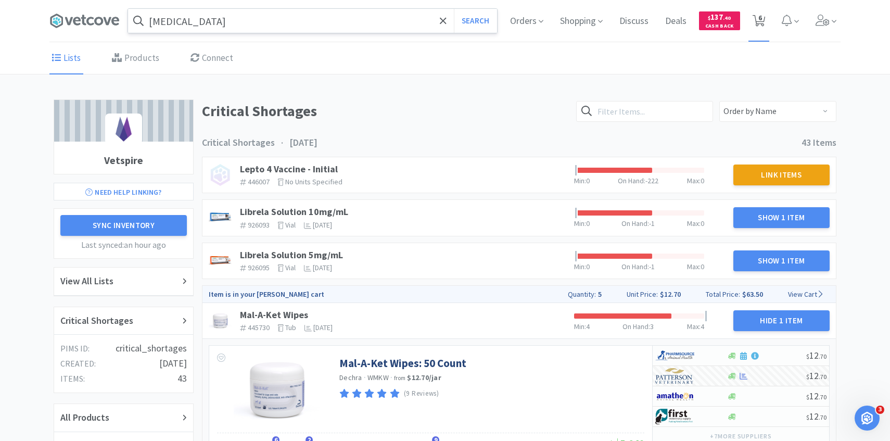
select select "1"
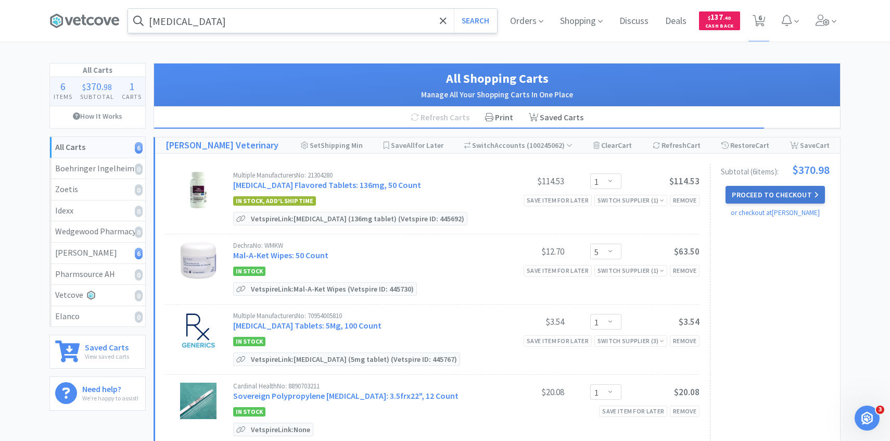
click at [795, 189] on button "Proceed to Checkout" at bounding box center [775, 195] width 99 height 18
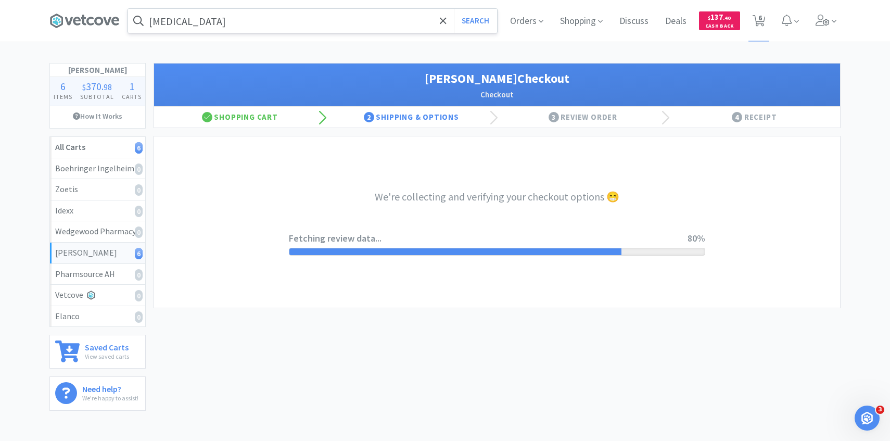
select select "1"
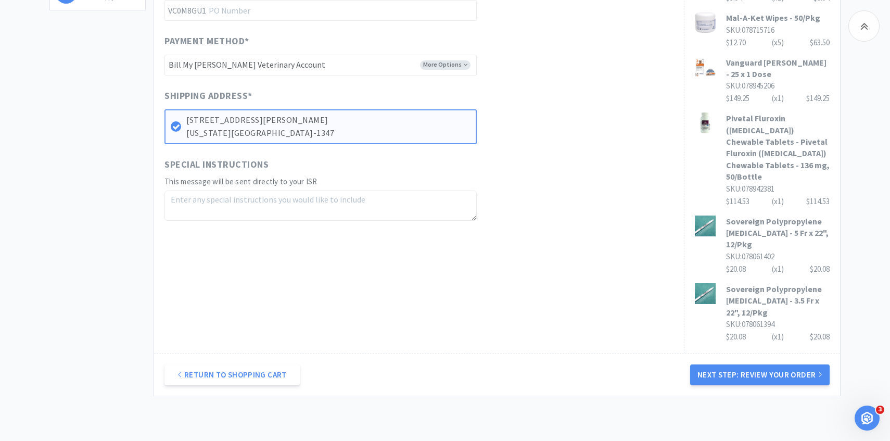
scroll to position [399, 0]
click at [765, 366] on button "Next Step: Review Your Order" at bounding box center [759, 376] width 139 height 21
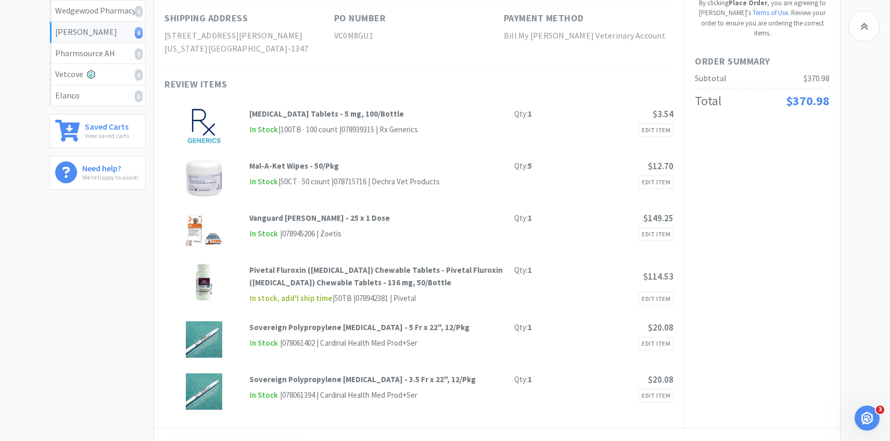
scroll to position [0, 0]
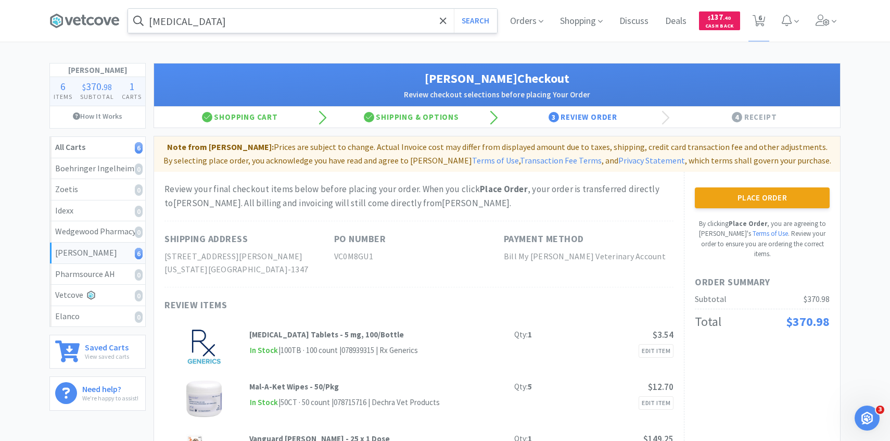
drag, startPoint x: 746, startPoint y: 194, endPoint x: 740, endPoint y: 194, distance: 6.8
click at [746, 194] on button "Place Order" at bounding box center [762, 197] width 135 height 21
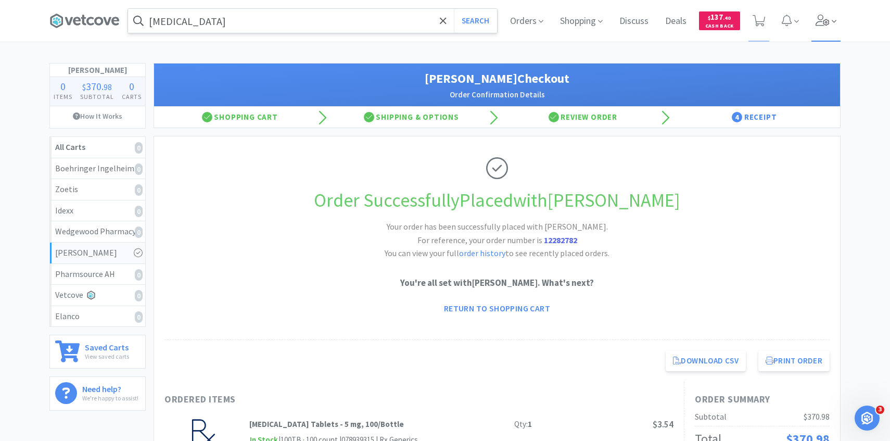
click at [831, 18] on span at bounding box center [826, 21] width 30 height 42
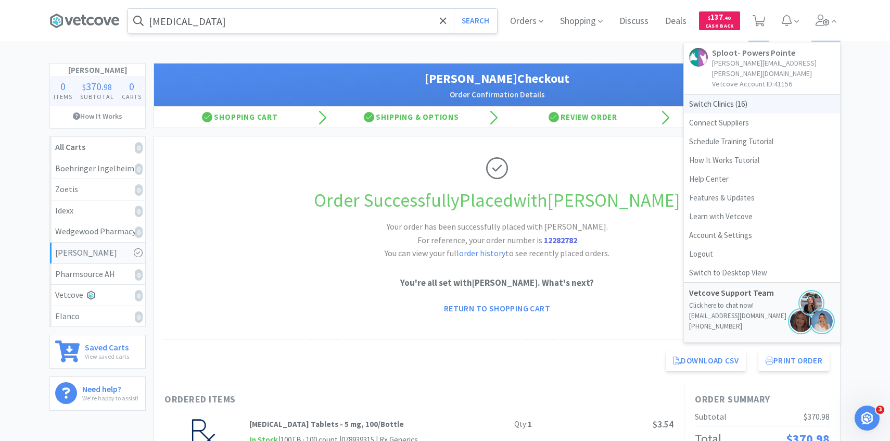
click at [768, 95] on span "Switch Clinics ( 16 )" at bounding box center [762, 104] width 156 height 19
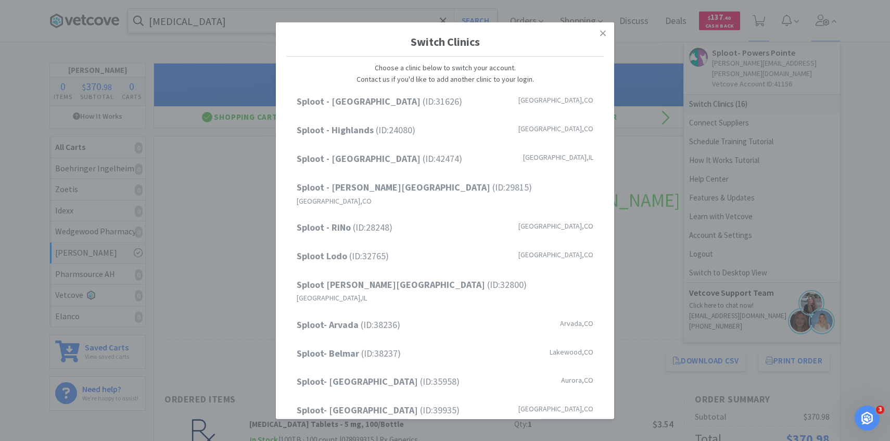
scroll to position [133, 0]
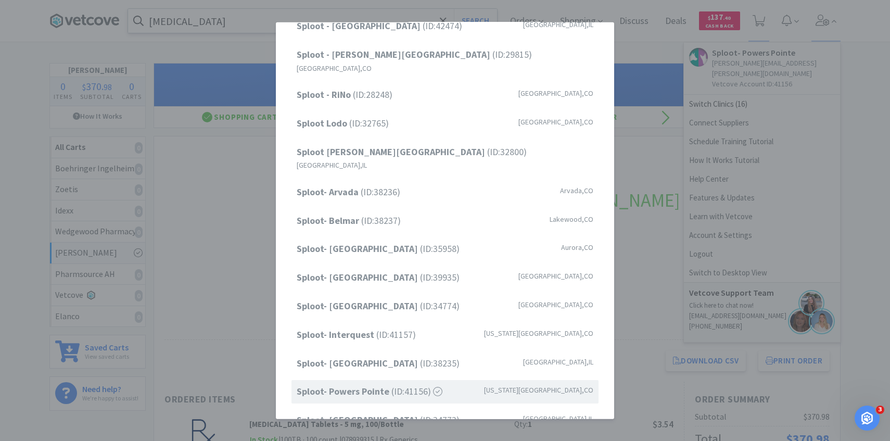
click at [721, 131] on div "Switch Clinics Choose a clinic below to switch your account. Contact us if you'…" at bounding box center [445, 220] width 890 height 441
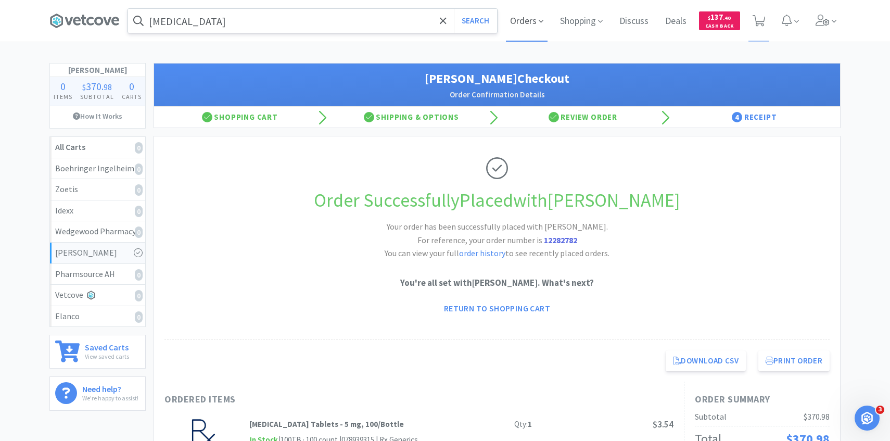
click at [526, 17] on span "Orders" at bounding box center [527, 21] width 42 height 42
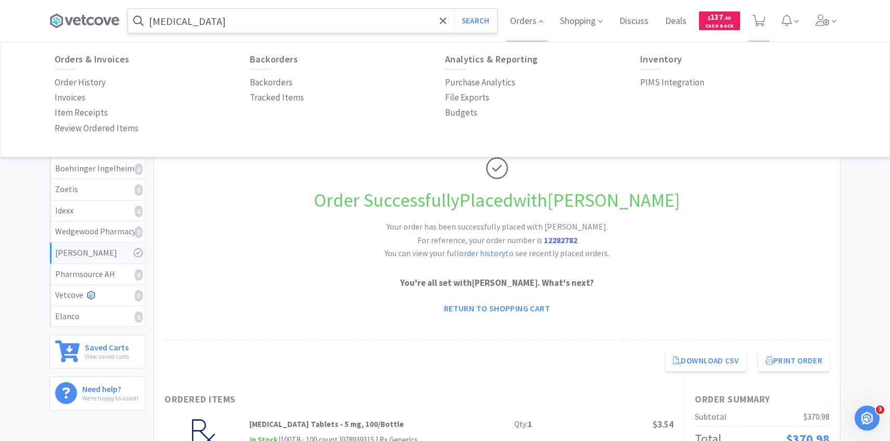
click at [685, 74] on div "Inventory PIMS Integration" at bounding box center [737, 72] width 195 height 36
click at [674, 78] on p "PIMS Integration" at bounding box center [672, 82] width 64 height 14
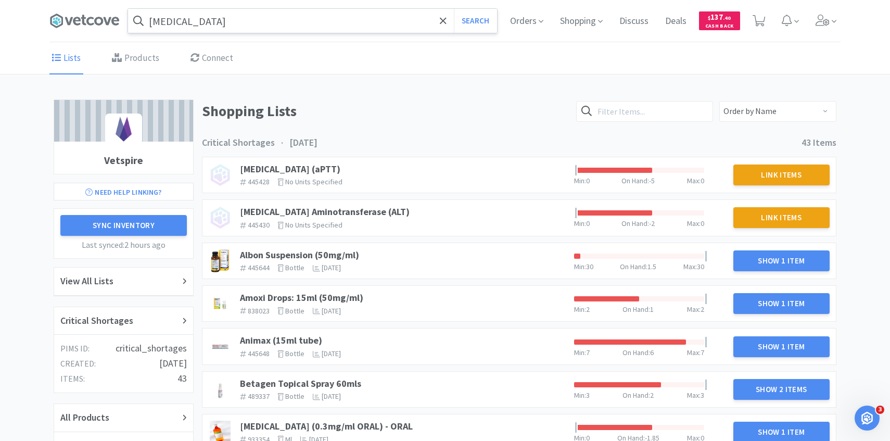
click at [159, 218] on button "Sync Inventory" at bounding box center [123, 225] width 126 height 21
